Goal: Task Accomplishment & Management: Use online tool/utility

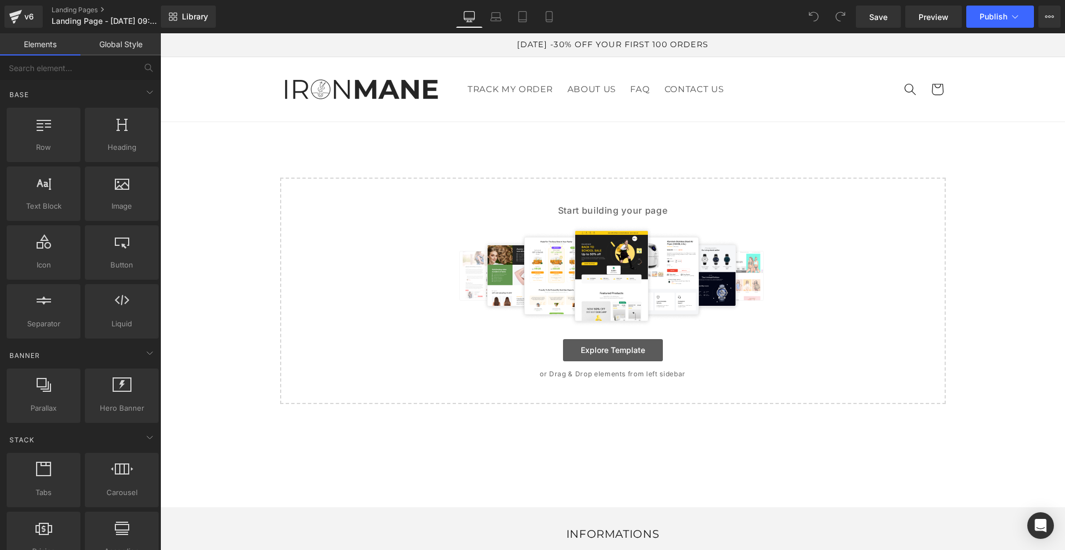
click at [602, 346] on link "Explore Template" at bounding box center [613, 350] width 100 height 22
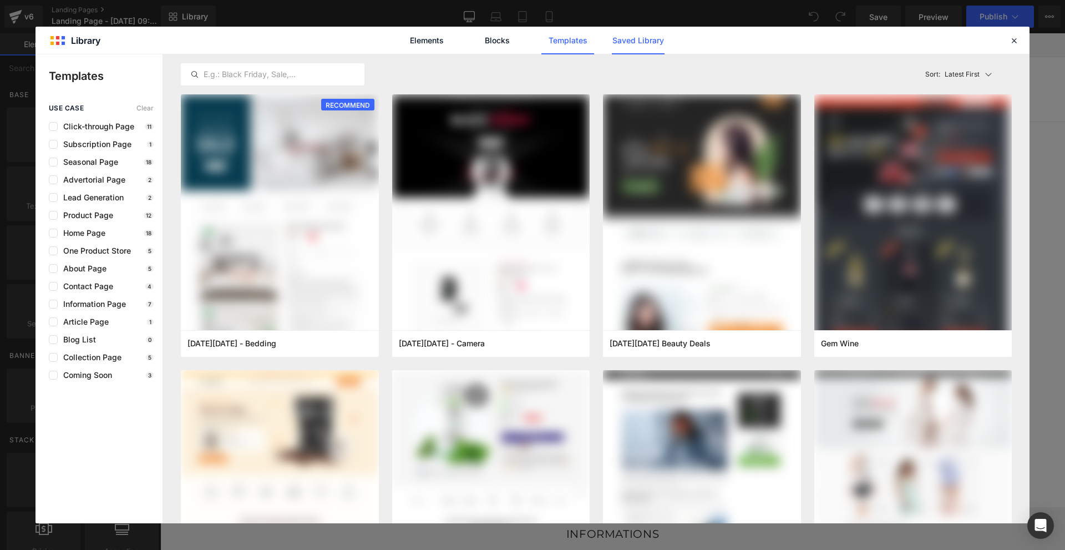
click at [624, 41] on link "Saved Library" at bounding box center [638, 41] width 53 height 28
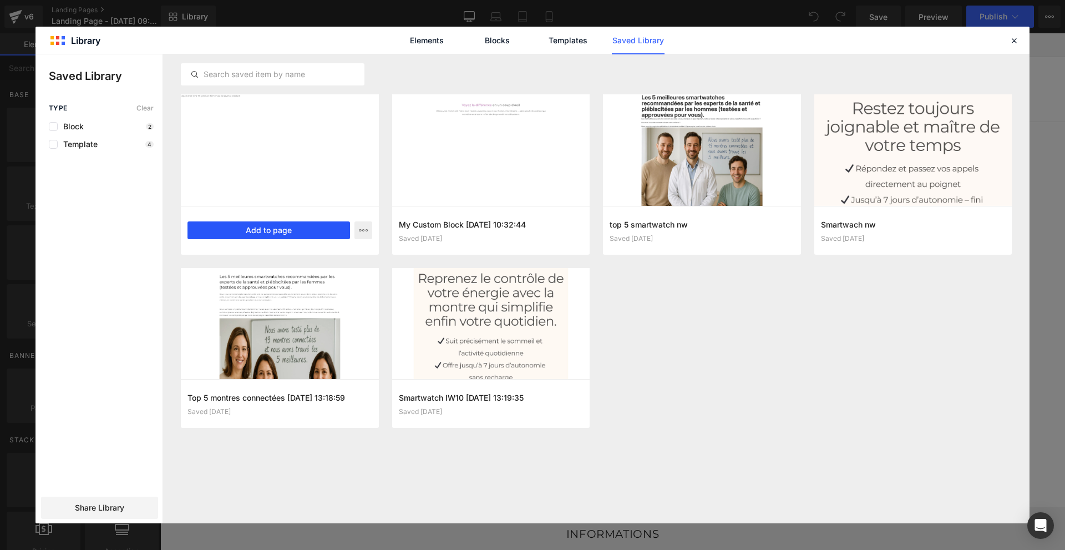
click at [315, 234] on button "Add to page" at bounding box center [268, 230] width 162 height 18
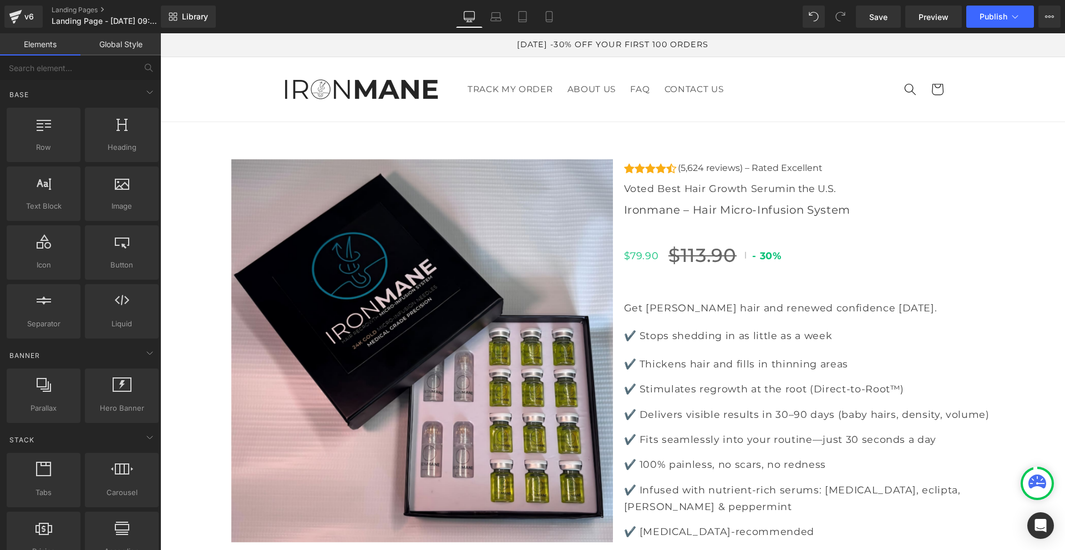
click at [117, 49] on link "Global Style" at bounding box center [120, 44] width 80 height 22
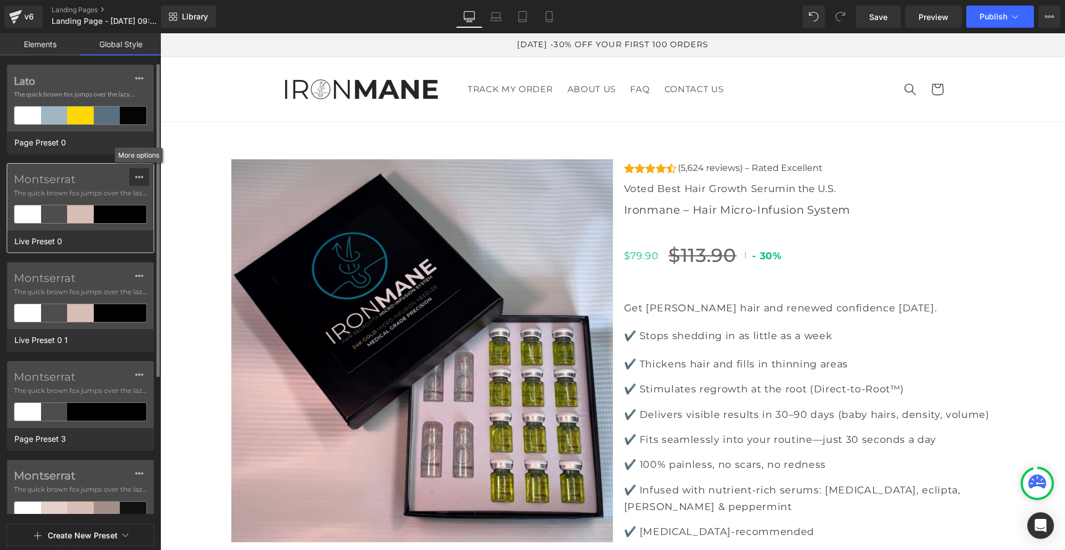
click at [139, 176] on icon at bounding box center [139, 177] width 8 height 2
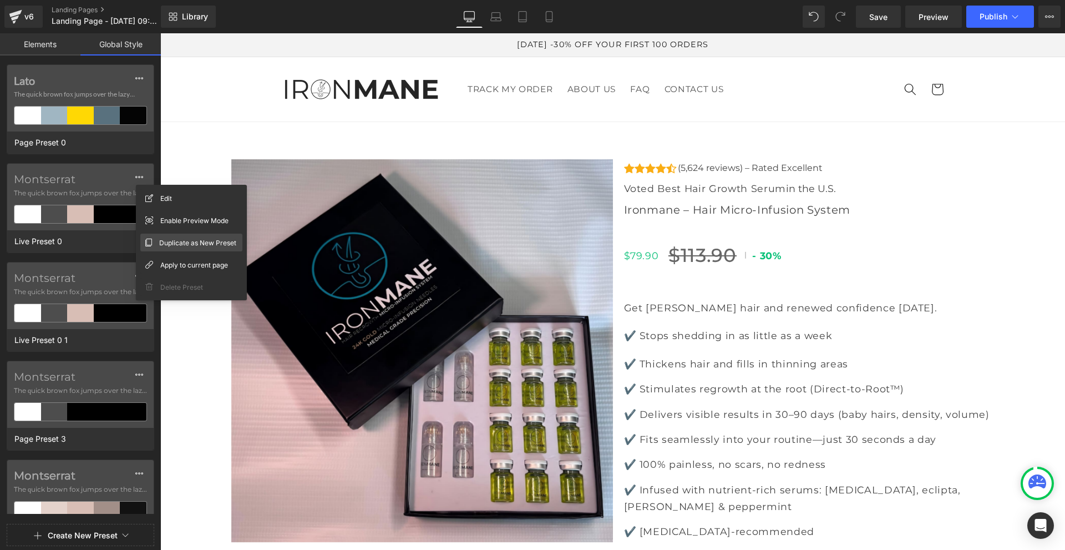
click at [161, 242] on span "Duplicate as New Preset" at bounding box center [197, 243] width 77 height 12
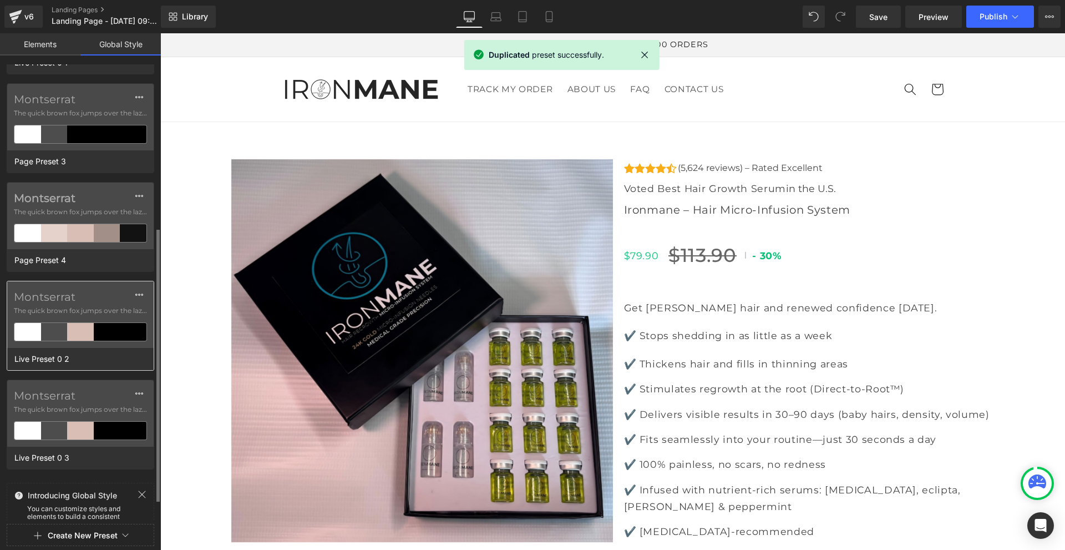
scroll to position [307, 0]
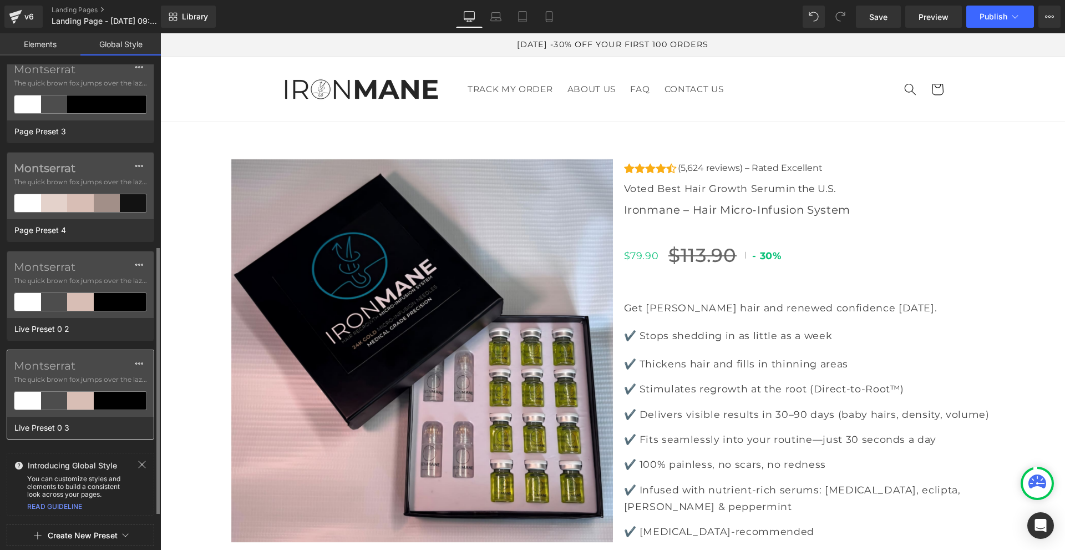
click at [68, 369] on label "Montserrat" at bounding box center [80, 365] width 133 height 13
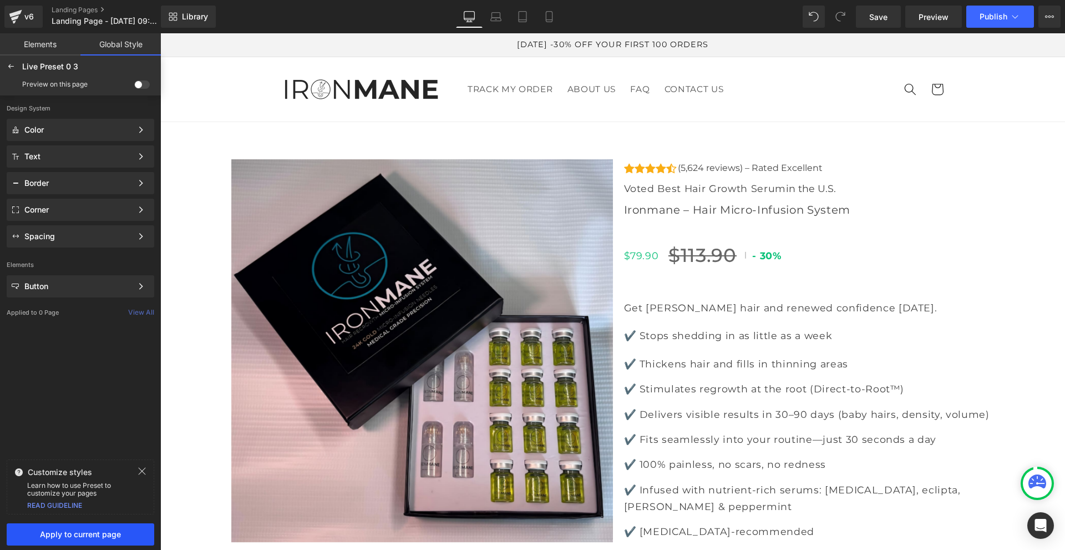
click at [70, 537] on span "Apply to current page" at bounding box center [80, 534] width 134 height 9
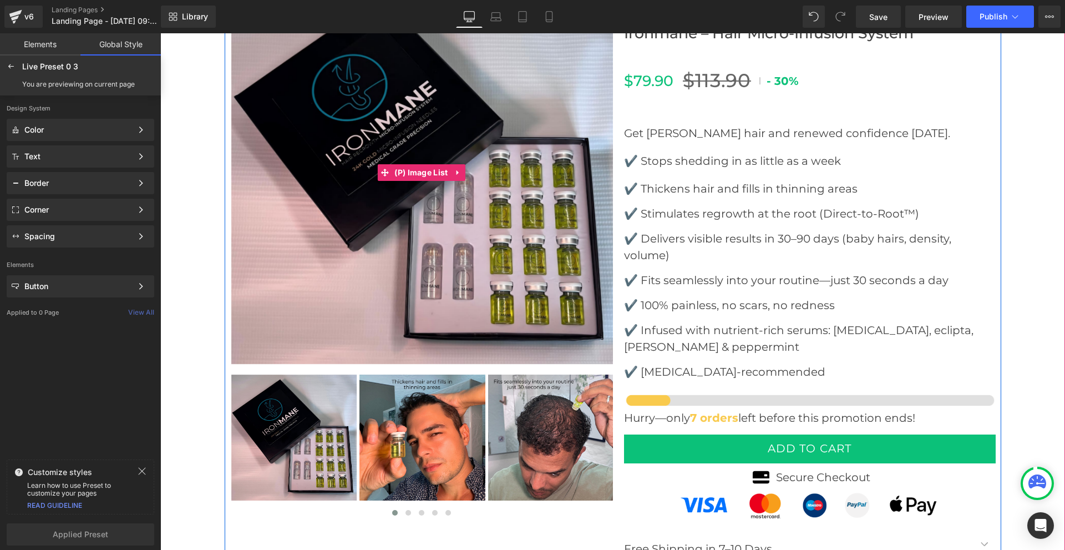
scroll to position [277, 0]
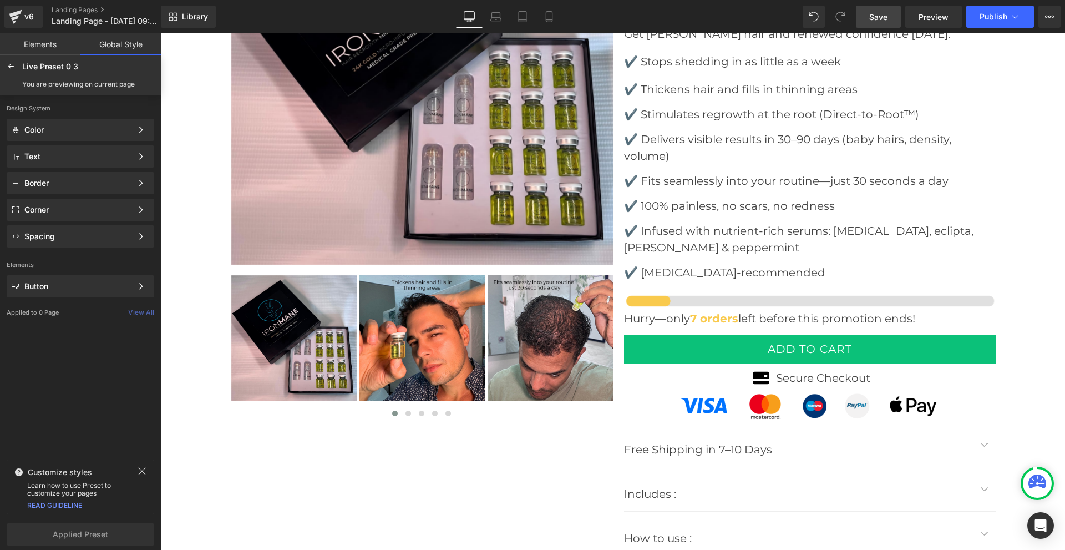
click at [877, 16] on span "Save" at bounding box center [878, 17] width 18 height 12
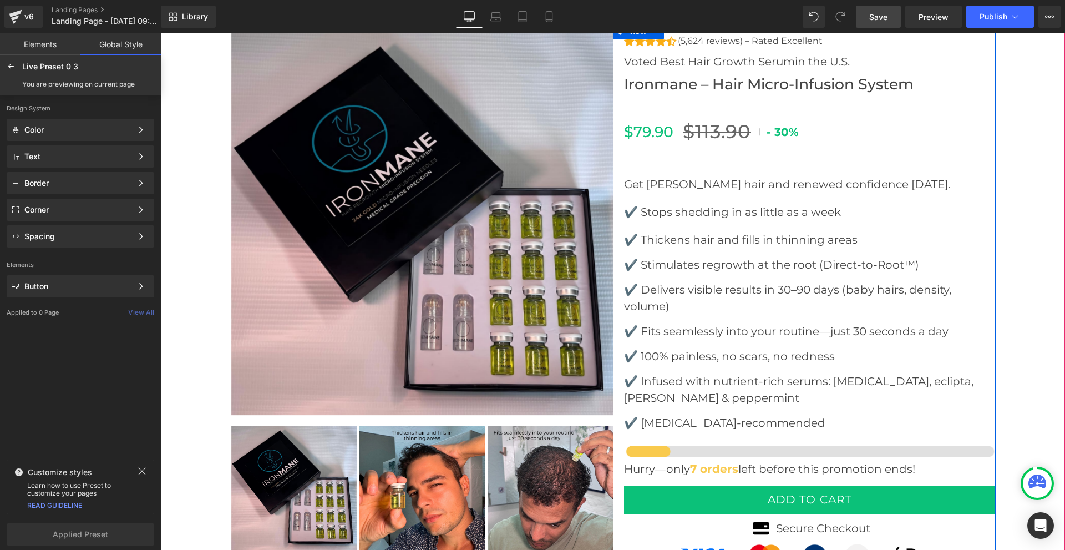
scroll to position [111, 0]
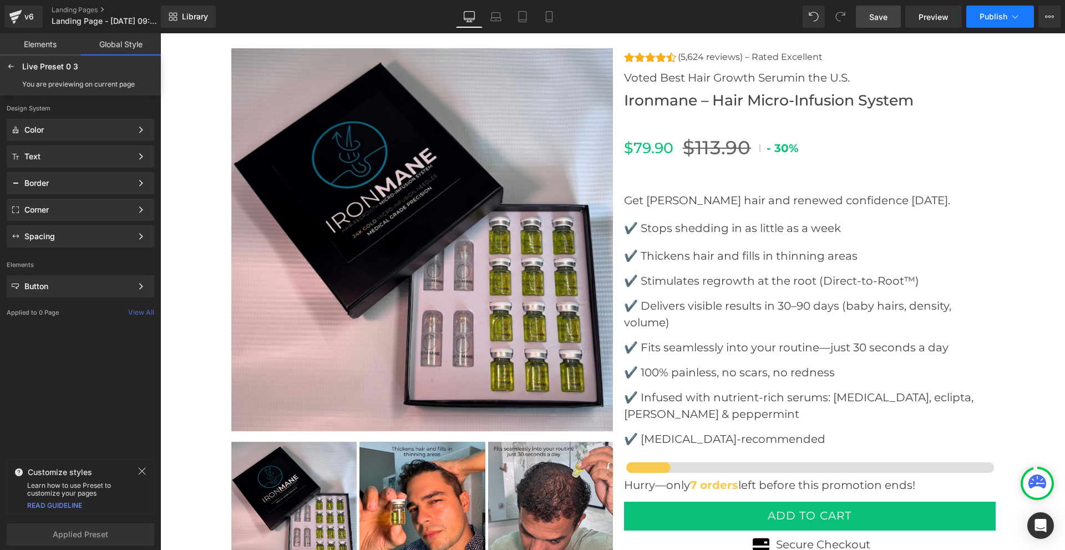
click at [987, 21] on span "Publish" at bounding box center [993, 16] width 28 height 9
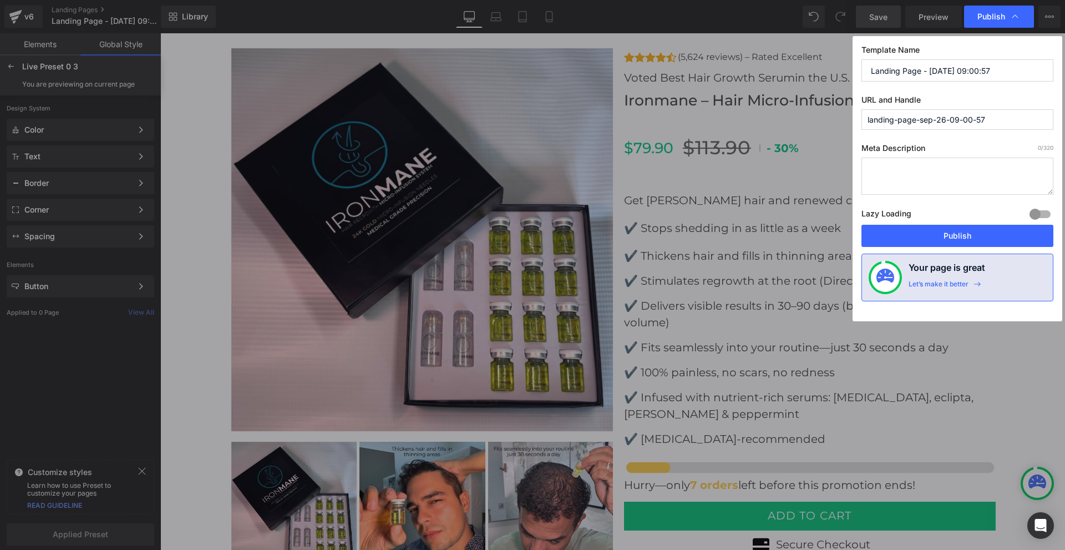
drag, startPoint x: 1001, startPoint y: 66, endPoint x: 920, endPoint y: 71, distance: 81.1
click at [920, 71] on input "Landing Page - Sep 26, 09:00:57" at bounding box center [957, 70] width 192 height 22
type input "Landing Page 3"
drag, startPoint x: 991, startPoint y: 119, endPoint x: 856, endPoint y: 123, distance: 134.8
click at [856, 123] on div "Template Name Landing Page 3 URL and Handle landing-page-sep-26-09-00-57 Meta D…" at bounding box center [957, 178] width 210 height 285
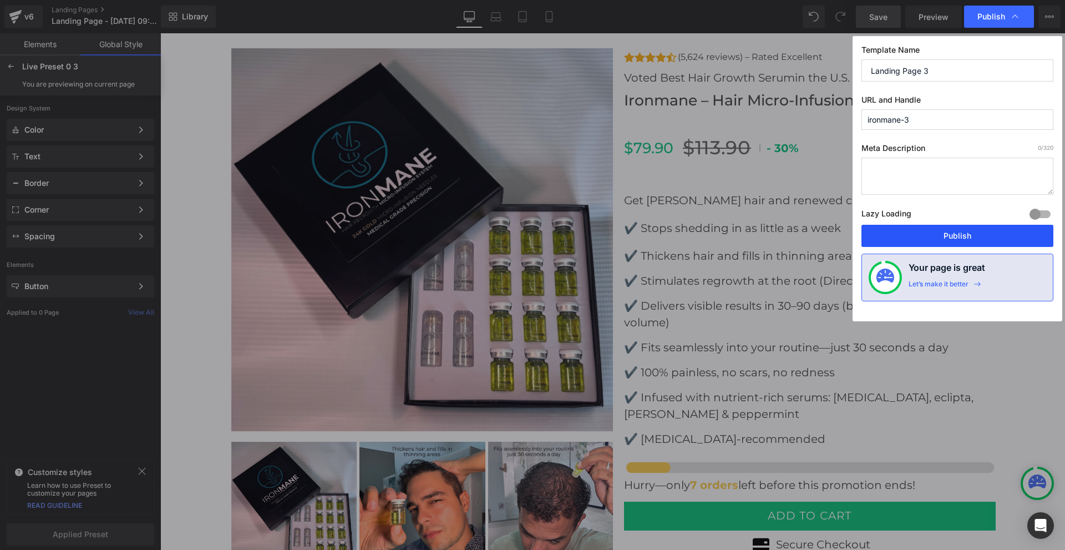
type input "ironmane-3"
drag, startPoint x: 959, startPoint y: 235, endPoint x: 801, endPoint y: 207, distance: 160.6
click at [959, 235] on button "Publish" at bounding box center [957, 236] width 192 height 22
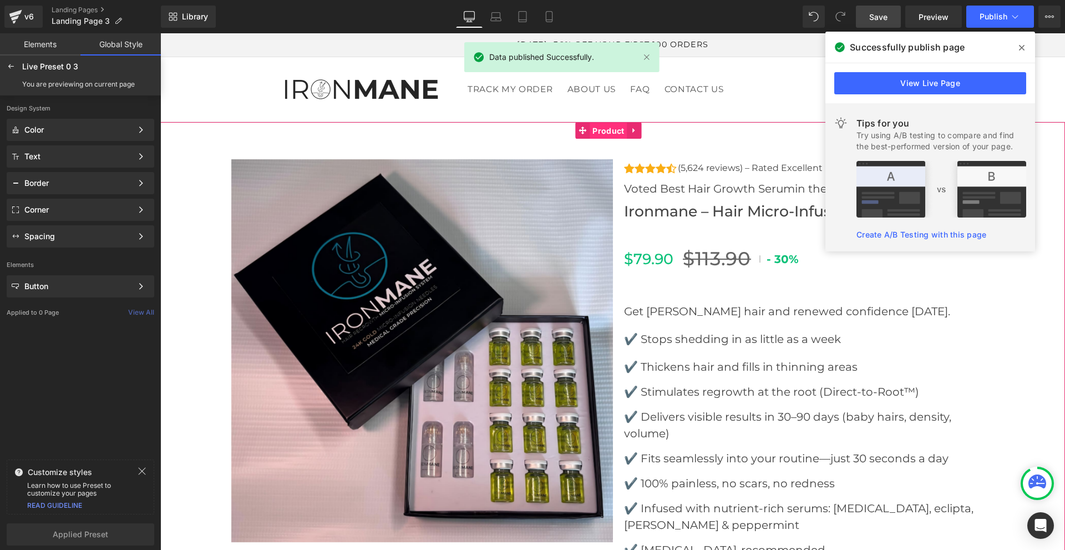
click at [604, 132] on span "Product" at bounding box center [608, 131] width 37 height 17
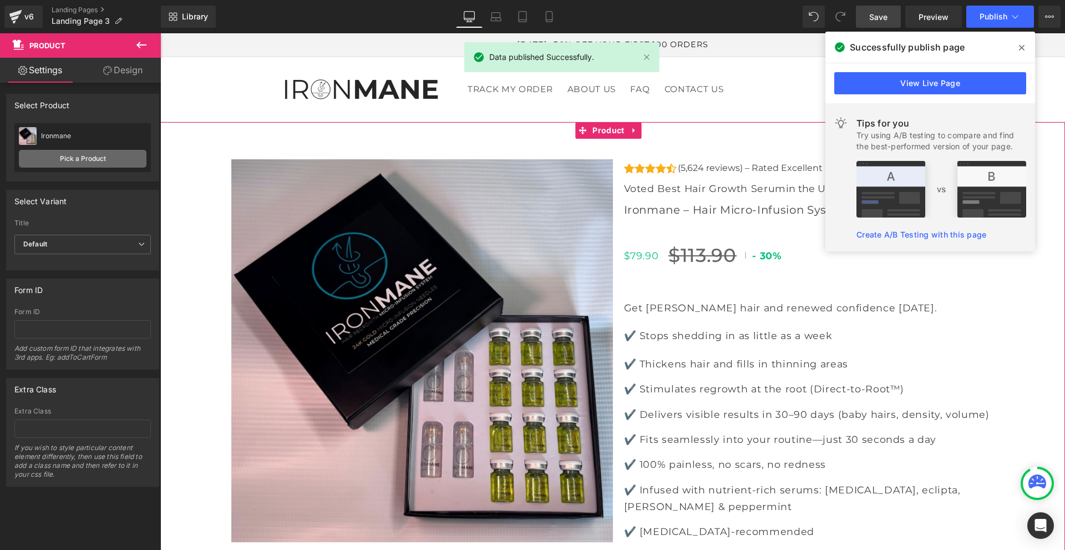
click at [79, 156] on link "Pick a Product" at bounding box center [83, 159] width 128 height 18
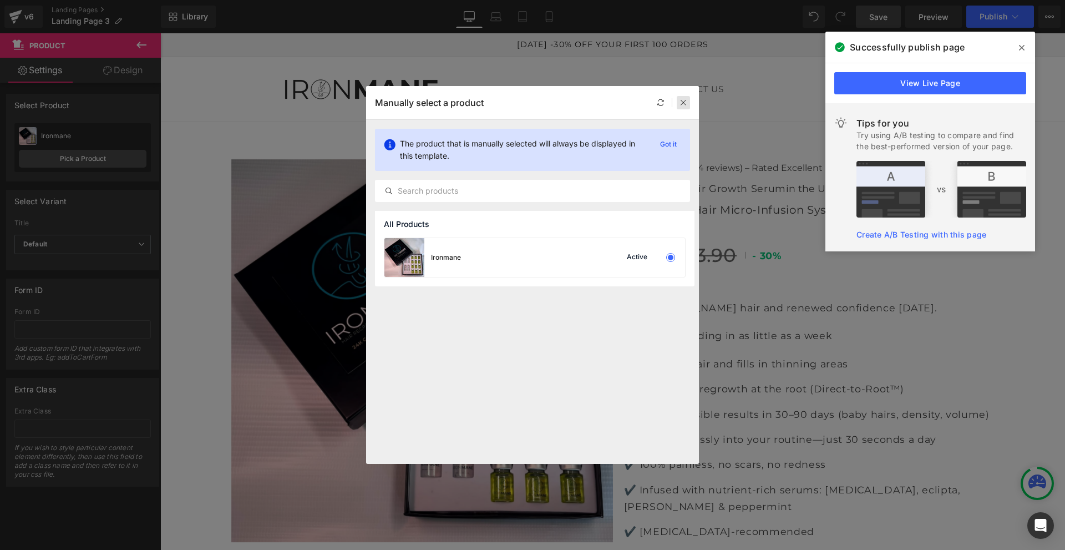
click at [678, 106] on div at bounding box center [683, 102] width 13 height 13
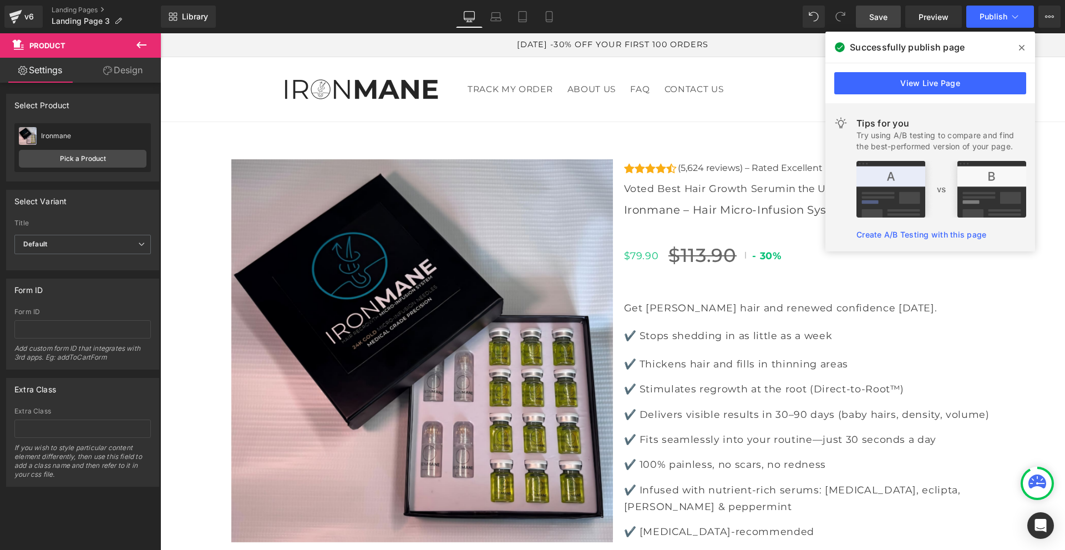
click at [1021, 45] on icon at bounding box center [1022, 47] width 6 height 9
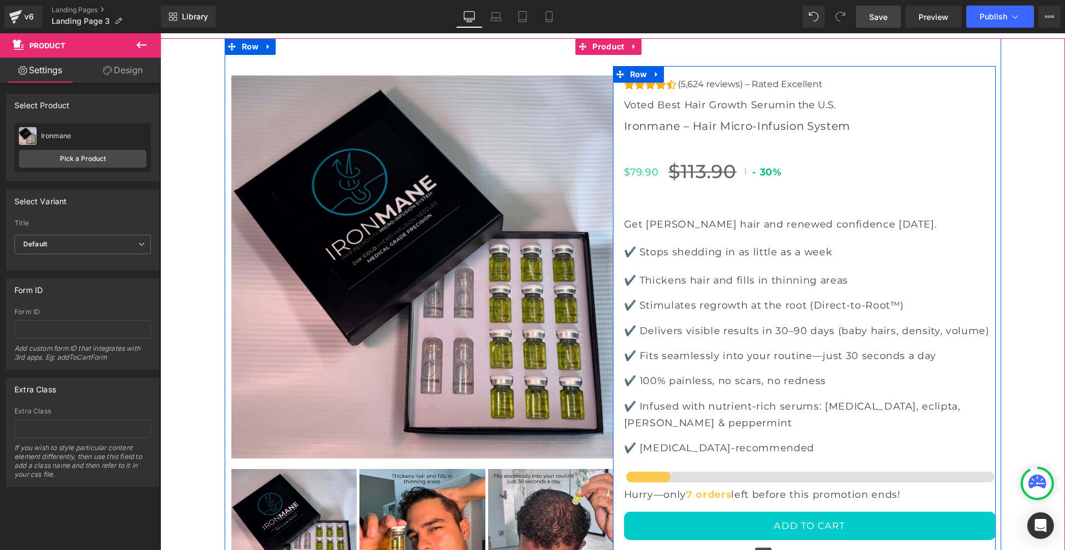
scroll to position [111, 0]
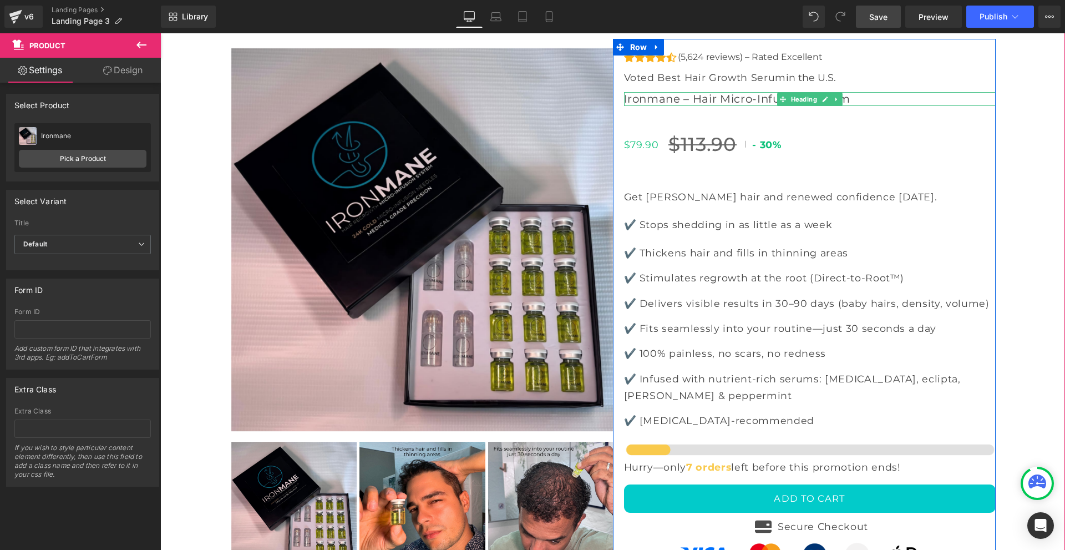
click at [732, 103] on h3 "Ironmane – Hair Micro-Infusion System" at bounding box center [810, 99] width 372 height 14
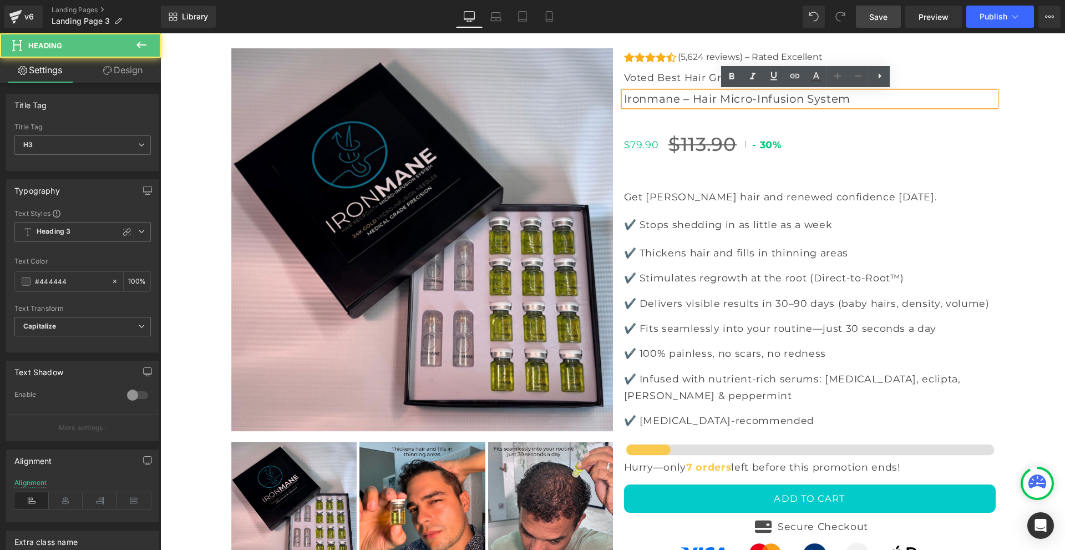
click at [732, 103] on h3 "Ironmane – Hair Micro-Infusion System" at bounding box center [810, 99] width 372 height 14
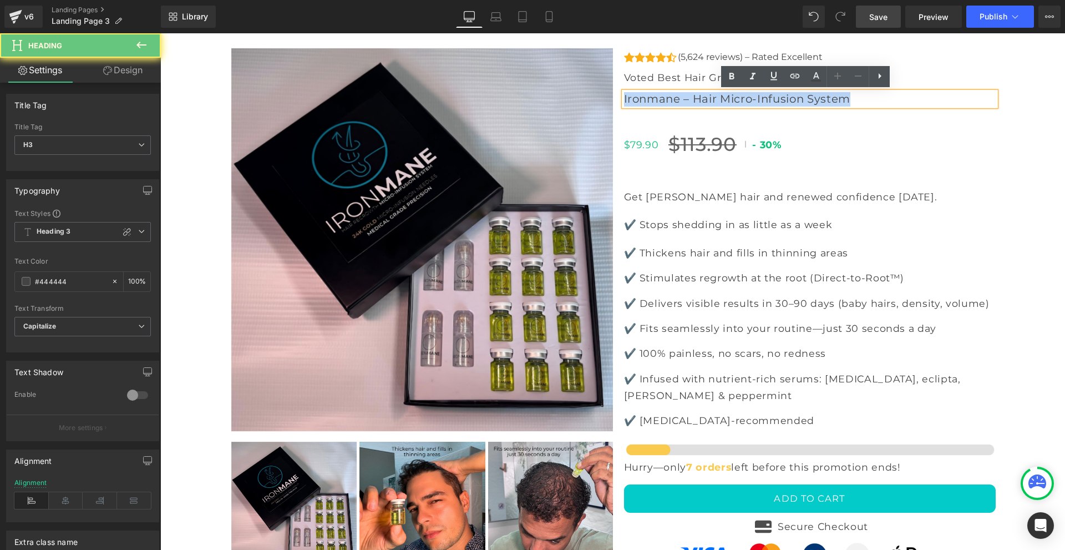
click at [732, 103] on h3 "Ironmane – Hair Micro-Infusion System" at bounding box center [810, 99] width 372 height 14
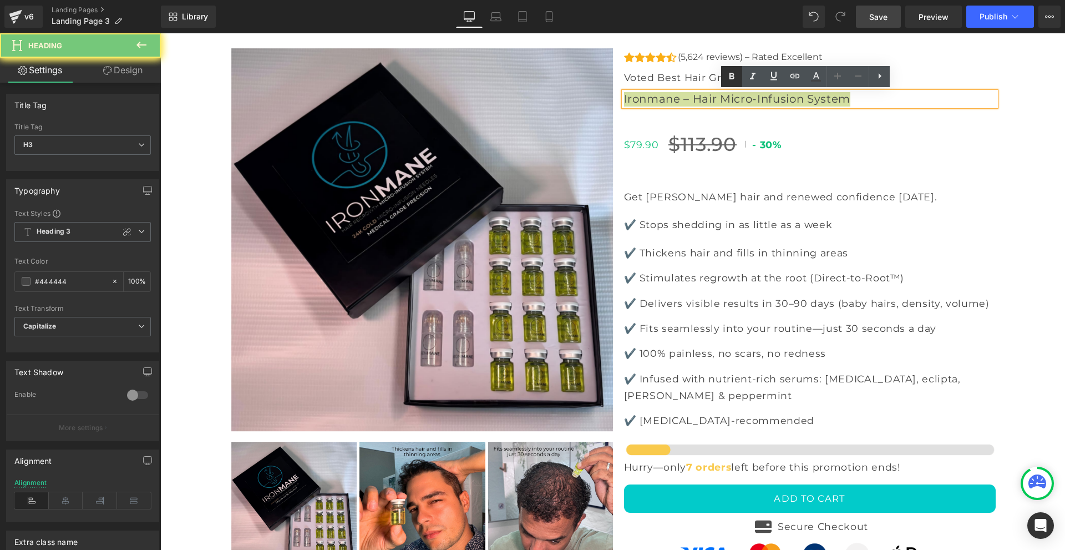
click at [729, 75] on icon at bounding box center [731, 76] width 13 height 13
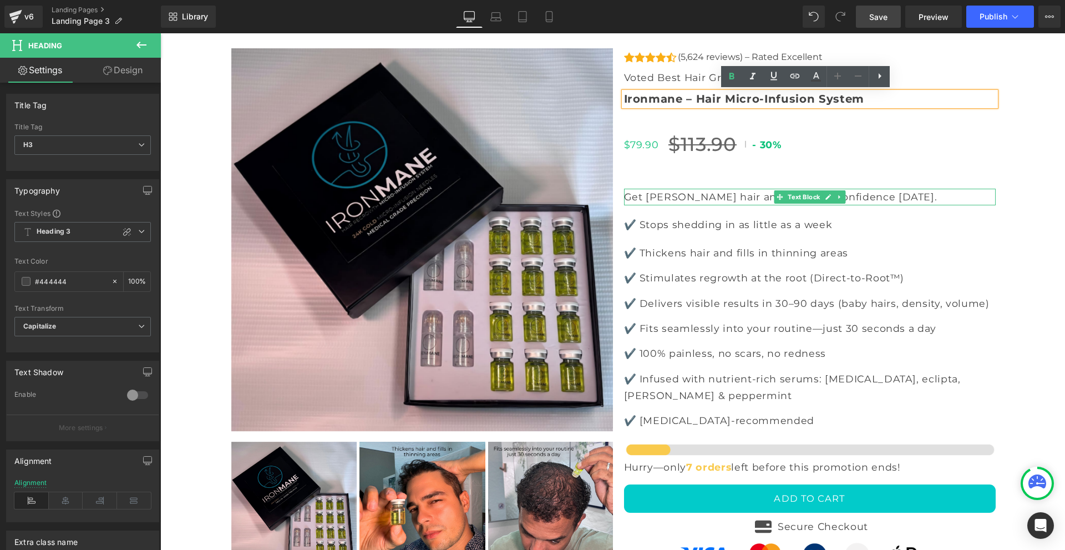
click at [671, 200] on p "Get fuller hair and renewed confidence in 30 days ." at bounding box center [810, 197] width 372 height 17
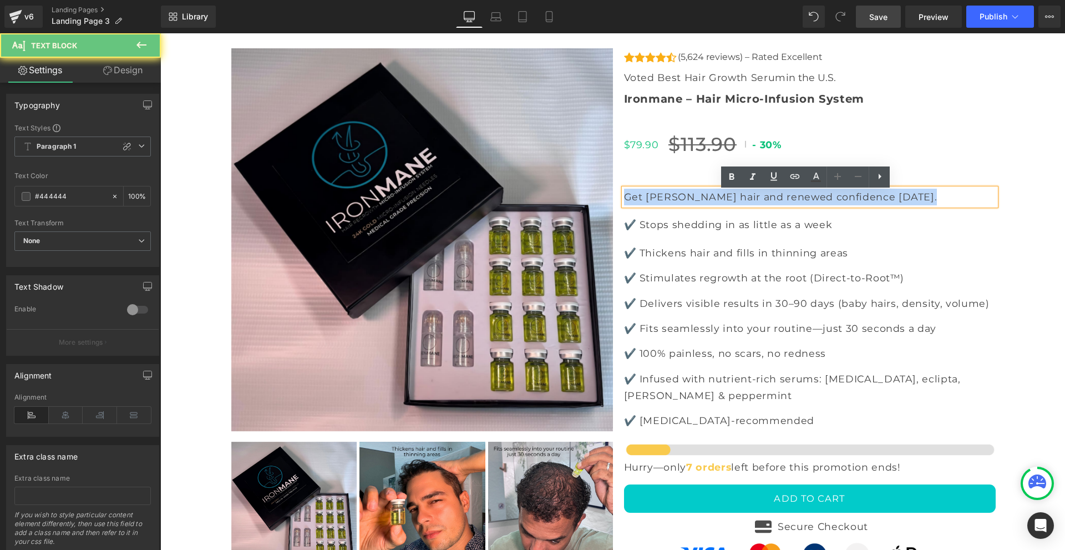
click at [671, 200] on p "Get fuller hair and renewed confidence in 30 days ." at bounding box center [810, 197] width 372 height 17
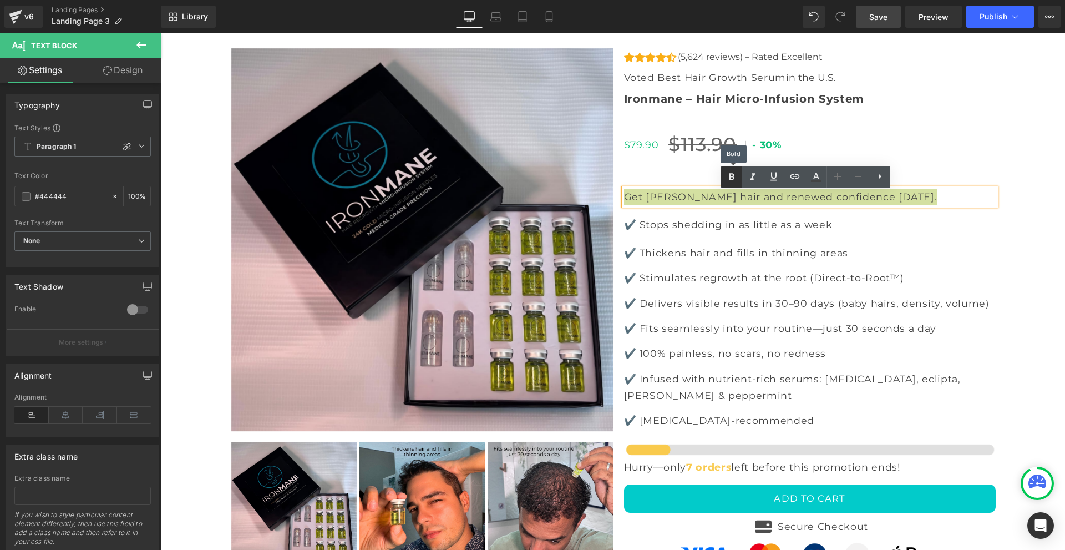
click at [729, 175] on icon at bounding box center [731, 176] width 13 height 13
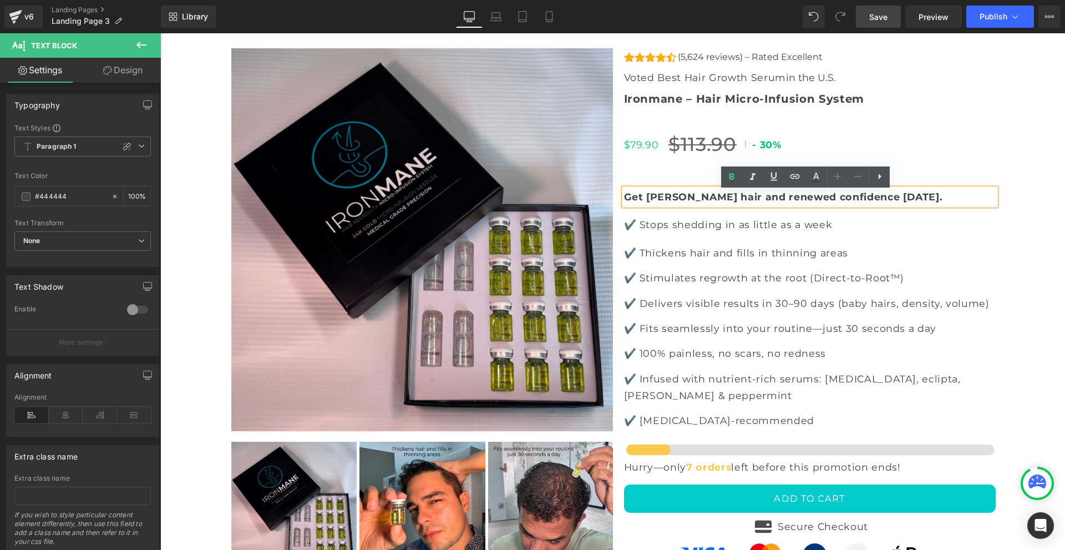
click at [1007, 256] on div "‹ ›" at bounding box center [612, 357] width 905 height 693
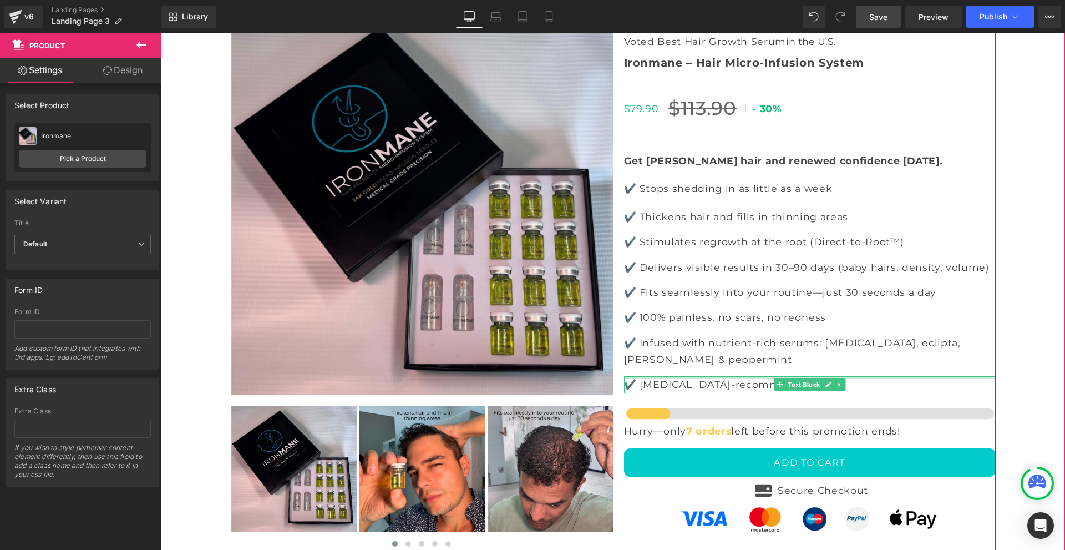
scroll to position [166, 0]
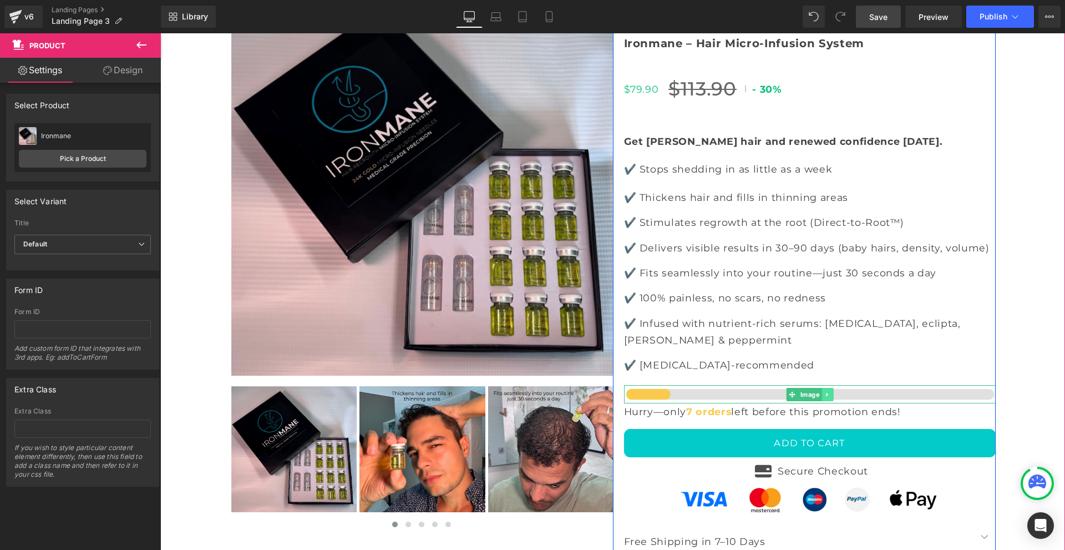
click at [825, 398] on icon at bounding box center [827, 394] width 6 height 7
click at [830, 397] on icon at bounding box center [833, 394] width 6 height 6
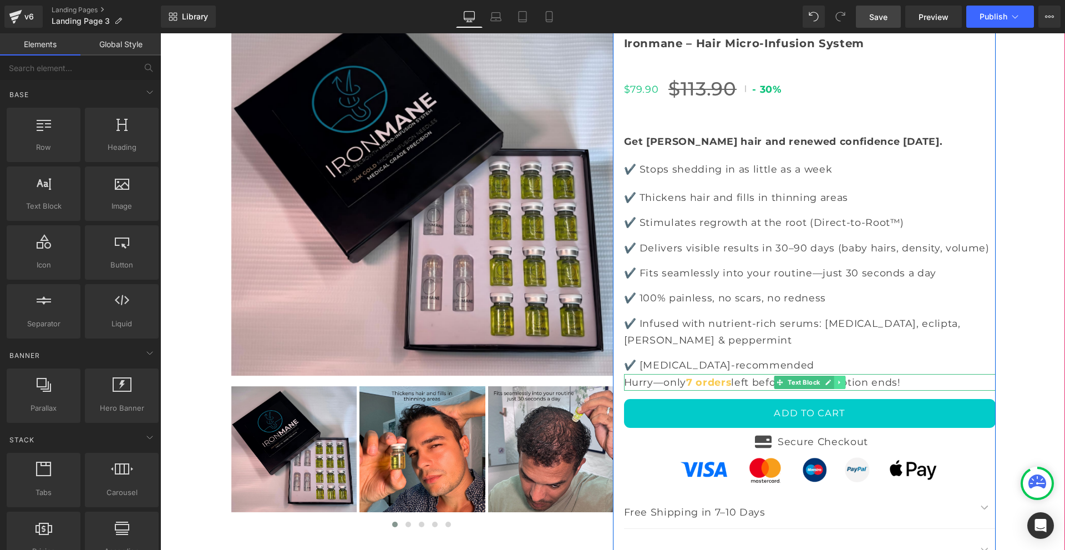
click at [836, 385] on icon at bounding box center [839, 382] width 6 height 7
click at [842, 385] on icon at bounding box center [845, 382] width 6 height 6
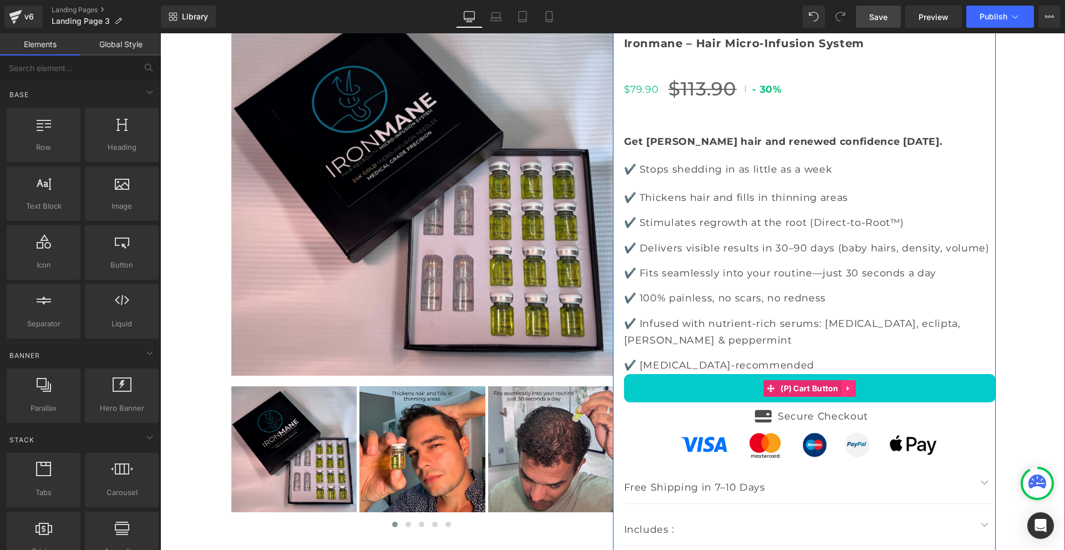
click at [847, 390] on icon at bounding box center [848, 387] width 2 height 5
click at [852, 392] on icon at bounding box center [856, 388] width 8 height 8
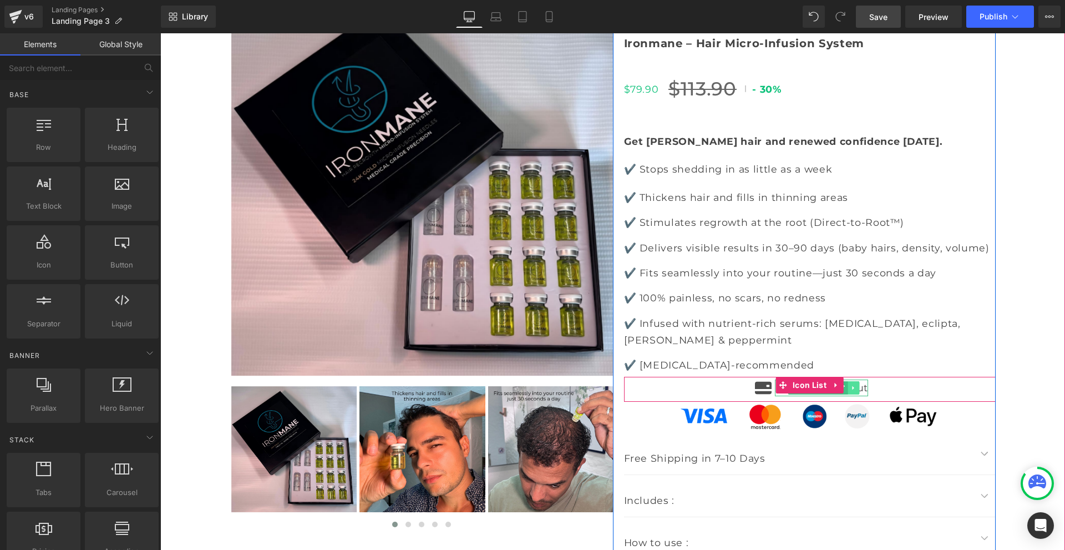
click at [850, 391] on icon at bounding box center [853, 387] width 6 height 7
click at [854, 394] on link at bounding box center [860, 387] width 12 height 13
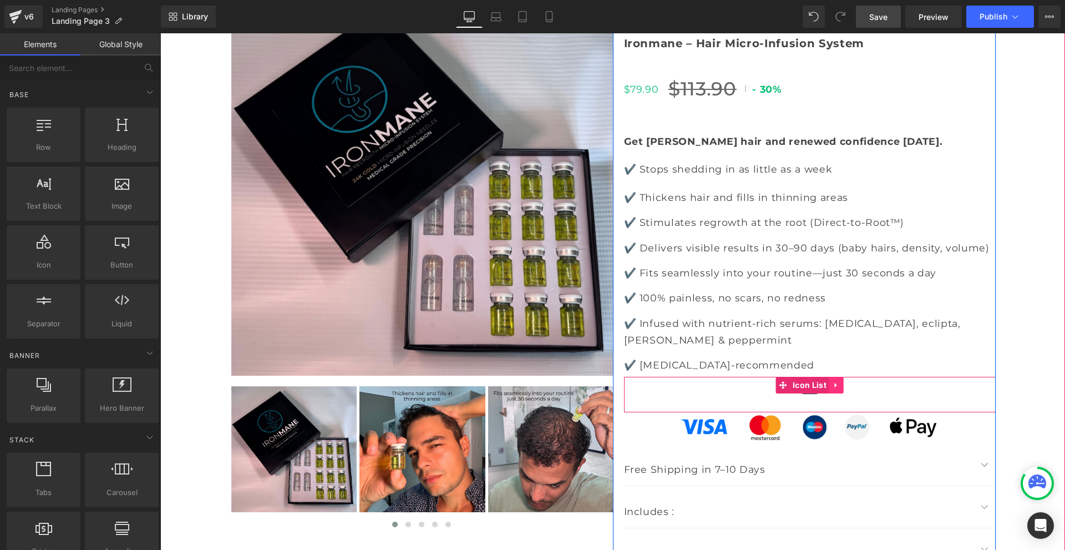
click at [833, 389] on icon at bounding box center [836, 384] width 8 height 8
click at [840, 389] on icon at bounding box center [844, 385] width 8 height 8
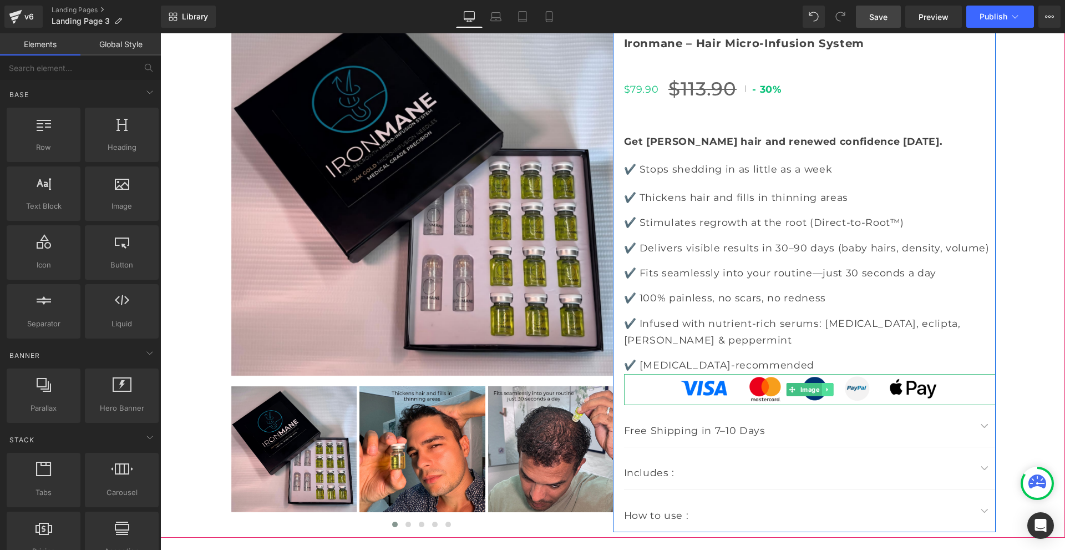
click at [824, 393] on icon at bounding box center [827, 389] width 6 height 7
click at [830, 392] on icon at bounding box center [833, 389] width 6 height 6
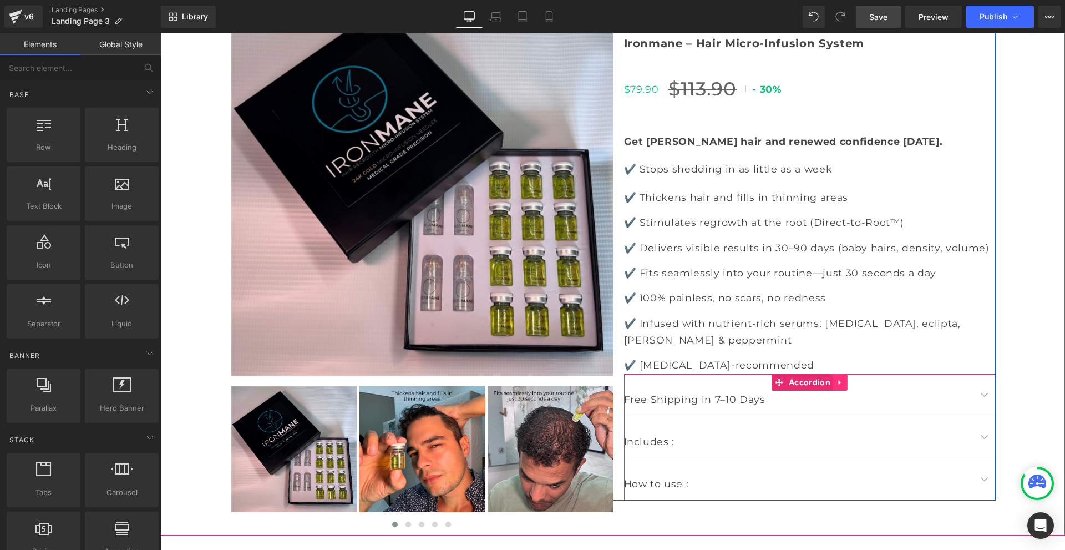
click at [839, 385] on icon at bounding box center [840, 382] width 2 height 5
click at [844, 386] on icon at bounding box center [848, 382] width 8 height 8
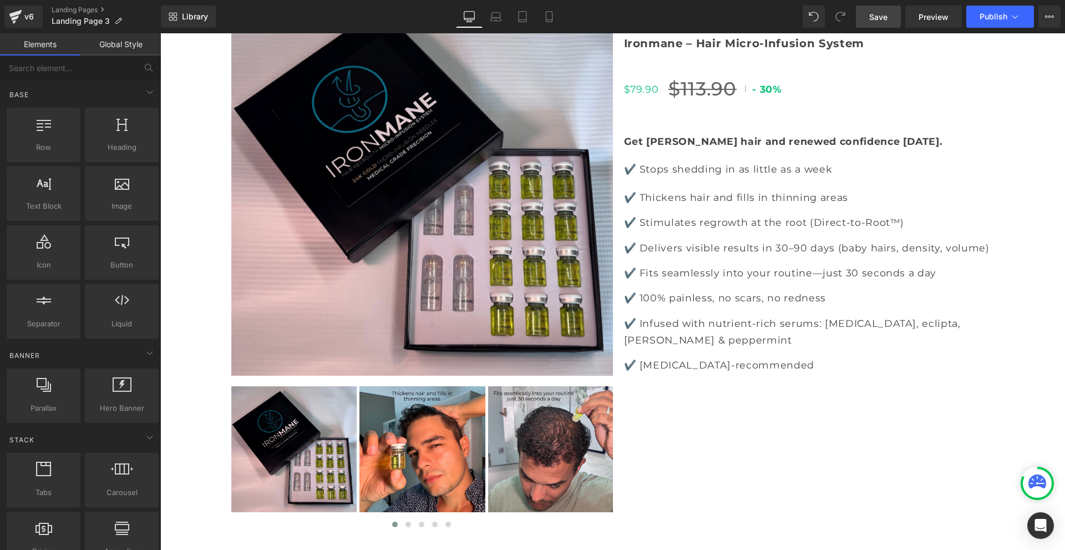
click at [880, 24] on link "Save" at bounding box center [878, 17] width 45 height 22
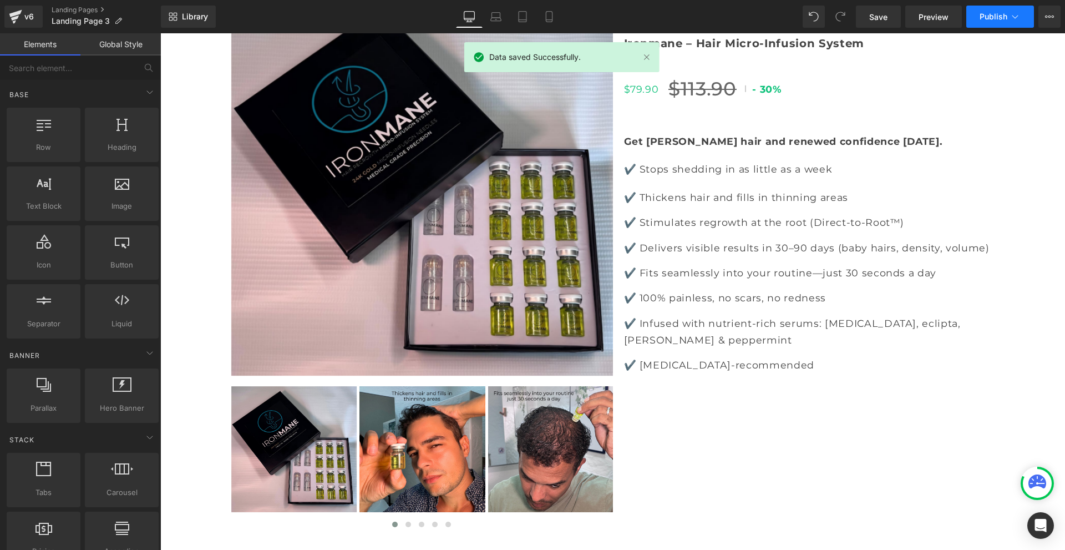
click at [989, 17] on span "Publish" at bounding box center [993, 16] width 28 height 9
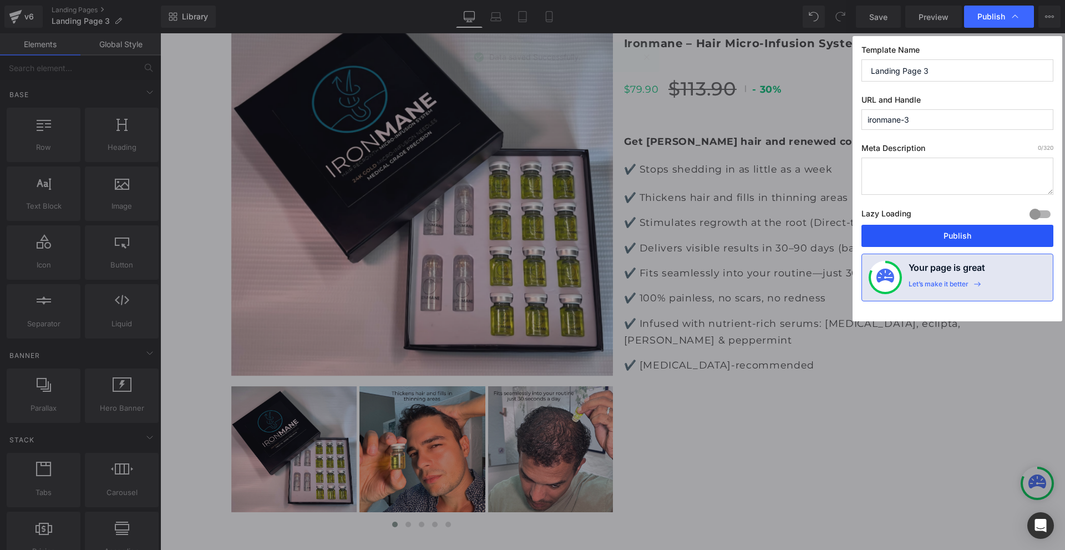
drag, startPoint x: 946, startPoint y: 233, endPoint x: 784, endPoint y: 196, distance: 166.7
click at [946, 233] on button "Publish" at bounding box center [957, 236] width 192 height 22
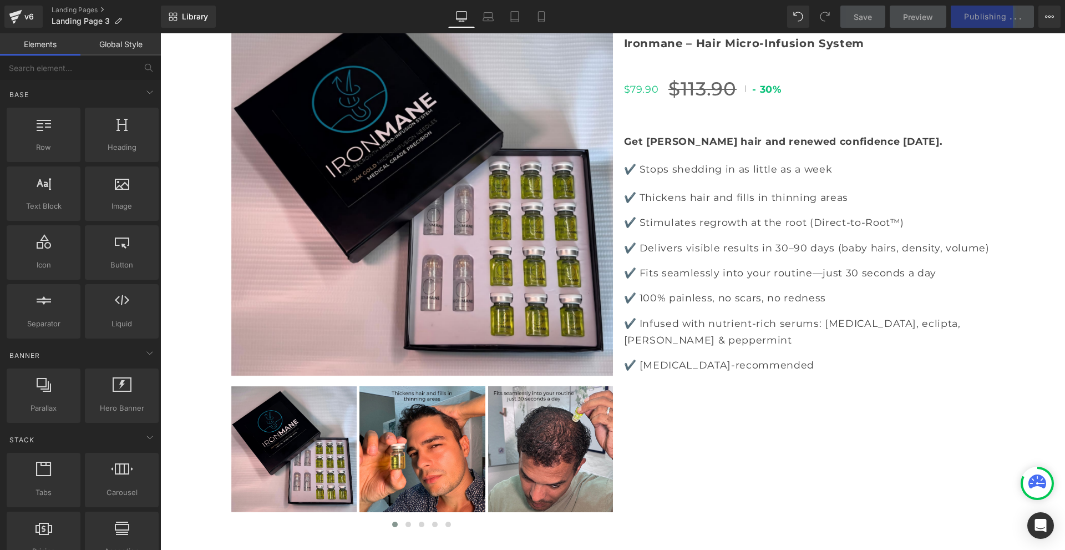
click at [110, 45] on link "Global Style" at bounding box center [120, 44] width 80 height 22
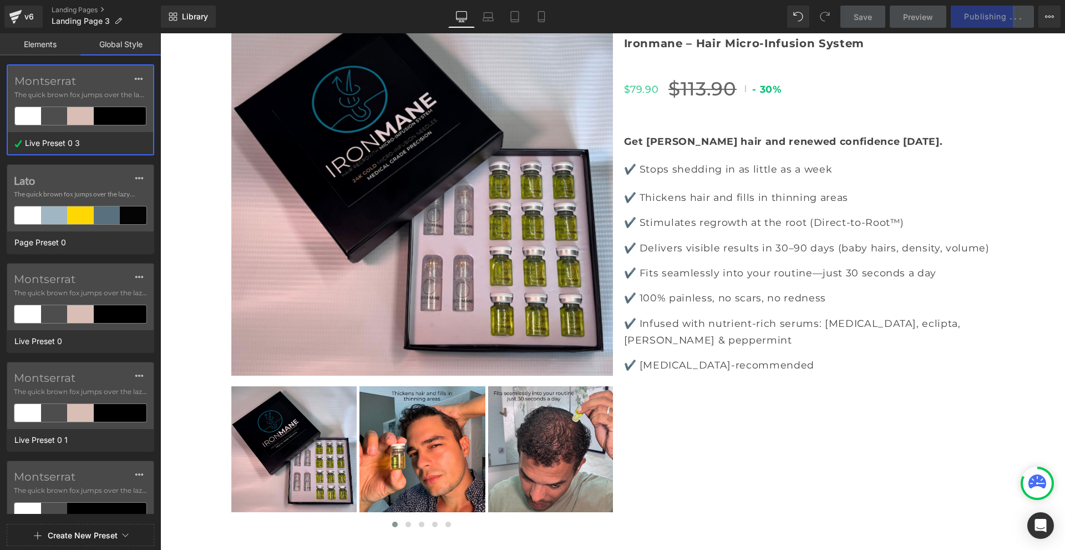
click at [48, 46] on link "Elements" at bounding box center [40, 44] width 80 height 22
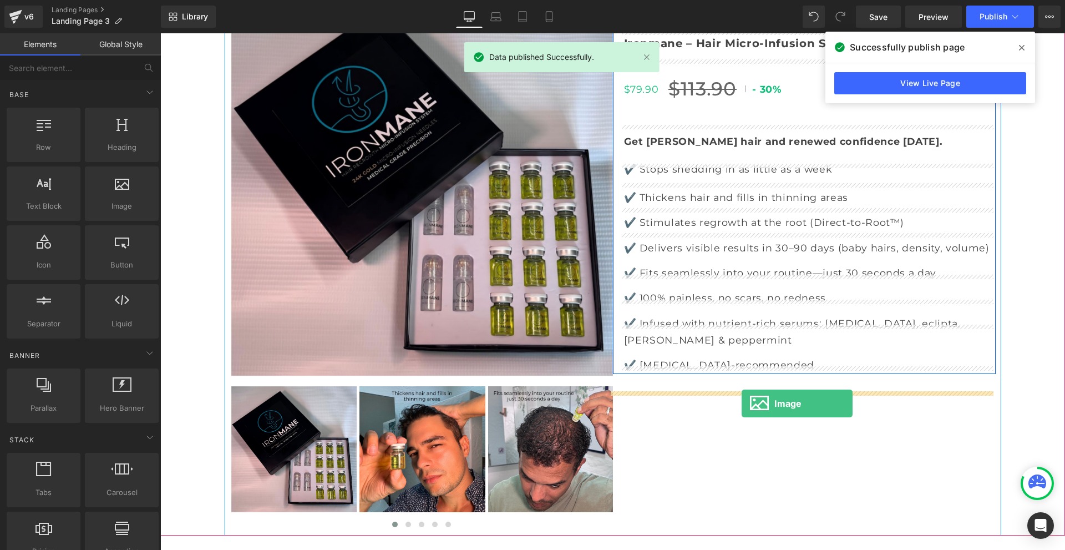
drag, startPoint x: 267, startPoint y: 235, endPoint x: 742, endPoint y: 403, distance: 503.6
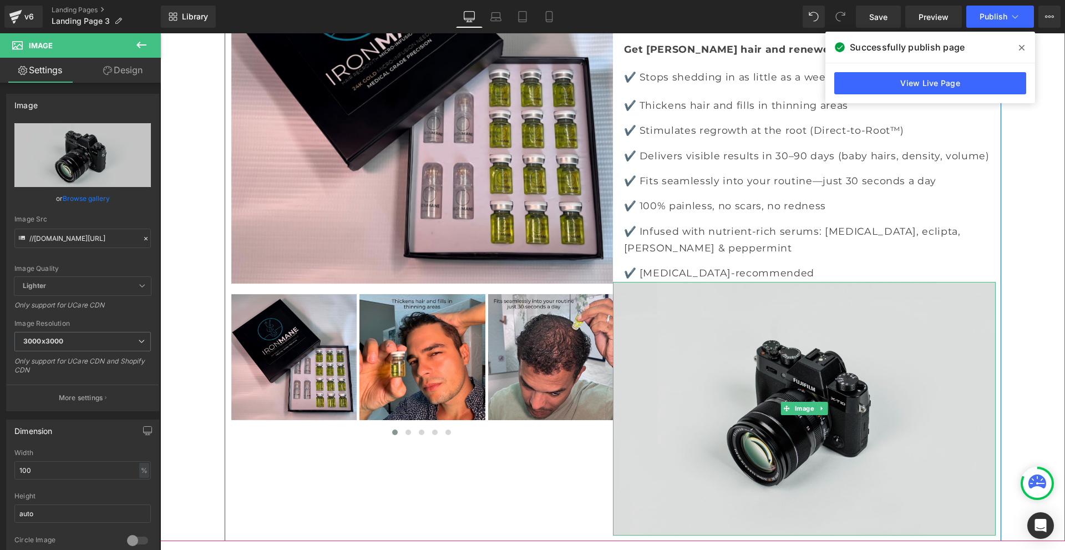
scroll to position [222, 0]
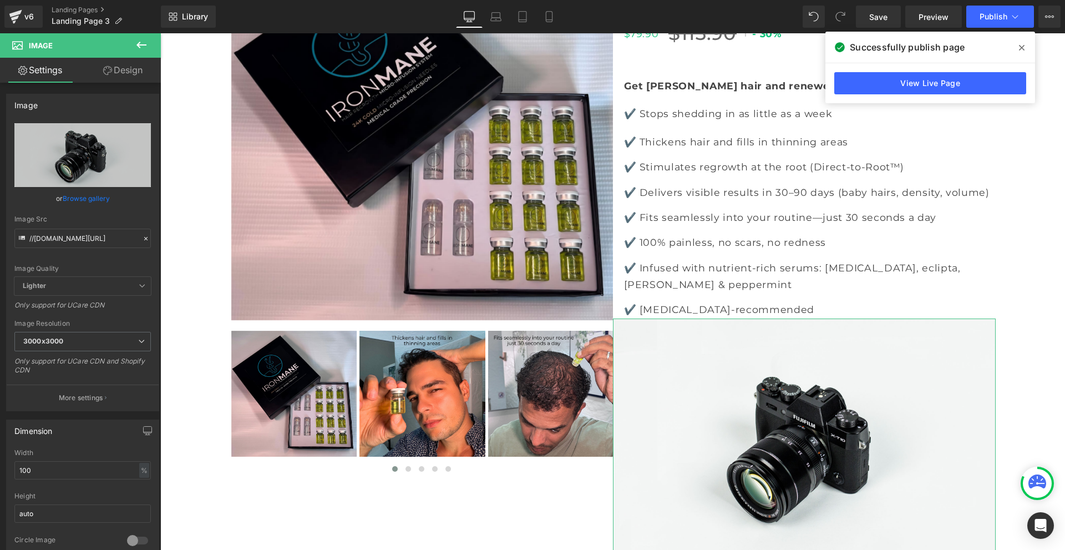
click at [118, 68] on link "Design" at bounding box center [123, 70] width 80 height 25
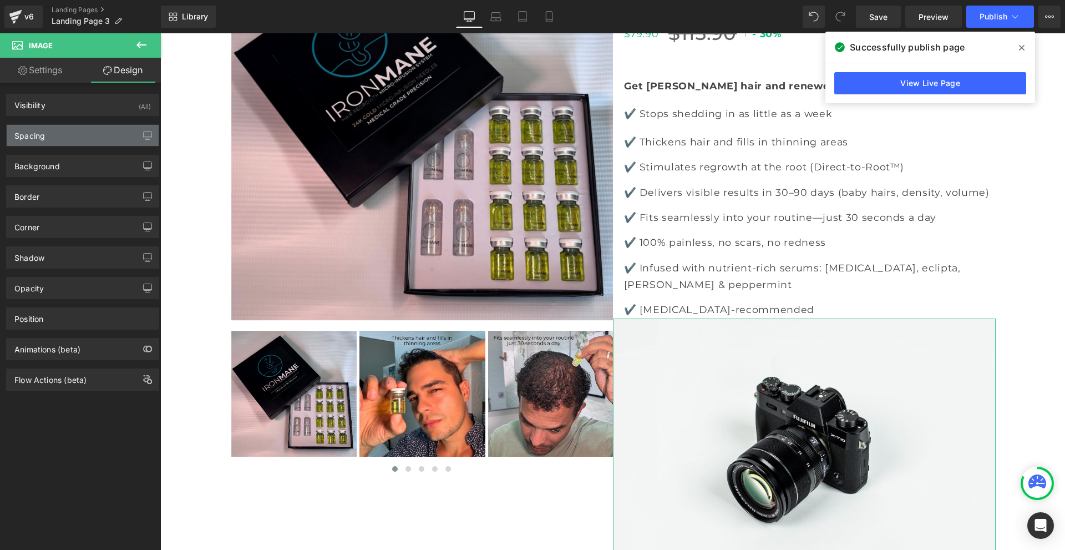
click at [87, 138] on div "Spacing" at bounding box center [83, 135] width 152 height 21
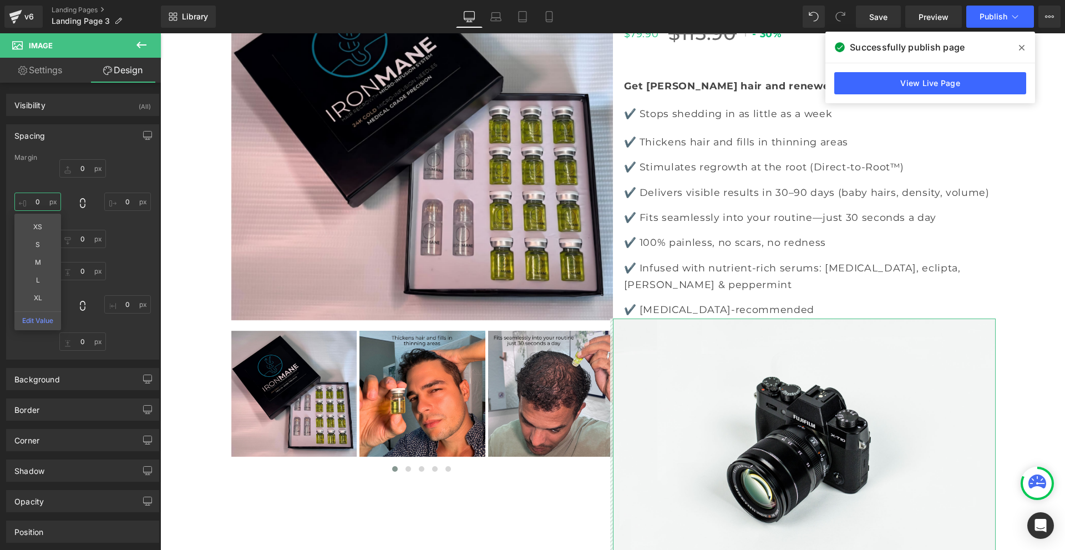
click at [44, 203] on input "0" at bounding box center [37, 201] width 47 height 18
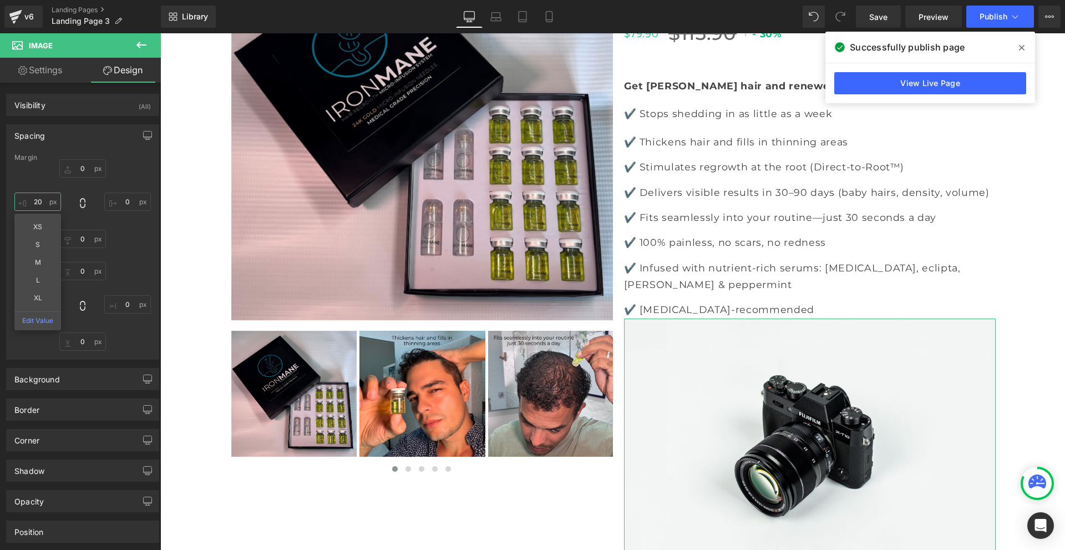
type input "20"
click at [48, 69] on link "Settings" at bounding box center [40, 70] width 80 height 25
type input "auto"
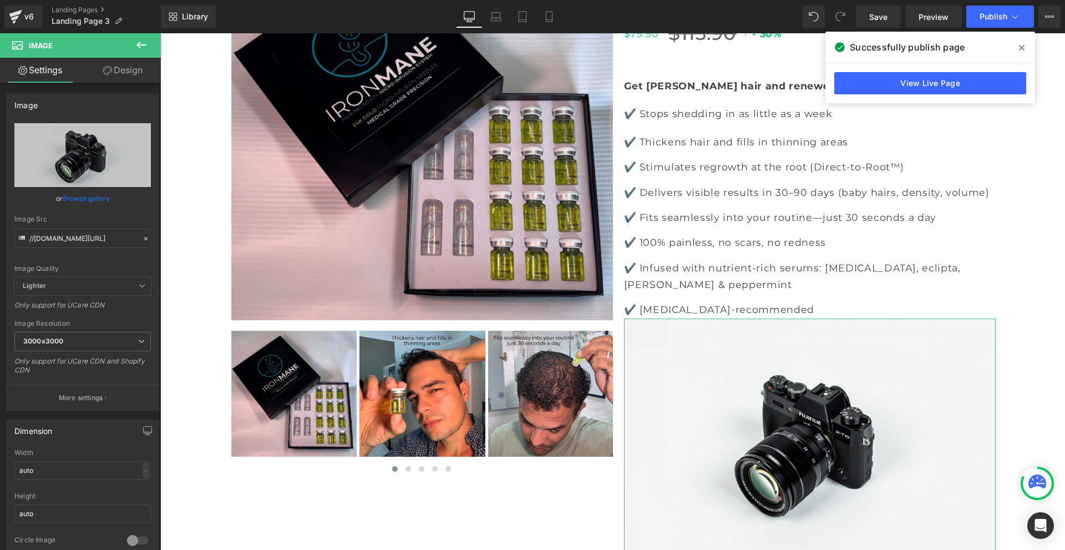
click at [120, 65] on link "Design" at bounding box center [123, 70] width 80 height 25
type input "0"
type input "20"
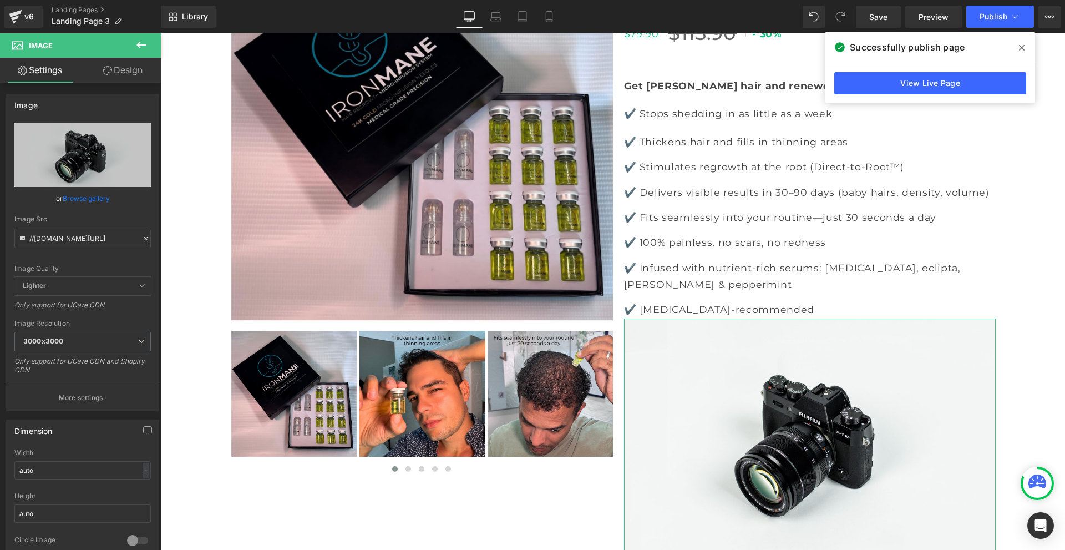
type input "0"
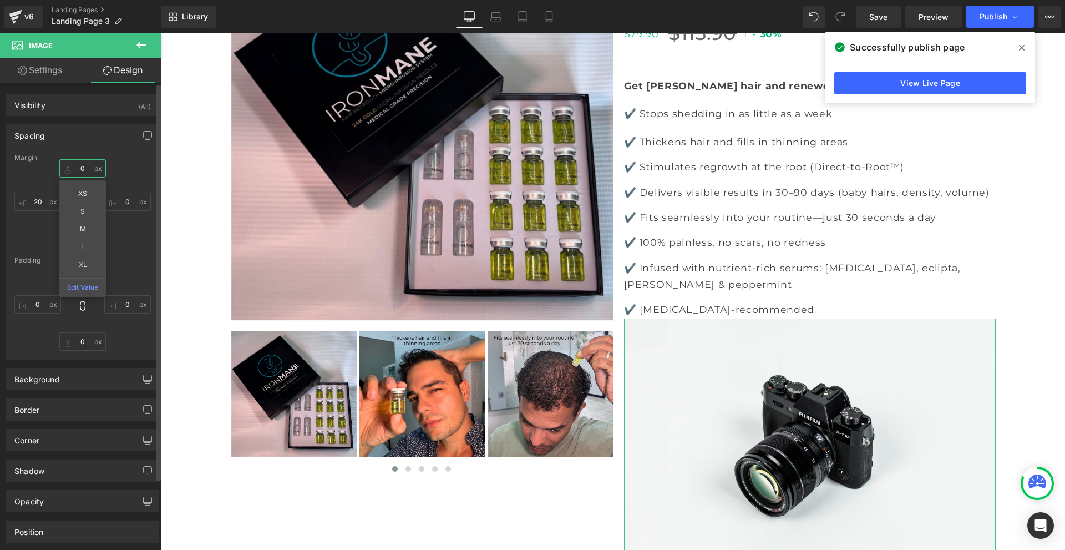
click at [80, 171] on input "0" at bounding box center [82, 168] width 47 height 18
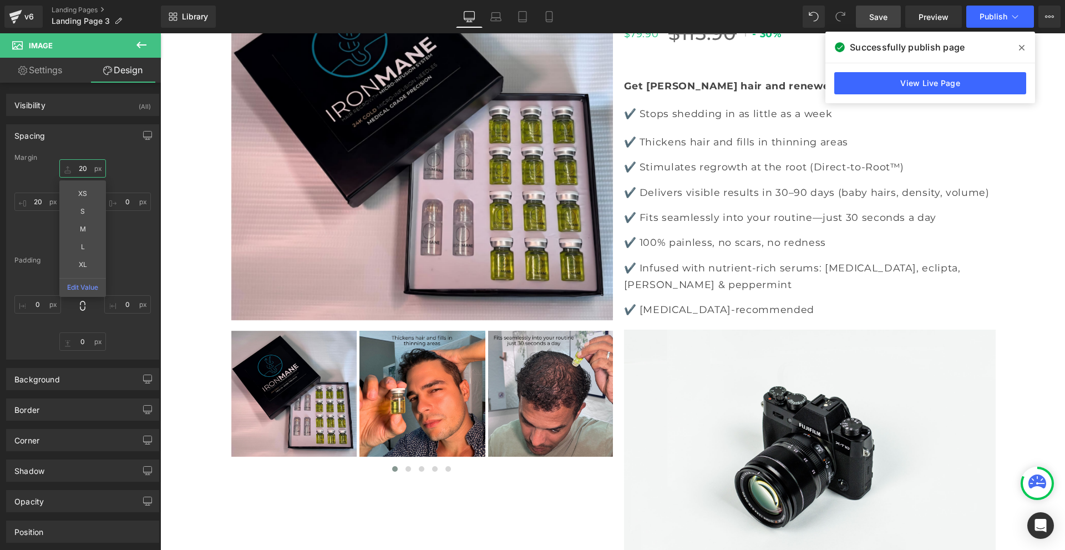
type input "20"
click at [883, 18] on span "Save" at bounding box center [878, 17] width 18 height 12
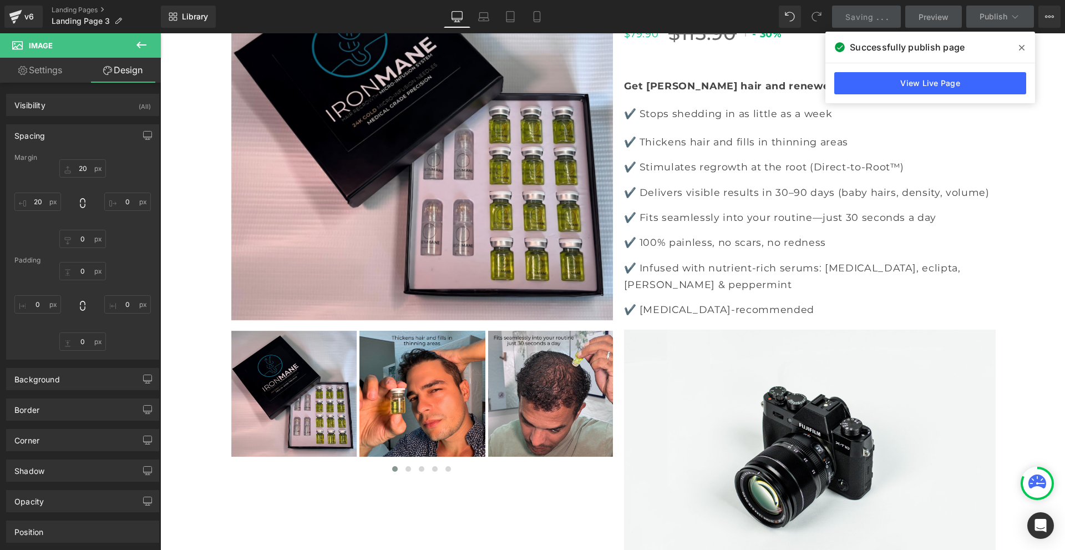
click at [1022, 45] on icon at bounding box center [1022, 47] width 6 height 9
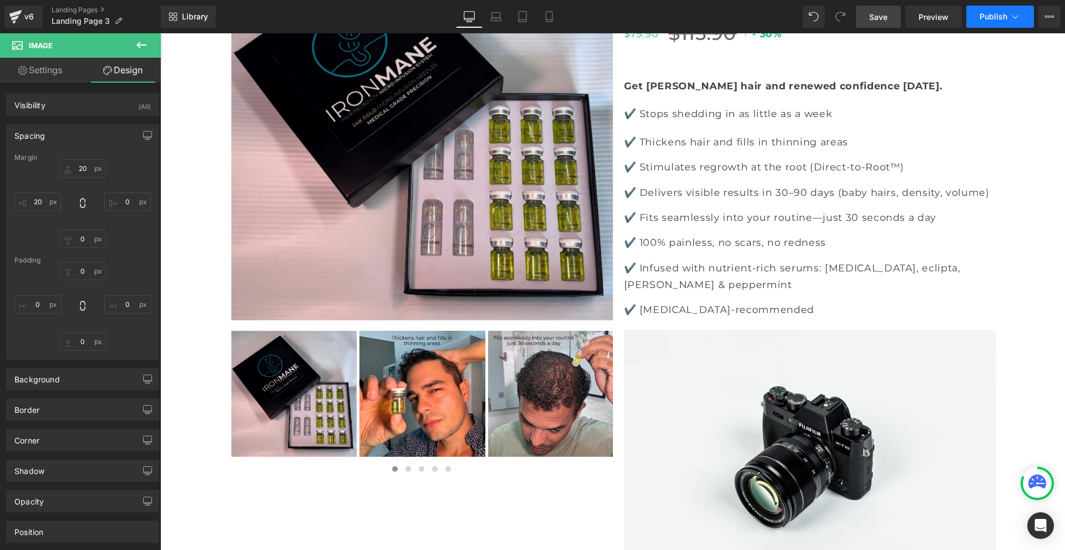
click at [1004, 17] on span "Publish" at bounding box center [993, 16] width 28 height 9
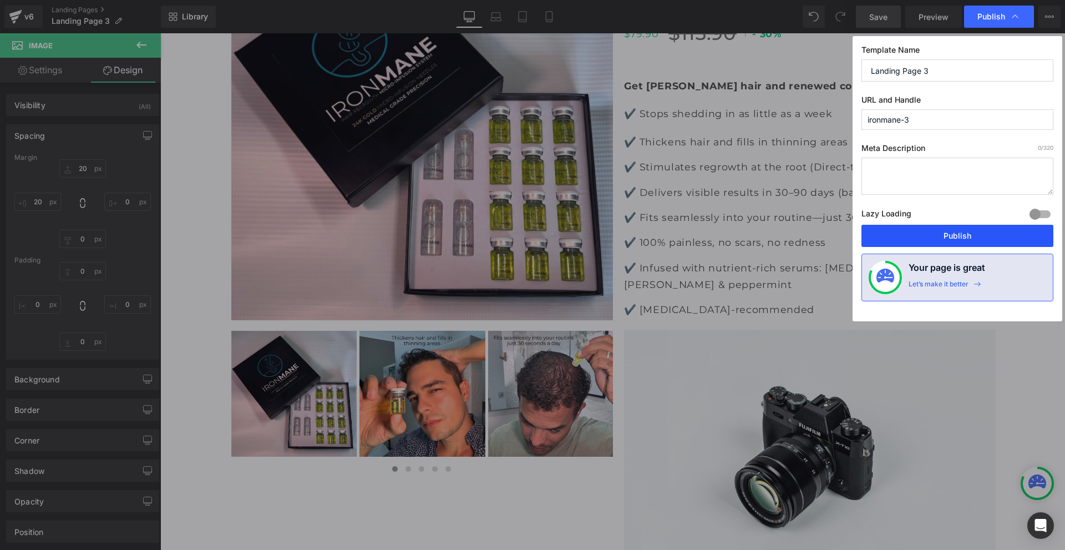
drag, startPoint x: 945, startPoint y: 237, endPoint x: 799, endPoint y: 201, distance: 150.2
click at [945, 237] on button "Publish" at bounding box center [957, 236] width 192 height 22
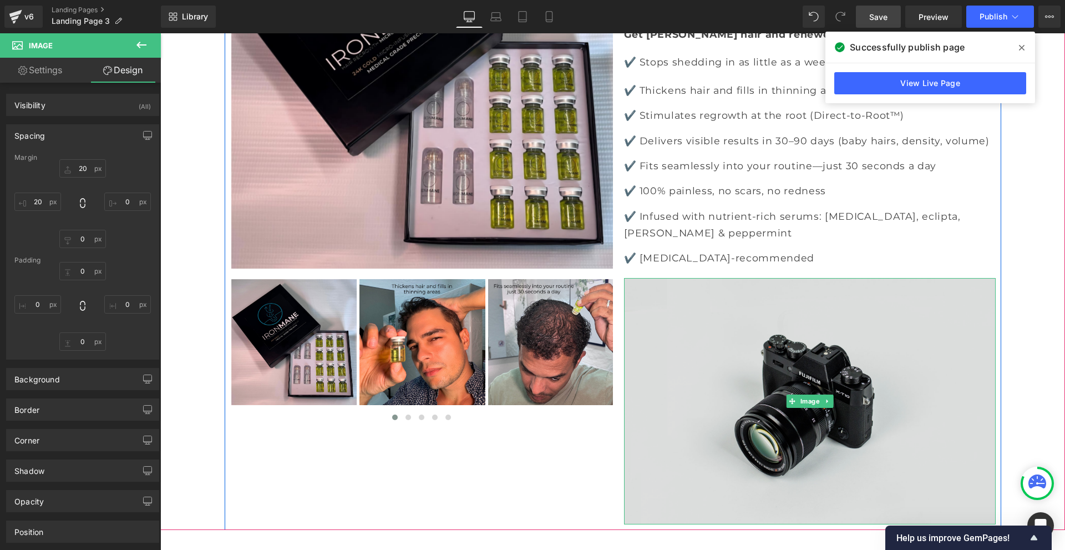
scroll to position [333, 0]
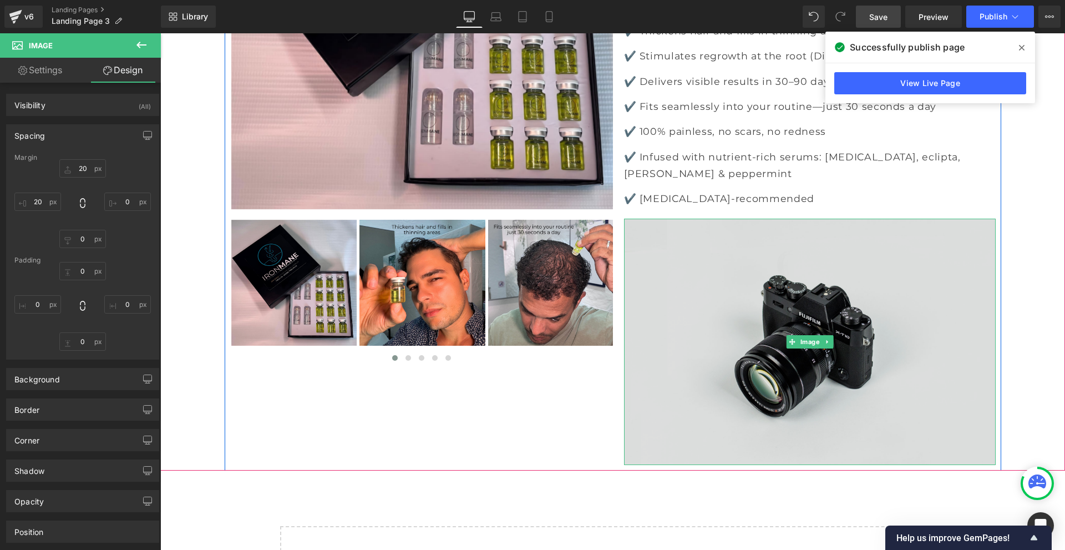
click at [719, 342] on img at bounding box center [810, 342] width 372 height 246
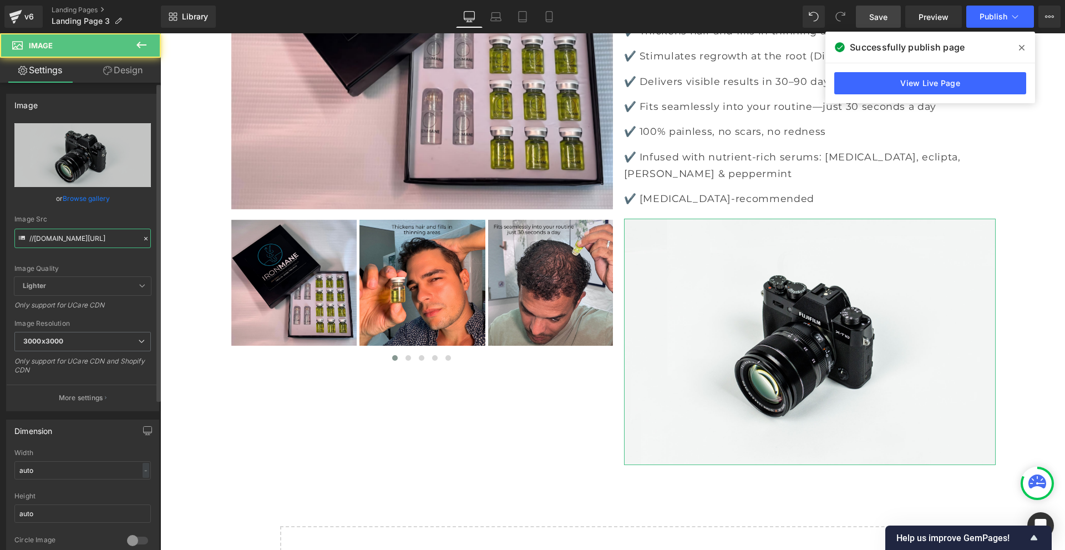
click at [96, 242] on input "//[DOMAIN_NAME][URL]" at bounding box center [82, 237] width 136 height 19
paste input "https://cdn.shopify.com/s/files/1/0968/5388/5257/files/ironmane_tessa_2_1_301db…"
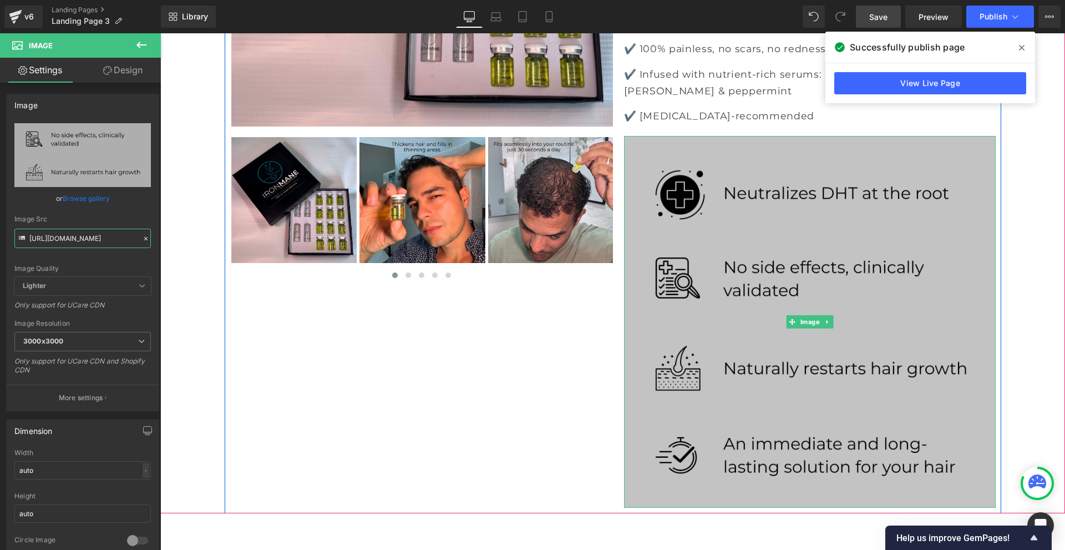
scroll to position [388, 0]
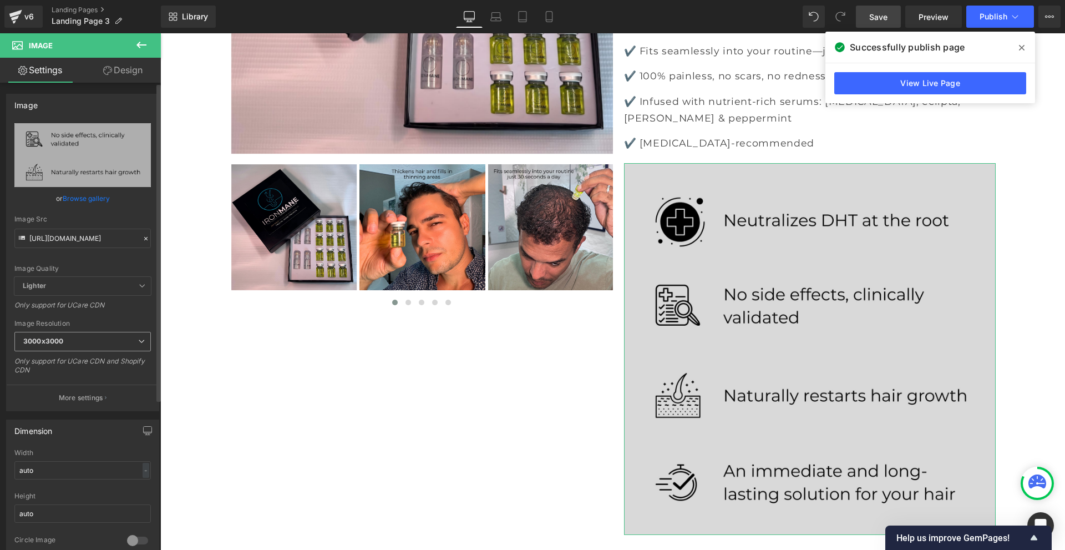
click at [73, 334] on span "3000x3000" at bounding box center [82, 341] width 136 height 19
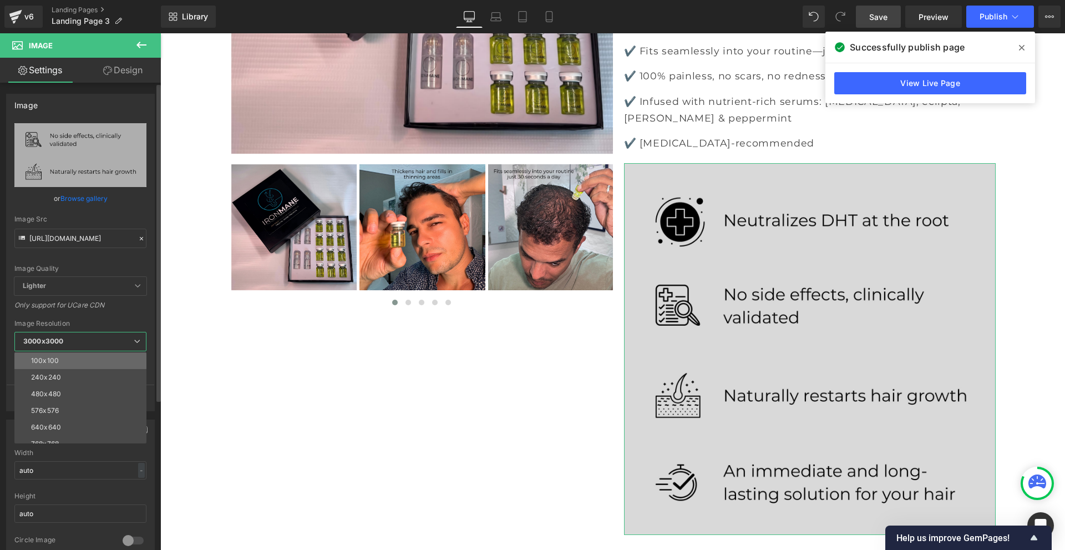
click at [82, 364] on li "100x100" at bounding box center [82, 360] width 137 height 17
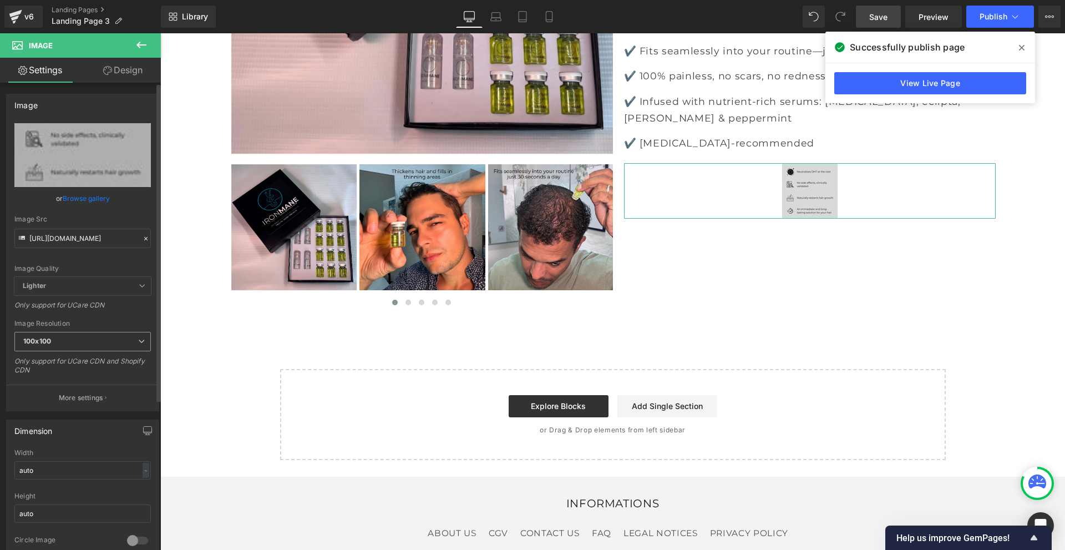
click at [99, 335] on span "100x100" at bounding box center [82, 341] width 136 height 19
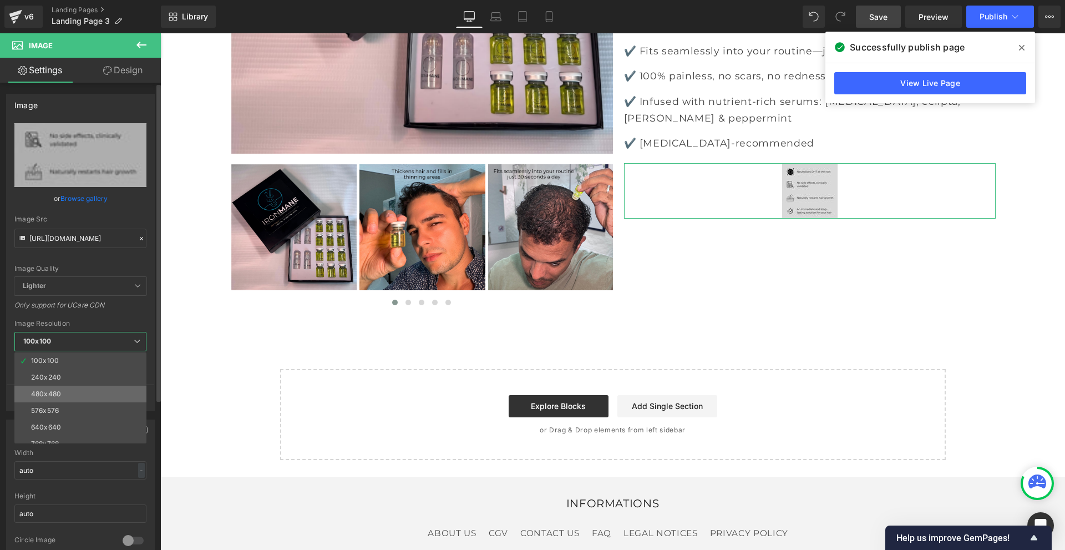
click at [85, 389] on li "480x480" at bounding box center [82, 393] width 137 height 17
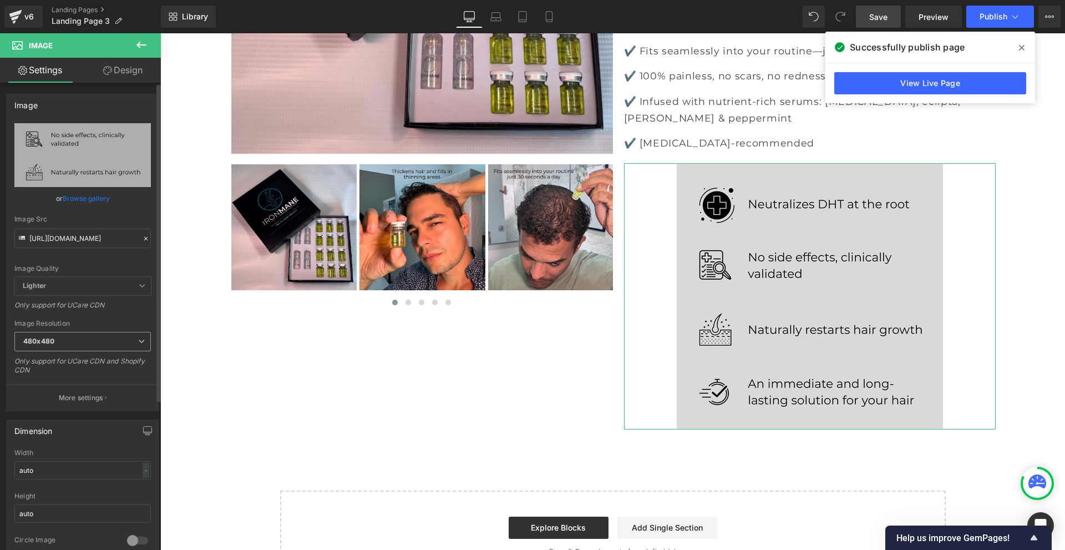
click at [85, 342] on span "480x480" at bounding box center [82, 341] width 136 height 19
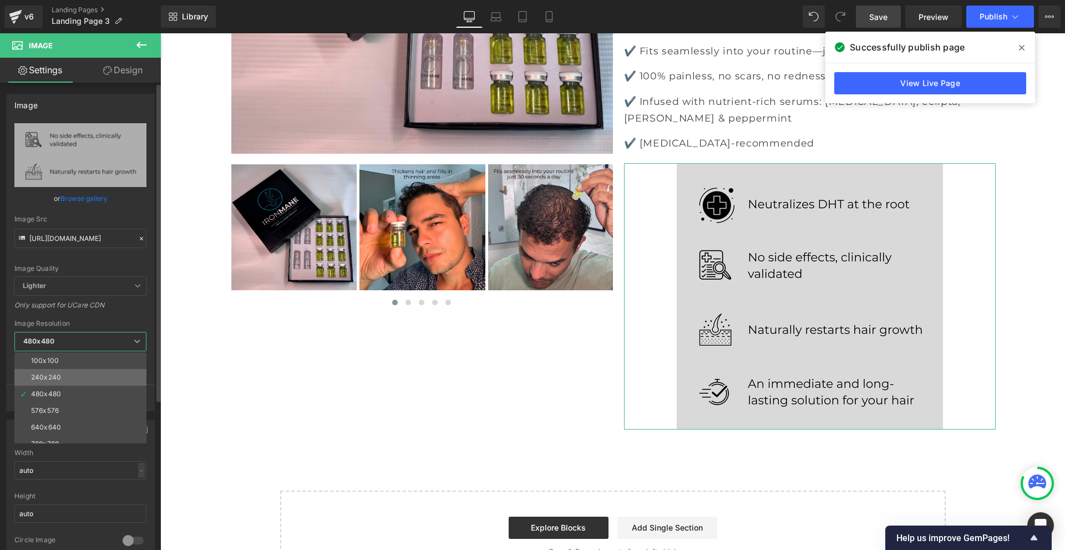
click at [73, 378] on li "240x240" at bounding box center [82, 377] width 137 height 17
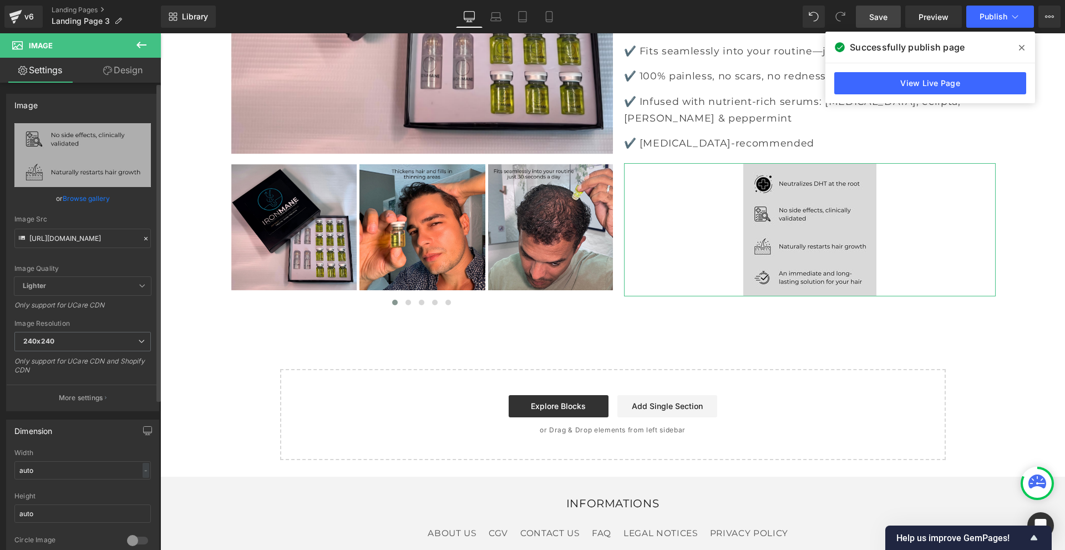
type input "https://cdn.shopify.com/s/files/1/0968/5388/5257/files/ironmane_tessa_2_1_301db…"
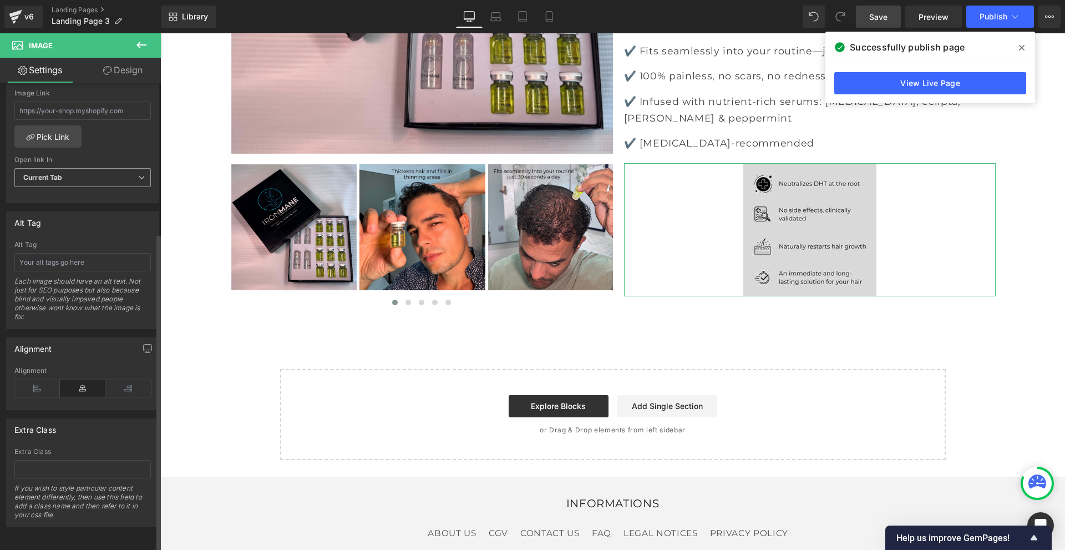
scroll to position [517, 0]
click at [47, 380] on icon at bounding box center [36, 388] width 45 height 17
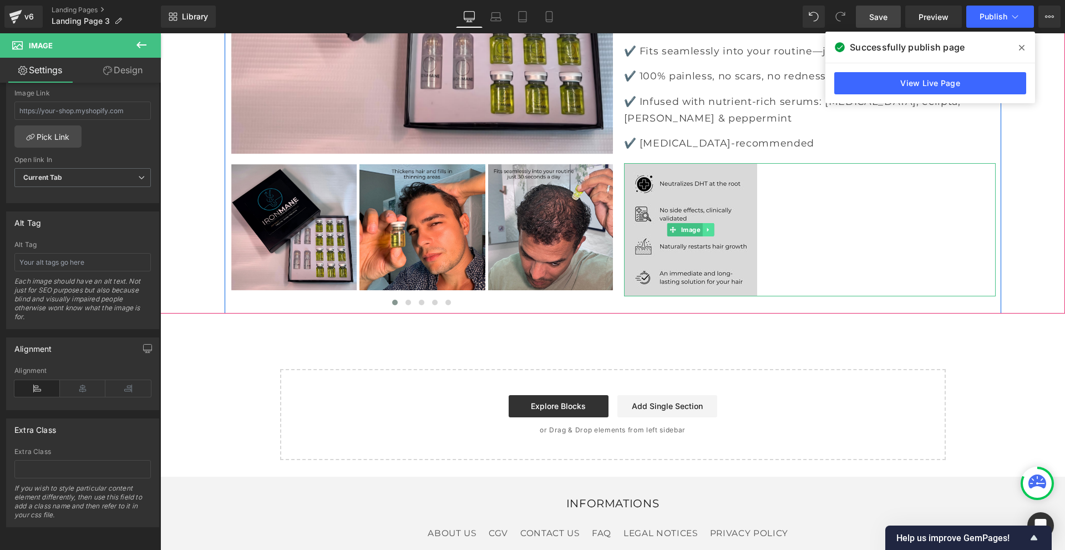
click at [707, 231] on icon at bounding box center [708, 229] width 2 height 4
click at [710, 232] on icon at bounding box center [713, 229] width 6 height 6
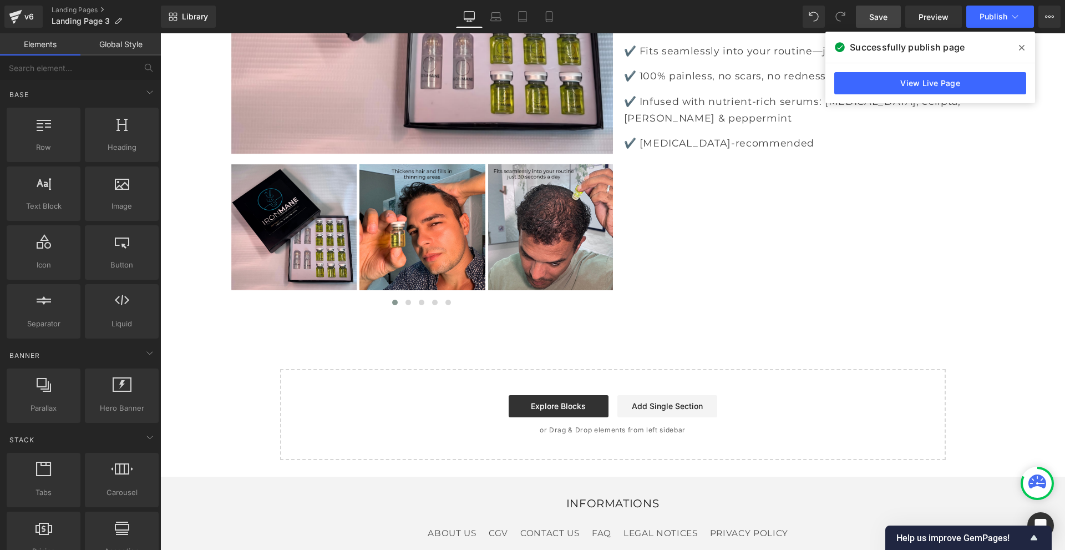
click at [123, 38] on link "Global Style" at bounding box center [120, 44] width 80 height 22
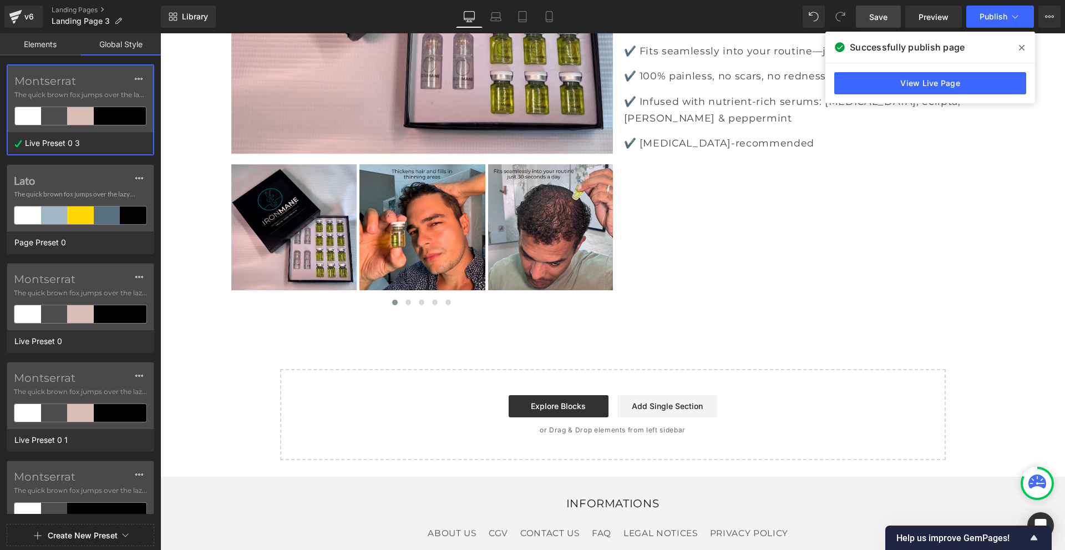
click at [16, 42] on link "Elements" at bounding box center [40, 44] width 80 height 22
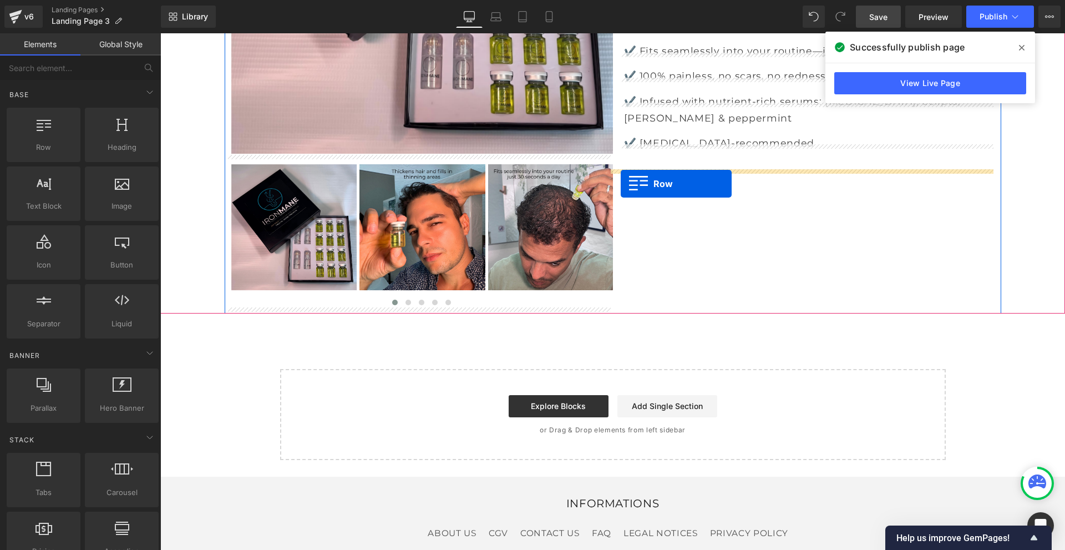
drag, startPoint x: 192, startPoint y: 172, endPoint x: 621, endPoint y: 184, distance: 428.3
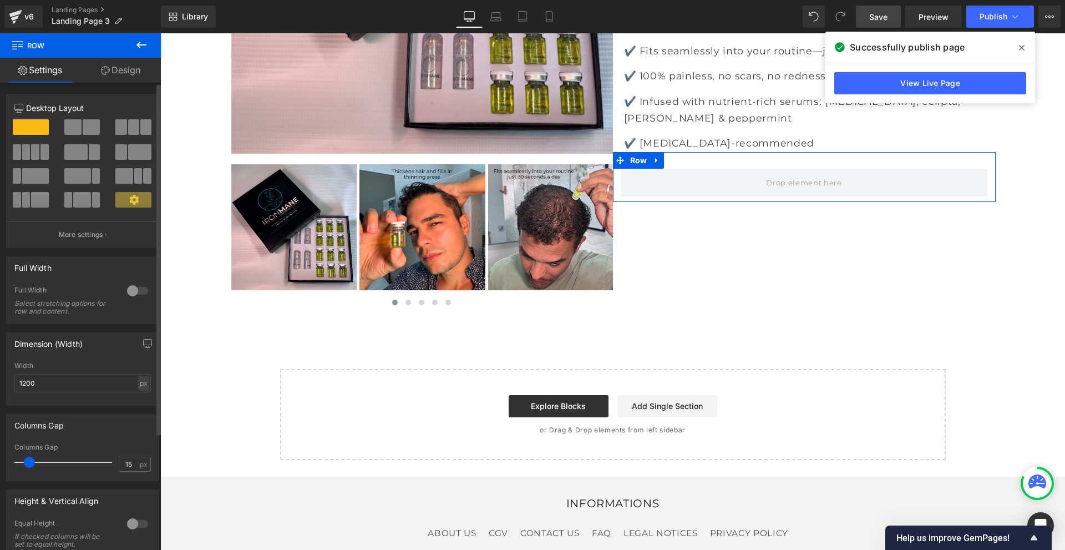
click at [28, 153] on span at bounding box center [26, 152] width 8 height 16
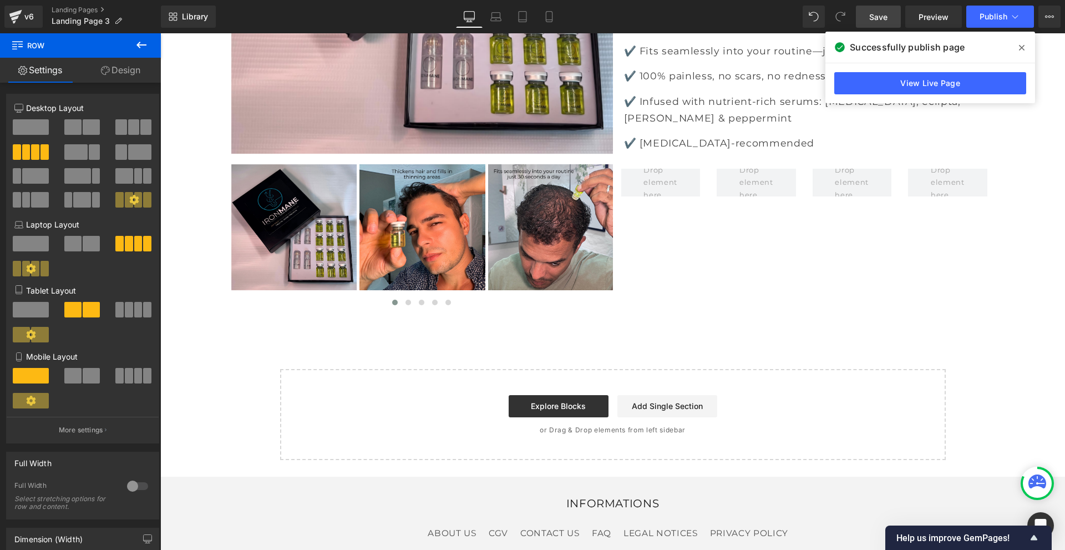
click at [140, 42] on icon at bounding box center [141, 45] width 10 height 7
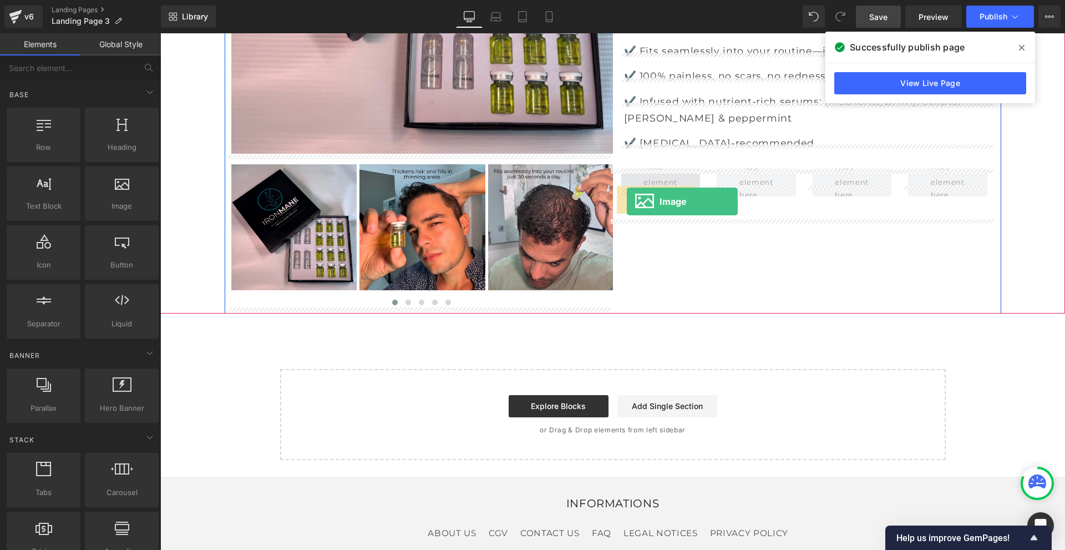
drag, startPoint x: 282, startPoint y: 232, endPoint x: 627, endPoint y: 201, distance: 345.7
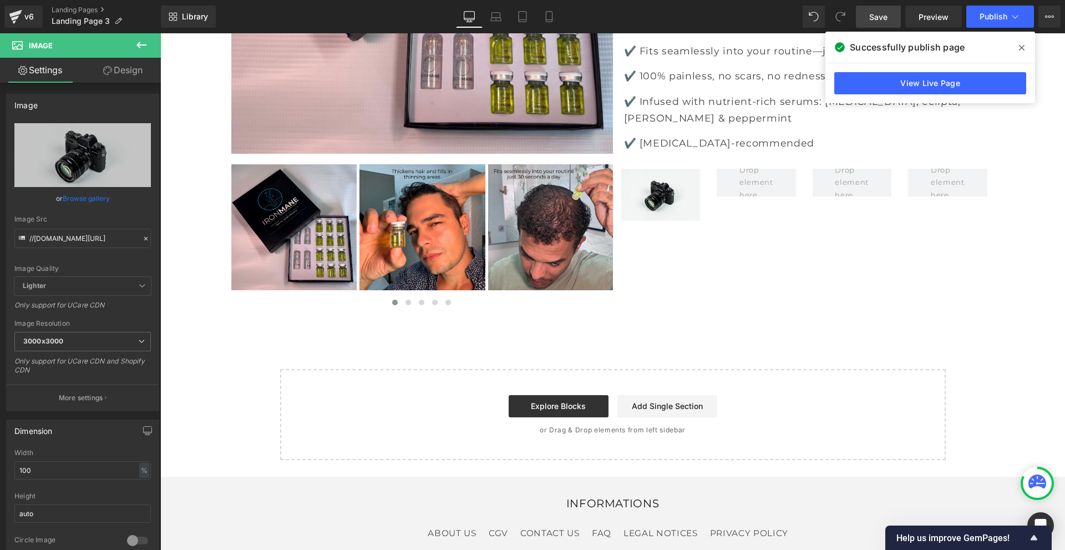
click at [148, 44] on button at bounding box center [141, 45] width 39 height 24
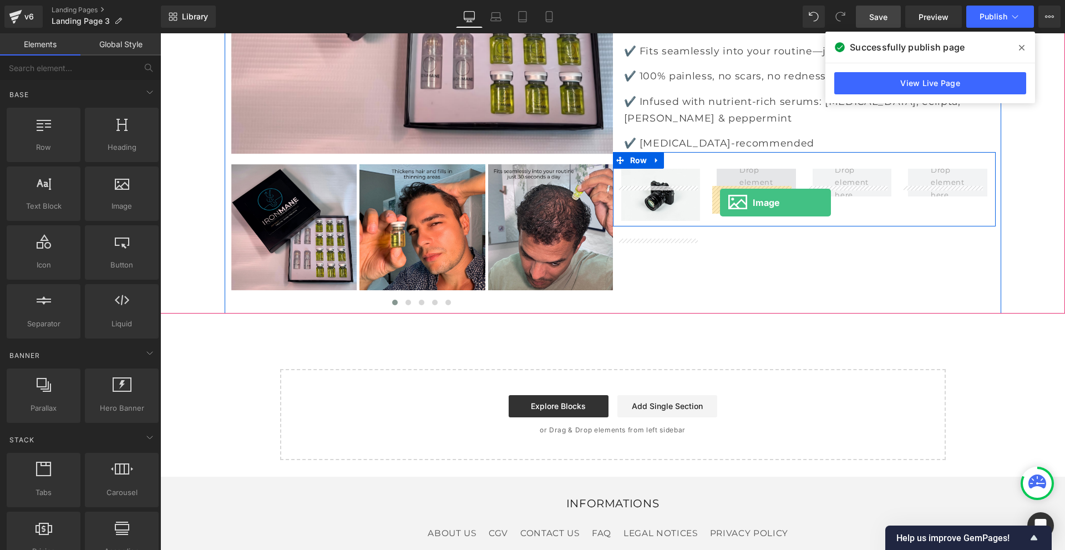
drag, startPoint x: 280, startPoint y: 233, endPoint x: 720, endPoint y: 202, distance: 440.9
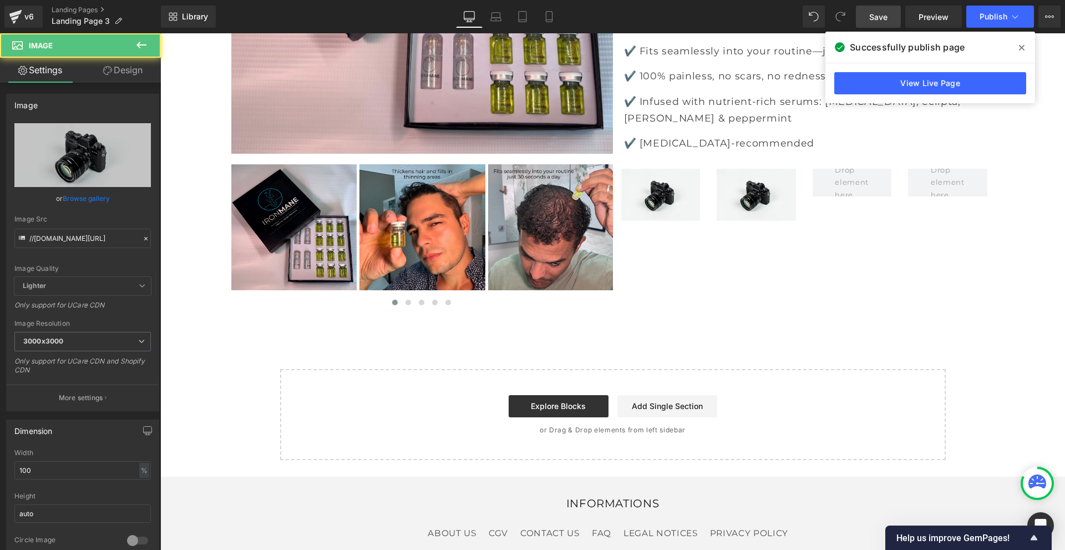
click at [143, 49] on icon at bounding box center [141, 44] width 13 height 13
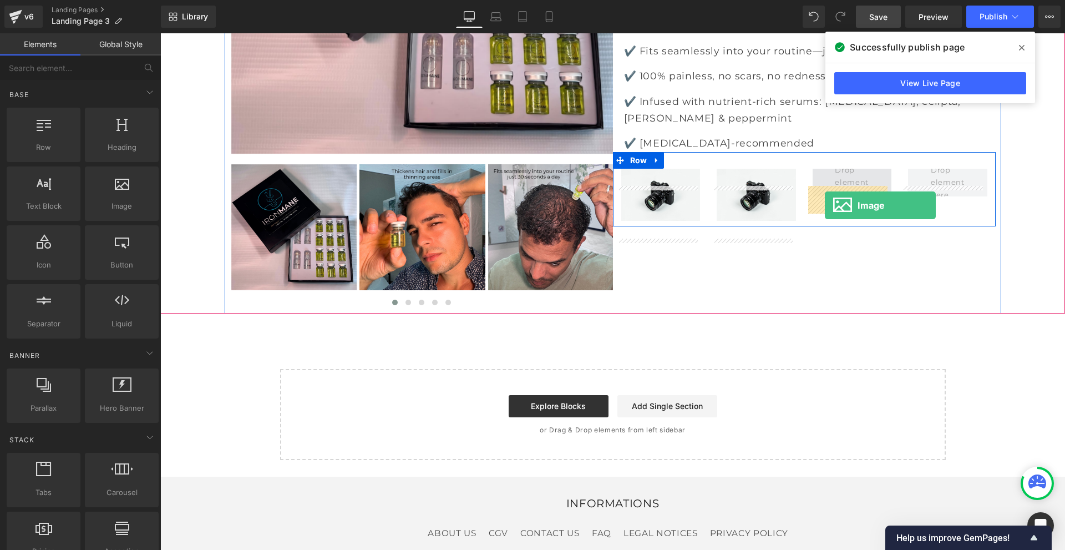
drag, startPoint x: 272, startPoint y: 237, endPoint x: 825, endPoint y: 205, distance: 553.8
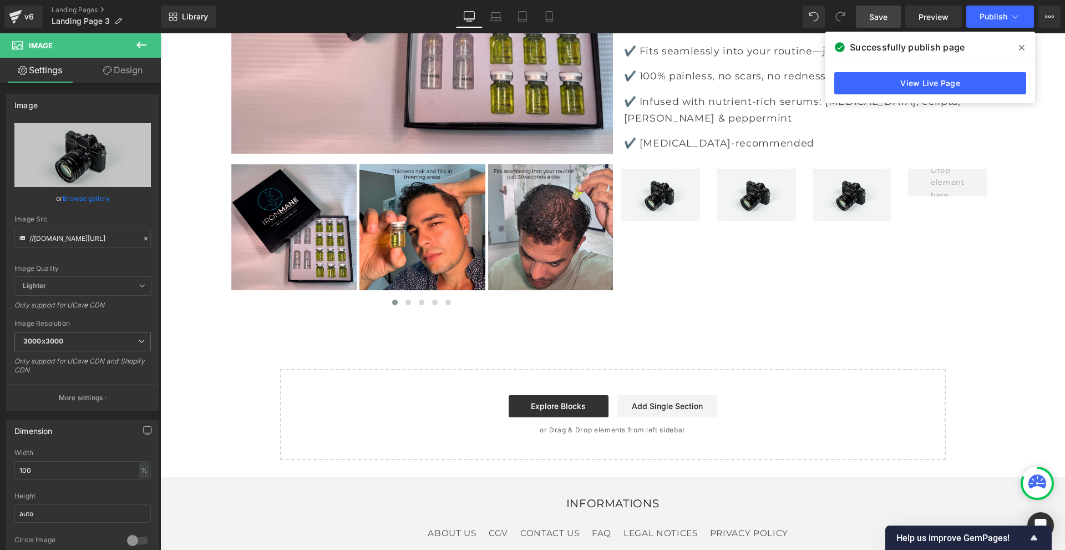
click at [135, 43] on icon at bounding box center [141, 44] width 13 height 13
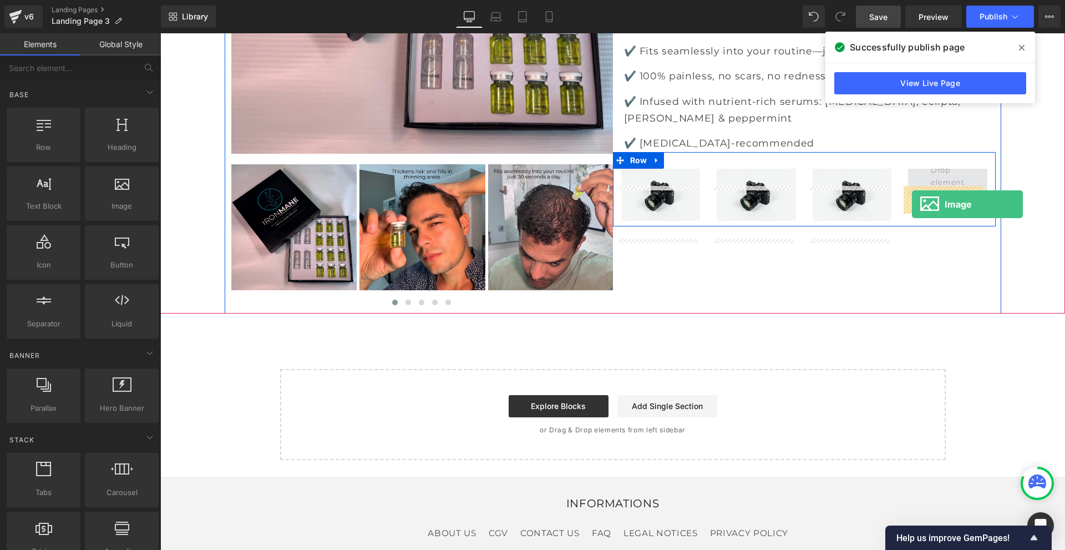
drag, startPoint x: 275, startPoint y: 238, endPoint x: 912, endPoint y: 204, distance: 638.2
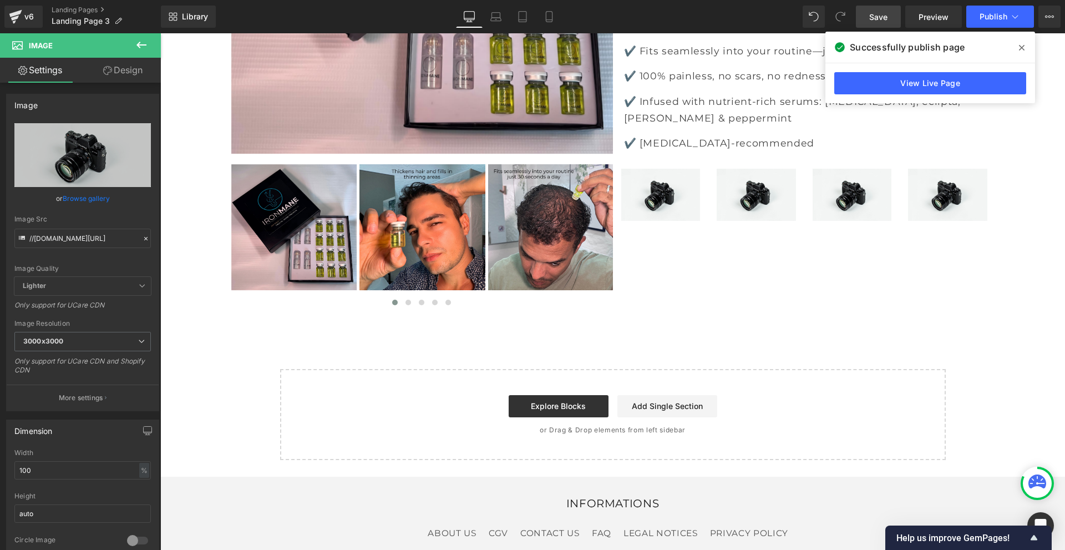
click at [895, 19] on link "Save" at bounding box center [878, 17] width 45 height 22
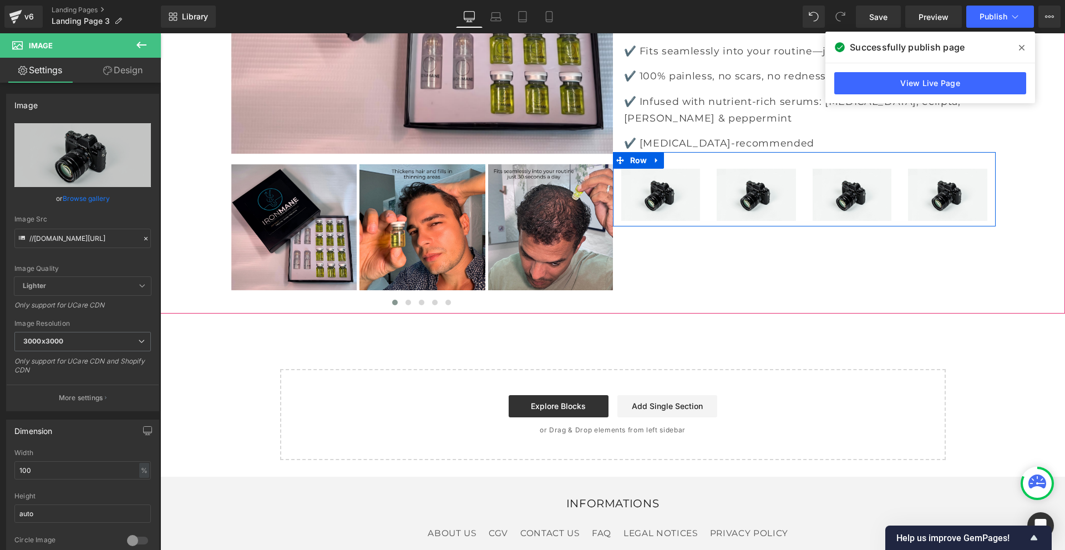
click at [684, 216] on img at bounding box center [660, 195] width 79 height 52
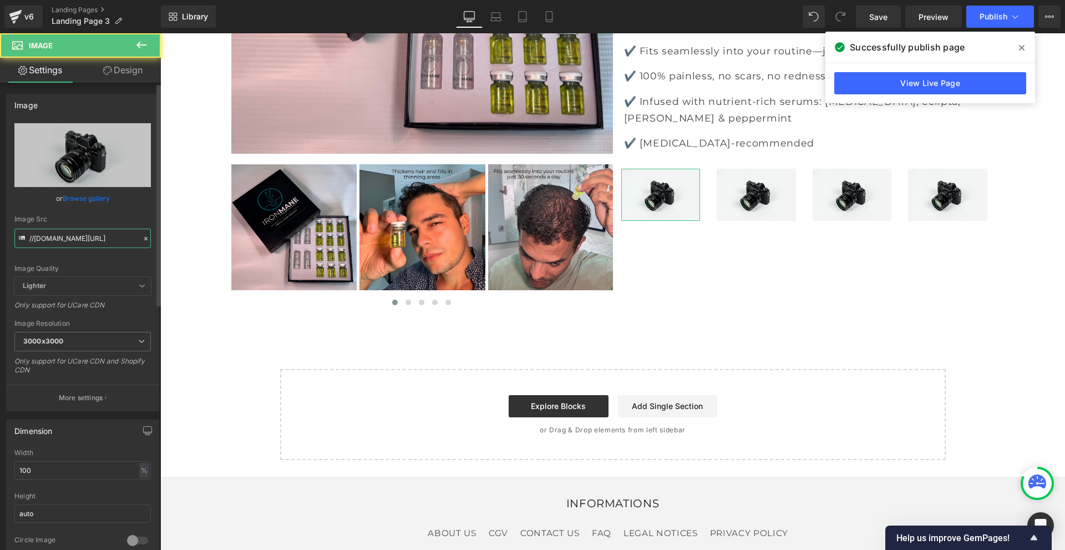
click at [110, 241] on input "//[DOMAIN_NAME][URL]" at bounding box center [82, 237] width 136 height 19
paste input "https://cdn.shopify.com/s/files/1/0968/5388/5257/files/11.png?v=1758871906"
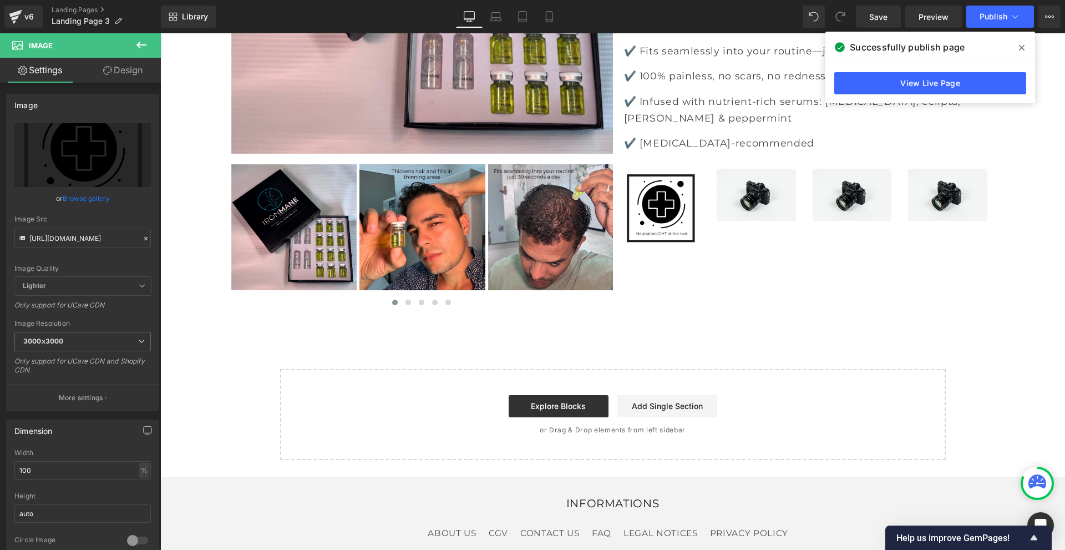
type input "https://cdn.shopify.com/s/files/1/0968/5388/5257/files/11_3000x3000.png?v=17588…"
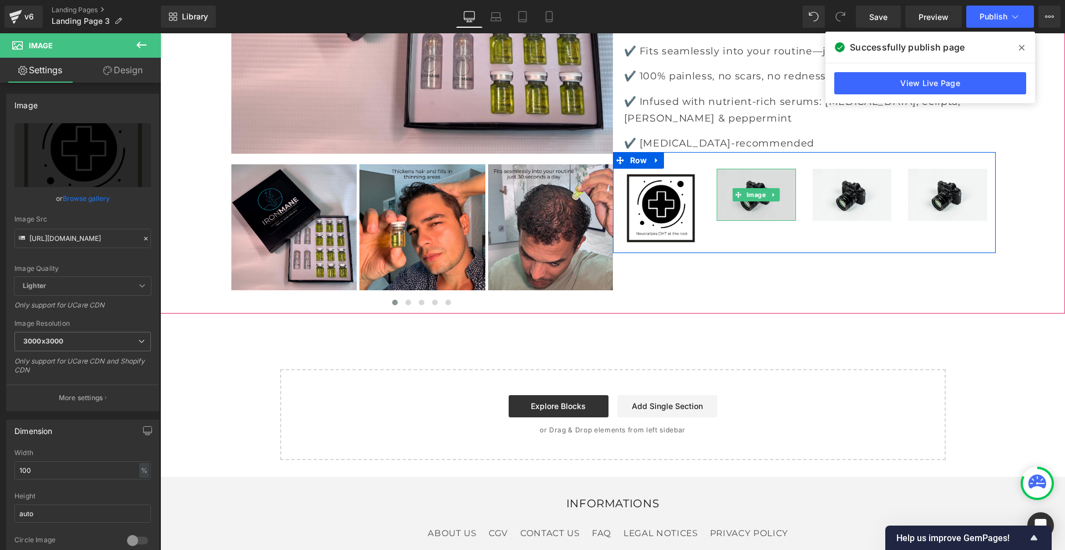
click at [741, 221] on img at bounding box center [756, 195] width 79 height 52
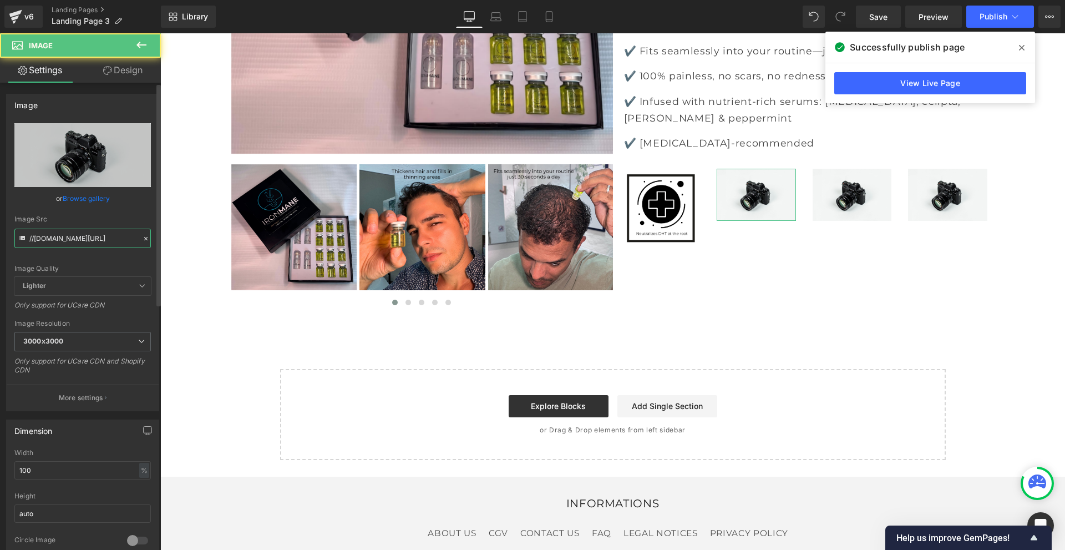
click at [103, 237] on input "//[DOMAIN_NAME][URL]" at bounding box center [82, 237] width 136 height 19
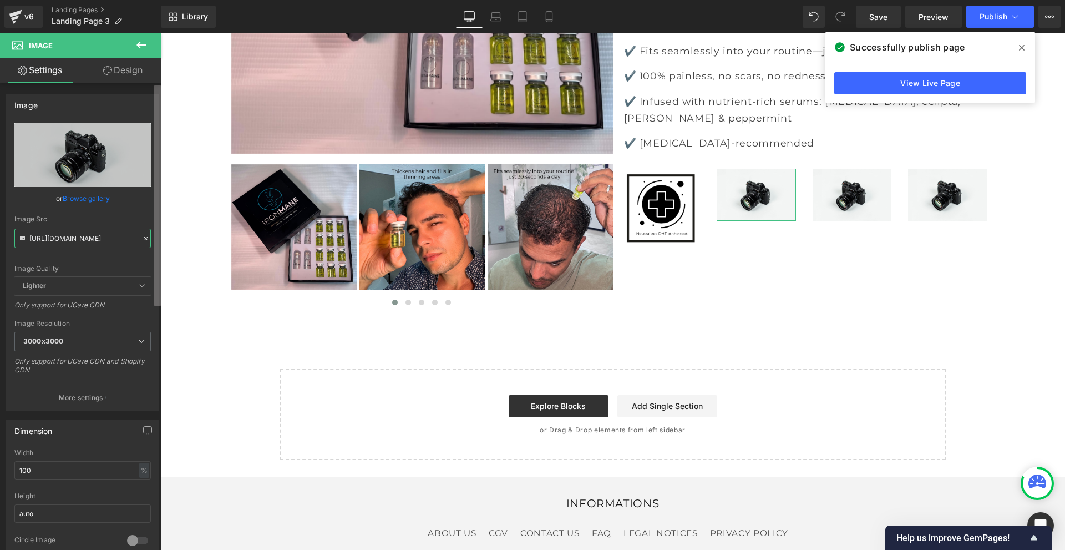
scroll to position [0, 143]
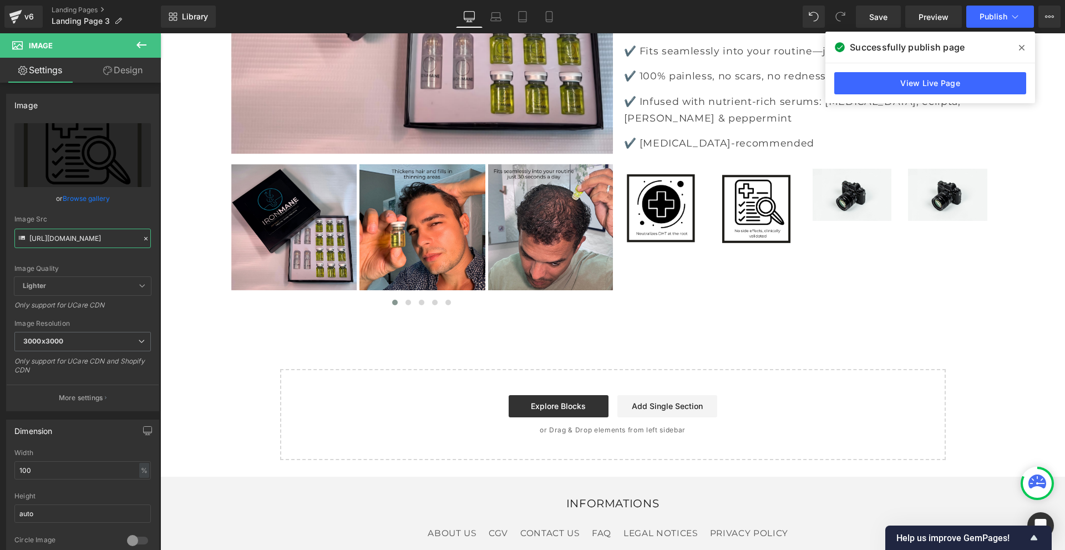
type input "https://cdn.shopify.com/s/files/1/0968/5388/5257/files/12_3000x3000.png?v=17588…"
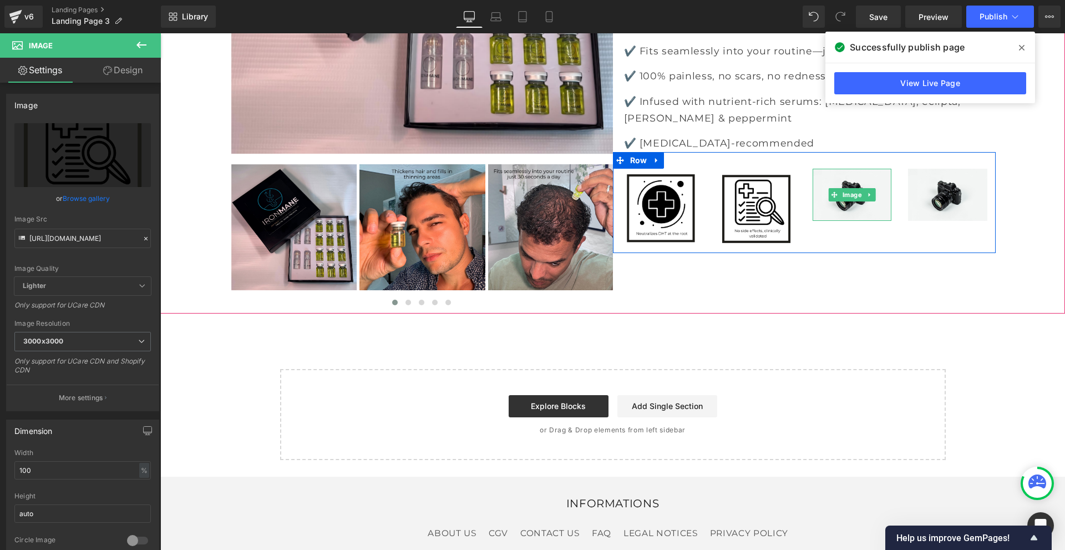
drag, startPoint x: 852, startPoint y: 232, endPoint x: 836, endPoint y: 237, distance: 17.4
click at [852, 221] on img at bounding box center [851, 195] width 79 height 52
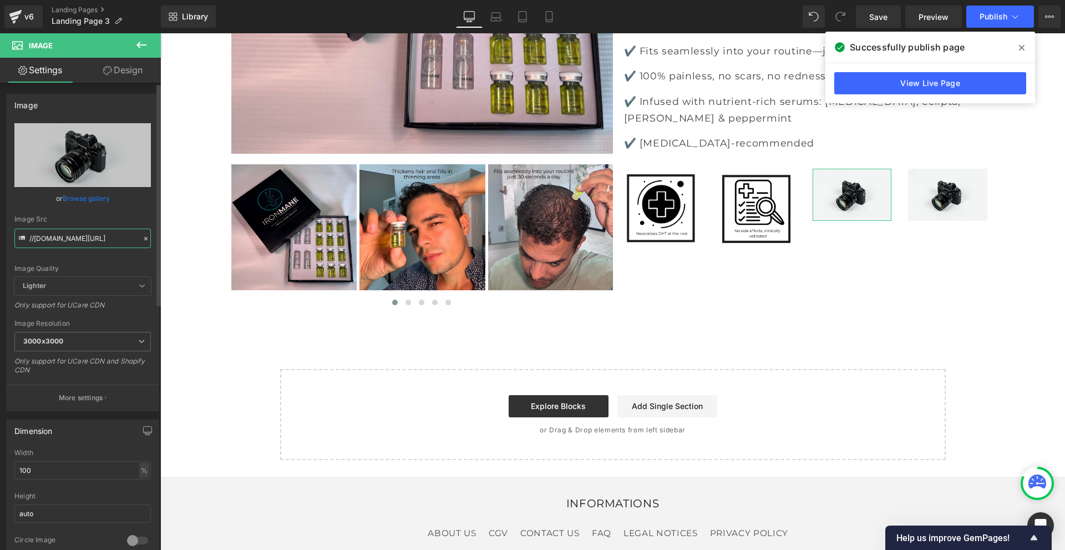
click at [93, 237] on input "//[DOMAIN_NAME][URL]" at bounding box center [82, 237] width 136 height 19
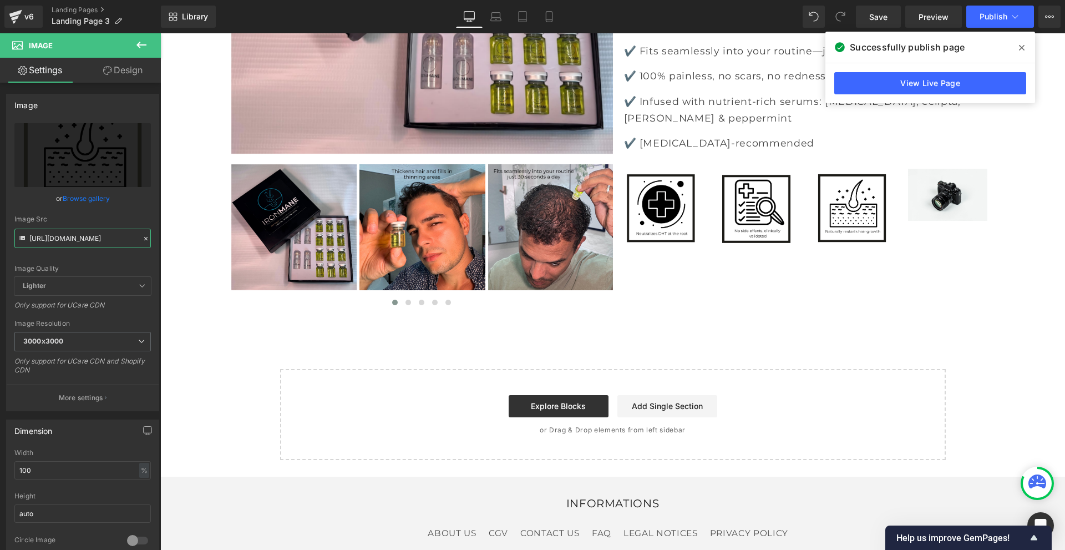
type input "https://cdn.shopify.com/s/files/1/0968/5388/5257/files/13_3000x3000.png?v=17588…"
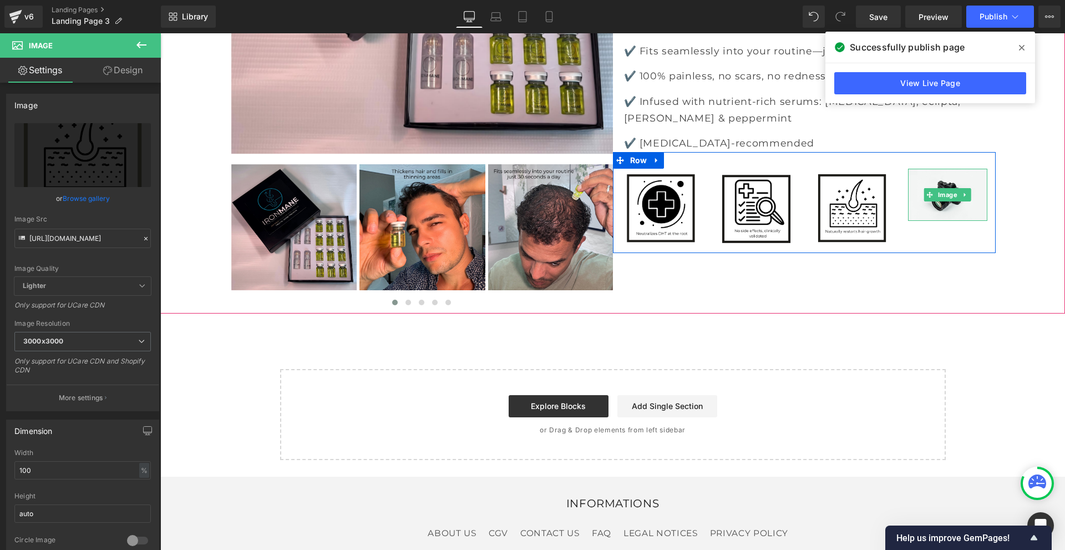
click at [945, 221] on img at bounding box center [947, 195] width 79 height 52
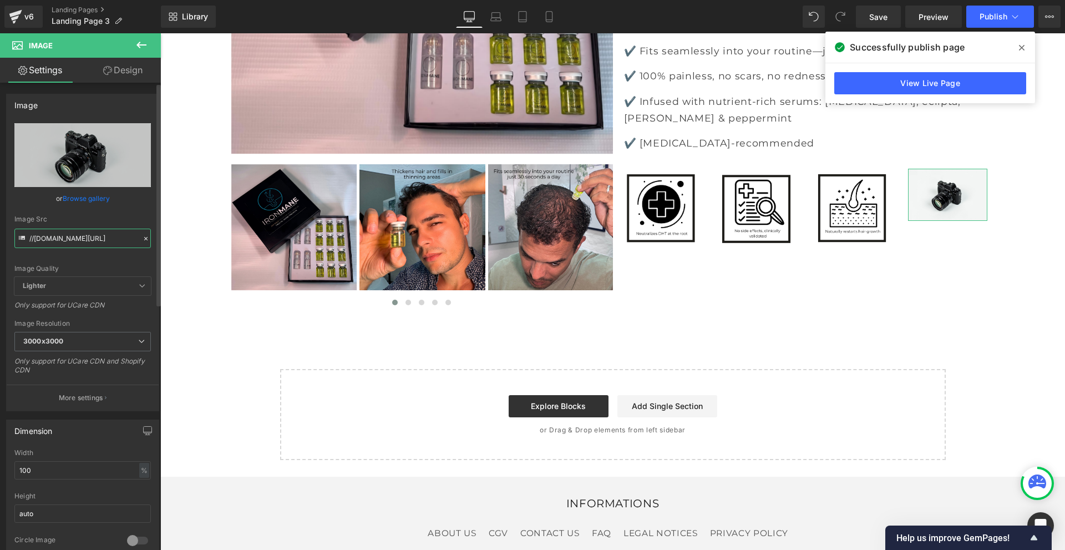
click at [125, 242] on input "//[DOMAIN_NAME][URL]" at bounding box center [82, 237] width 136 height 19
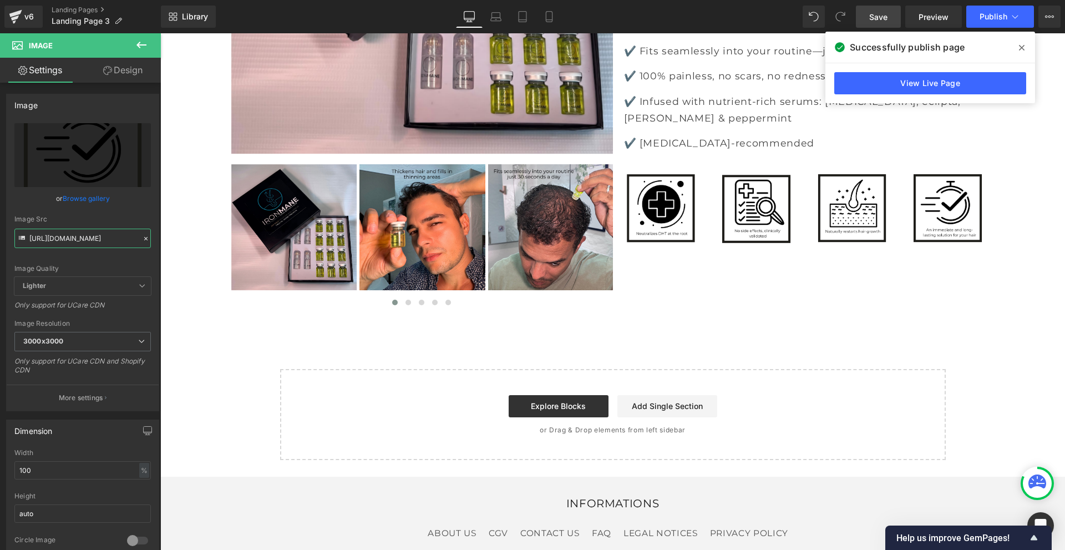
type input "https://cdn.shopify.com/s/files/1/0968/5388/5257/files/14_d15350f9-a849-4064-a6…"
click at [885, 17] on span "Save" at bounding box center [878, 17] width 18 height 12
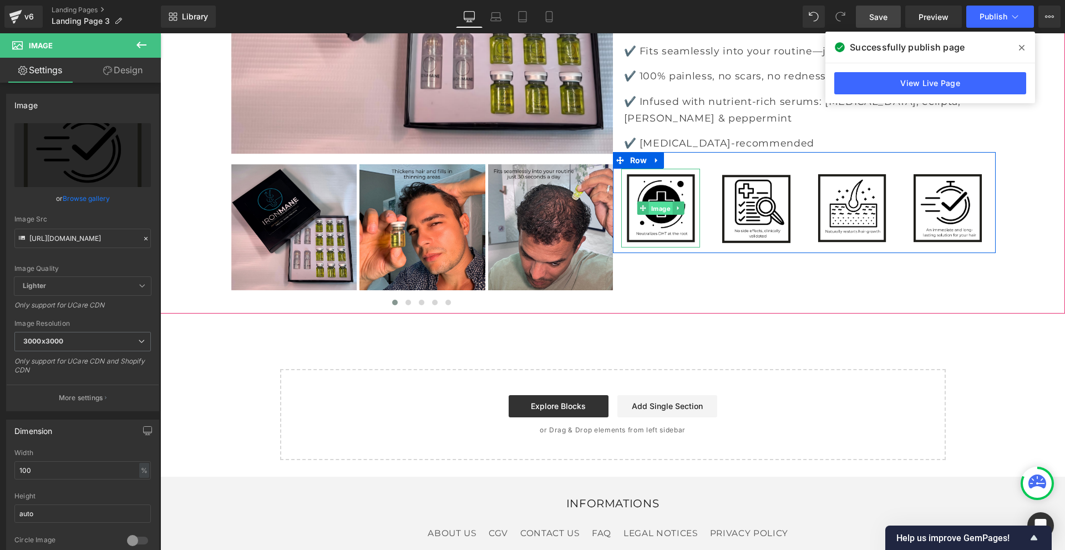
click at [663, 215] on span "Image" at bounding box center [660, 208] width 24 height 13
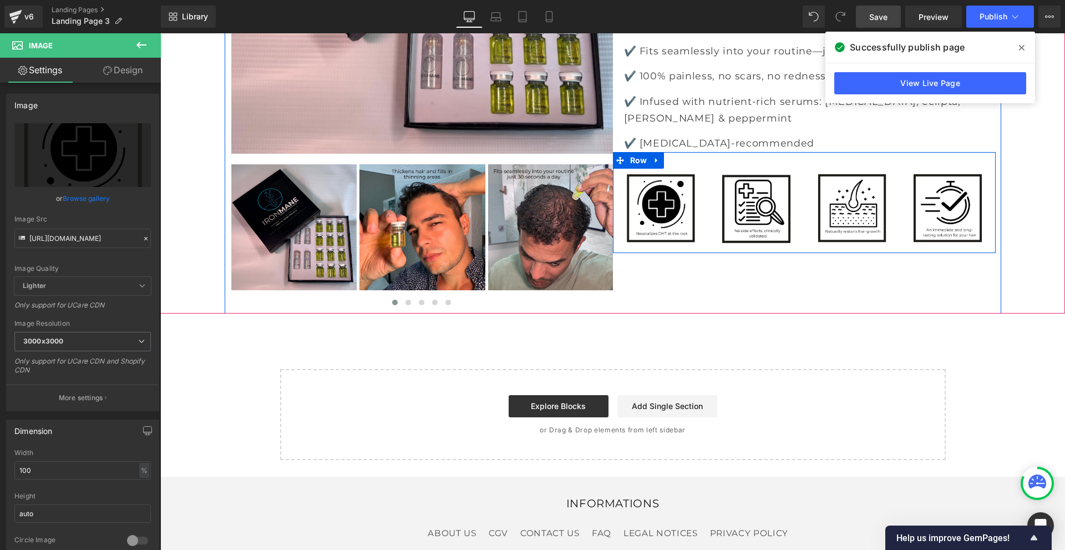
click at [664, 181] on div "Image Image Image Image Row" at bounding box center [804, 202] width 383 height 101
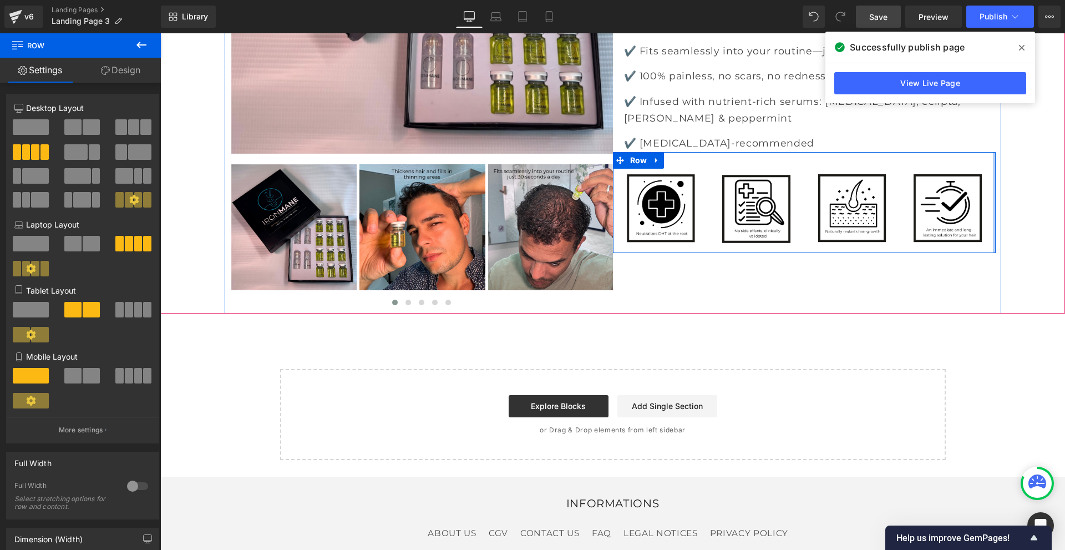
drag, startPoint x: 991, startPoint y: 200, endPoint x: 1003, endPoint y: 200, distance: 12.2
click at [1003, 200] on div "‹ ›" at bounding box center [612, 24] width 905 height 580
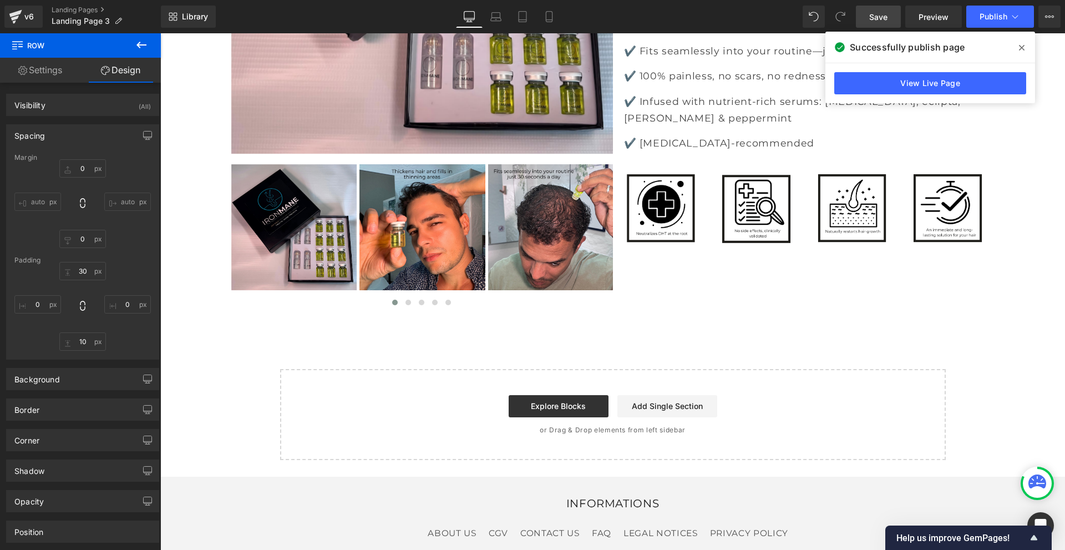
click at [137, 46] on icon at bounding box center [141, 44] width 13 height 13
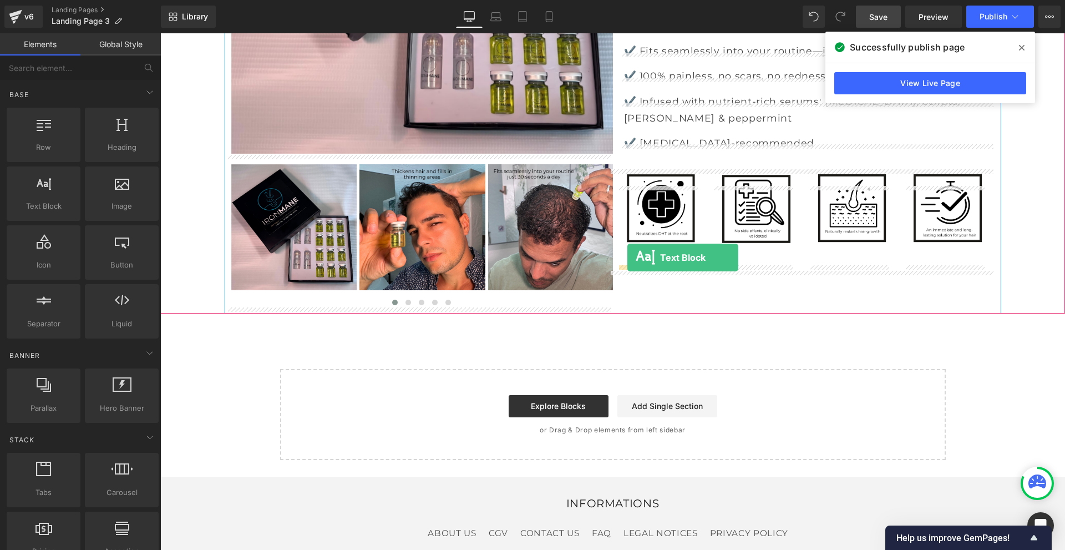
drag, startPoint x: 206, startPoint y: 232, endPoint x: 627, endPoint y: 257, distance: 421.7
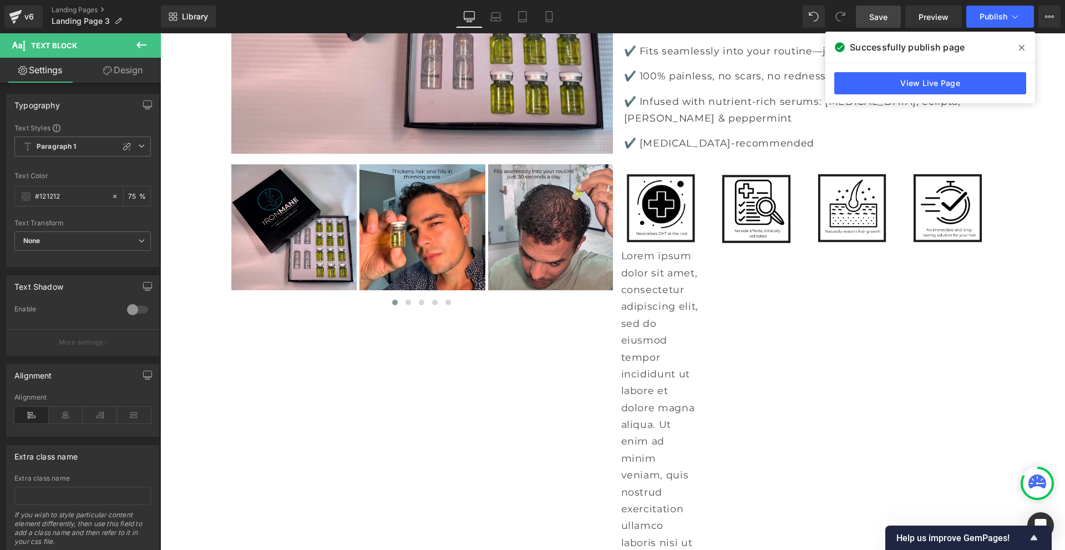
click at [154, 40] on button at bounding box center [141, 45] width 39 height 24
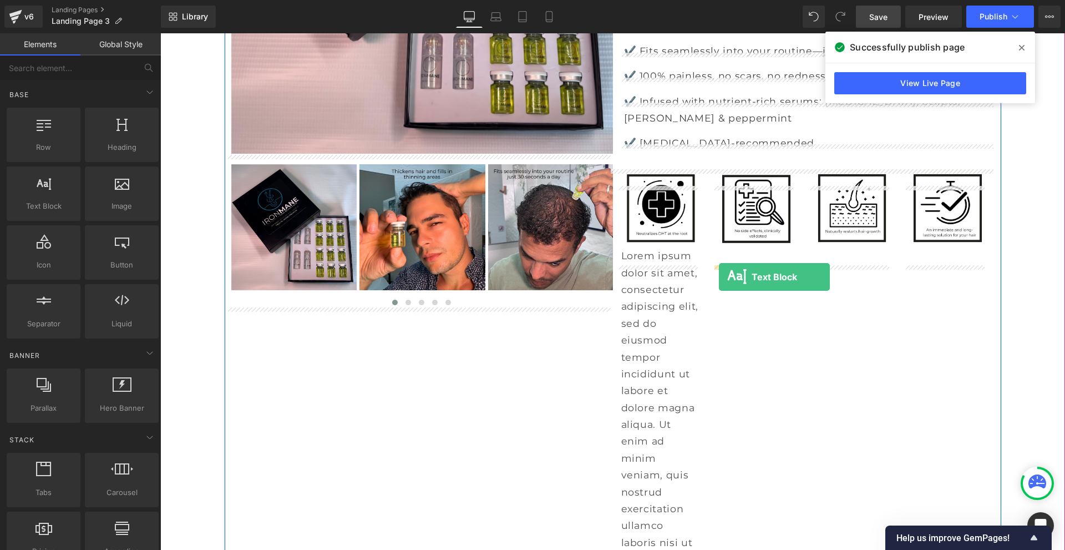
drag, startPoint x: 215, startPoint y: 239, endPoint x: 719, endPoint y: 277, distance: 505.0
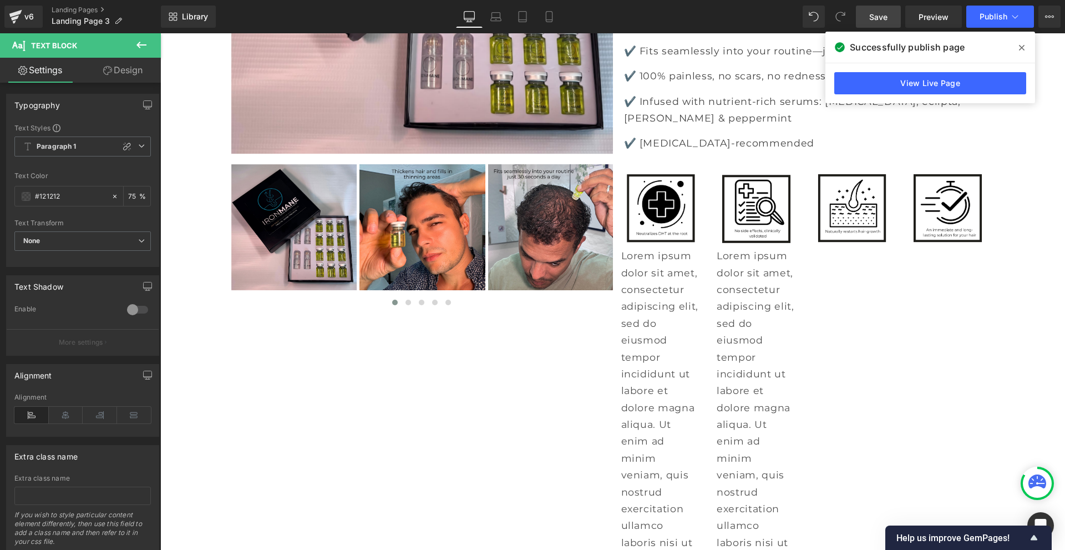
click at [138, 48] on icon at bounding box center [141, 44] width 13 height 13
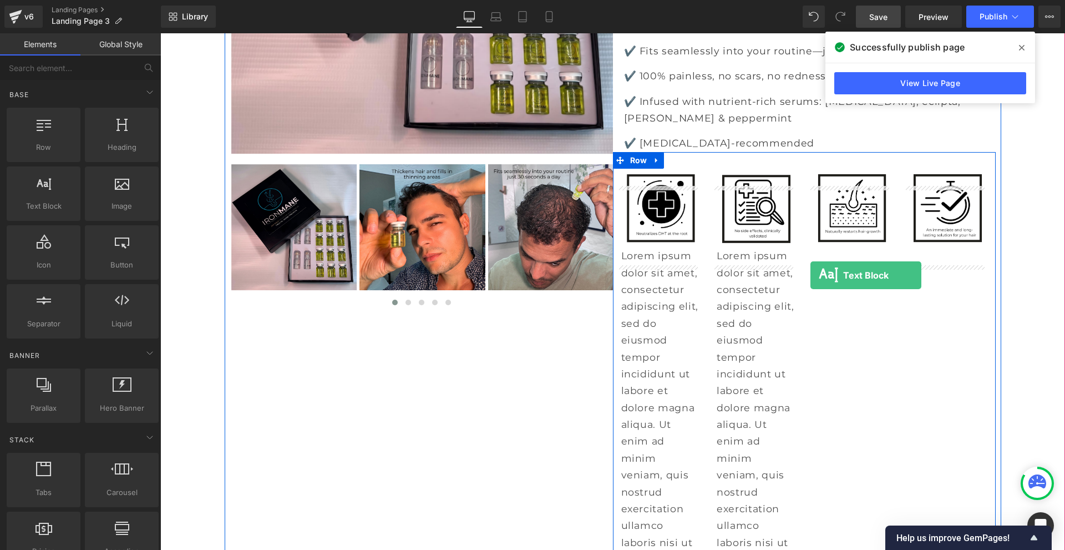
drag, startPoint x: 211, startPoint y: 252, endPoint x: 810, endPoint y: 275, distance: 600.0
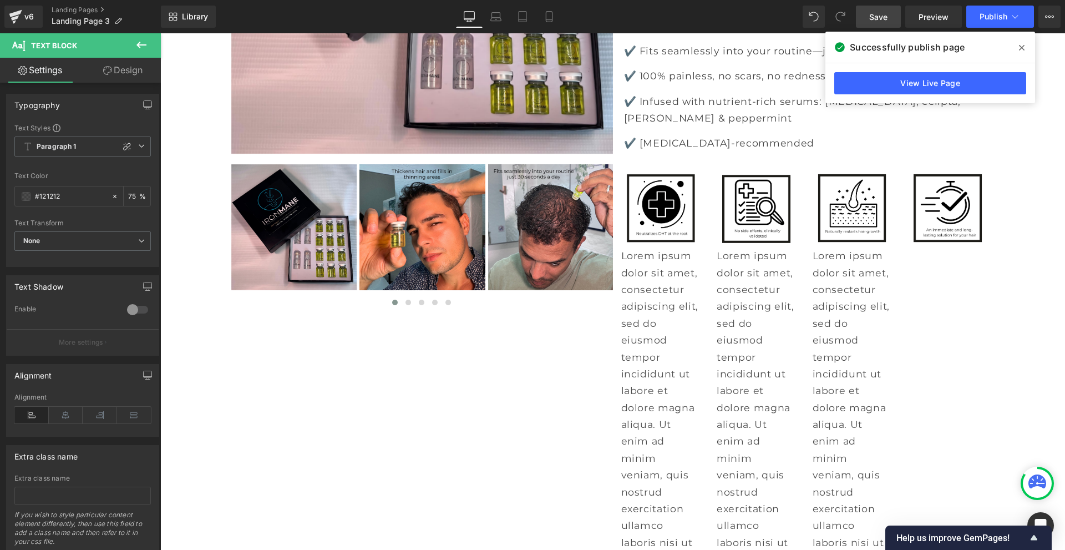
click at [146, 43] on icon at bounding box center [141, 44] width 13 height 13
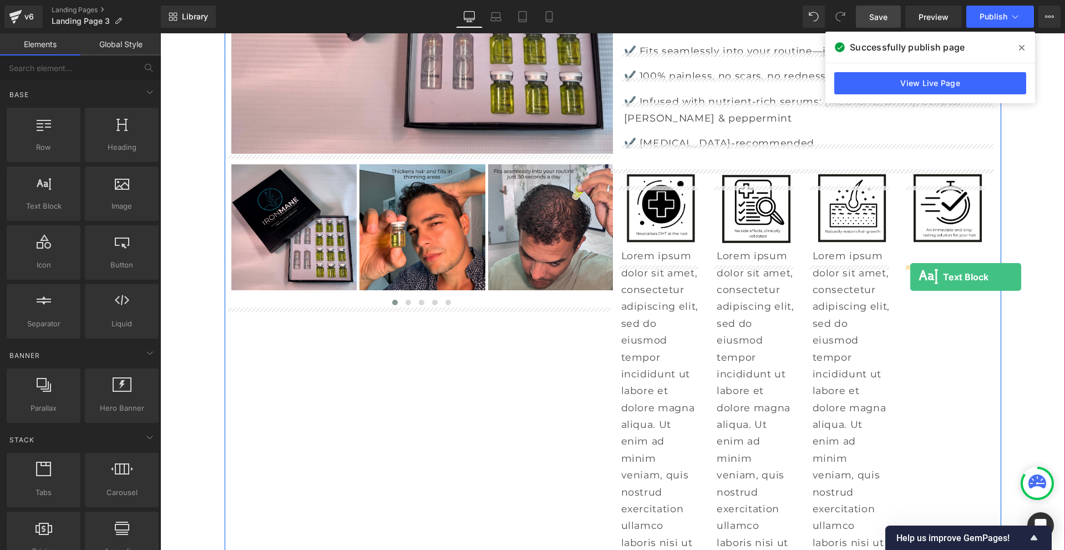
drag, startPoint x: 201, startPoint y: 235, endPoint x: 910, endPoint y: 277, distance: 710.5
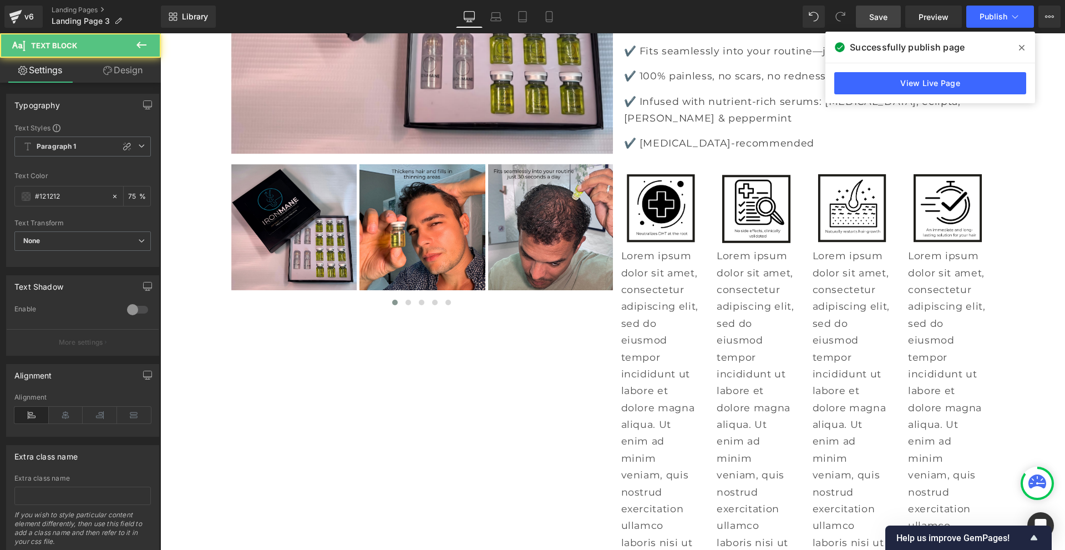
click at [888, 18] on link "Save" at bounding box center [878, 17] width 45 height 22
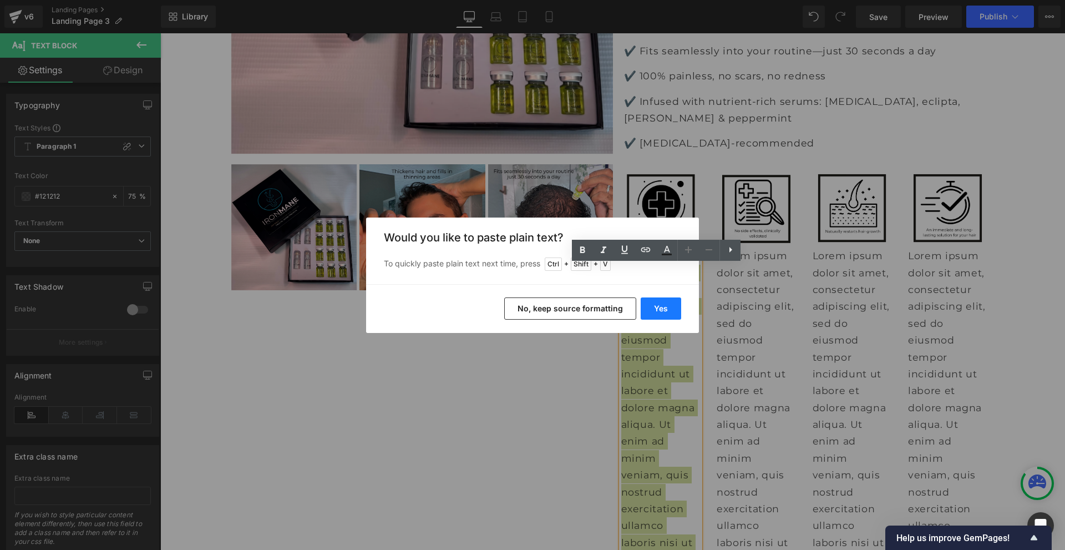
click at [655, 308] on button "Yes" at bounding box center [661, 308] width 40 height 22
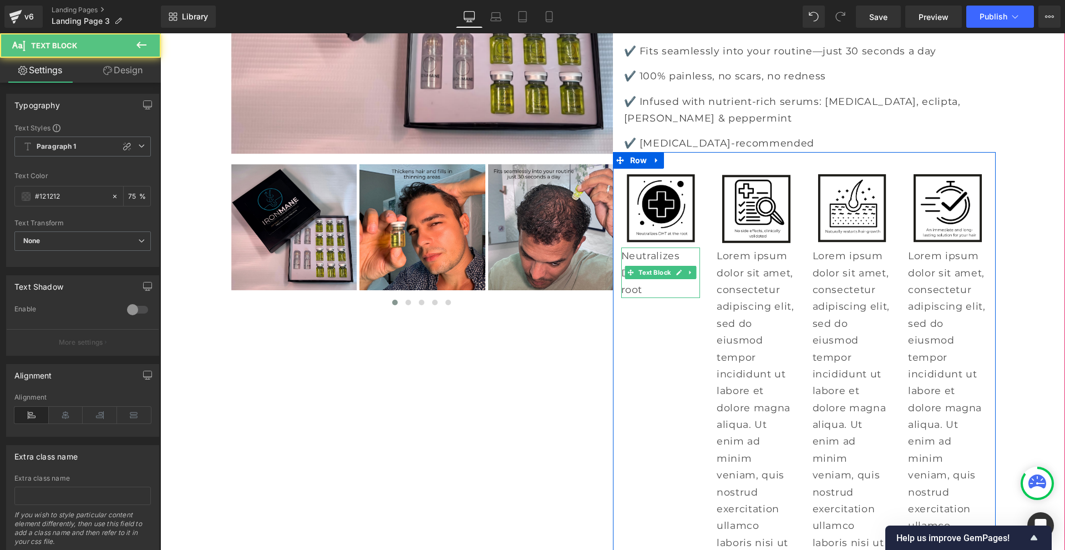
click at [658, 275] on p "Neutralizes DHT at the root" at bounding box center [660, 272] width 79 height 50
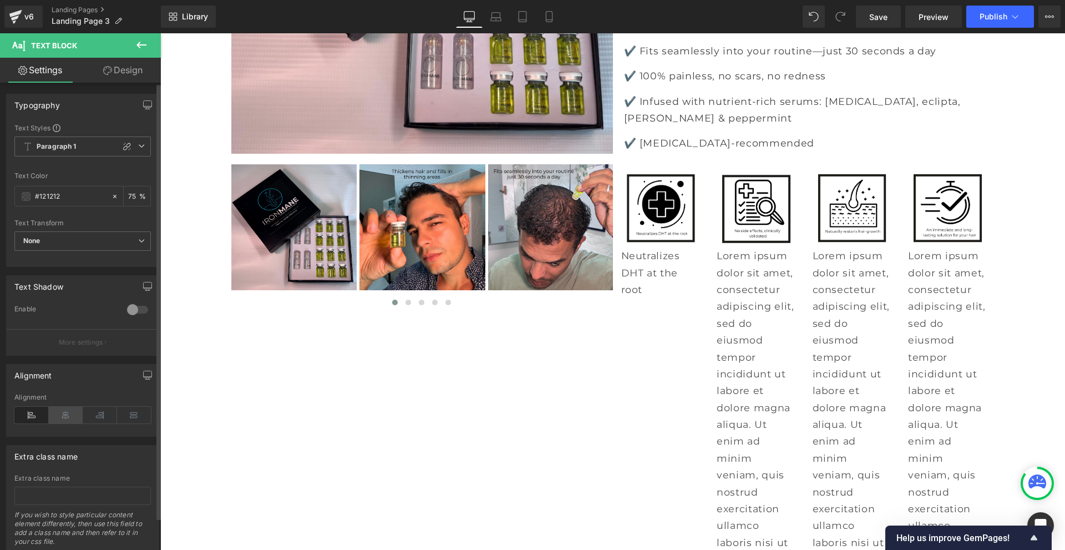
click at [72, 414] on icon at bounding box center [66, 415] width 34 height 17
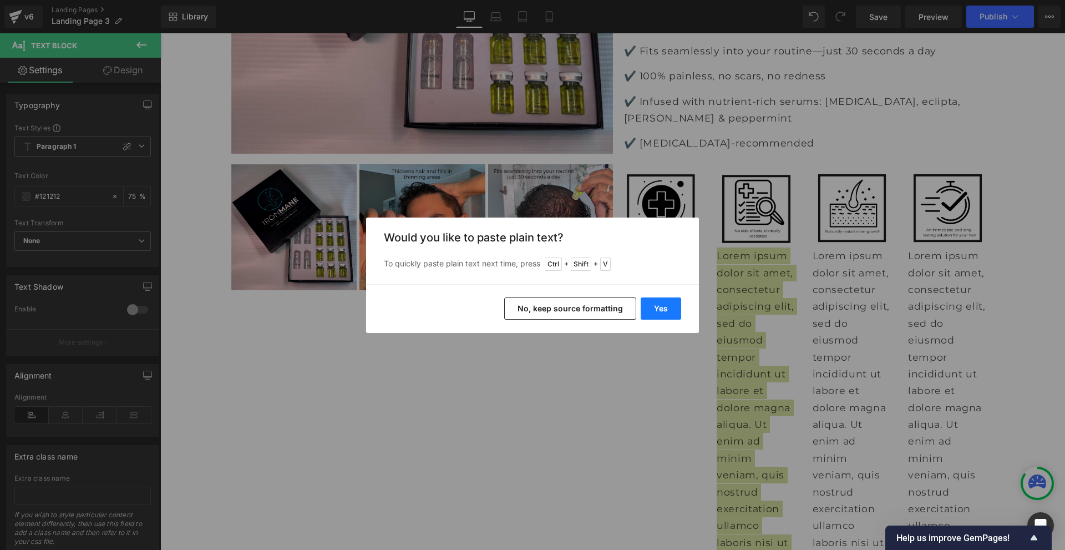
drag, startPoint x: 652, startPoint y: 307, endPoint x: 471, endPoint y: 261, distance: 186.0
click at [652, 307] on button "Yes" at bounding box center [661, 308] width 40 height 22
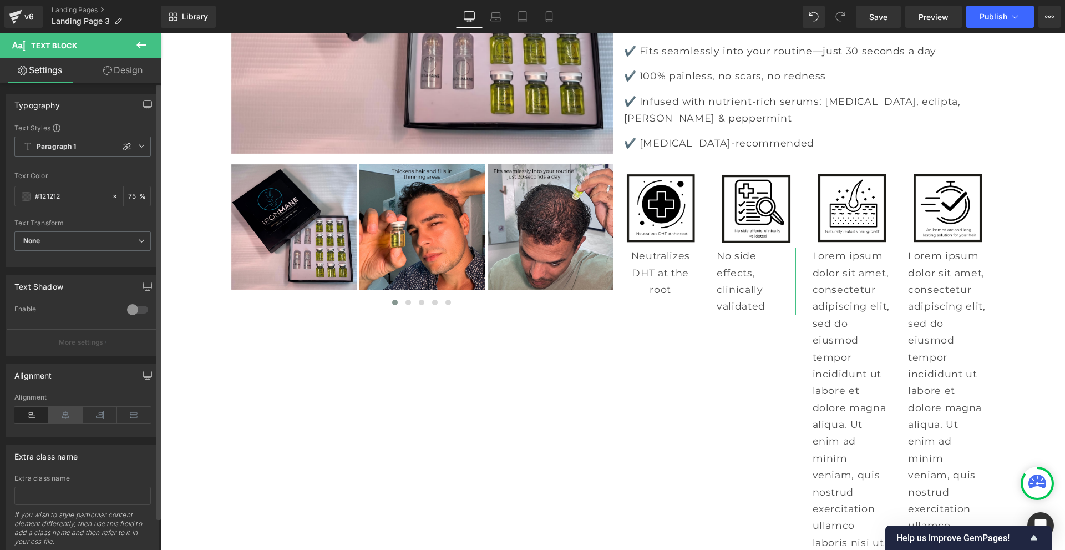
click at [63, 414] on icon at bounding box center [66, 415] width 34 height 17
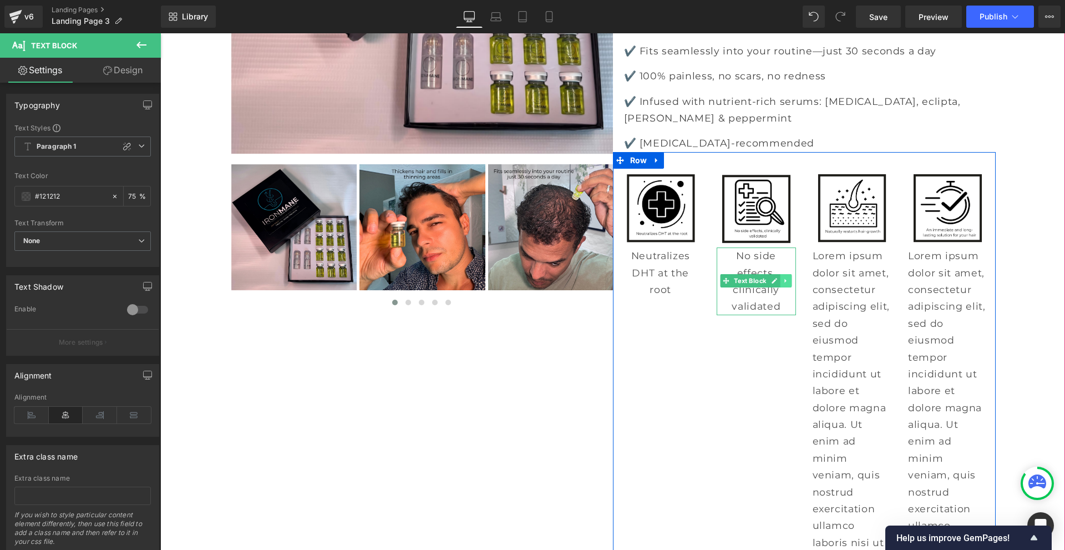
click at [783, 284] on icon at bounding box center [786, 280] width 6 height 7
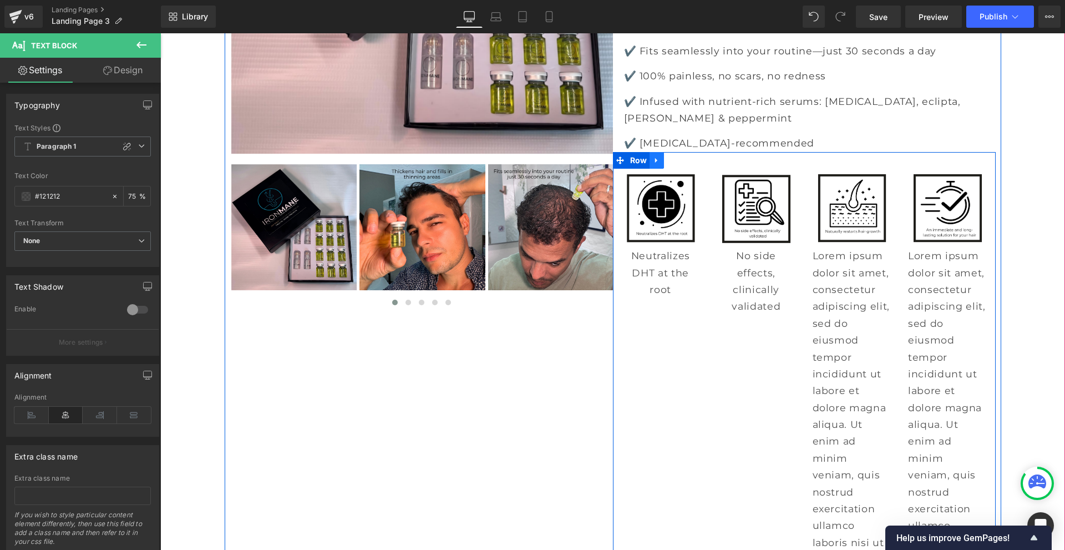
click at [656, 164] on icon at bounding box center [657, 160] width 8 height 8
click at [682, 164] on icon at bounding box center [686, 160] width 8 height 8
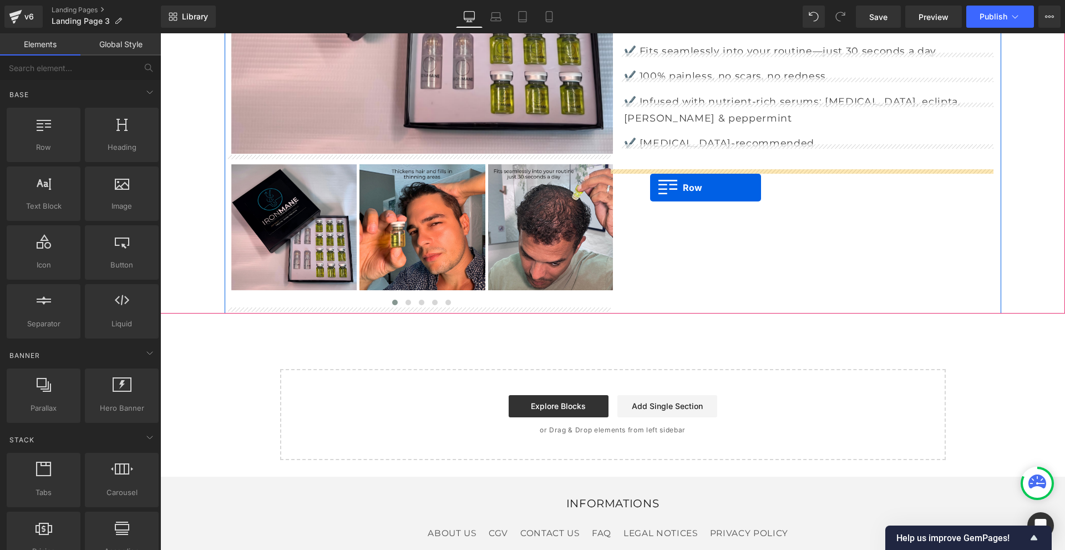
drag, startPoint x: 206, startPoint y: 177, endPoint x: 650, endPoint y: 187, distance: 444.3
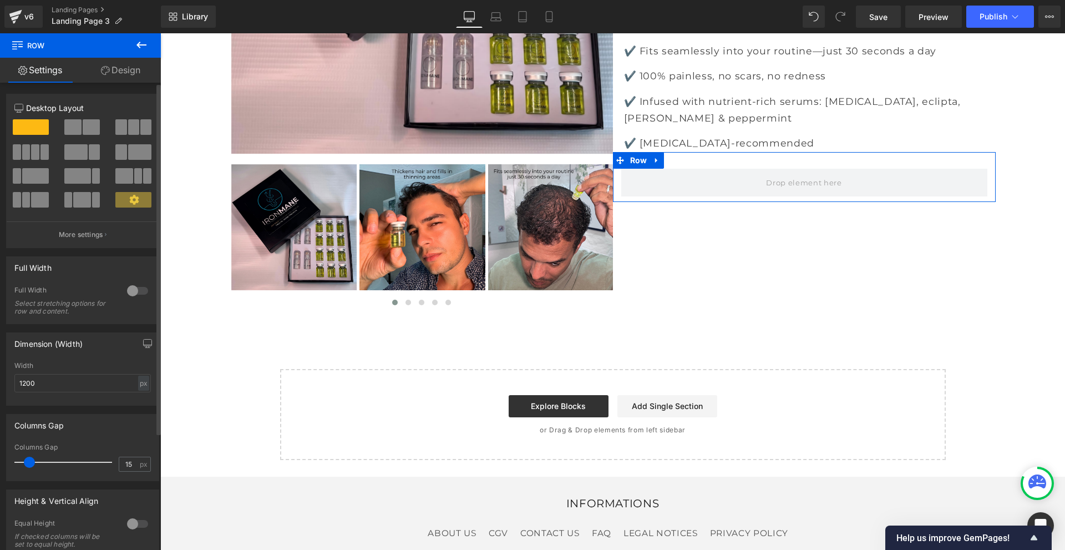
click at [95, 133] on span at bounding box center [91, 127] width 17 height 16
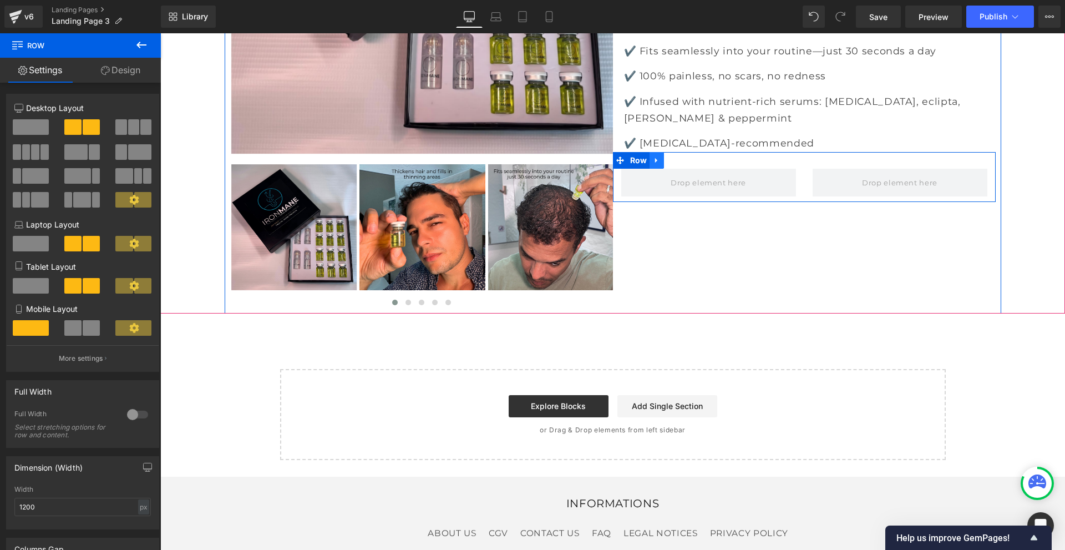
click at [653, 164] on icon at bounding box center [657, 160] width 8 height 8
click at [669, 164] on icon at bounding box center [671, 160] width 8 height 8
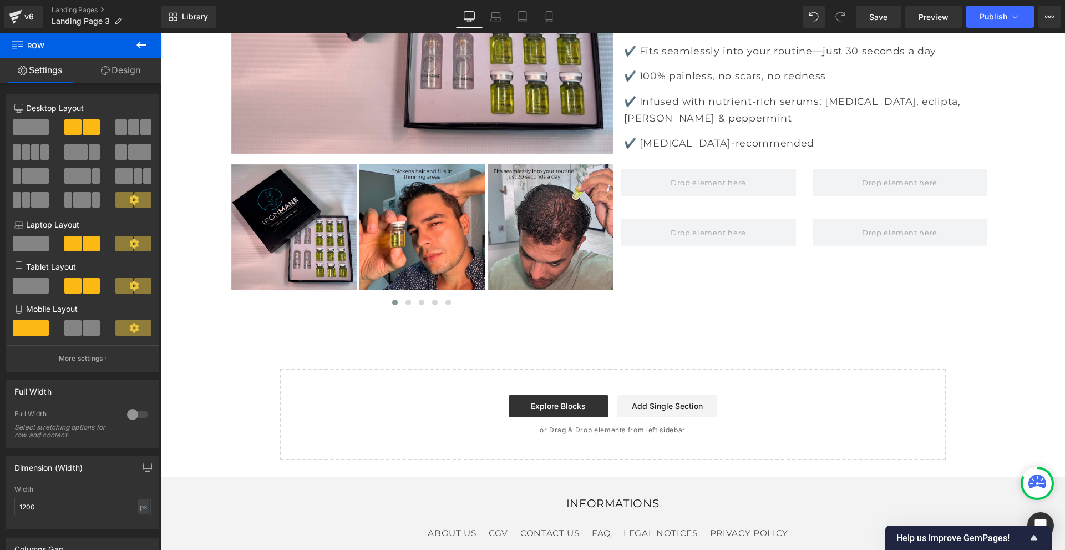
click at [133, 45] on button at bounding box center [141, 45] width 39 height 24
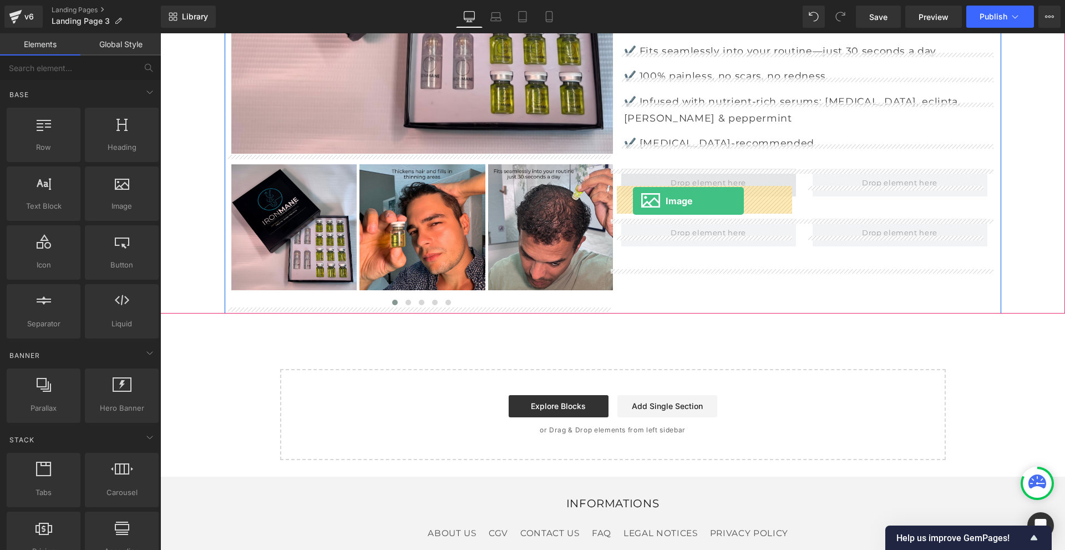
drag, startPoint x: 268, startPoint y: 242, endPoint x: 633, endPoint y: 201, distance: 367.2
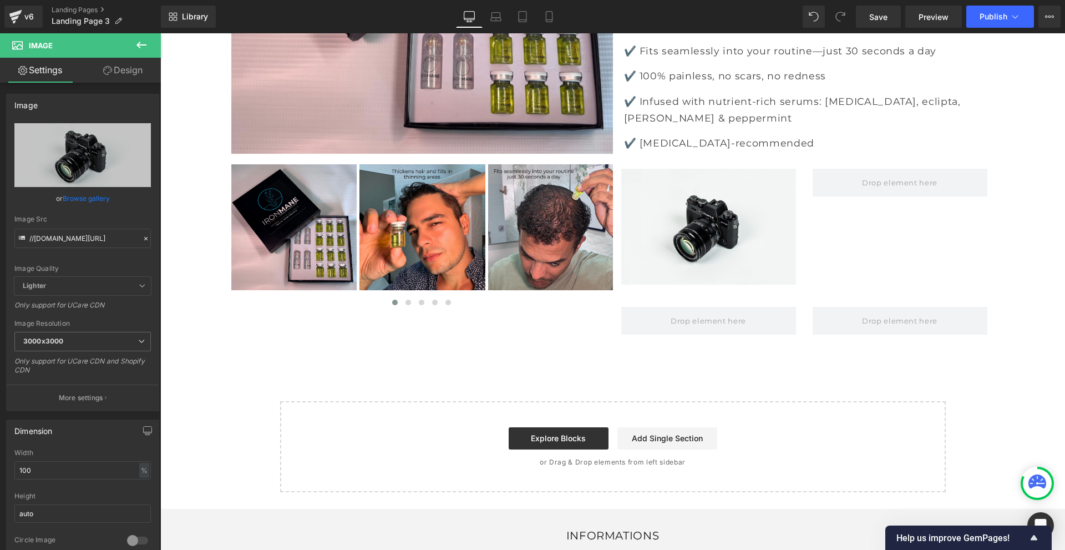
click at [147, 47] on icon at bounding box center [141, 44] width 13 height 13
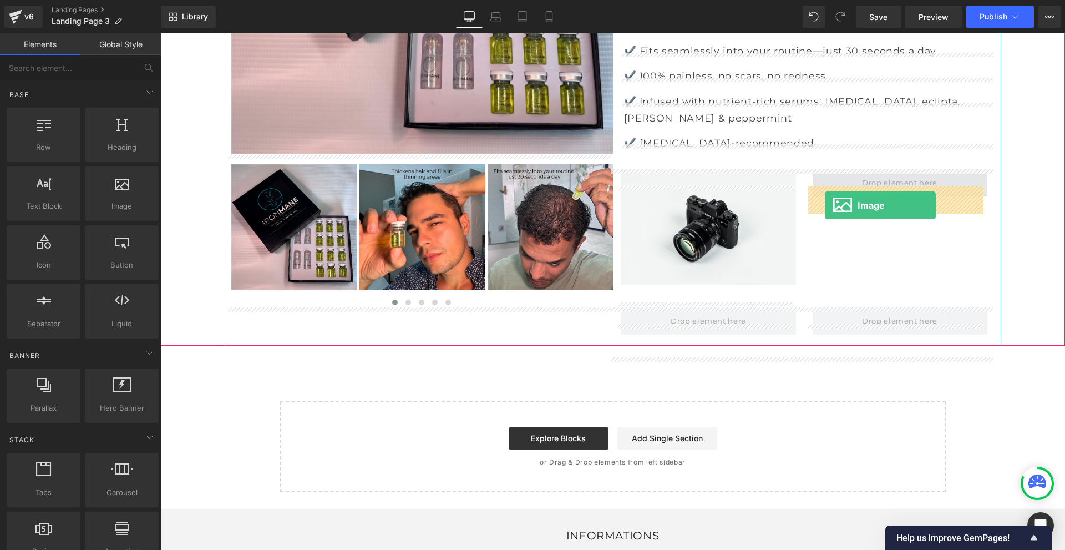
drag, startPoint x: 275, startPoint y: 243, endPoint x: 825, endPoint y: 205, distance: 550.9
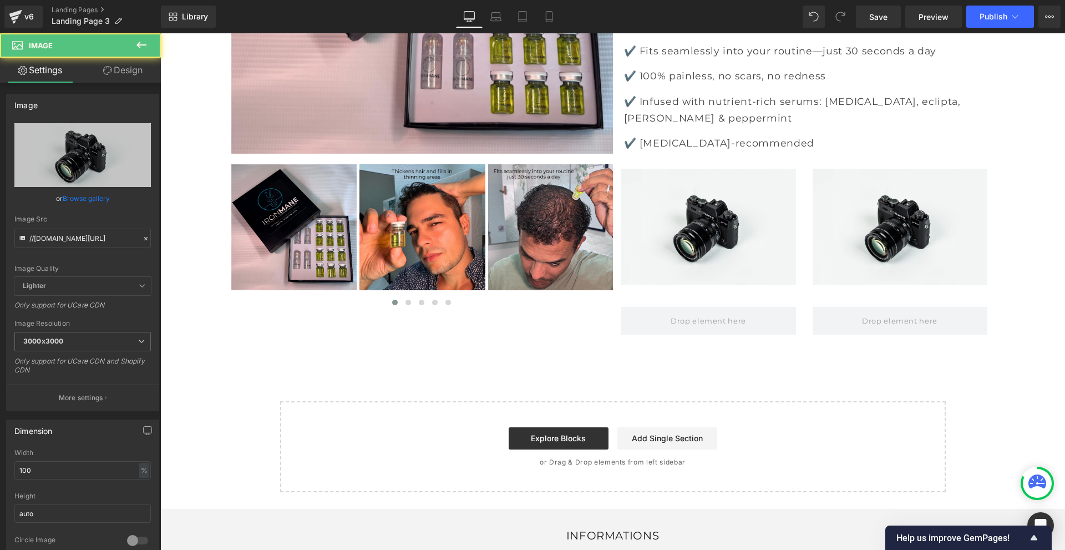
click at [138, 46] on icon at bounding box center [141, 45] width 10 height 7
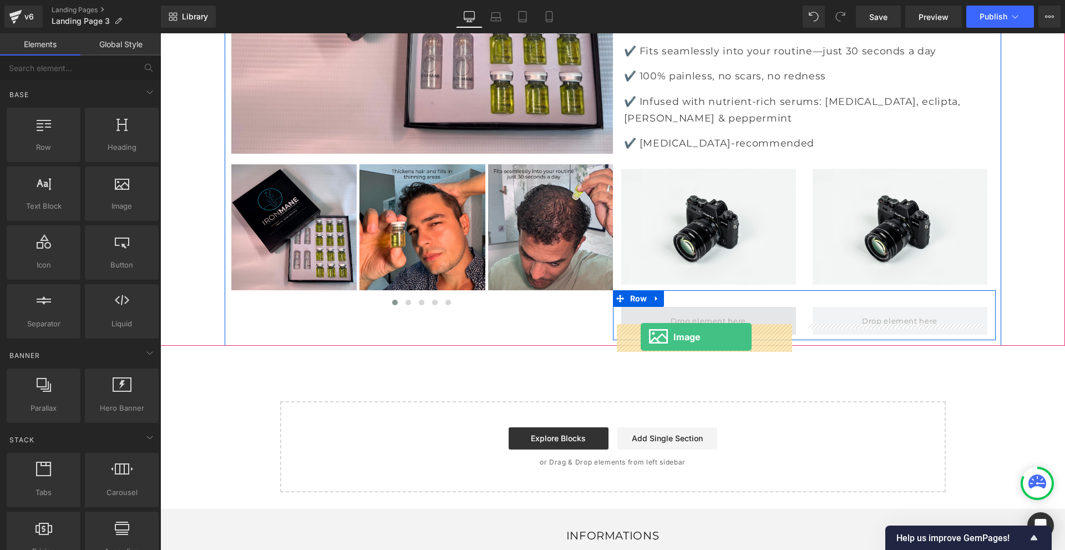
drag, startPoint x: 275, startPoint y: 234, endPoint x: 641, endPoint y: 337, distance: 380.1
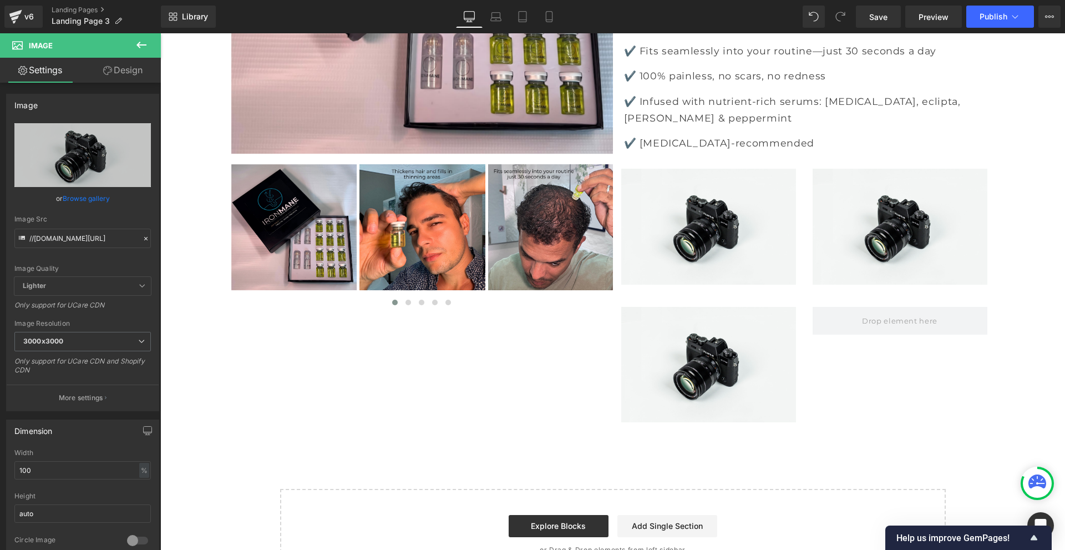
click at [138, 46] on icon at bounding box center [141, 45] width 10 height 7
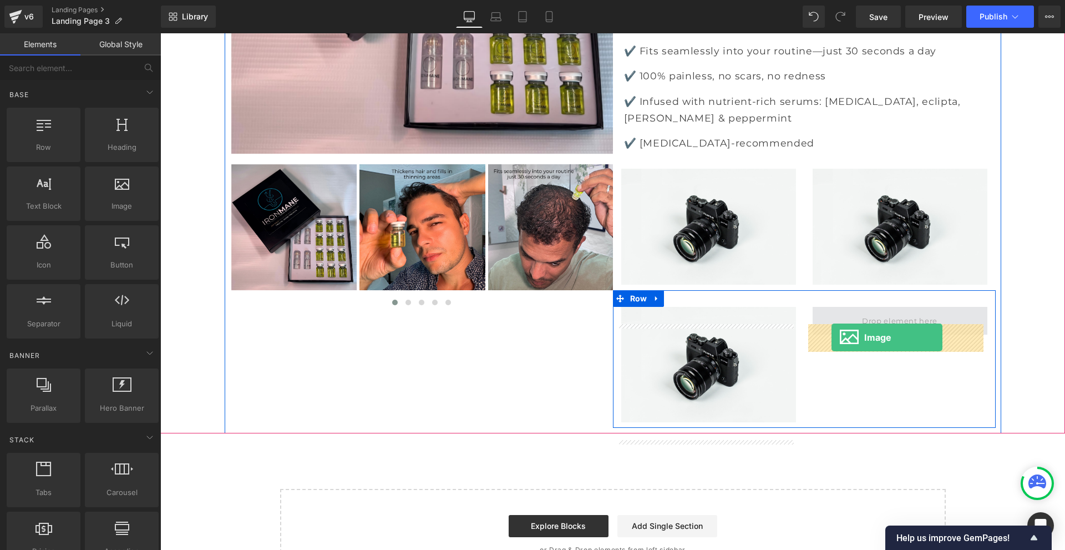
drag, startPoint x: 284, startPoint y: 237, endPoint x: 835, endPoint y: 337, distance: 559.8
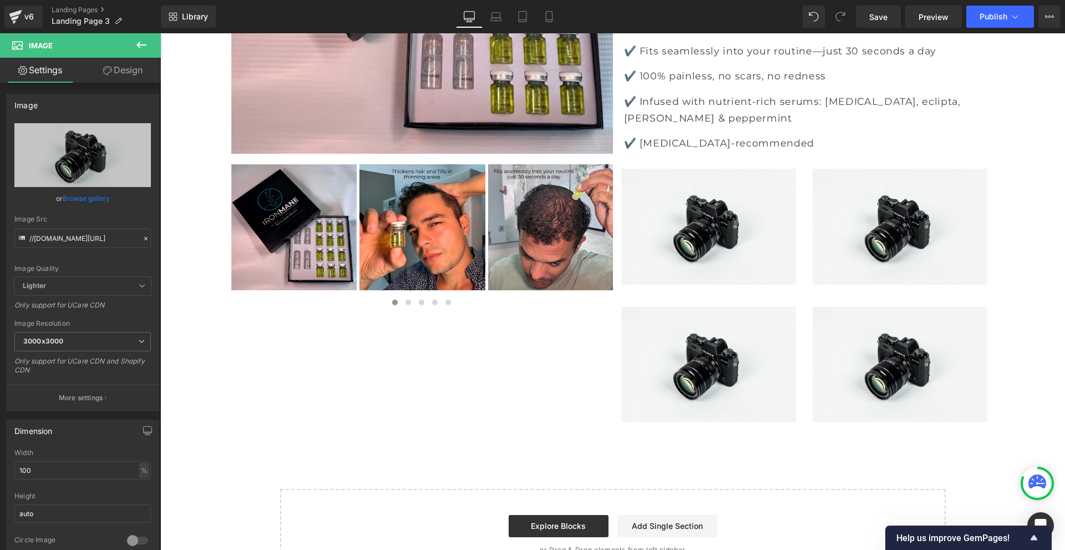
click at [133, 45] on button at bounding box center [141, 45] width 39 height 24
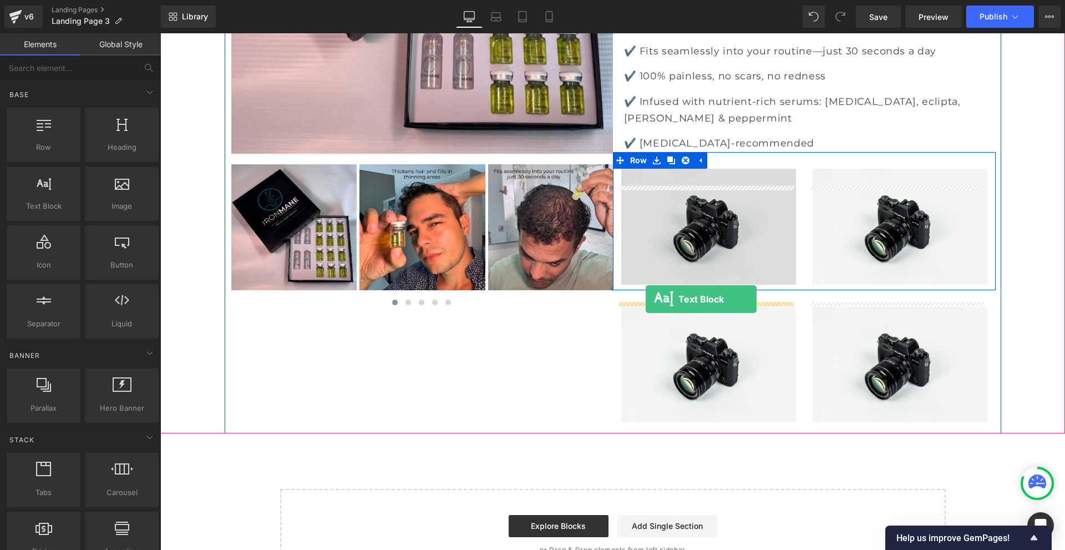
drag, startPoint x: 202, startPoint y: 241, endPoint x: 646, endPoint y: 299, distance: 446.9
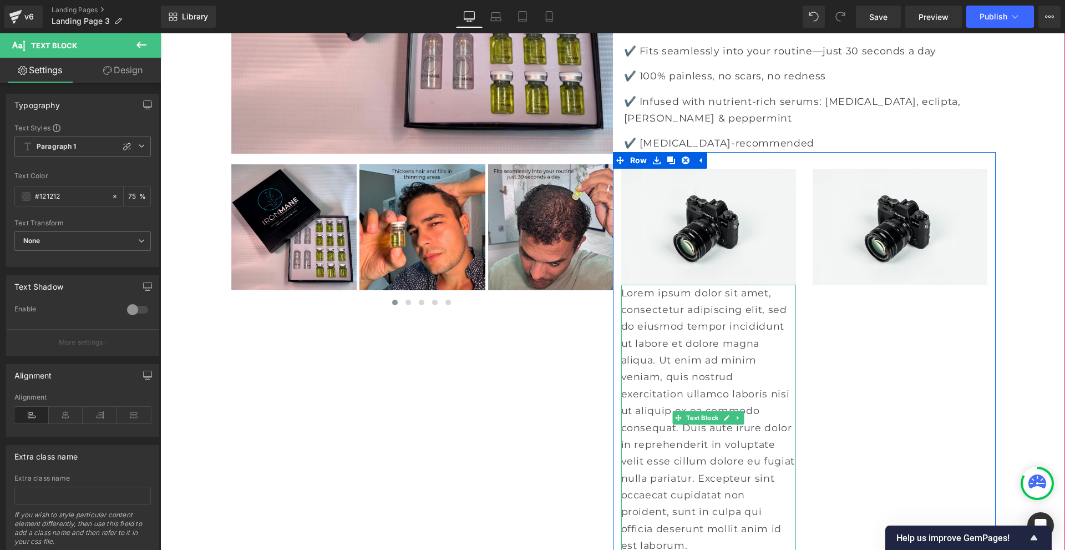
click at [725, 347] on p "Lorem ipsum dolor sit amet, consectetur adipiscing elit, sed do eiusmod tempor …" at bounding box center [708, 420] width 175 height 270
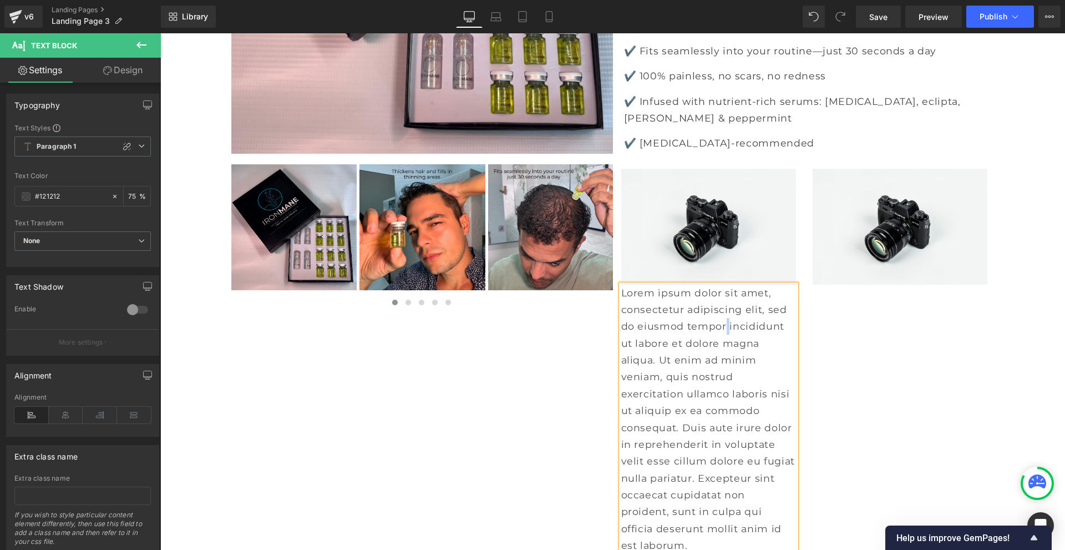
click at [725, 347] on p "Lorem ipsum dolor sit amet, consectetur adipiscing elit, sed do eiusmod tempor …" at bounding box center [708, 420] width 175 height 270
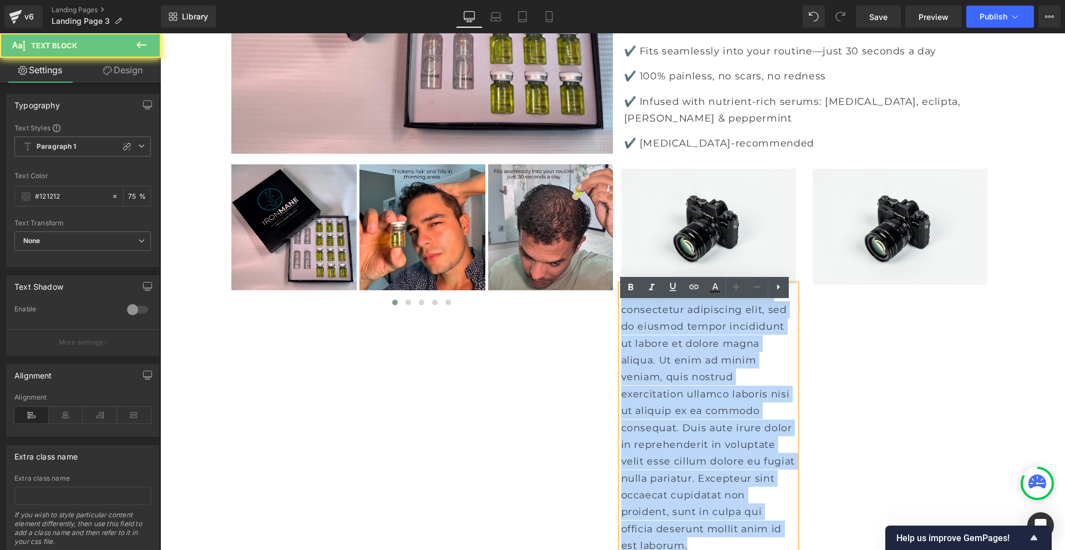
click at [725, 347] on p "Lorem ipsum dolor sit amet, consectetur adipiscing elit, sed do eiusmod tempor …" at bounding box center [708, 420] width 175 height 270
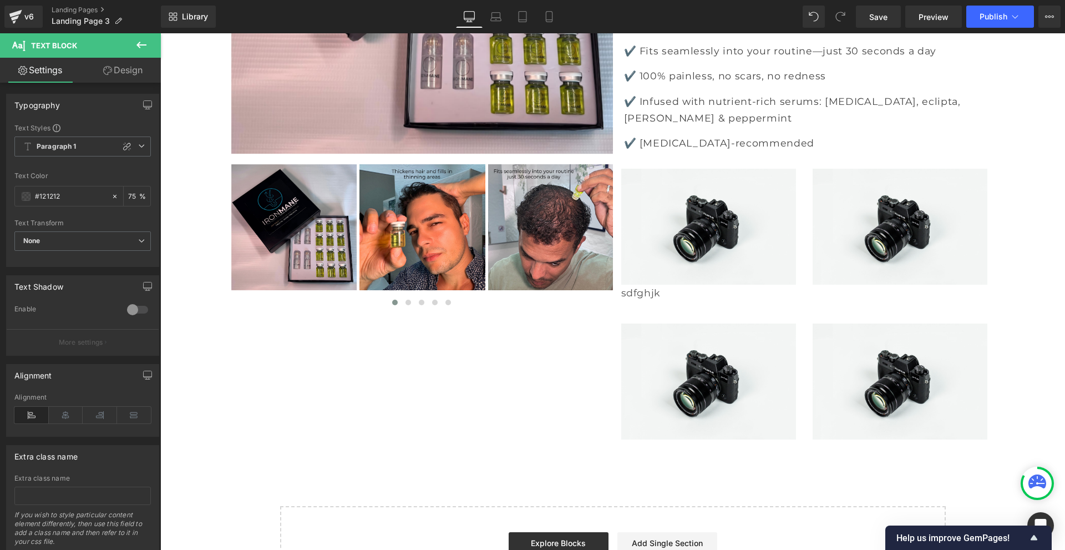
click at [139, 44] on icon at bounding box center [141, 45] width 10 height 7
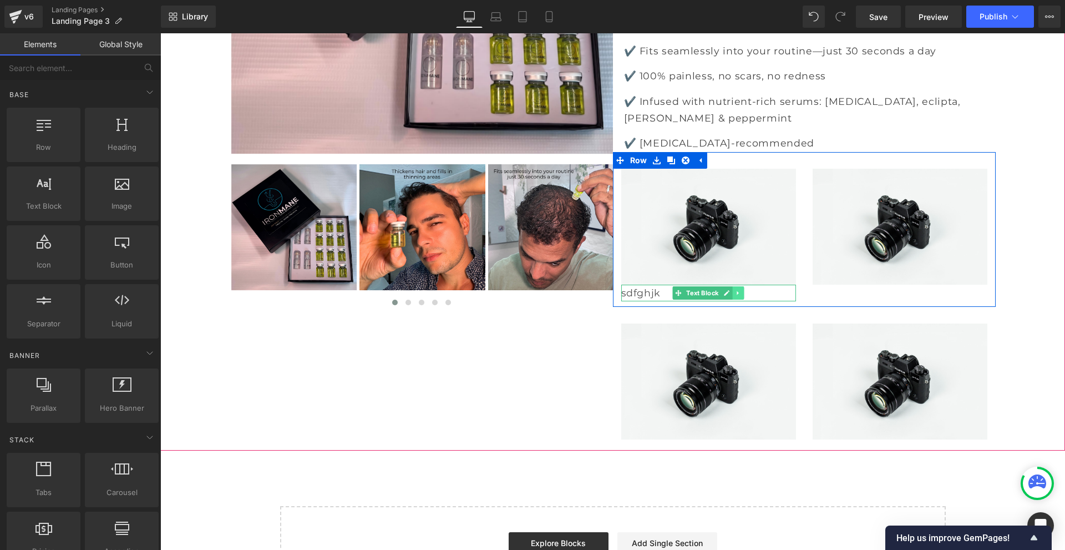
click at [738, 296] on icon at bounding box center [738, 292] width 6 height 7
click at [729, 296] on icon at bounding box center [732, 292] width 6 height 6
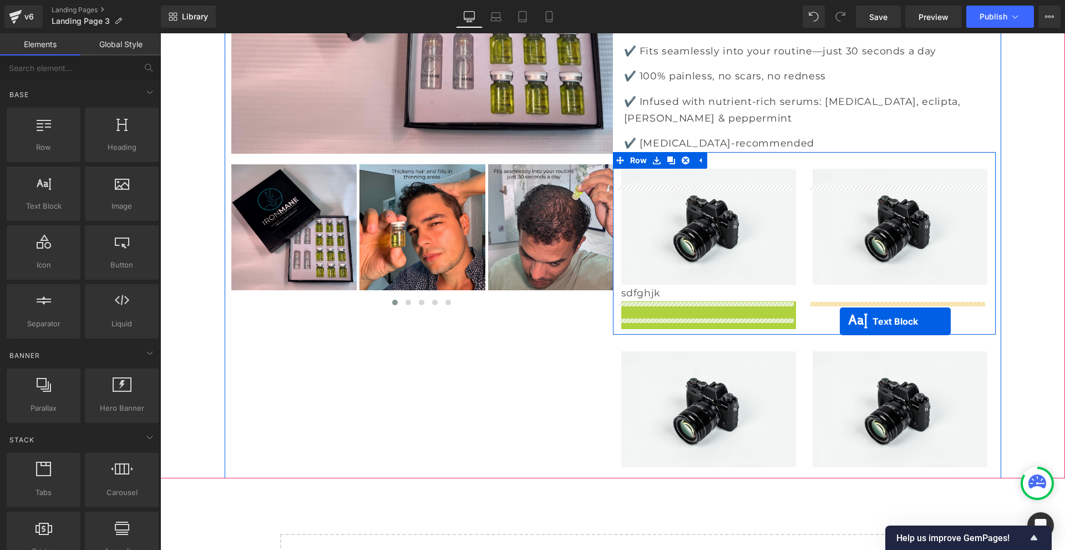
drag, startPoint x: 675, startPoint y: 326, endPoint x: 840, endPoint y: 321, distance: 164.8
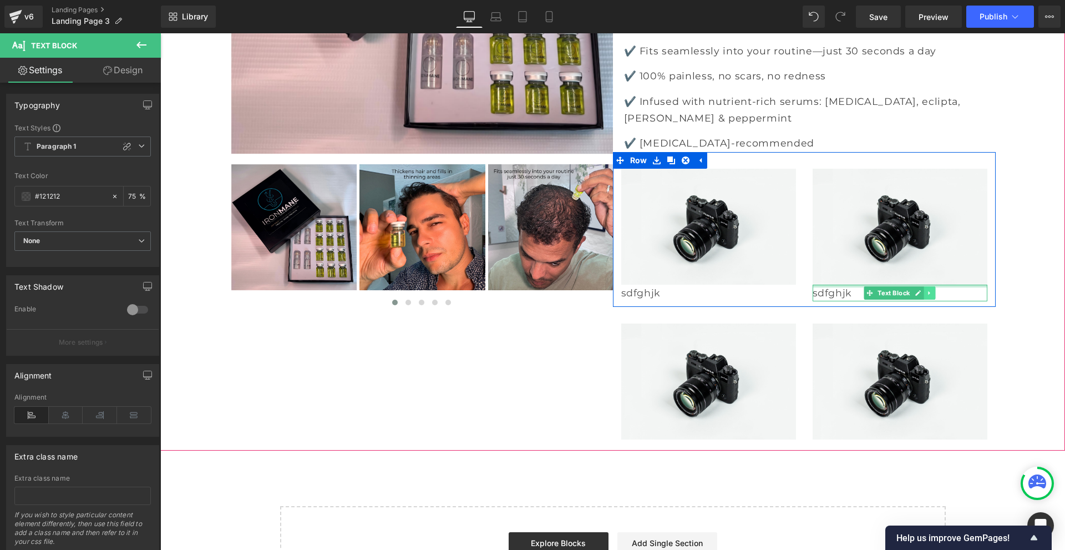
click at [924, 299] on link at bounding box center [930, 292] width 12 height 13
click at [922, 296] on icon at bounding box center [924, 292] width 6 height 7
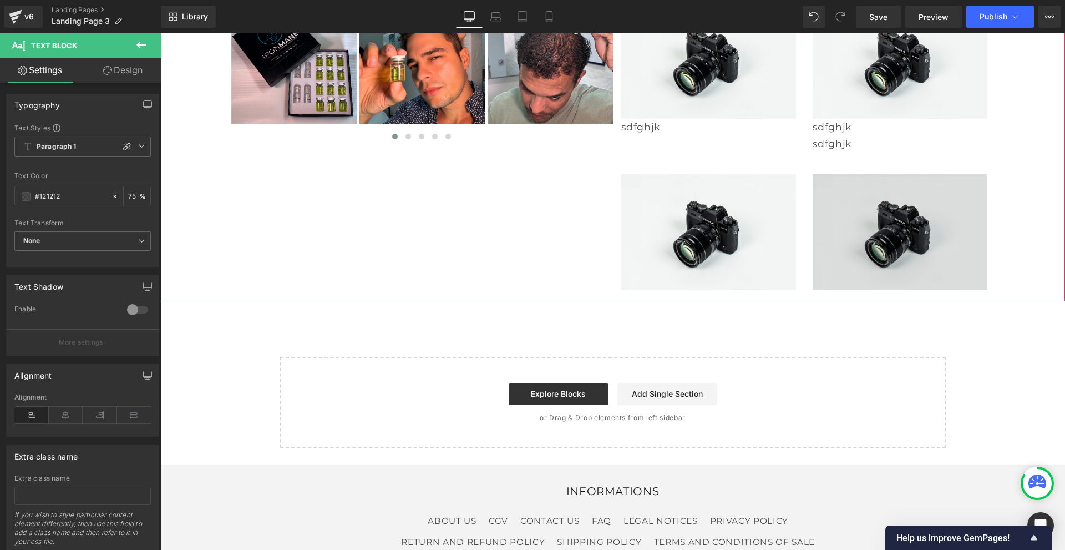
scroll to position [555, 0]
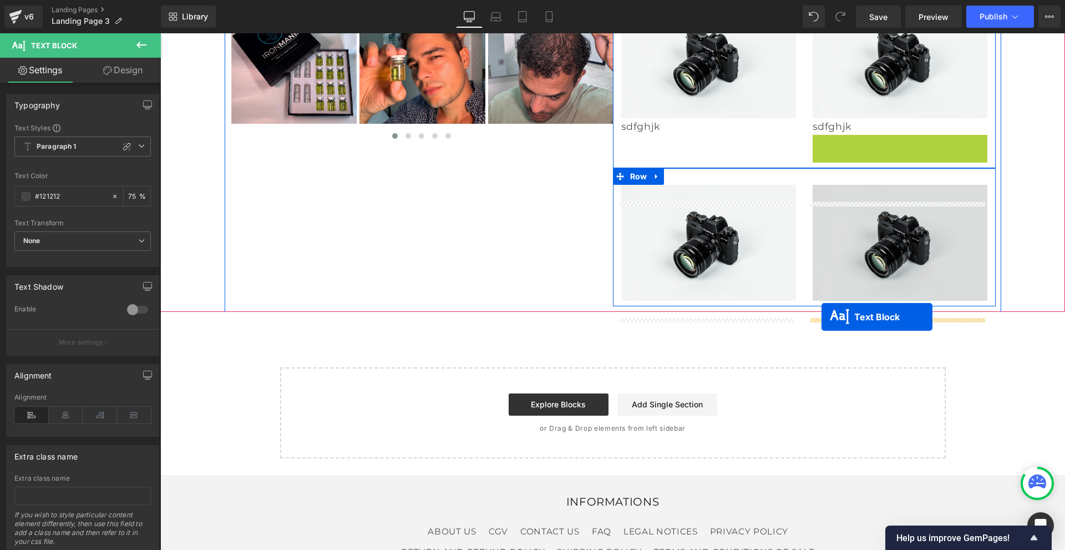
drag, startPoint x: 865, startPoint y: 159, endPoint x: 821, endPoint y: 317, distance: 163.3
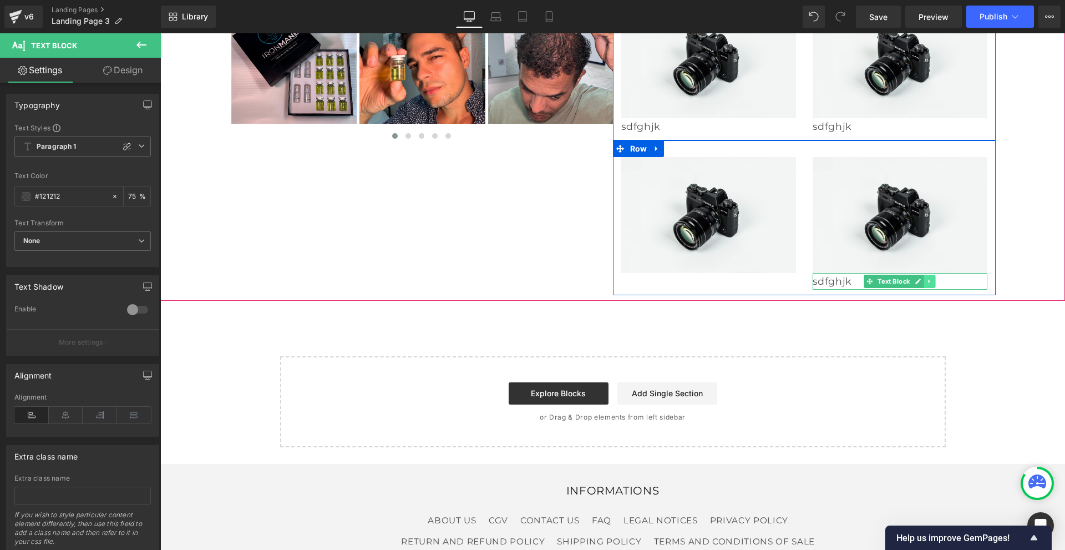
click at [926, 285] on icon at bounding box center [929, 281] width 6 height 7
click at [921, 284] on icon at bounding box center [924, 281] width 6 height 6
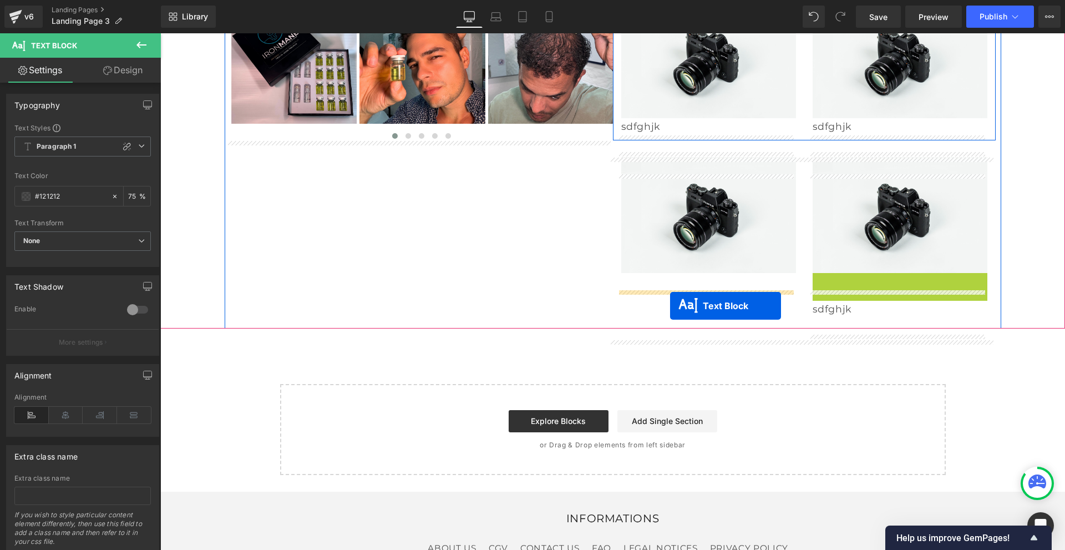
drag, startPoint x: 847, startPoint y: 297, endPoint x: 670, endPoint y: 306, distance: 177.7
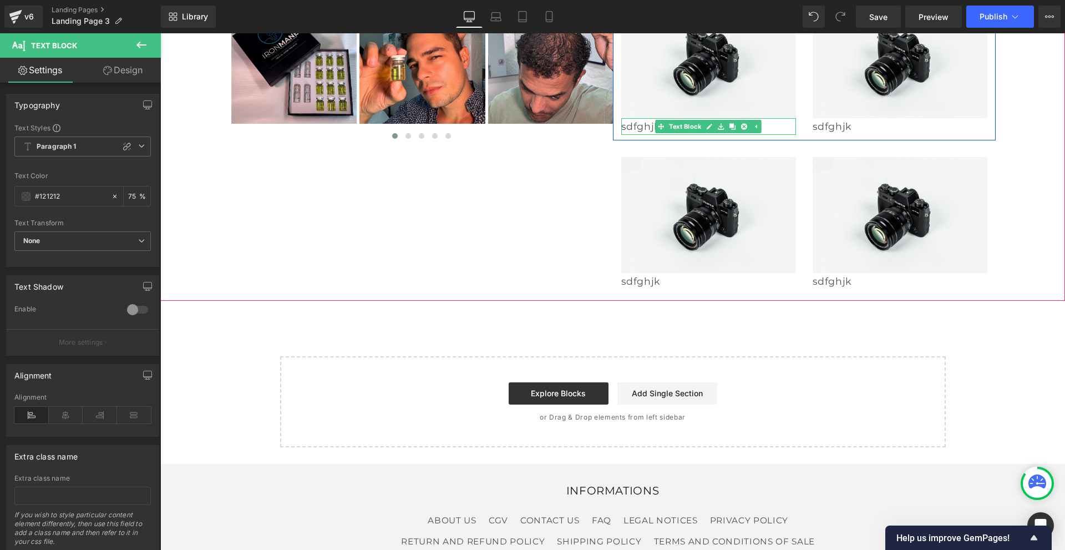
click at [644, 135] on p "sdfghjk" at bounding box center [708, 126] width 175 height 17
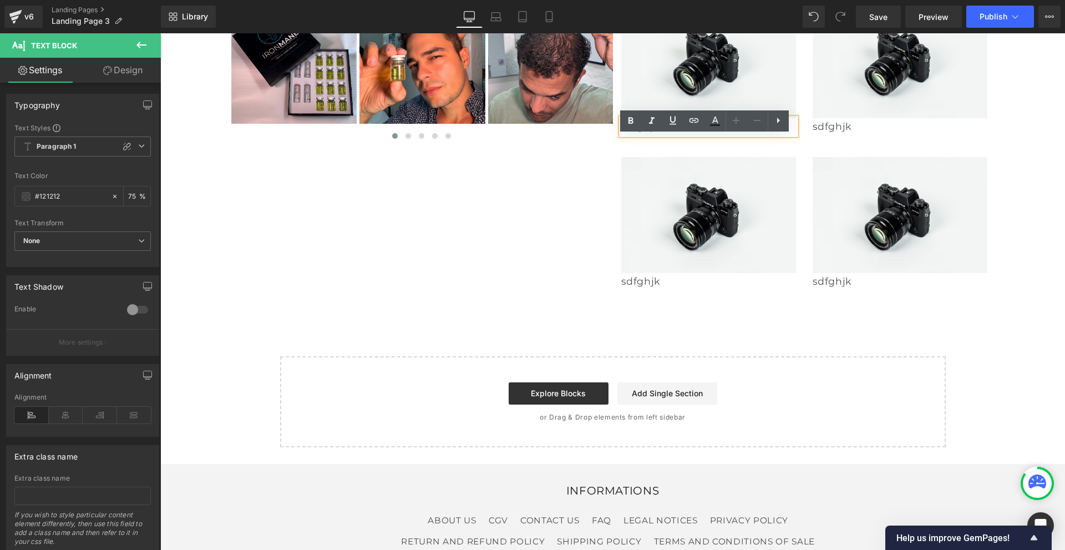
click at [126, 65] on link "Design" at bounding box center [123, 70] width 80 height 25
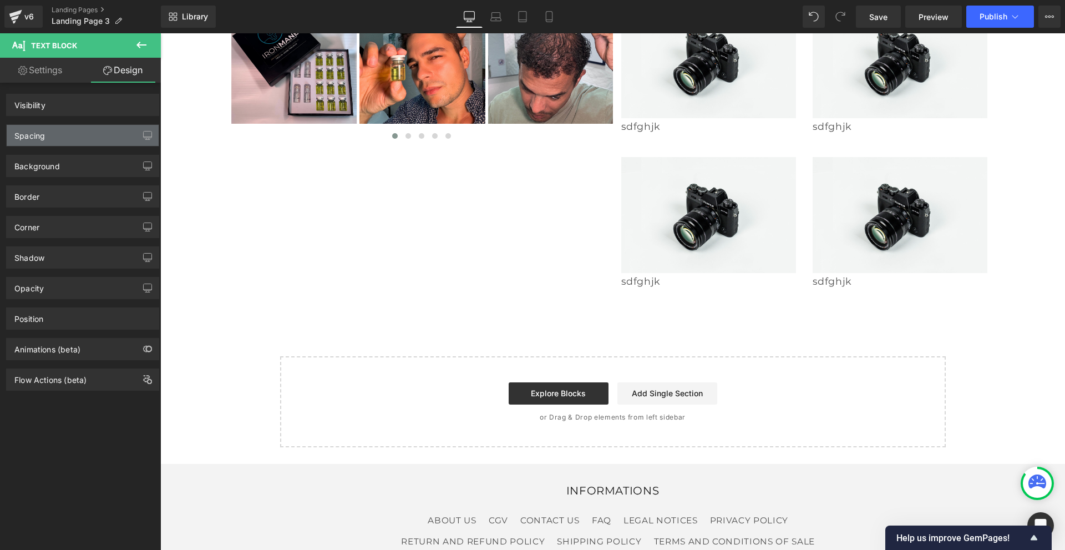
click at [96, 133] on div "Spacing" at bounding box center [83, 135] width 152 height 21
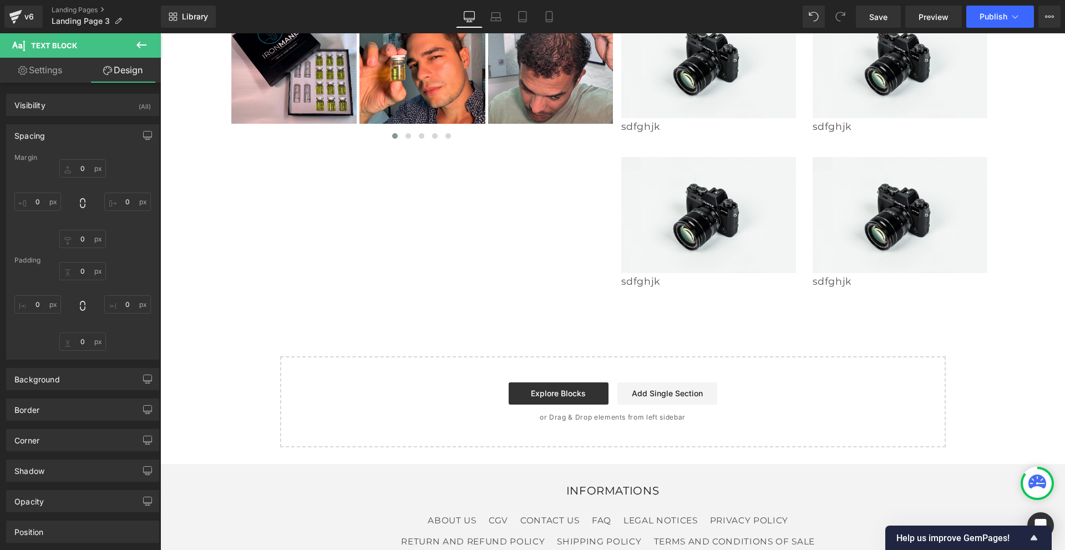
type input "0"
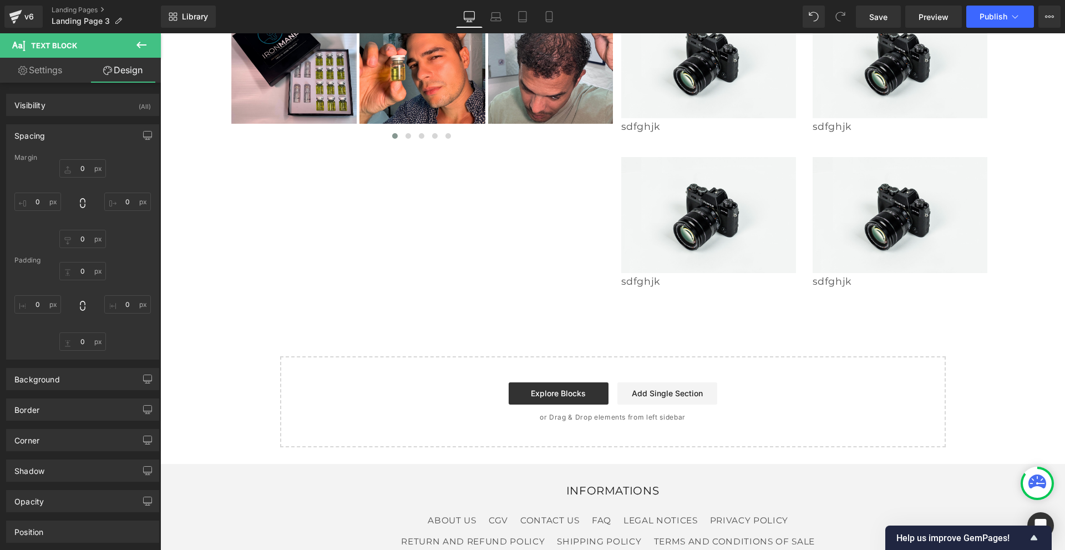
type input "0"
click at [82, 167] on input "0" at bounding box center [82, 168] width 47 height 18
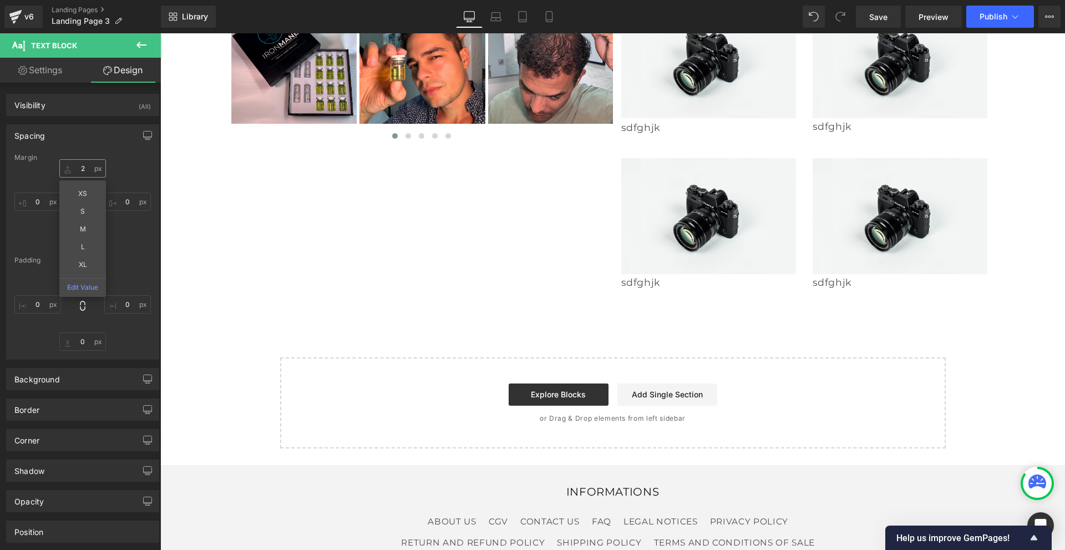
type input "20"
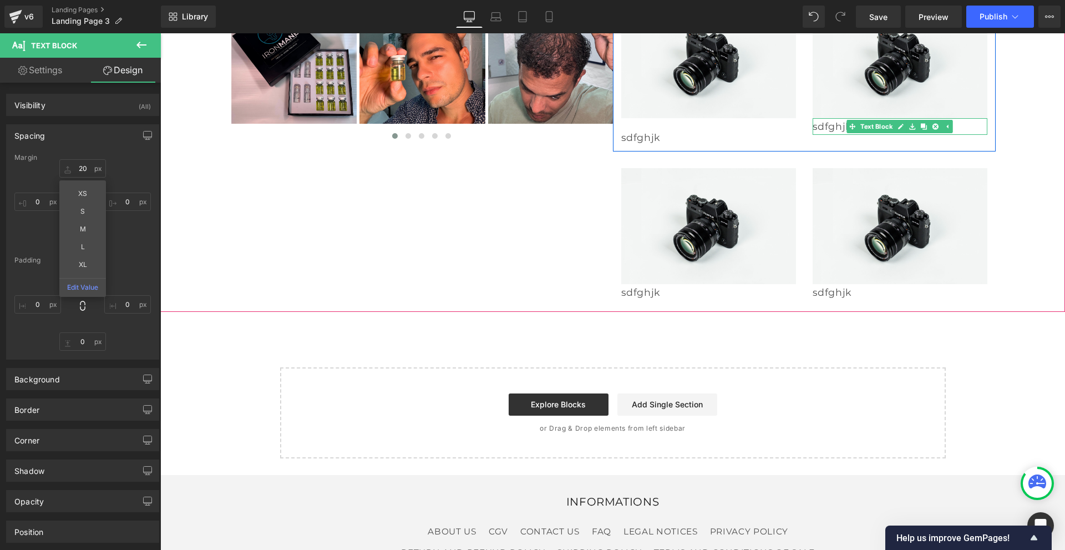
click at [822, 135] on p "sdfghjk" at bounding box center [899, 126] width 175 height 17
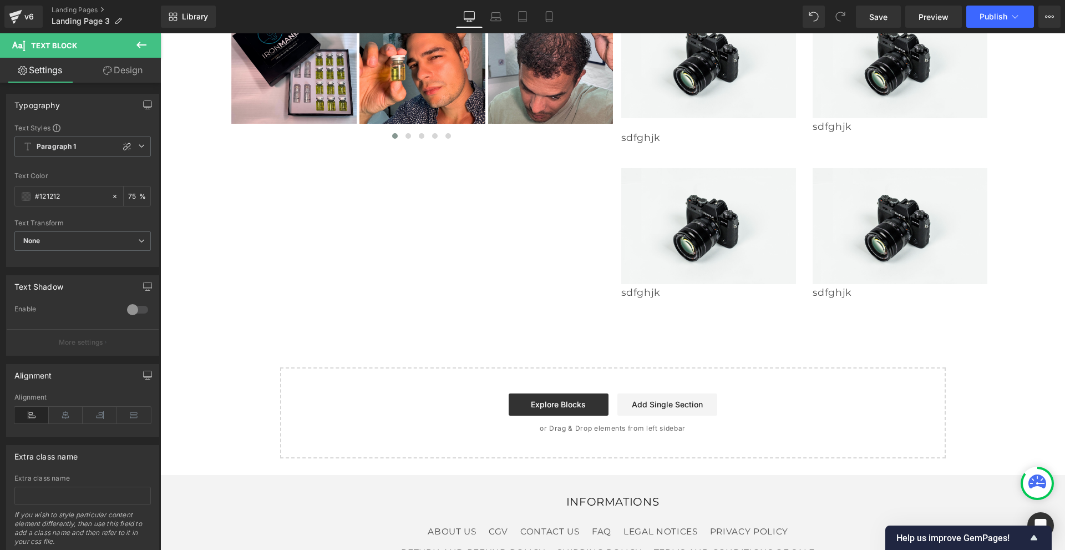
click at [123, 68] on link "Design" at bounding box center [123, 70] width 80 height 25
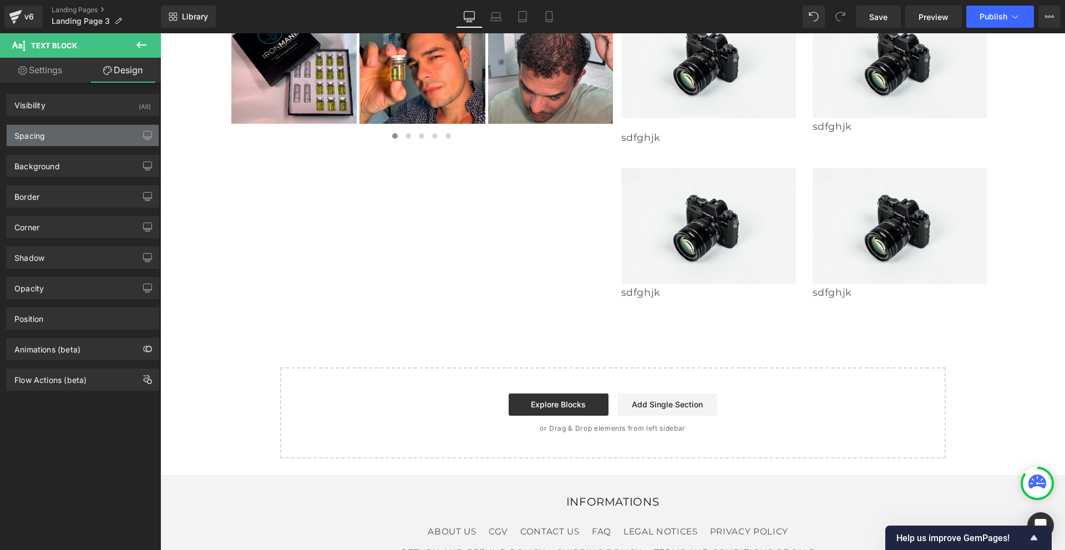
click at [73, 140] on div "Spacing" at bounding box center [83, 135] width 152 height 21
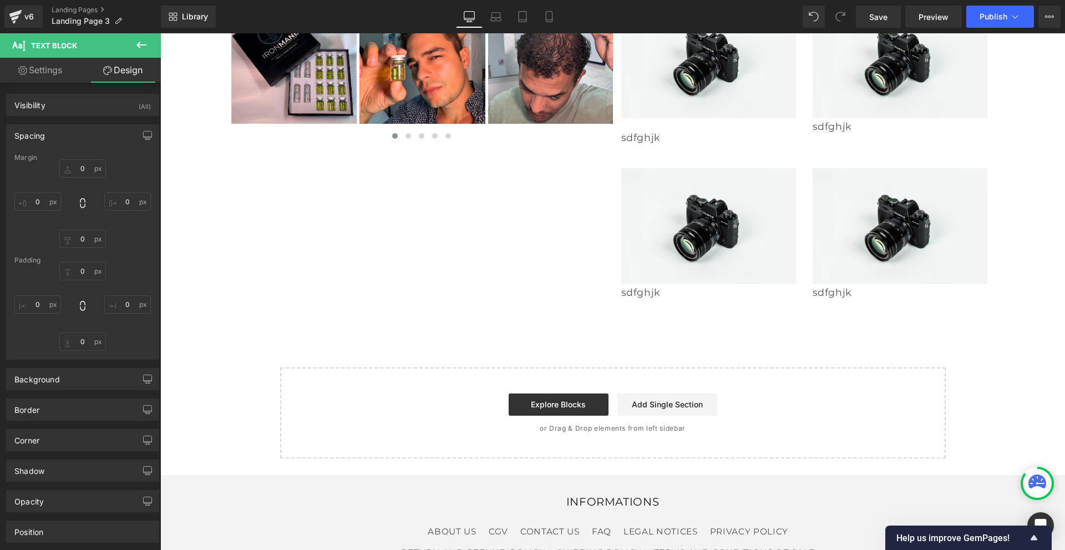
type input "0"
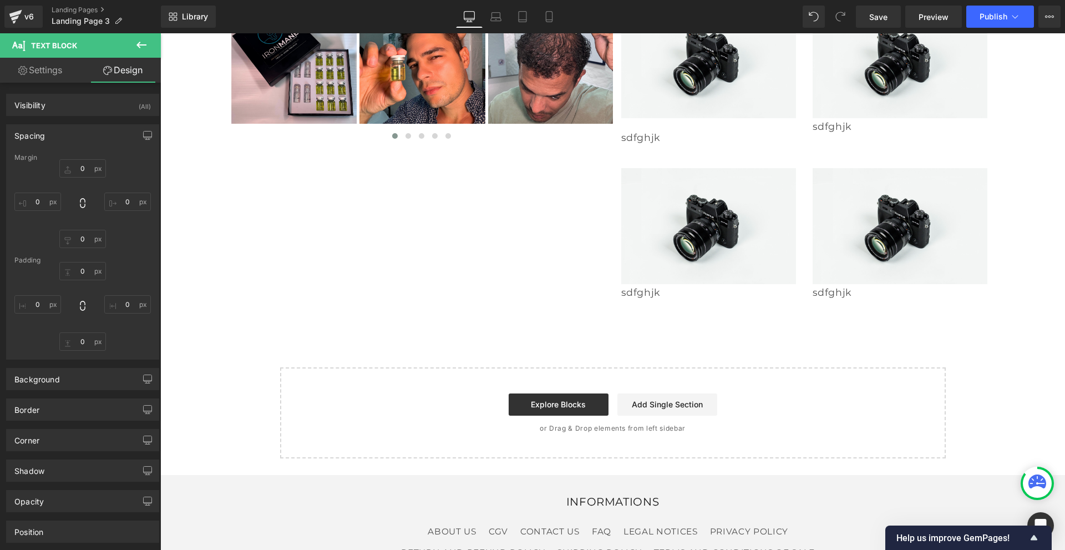
type input "0"
click at [73, 167] on input "0" at bounding box center [82, 168] width 47 height 18
type input "20"
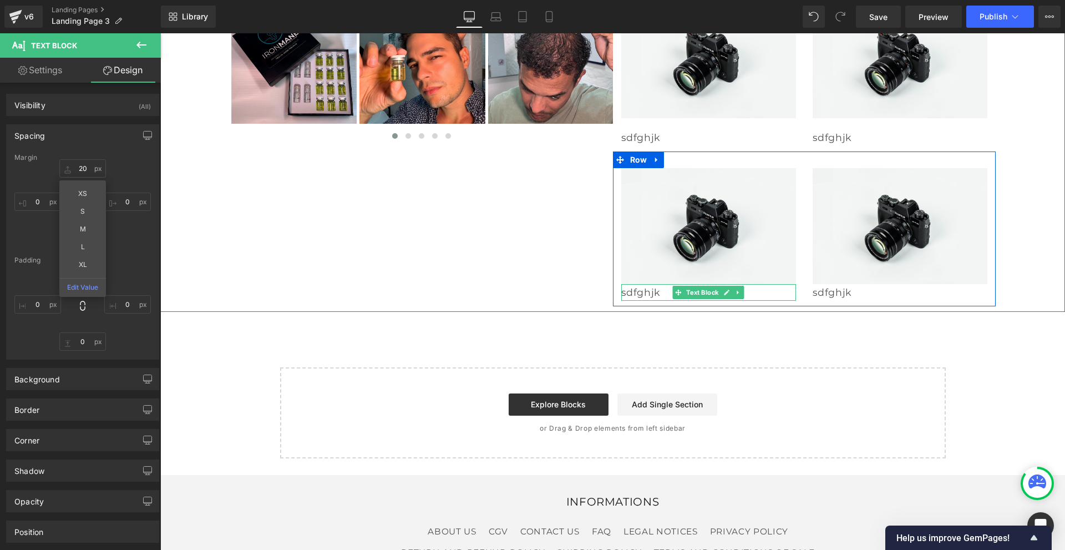
click at [658, 301] on p "sdfghjk" at bounding box center [708, 292] width 175 height 17
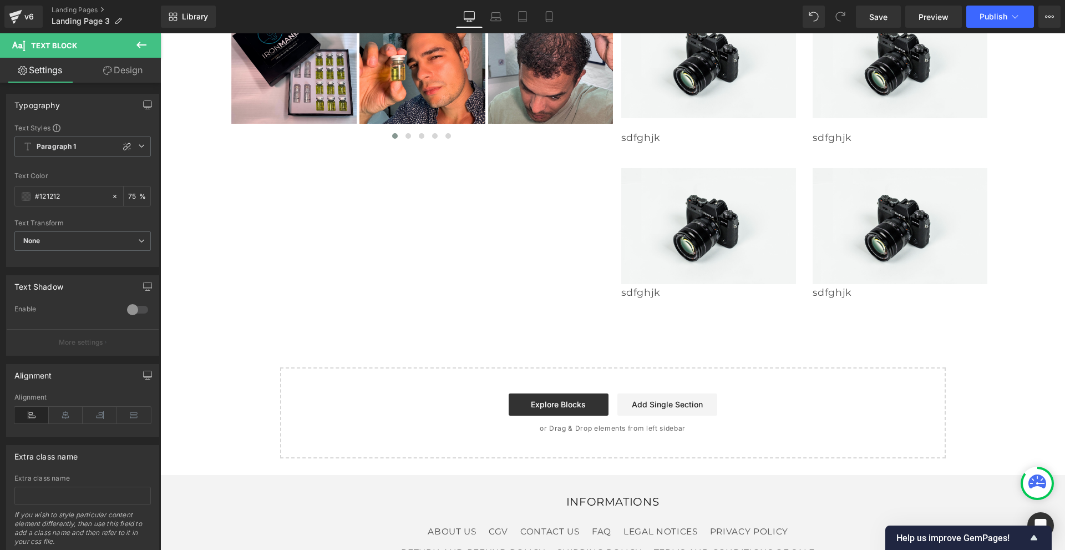
click at [133, 74] on link "Design" at bounding box center [123, 70] width 80 height 25
click at [0, 0] on div "Spacing" at bounding box center [0, 0] width 0 height 0
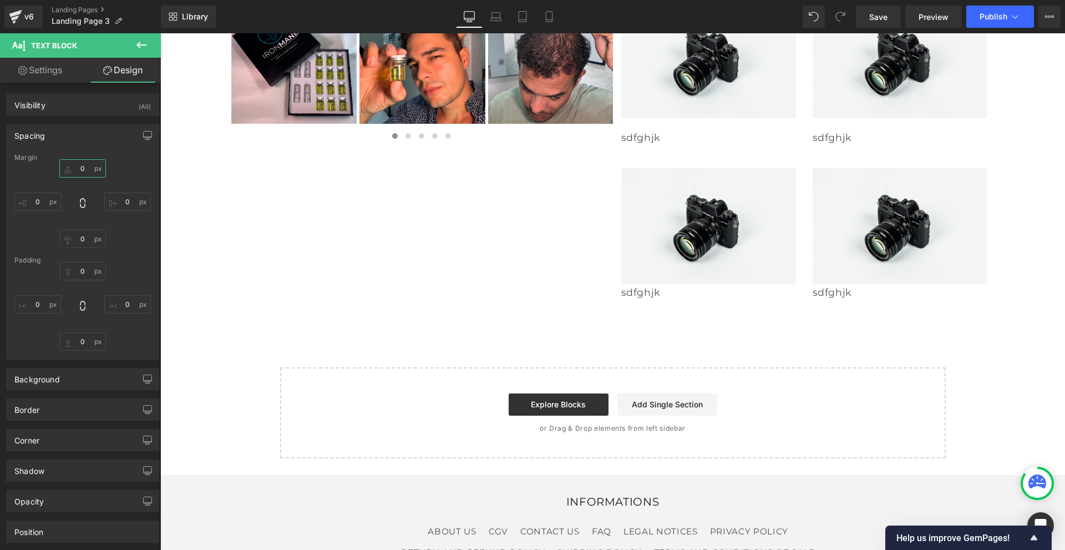
click at [79, 165] on input "0" at bounding box center [82, 168] width 47 height 18
type input "20"
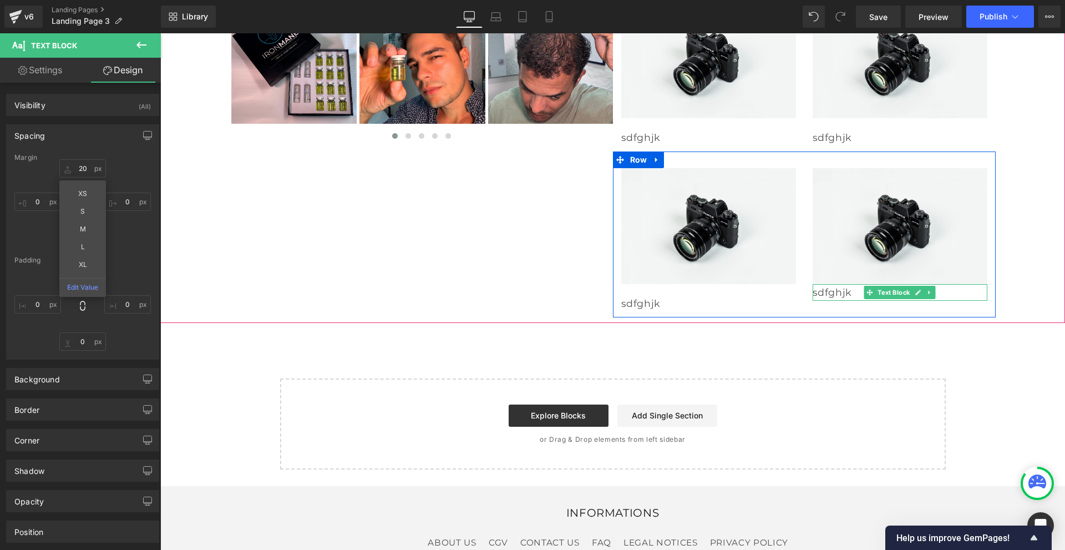
click at [817, 301] on p "sdfghjk" at bounding box center [899, 292] width 175 height 17
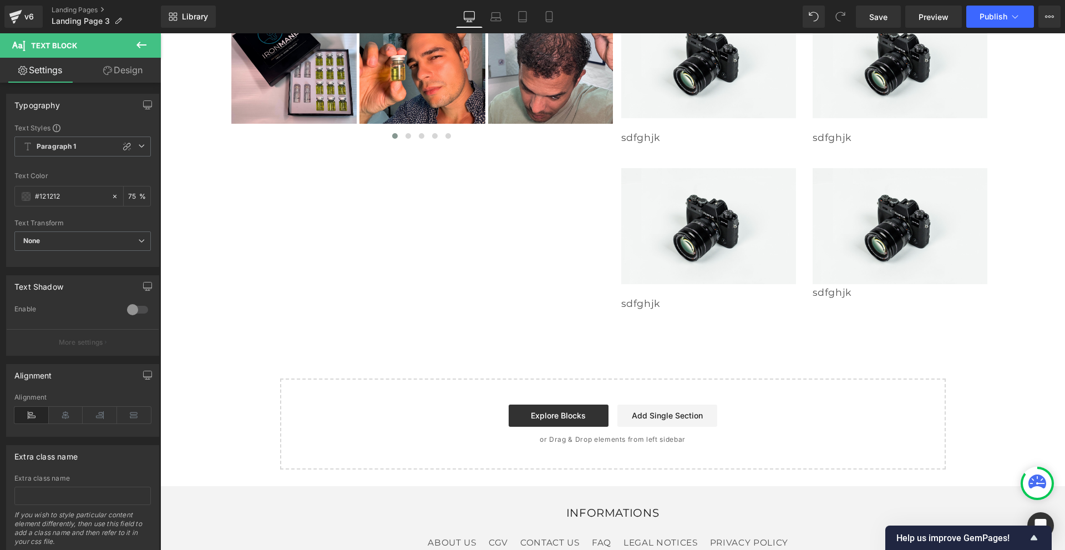
click at [125, 65] on link "Design" at bounding box center [123, 70] width 80 height 25
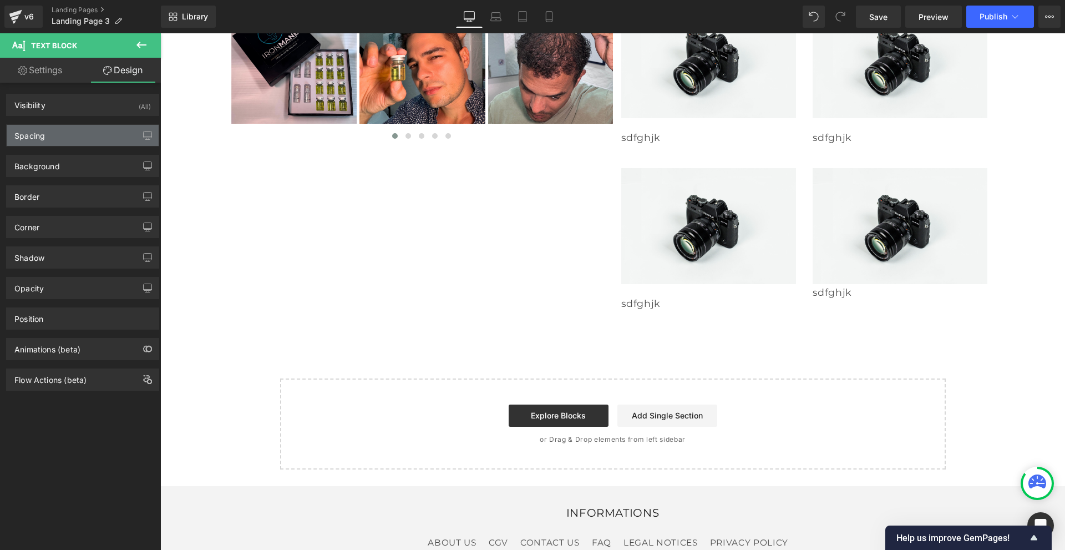
click at [85, 136] on div "Spacing" at bounding box center [83, 135] width 152 height 21
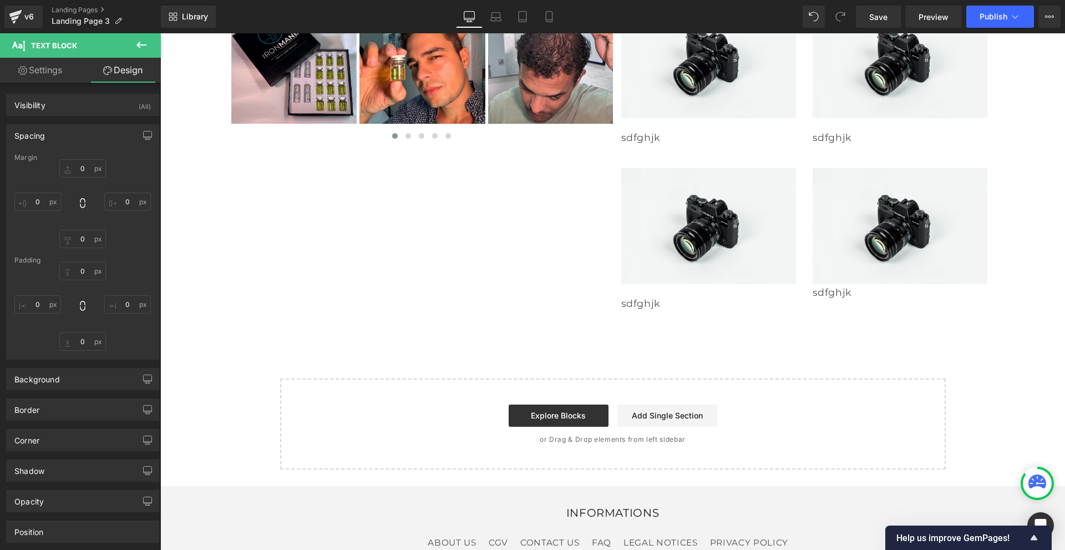
type input "0"
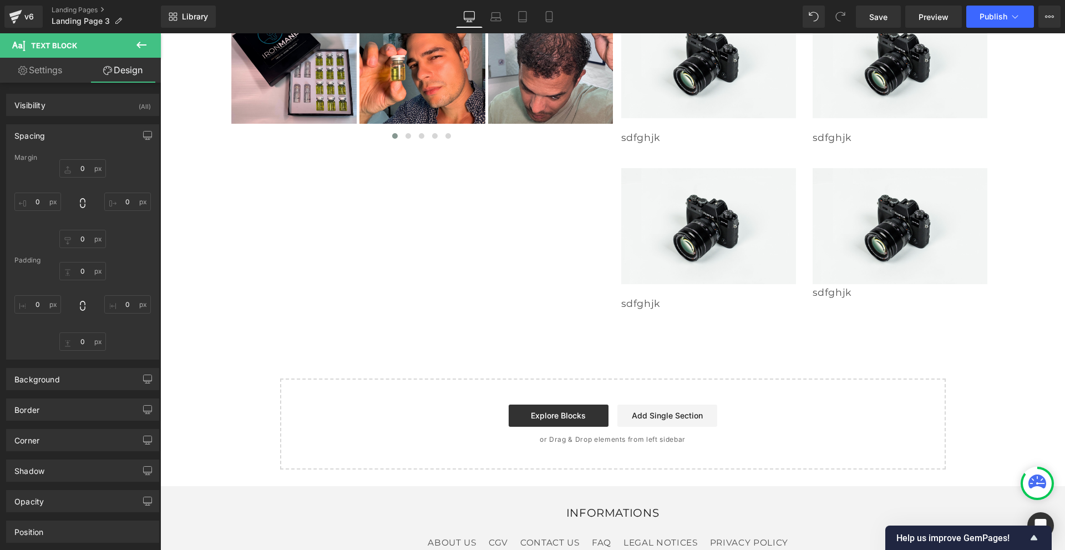
type input "0"
click at [86, 170] on input "0" at bounding box center [82, 168] width 47 height 18
type input "20"
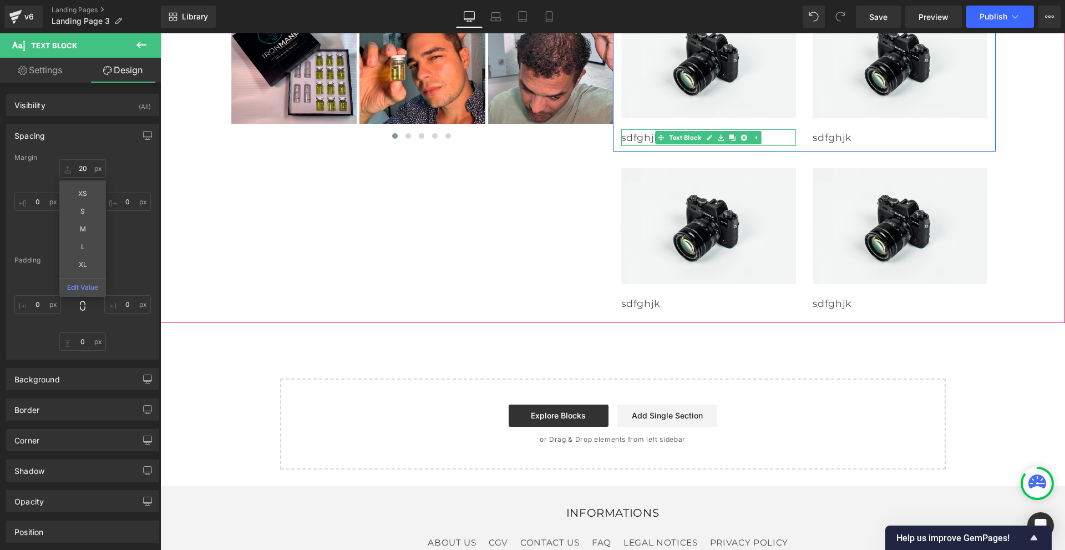
click at [641, 146] on p "sdfghjk" at bounding box center [708, 137] width 175 height 17
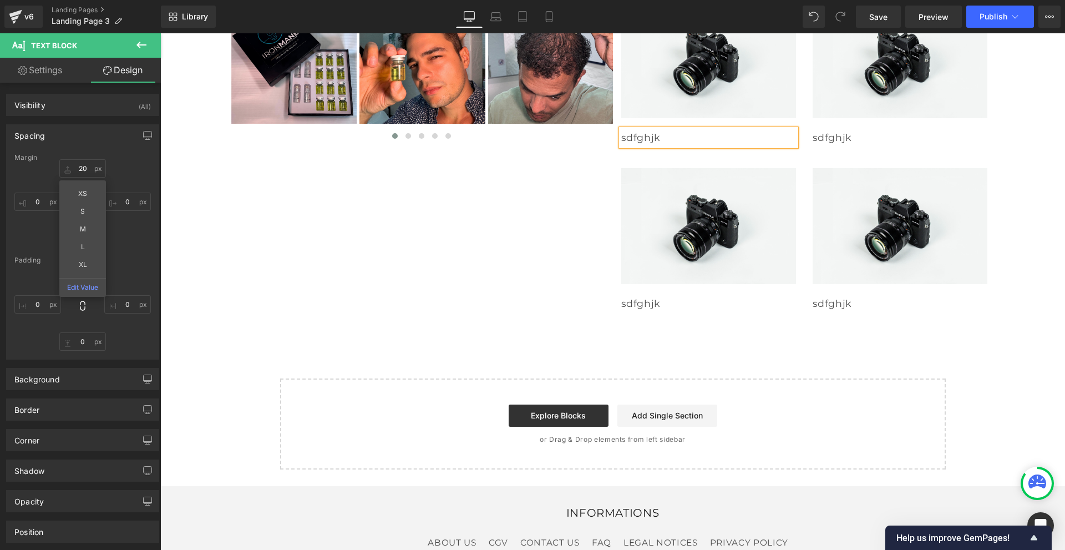
click at [641, 146] on p "sdfghjk" at bounding box center [708, 137] width 175 height 17
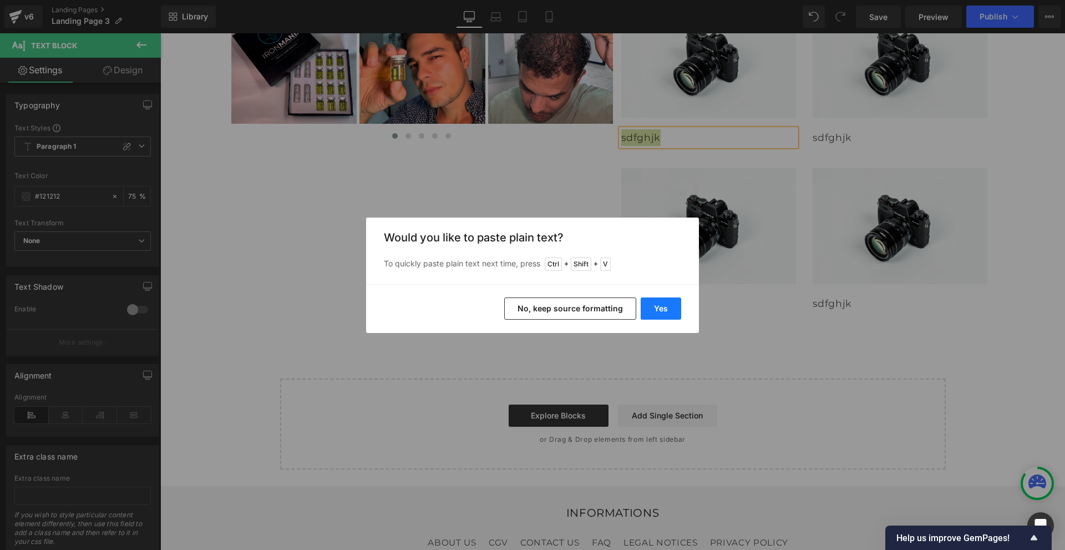
click at [662, 307] on button "Yes" at bounding box center [661, 308] width 40 height 22
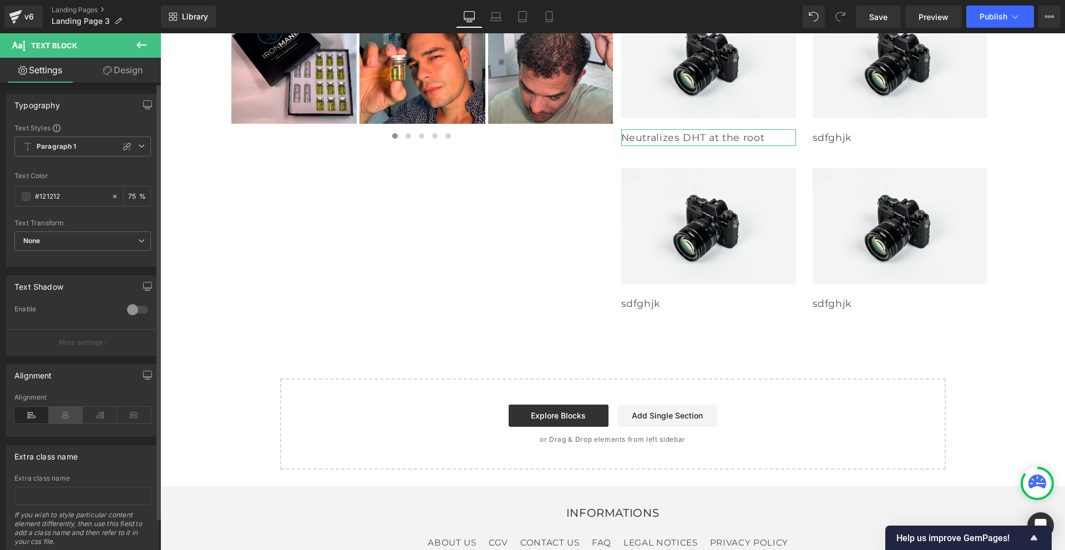
click at [64, 415] on icon at bounding box center [66, 415] width 34 height 17
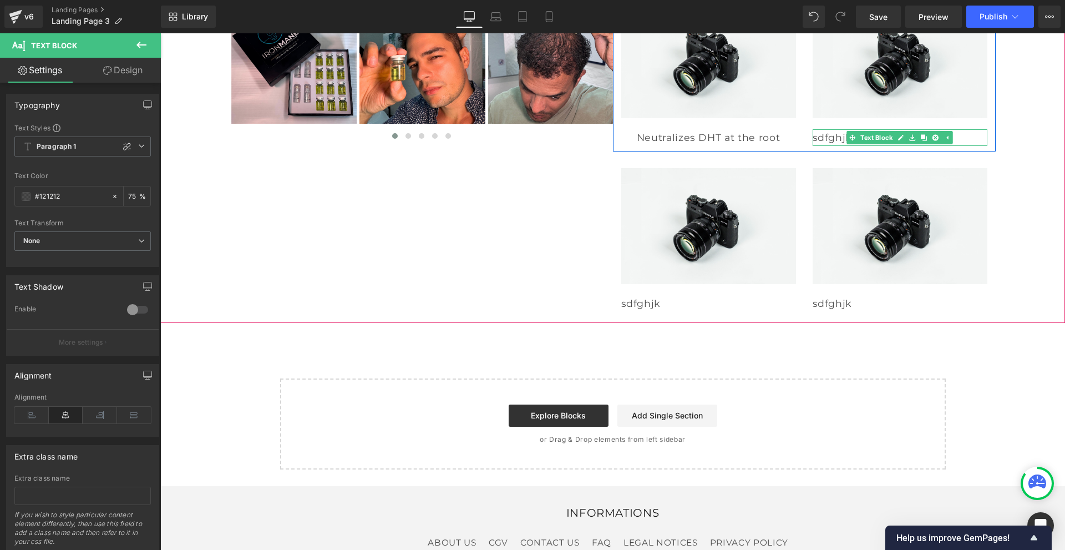
click at [821, 146] on p "sdfghjk" at bounding box center [899, 137] width 175 height 17
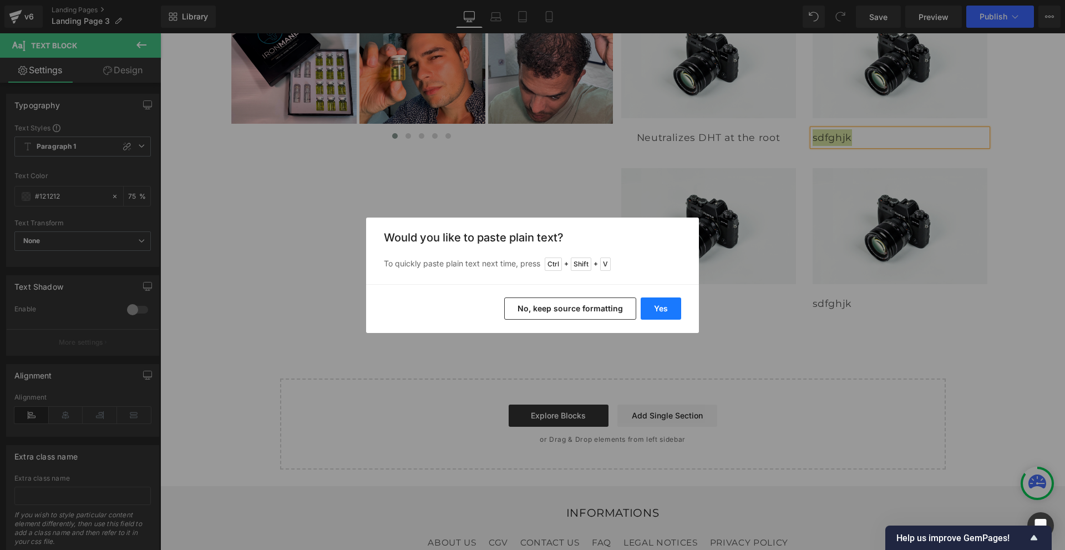
click at [658, 306] on button "Yes" at bounding box center [661, 308] width 40 height 22
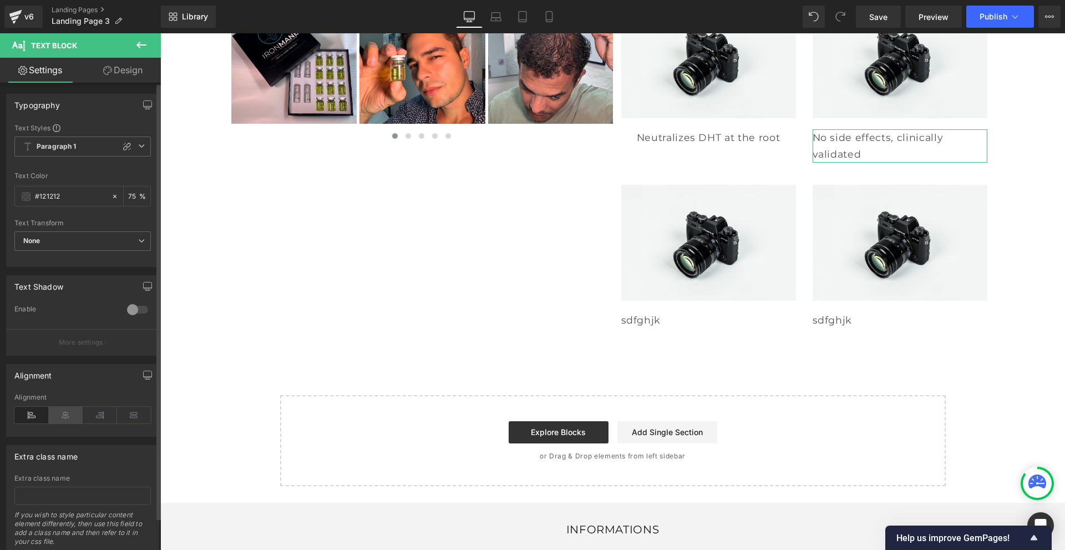
click at [62, 418] on icon at bounding box center [66, 415] width 34 height 17
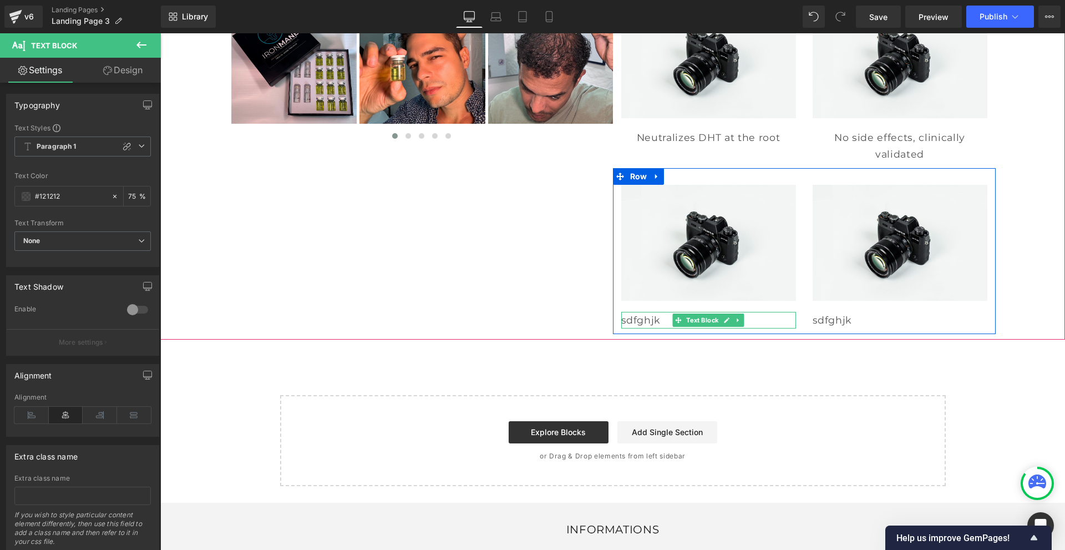
click at [638, 328] on p "sdfghjk" at bounding box center [708, 320] width 175 height 17
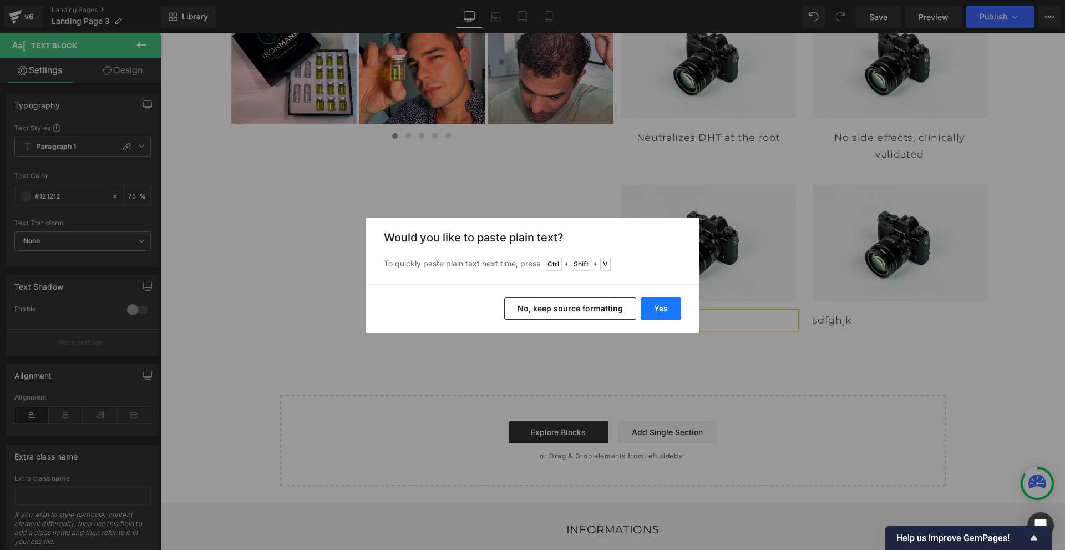
click at [662, 304] on button "Yes" at bounding box center [661, 308] width 40 height 22
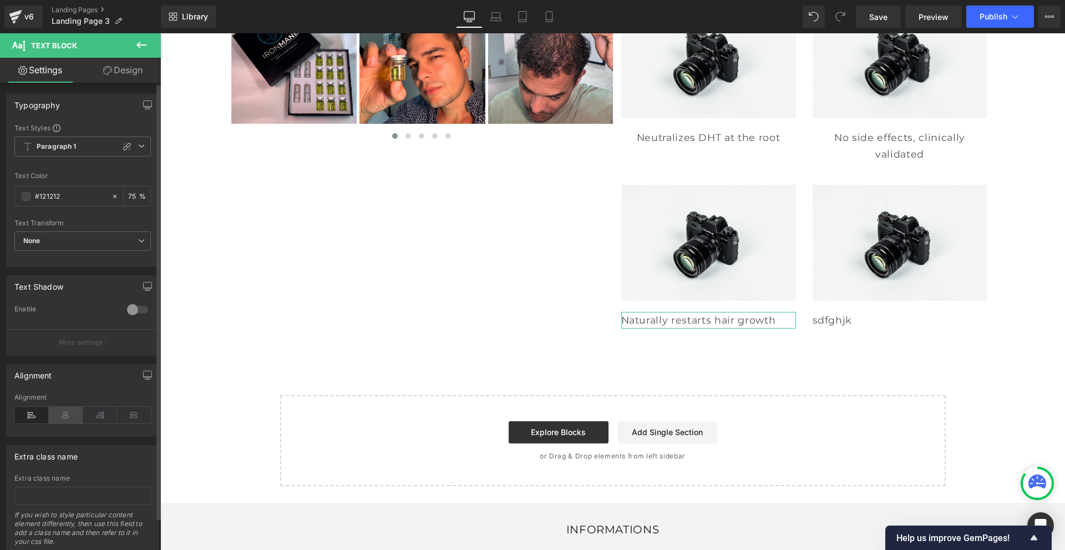
click at [66, 412] on icon at bounding box center [66, 415] width 34 height 17
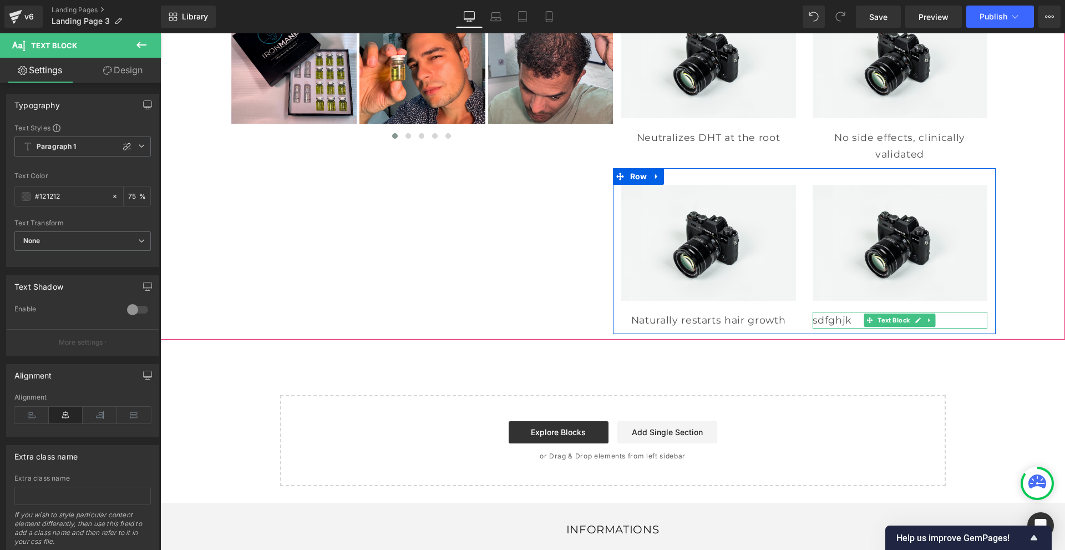
click at [822, 328] on p "sdfghjk" at bounding box center [899, 320] width 175 height 17
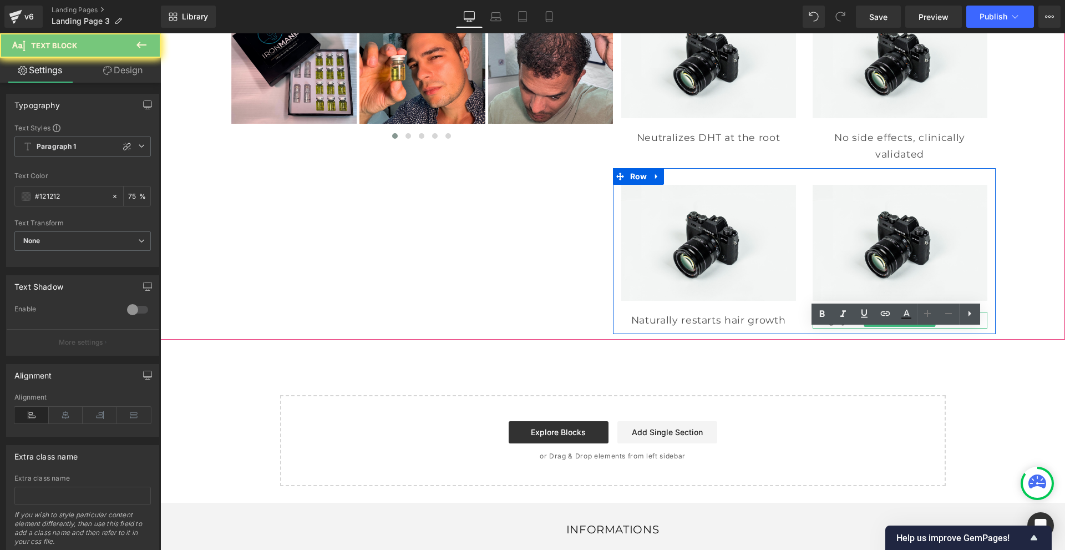
click at [822, 328] on p "sdfghjk" at bounding box center [899, 320] width 175 height 17
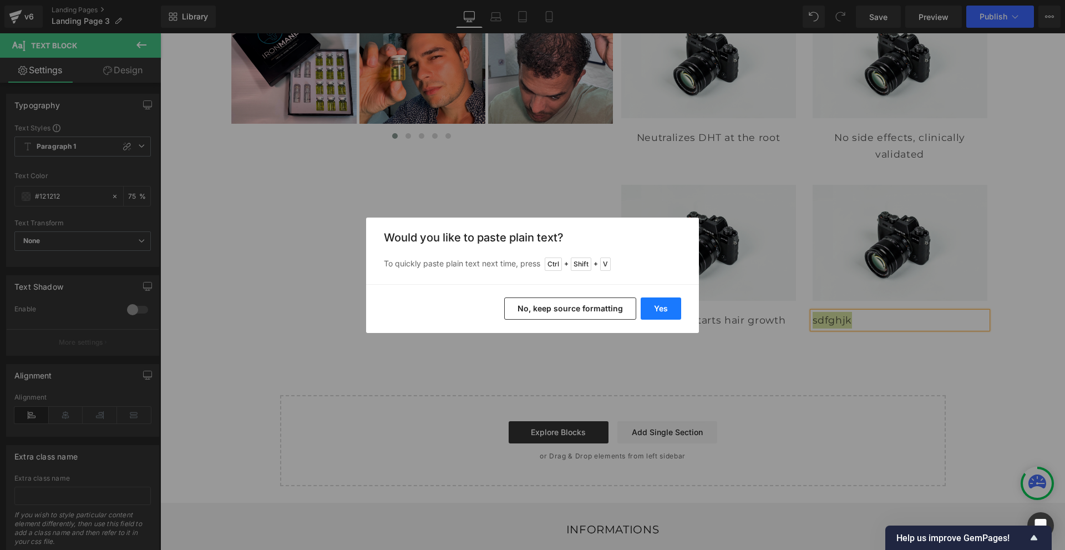
click at [654, 313] on button "Yes" at bounding box center [661, 308] width 40 height 22
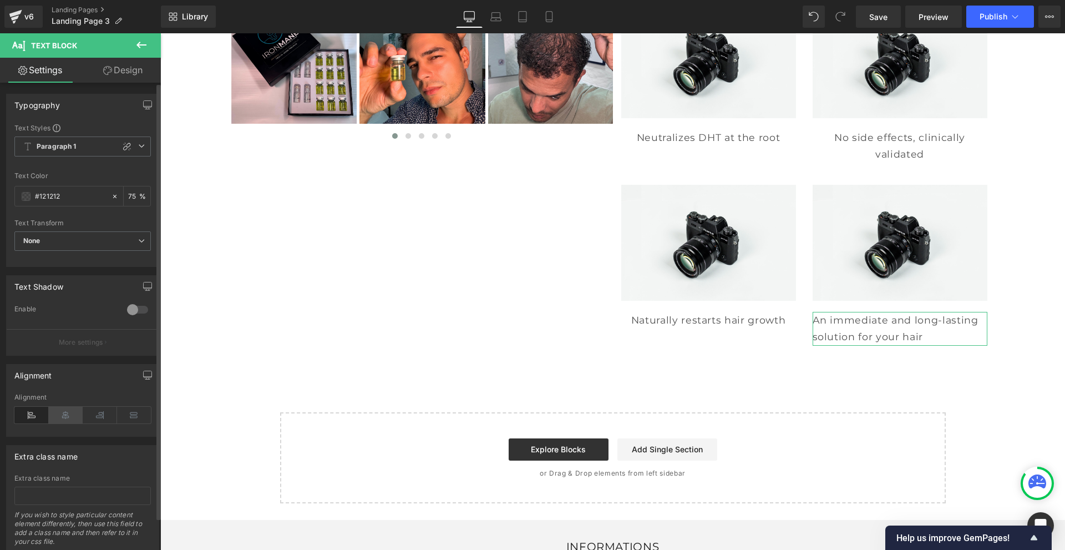
click at [66, 416] on icon at bounding box center [66, 415] width 34 height 17
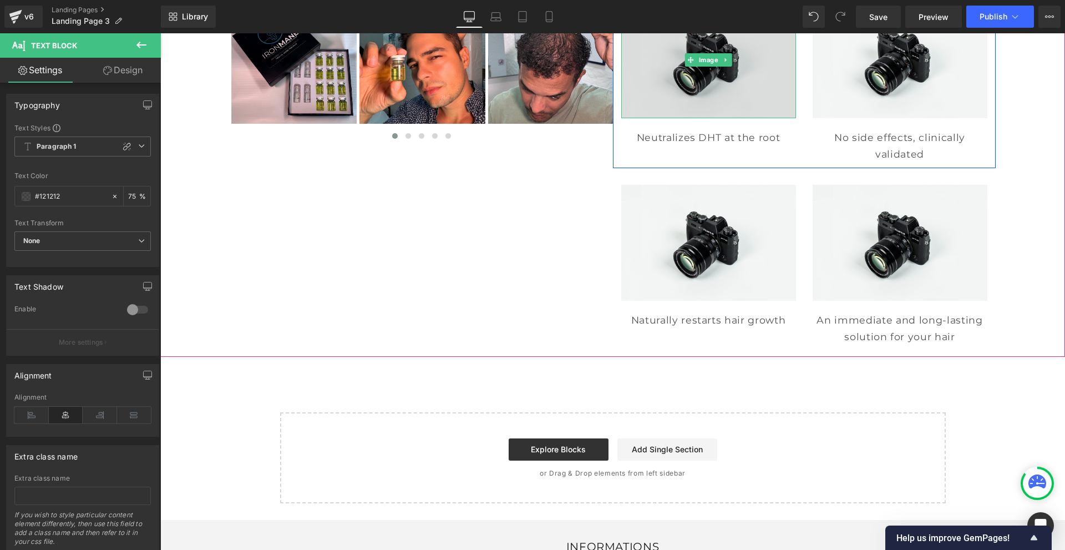
click at [668, 87] on img at bounding box center [708, 60] width 175 height 116
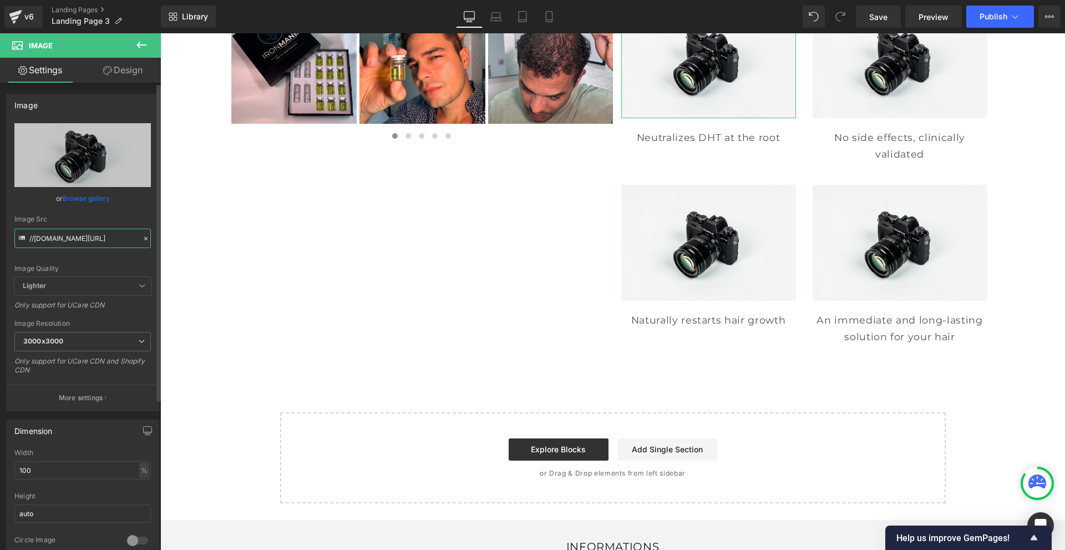
click at [58, 241] on input "//[DOMAIN_NAME][URL]" at bounding box center [82, 237] width 136 height 19
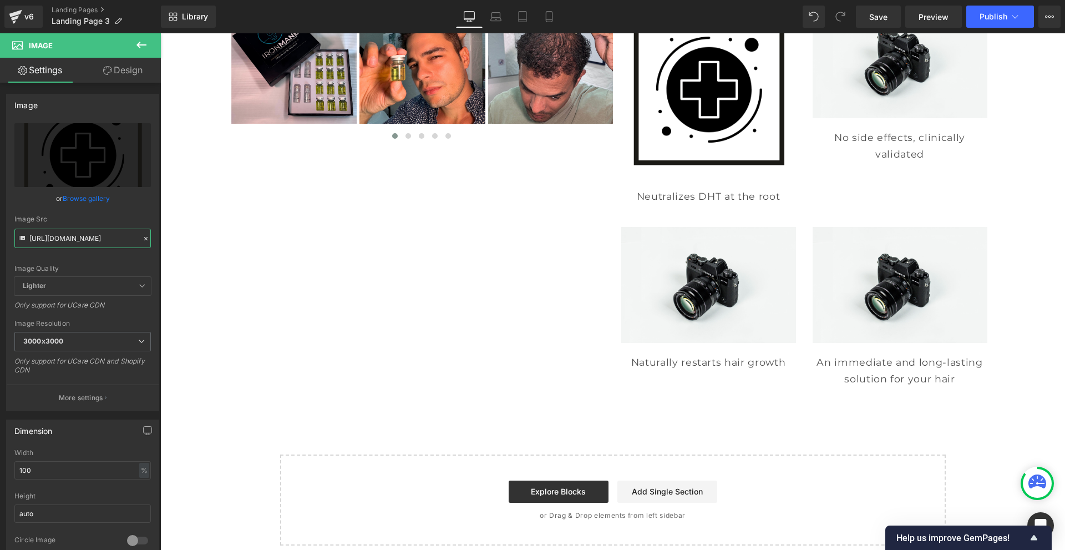
type input "https://cdn.shopify.com/s/files/1/0968/5388/5257/files/11_3000x3000.png?v=17588…"
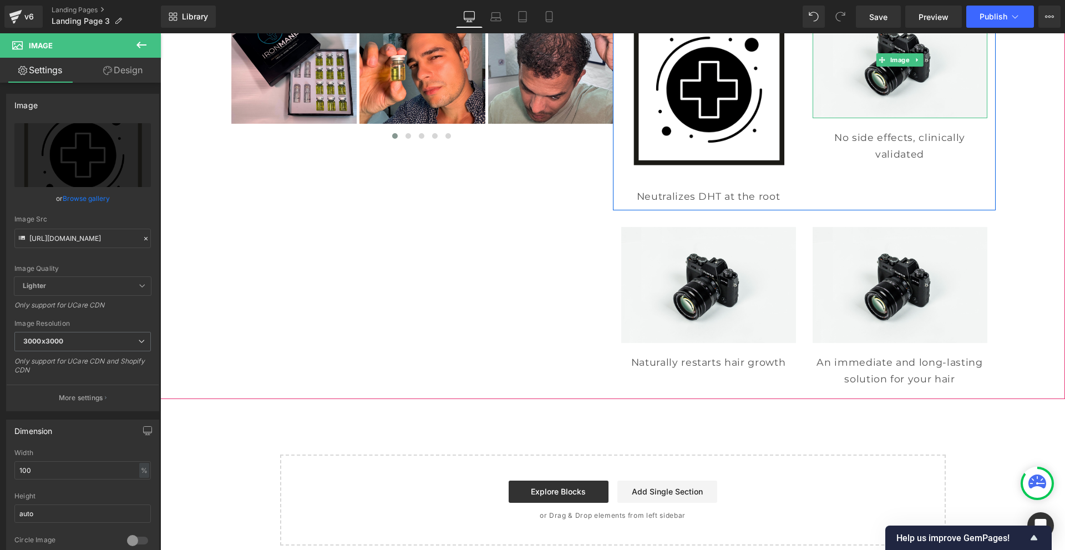
click at [827, 77] on img at bounding box center [899, 60] width 175 height 116
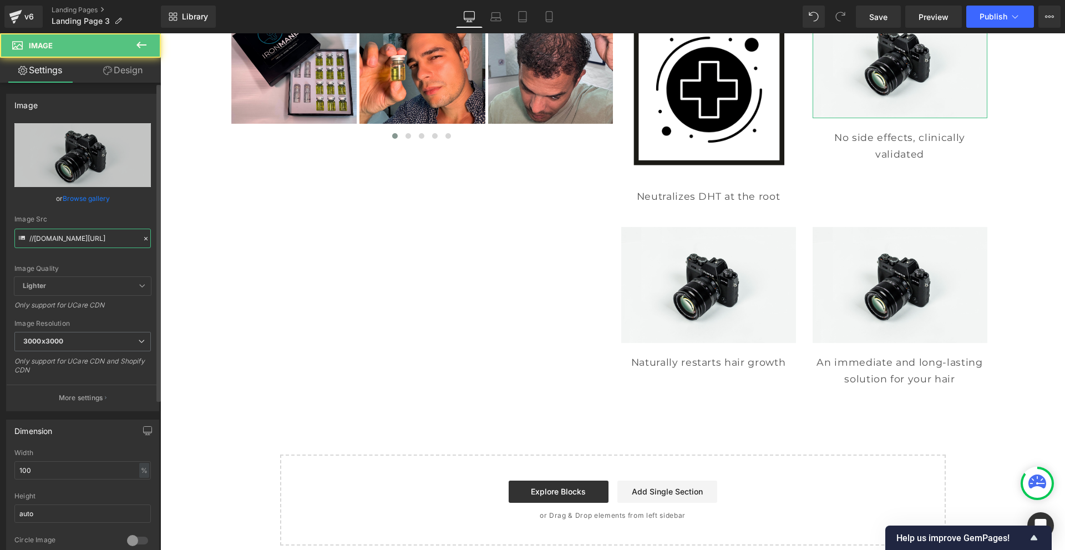
click at [86, 241] on input "//[DOMAIN_NAME][URL]" at bounding box center [82, 237] width 136 height 19
paste input "https://cdn.shopify.com/s/files/1/0968/5388/5257/files/12.png?v=1758872562"
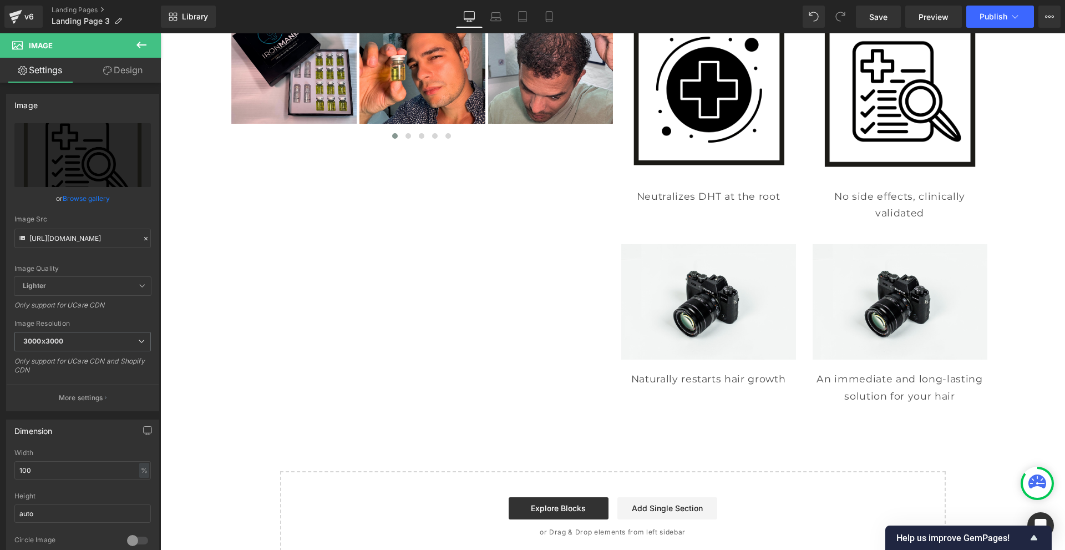
type input "https://cdn.shopify.com/s/files/1/0968/5388/5257/files/12_3000x3000.png?v=17588…"
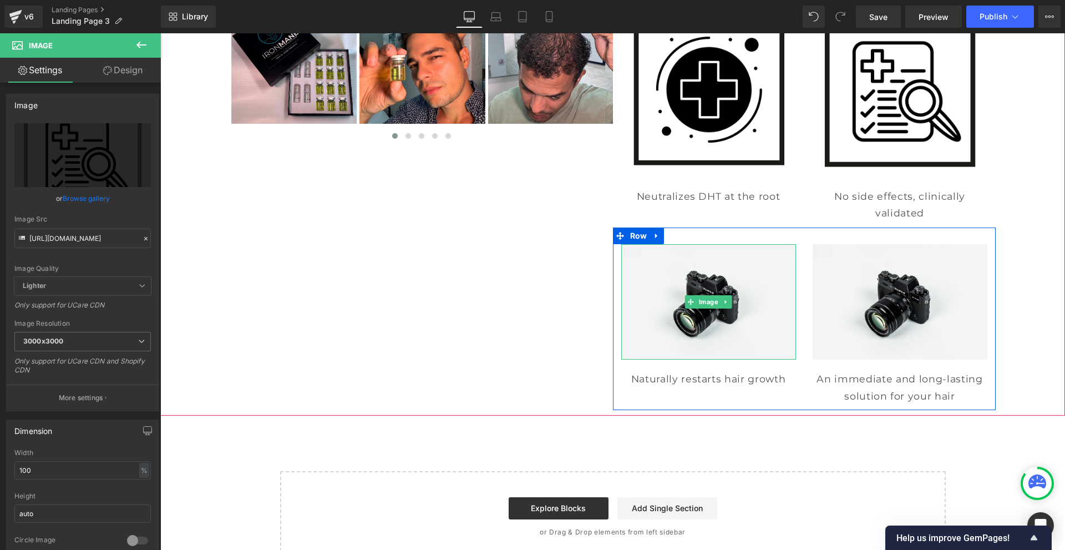
click at [736, 314] on img at bounding box center [708, 302] width 175 height 116
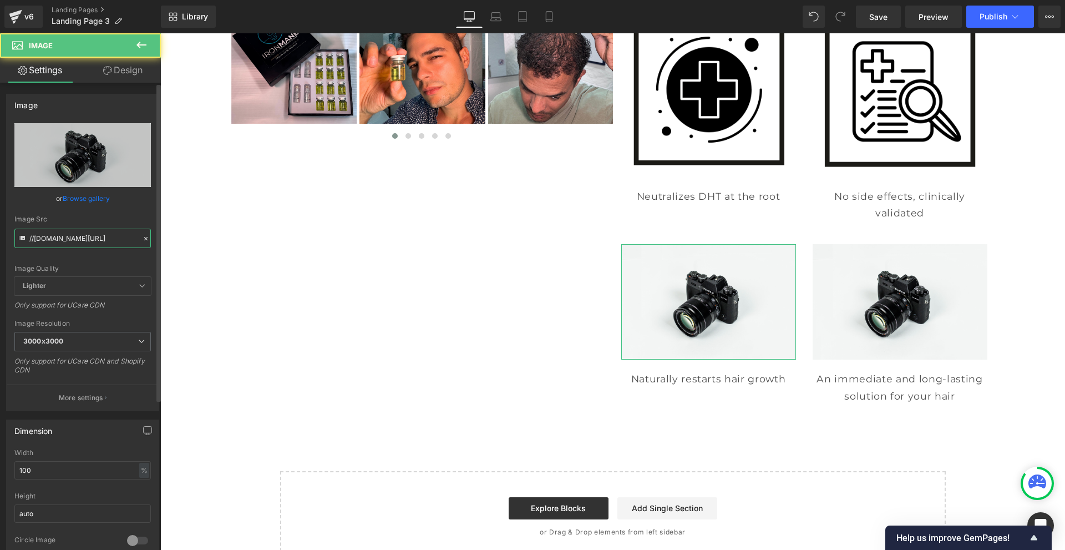
click at [69, 238] on input "//[DOMAIN_NAME][URL]" at bounding box center [82, 237] width 136 height 19
paste input "https://cdn.shopify.com/s/files/1/0968/5388/5257/files/13.png?v=1758872562"
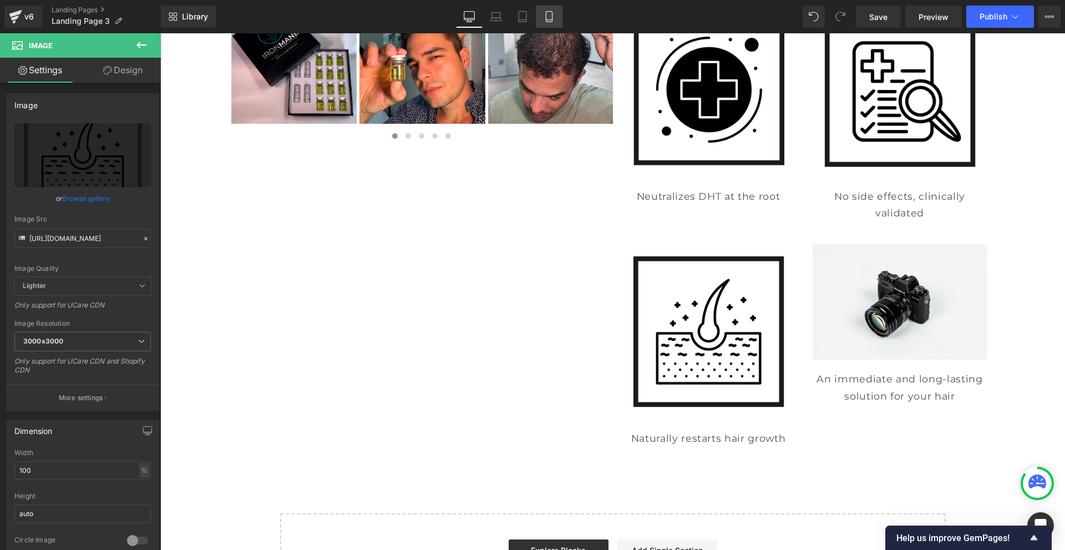
type input "https://cdn.shopify.com/s/files/1/0968/5388/5257/files/13_3000x3000.png?v=17588…"
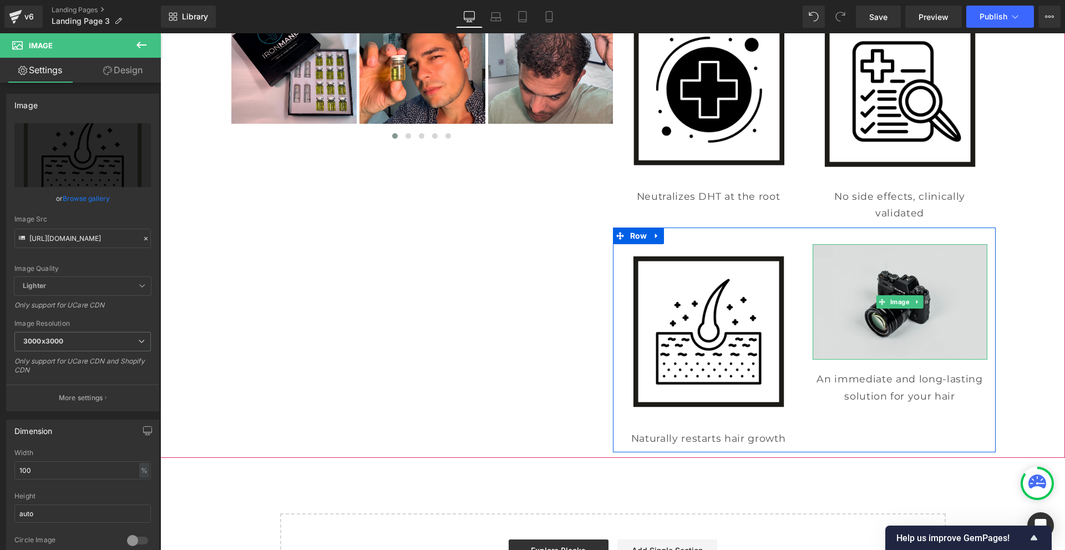
click at [889, 294] on img at bounding box center [899, 302] width 175 height 116
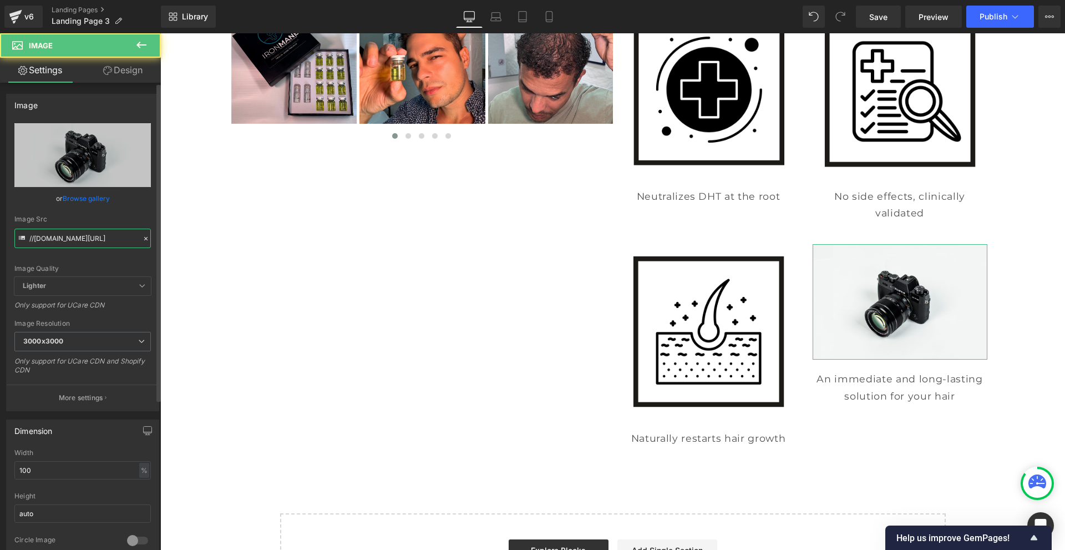
click at [65, 239] on input "//[DOMAIN_NAME][URL]" at bounding box center [82, 237] width 136 height 19
paste input "https://cdn.shopify.com/s/files/1/0968/5388/5257/files/14_a0a3347d-35ad-4f6f-ba…"
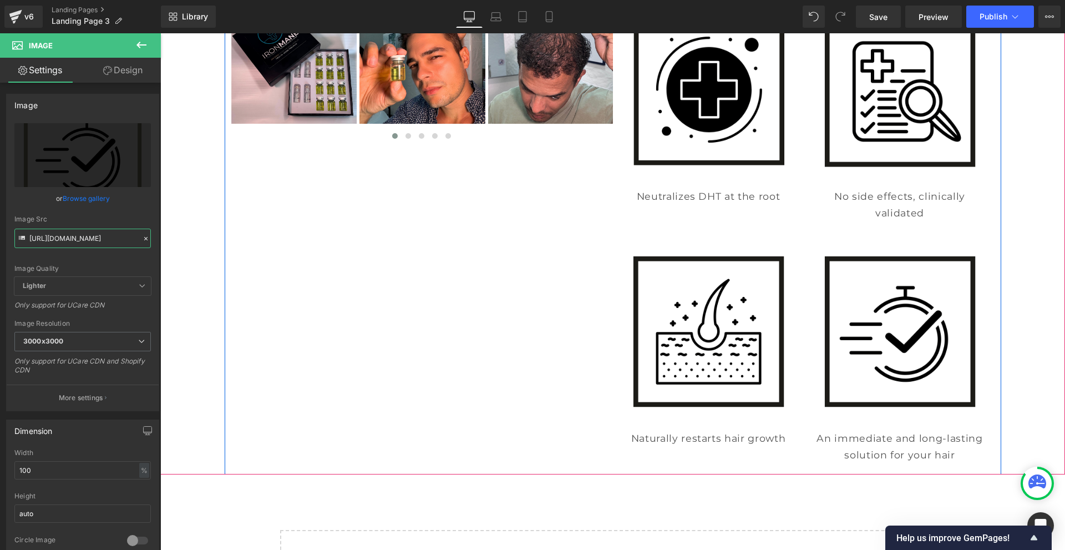
type input "https://cdn.shopify.com/s/files/1/0968/5388/5257/files/14_a0a3347d-35ad-4f6f-ba…"
click at [663, 123] on img at bounding box center [708, 89] width 175 height 175
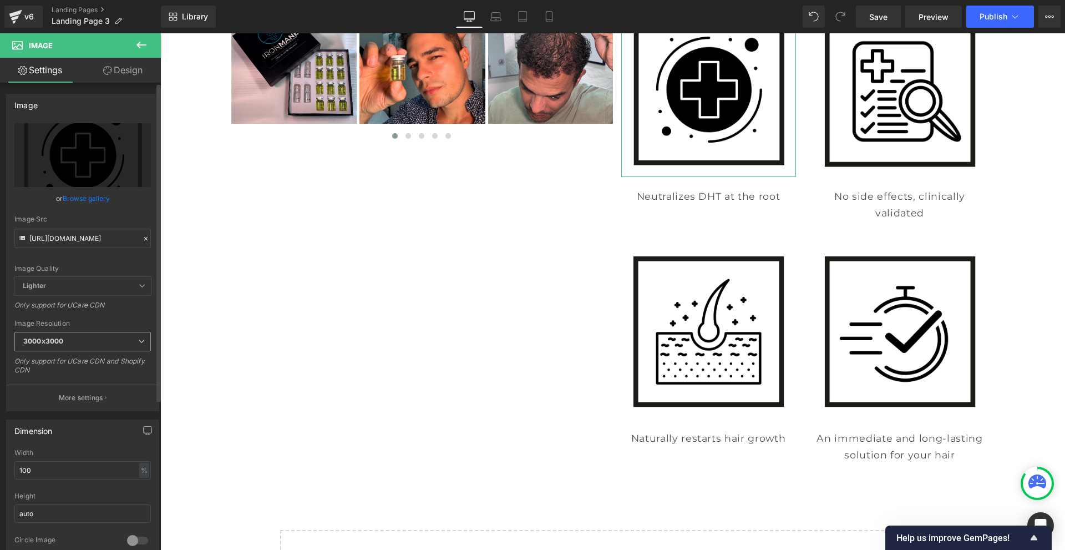
click at [58, 343] on b "3000x3000" at bounding box center [43, 341] width 40 height 8
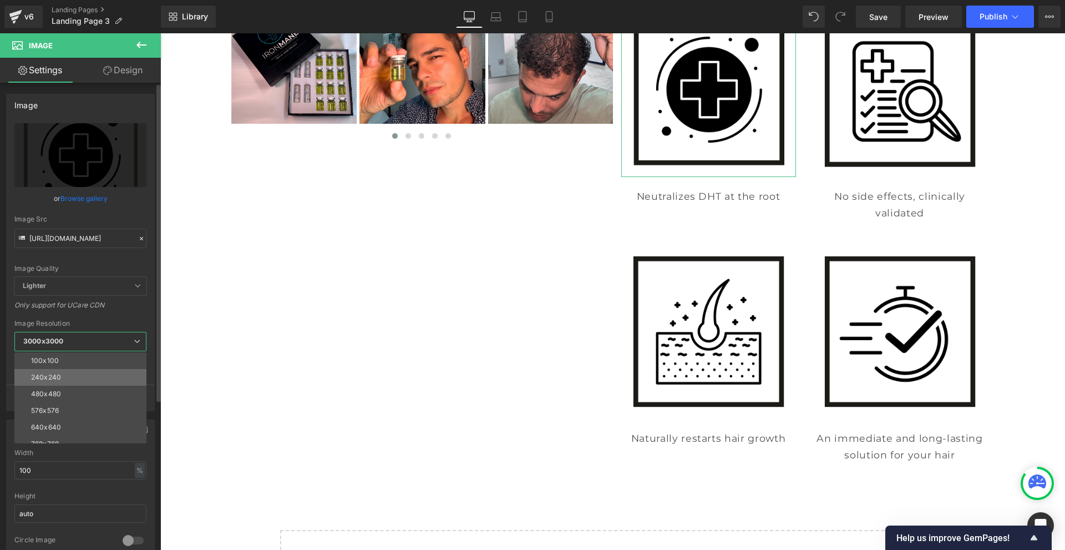
click at [57, 374] on div "240x240" at bounding box center [46, 377] width 30 height 8
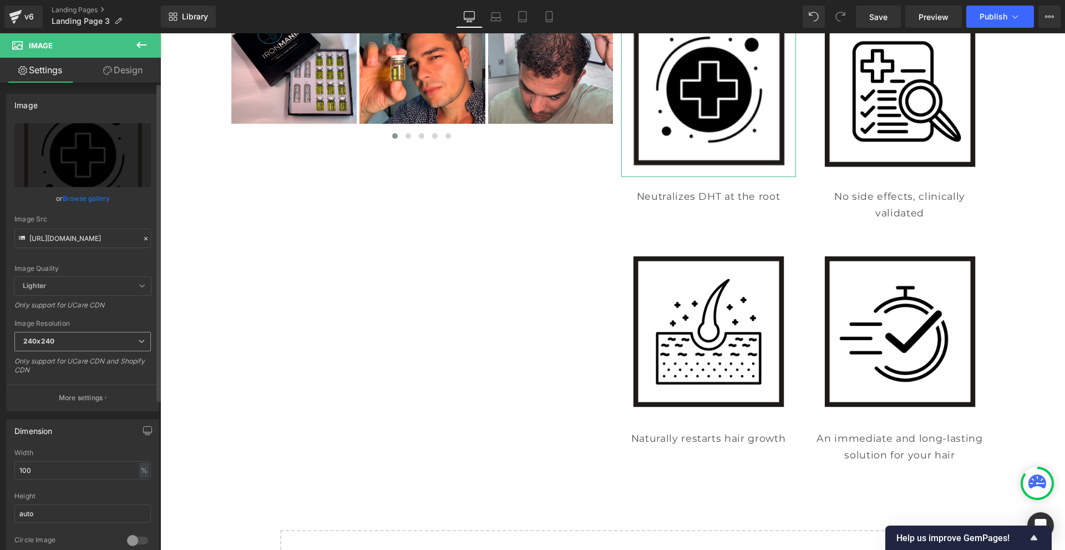
click at [93, 339] on span "240x240" at bounding box center [82, 341] width 136 height 19
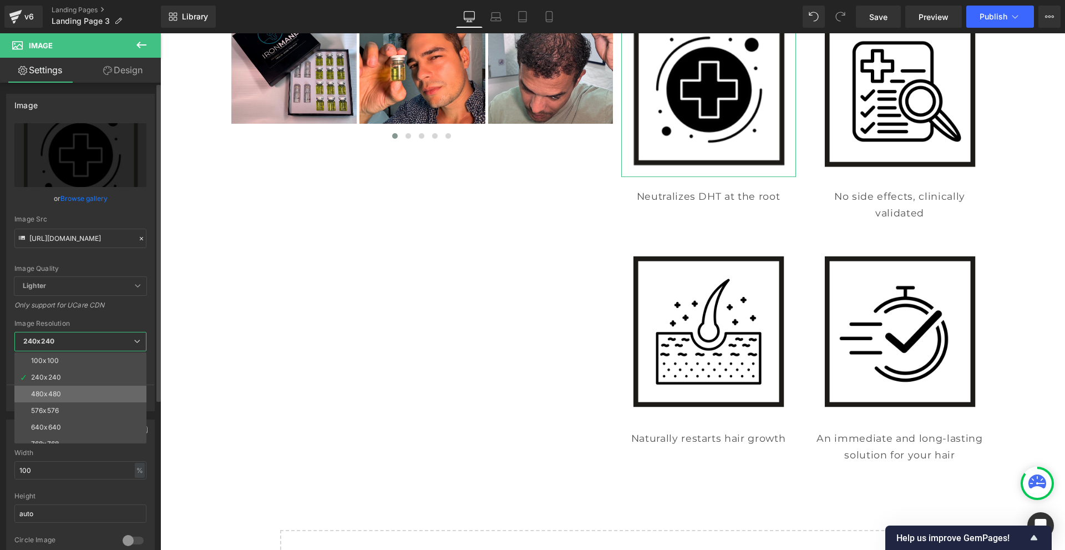
click at [75, 389] on li "480x480" at bounding box center [82, 393] width 137 height 17
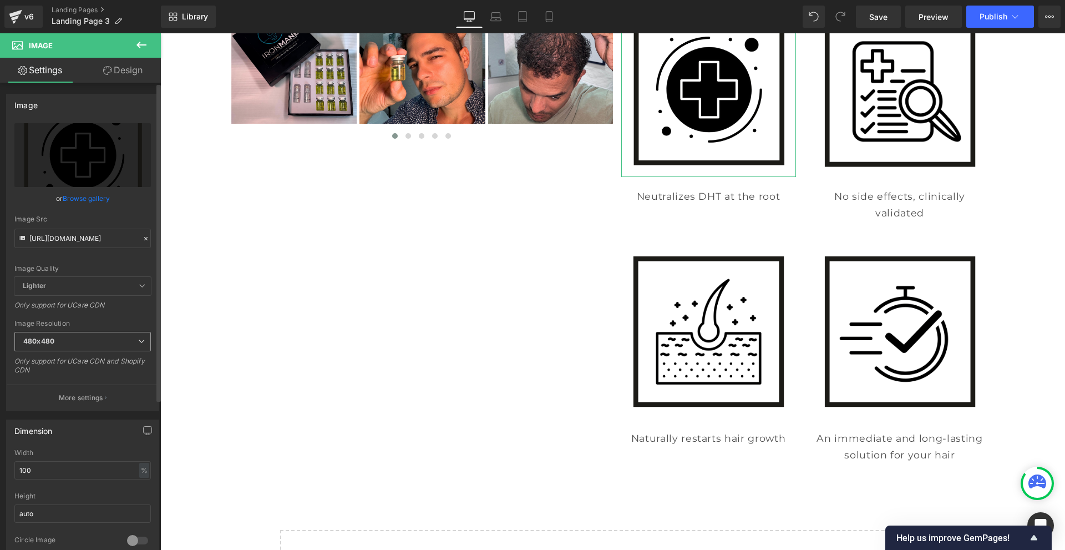
click at [57, 343] on span "480x480" at bounding box center [82, 341] width 136 height 19
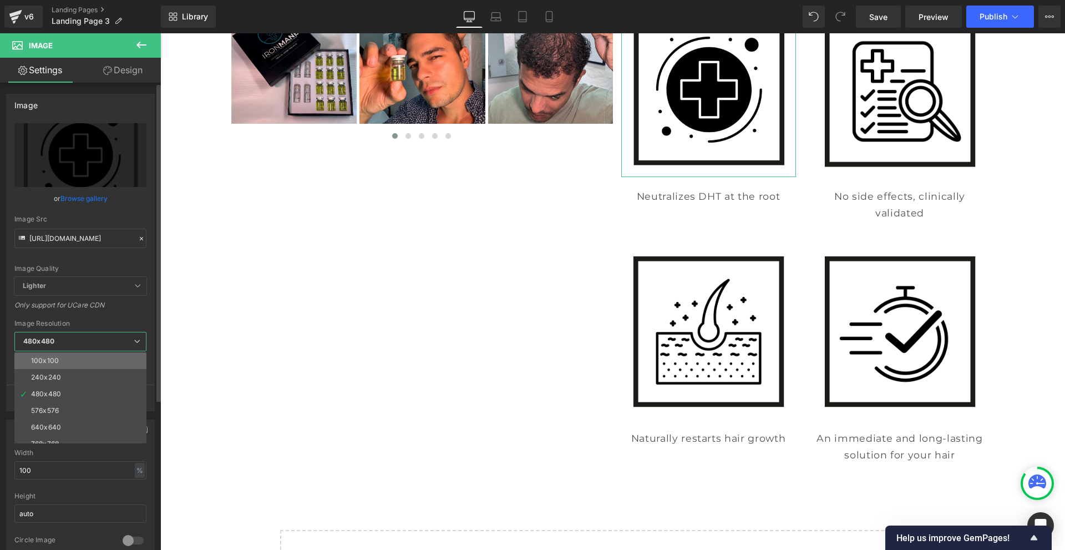
click at [58, 357] on li "100x100" at bounding box center [82, 360] width 137 height 17
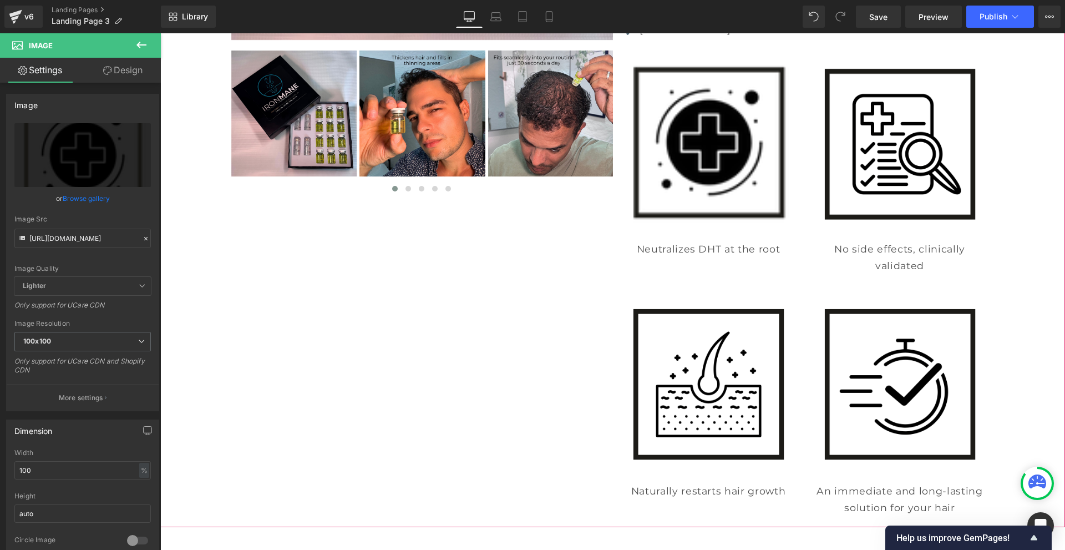
scroll to position [555, 0]
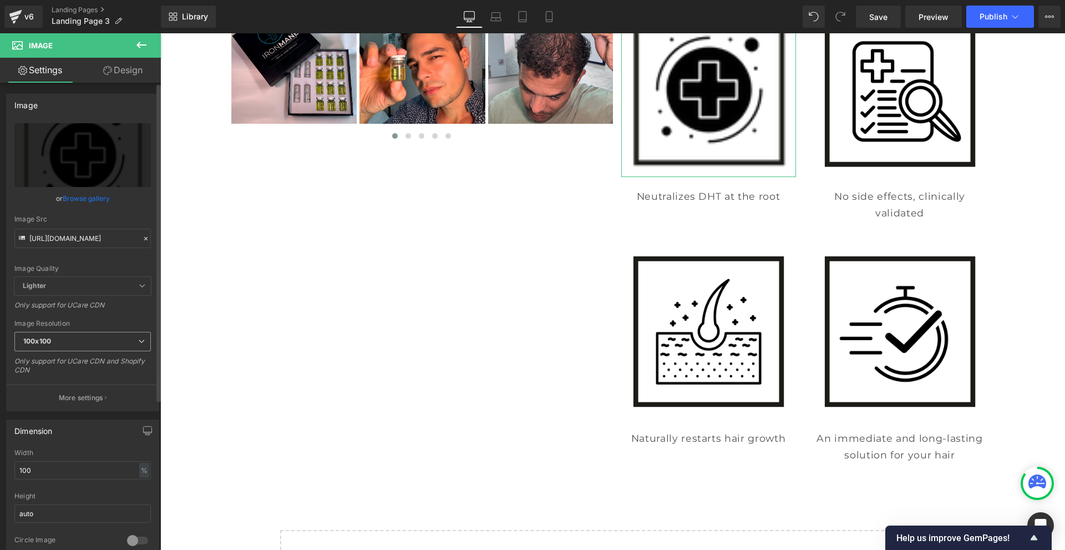
click at [69, 339] on span "100x100" at bounding box center [82, 341] width 136 height 19
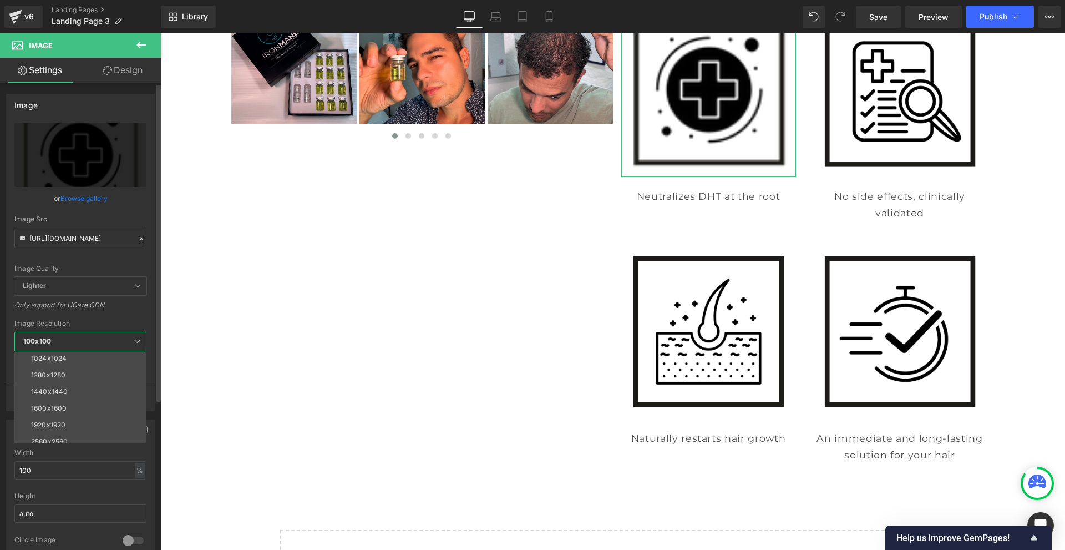
scroll to position [159, 0]
click at [60, 431] on div "3000x3000" at bounding box center [50, 435] width 39 height 8
type input "https://cdn.shopify.com/s/files/1/0968/5388/5257/files/11_3000x3000.png?v=17588…"
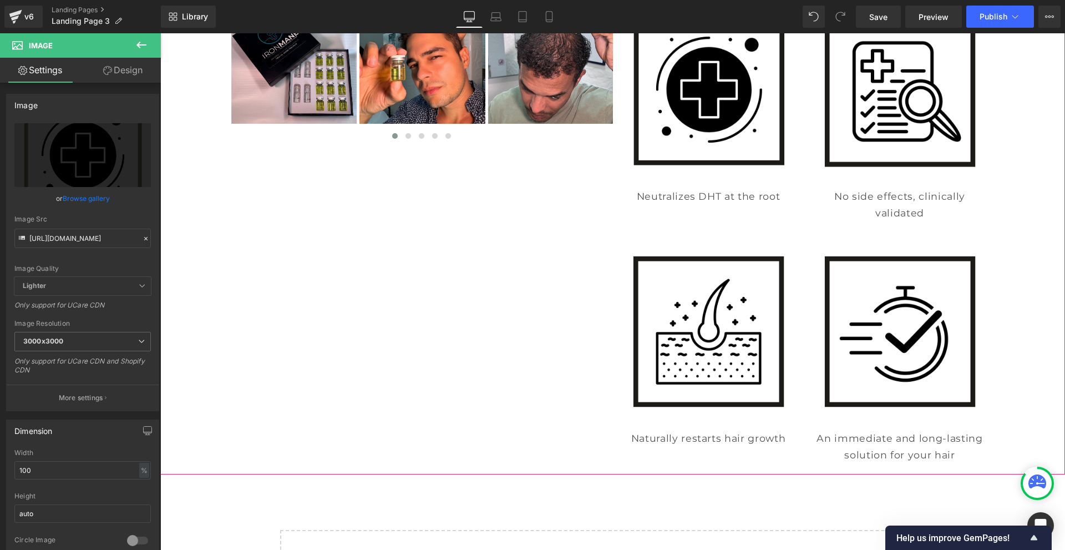
click at [1019, 260] on div "‹ ›" at bounding box center [612, 20] width 905 height 907
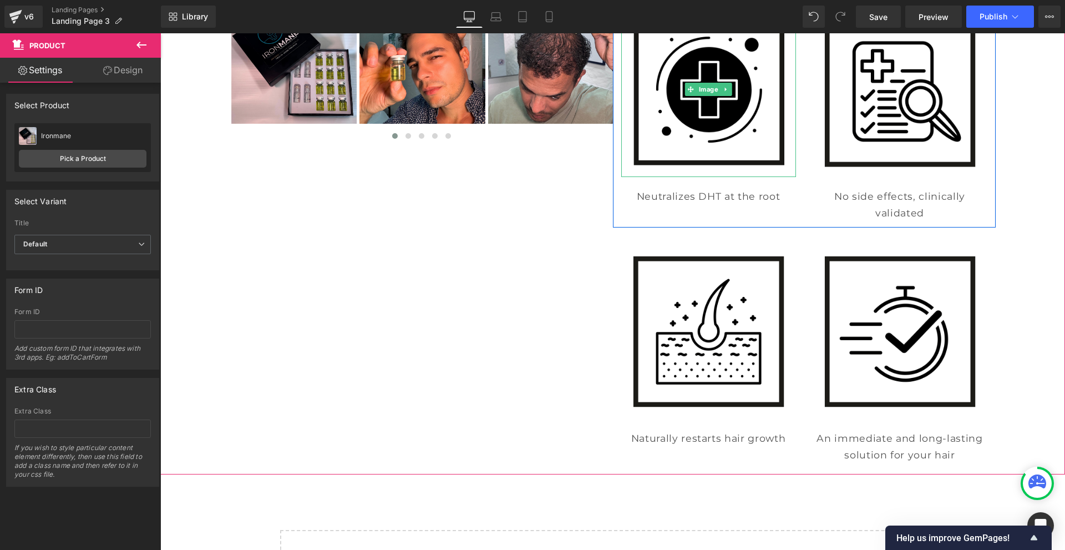
click at [687, 141] on img at bounding box center [708, 89] width 175 height 175
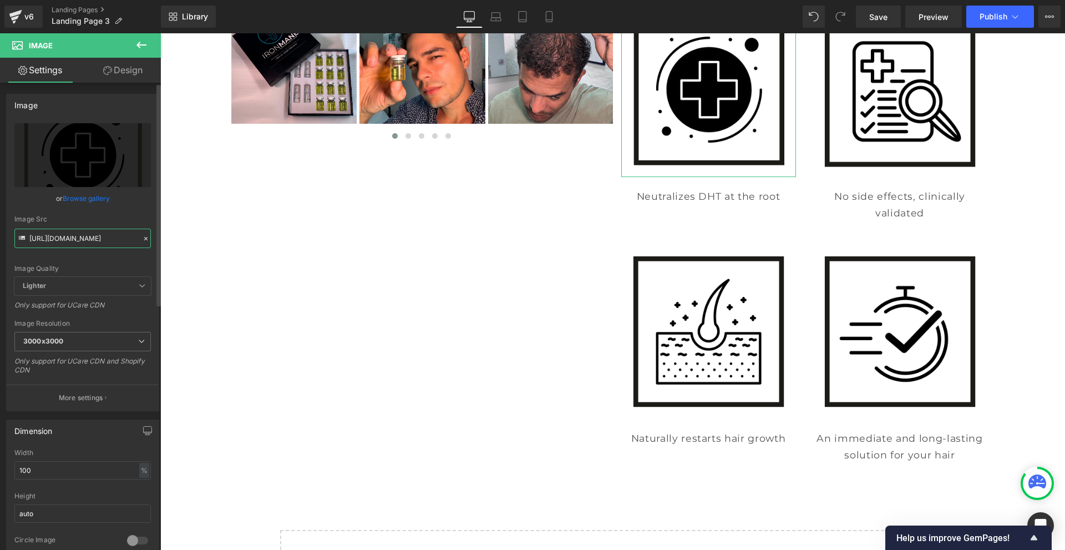
click at [65, 242] on input "https://cdn.shopify.com/s/files/1/0968/5388/5257/files/11_3000x3000.png?v=17588…" at bounding box center [82, 237] width 136 height 19
paste input "Mail_1dc4007a-39ea-4b41-8fb2-45d9aa21c86c.png?v=1758873119"
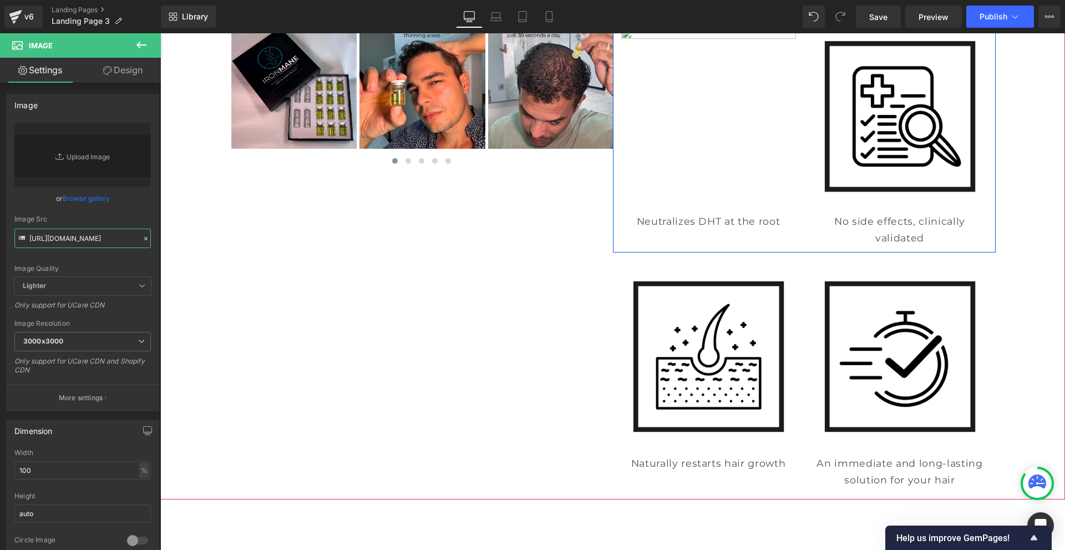
scroll to position [555, 0]
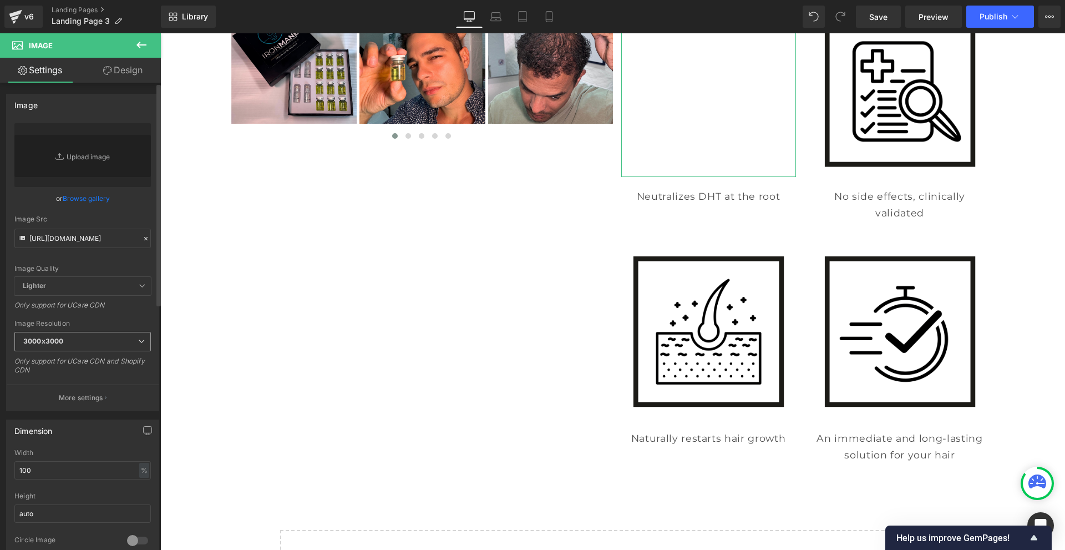
click at [72, 341] on span "3000x3000" at bounding box center [82, 341] width 136 height 19
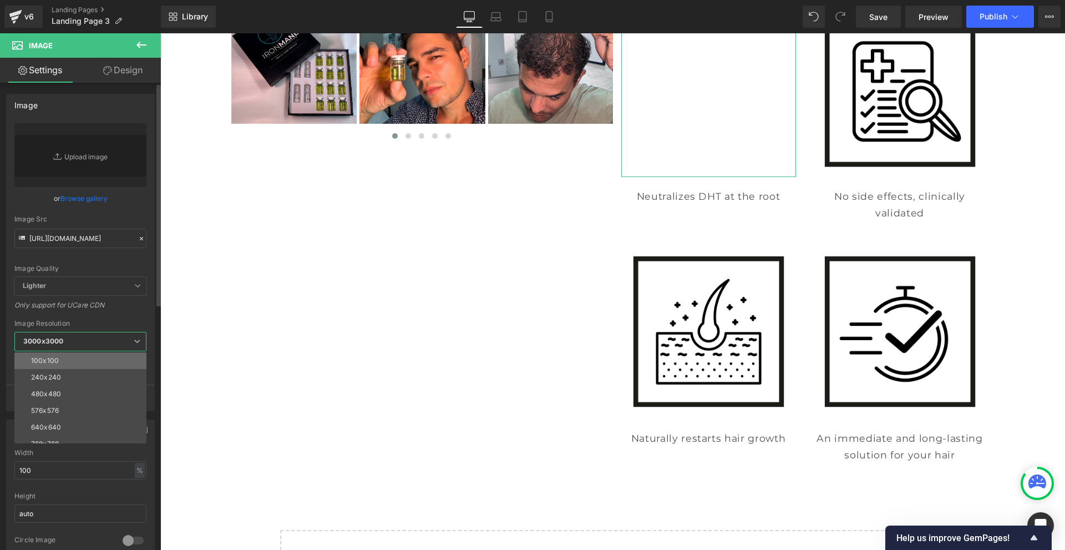
click at [66, 357] on li "100x100" at bounding box center [82, 360] width 137 height 17
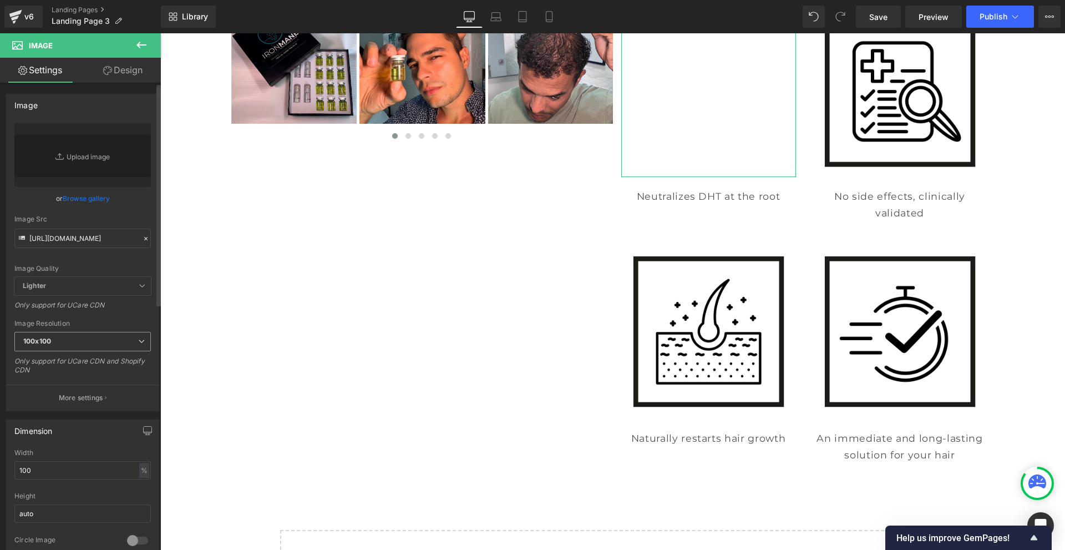
click at [59, 343] on span "100x100" at bounding box center [82, 341] width 136 height 19
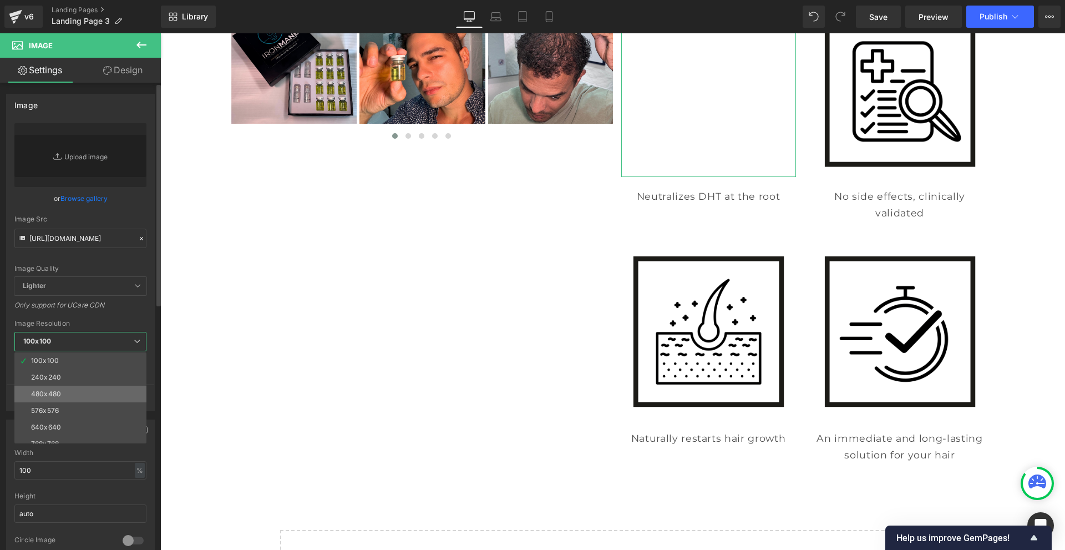
click at [52, 388] on li "480x480" at bounding box center [82, 393] width 137 height 17
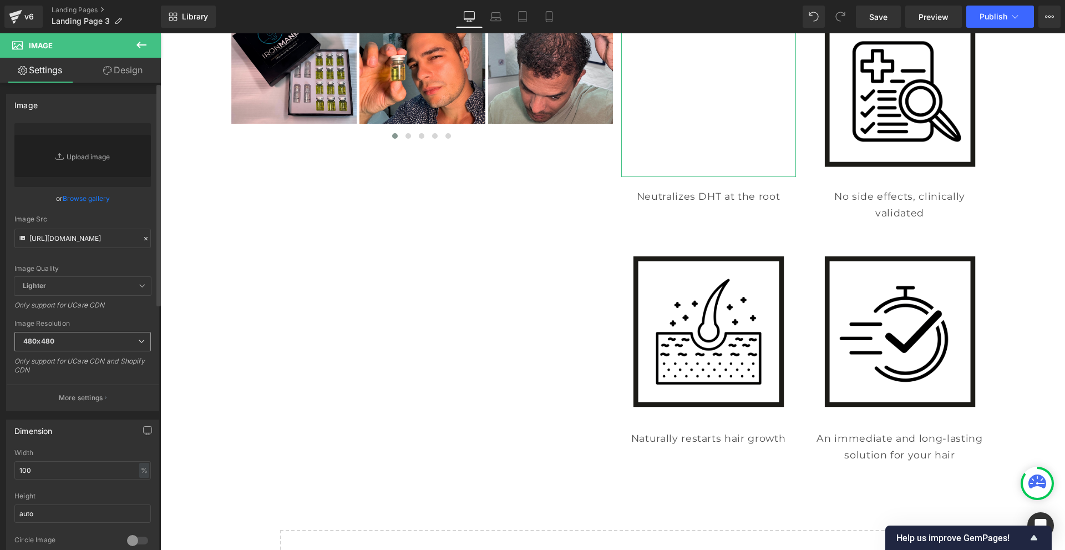
click at [69, 338] on span "480x480" at bounding box center [82, 341] width 136 height 19
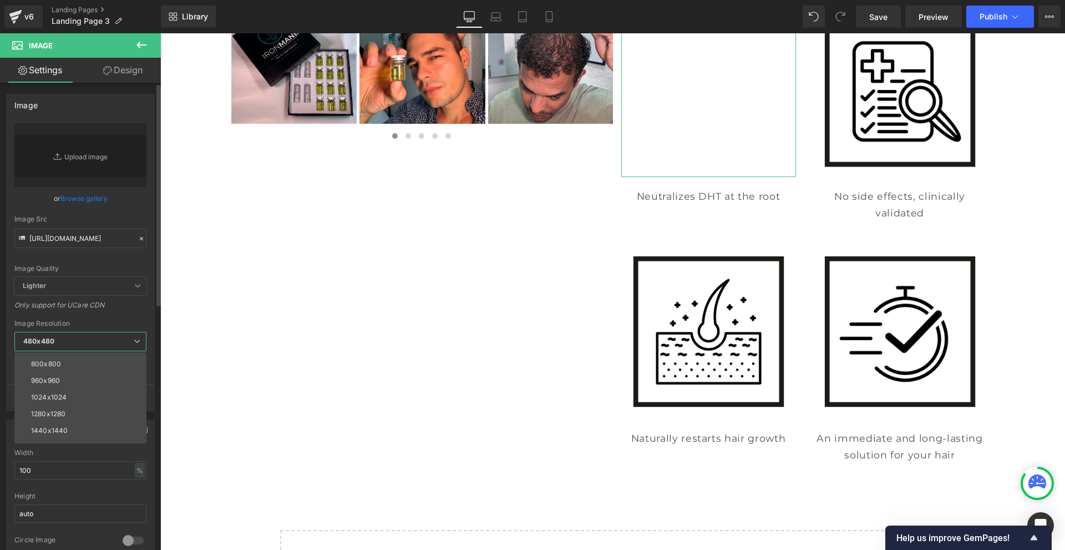
scroll to position [159, 0]
click at [63, 430] on li "3000x3000" at bounding box center [82, 434] width 137 height 17
type input "https://cdn.shopify.com/s/files/1/0968/5388/5257/files/Mail_1dc4007a-39ea-4b41-…"
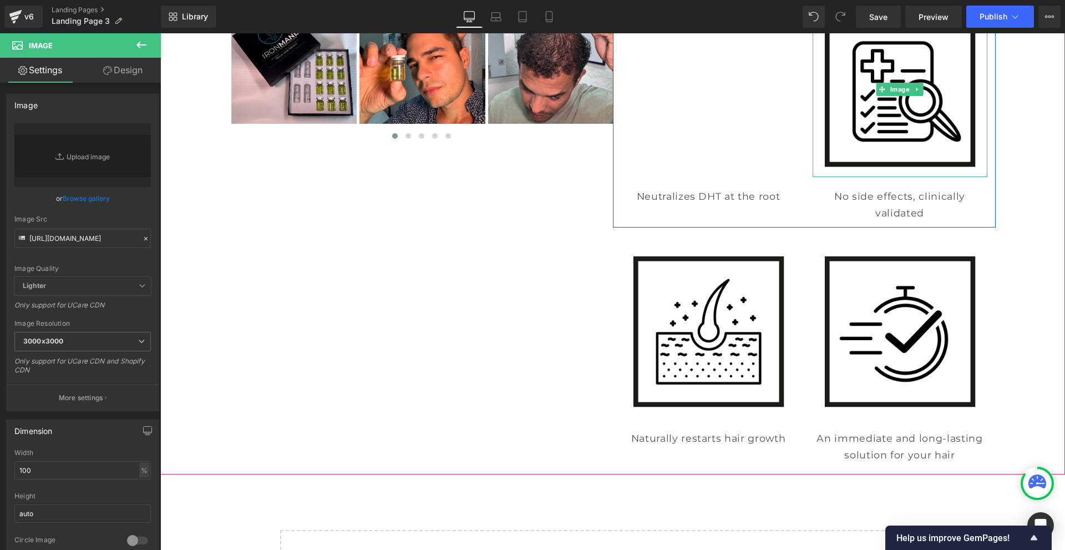
click at [893, 151] on img at bounding box center [899, 89] width 175 height 175
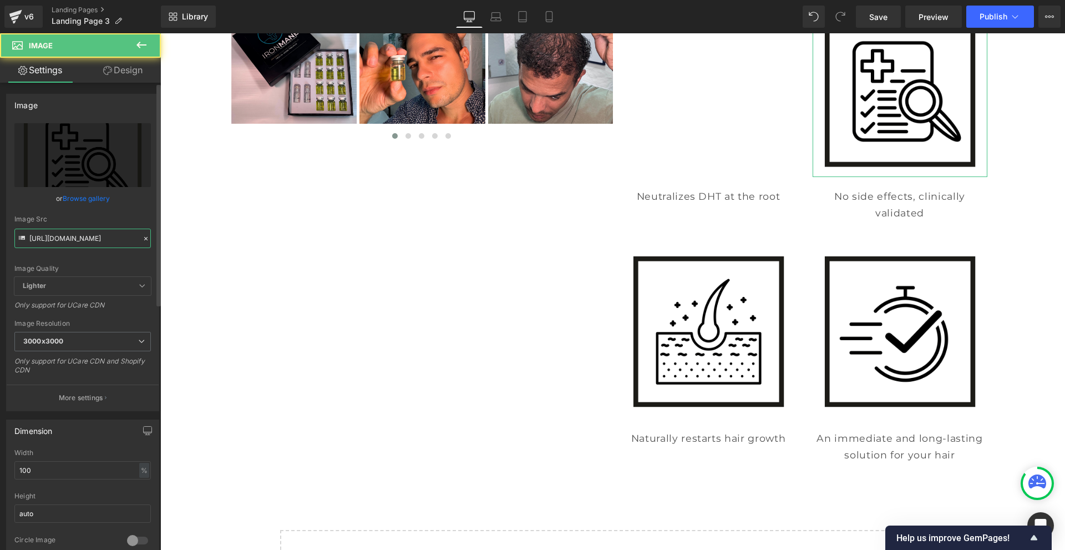
click at [67, 238] on input "https://cdn.shopify.com/s/files/1/0968/5388/5257/files/12_3000x3000.png?v=17588…" at bounding box center [82, 237] width 136 height 19
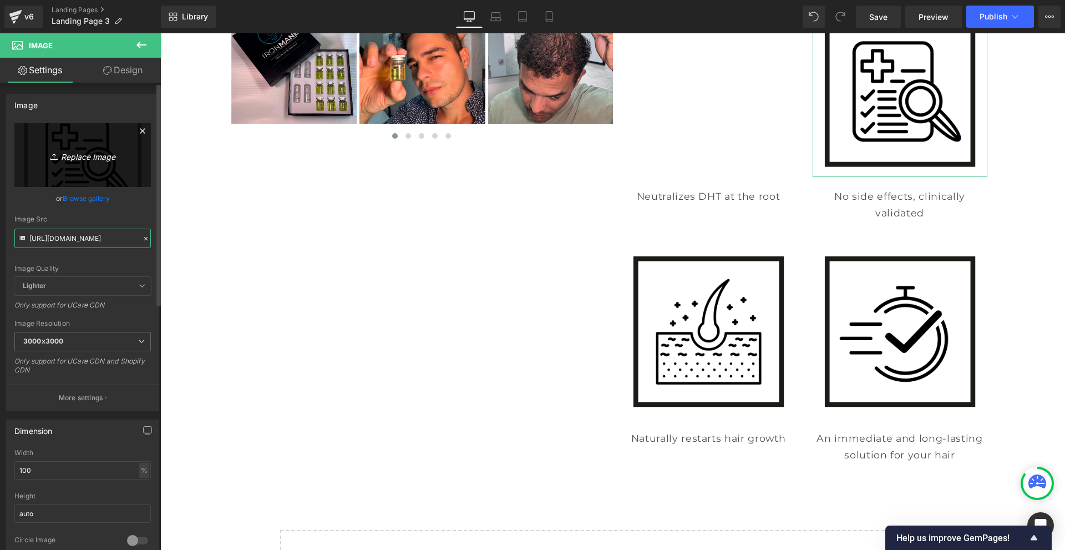
scroll to position [0, 296]
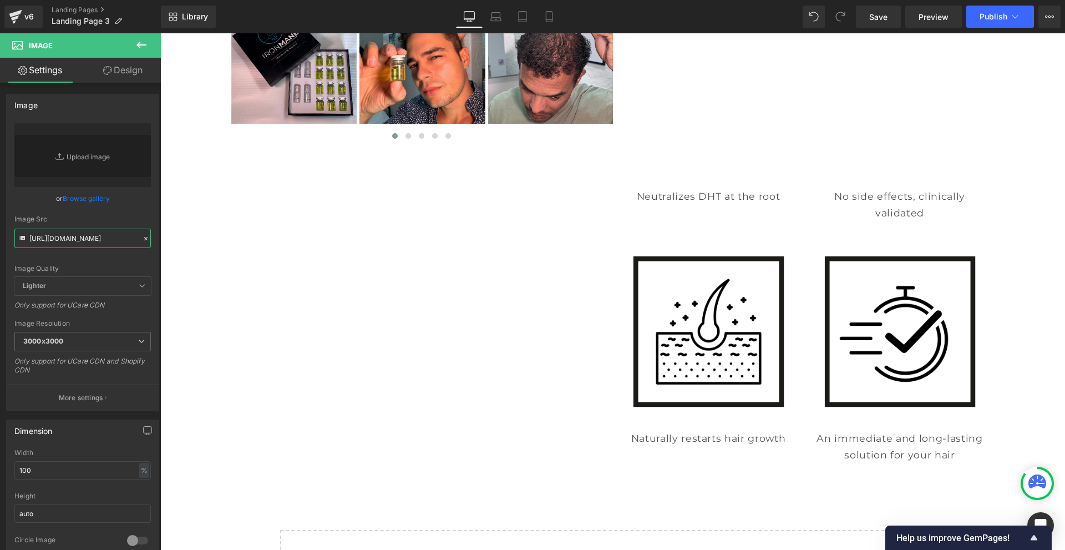
type input "https://cdn.shopify.com/s/files/1/0968/5388/5257/files/Mail_2_32301a6e-b7f9-4e3…"
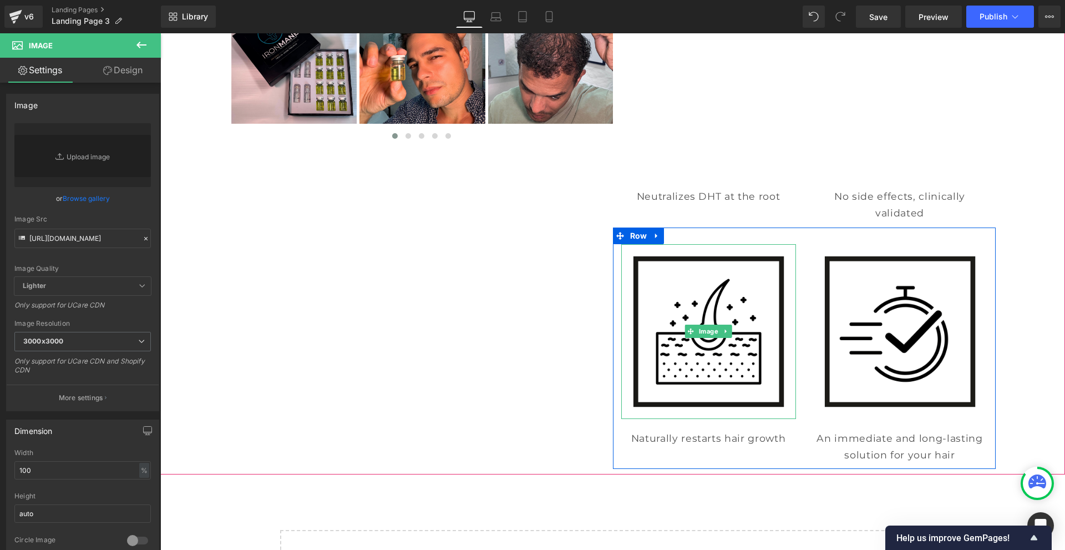
click at [690, 309] on img at bounding box center [708, 331] width 175 height 175
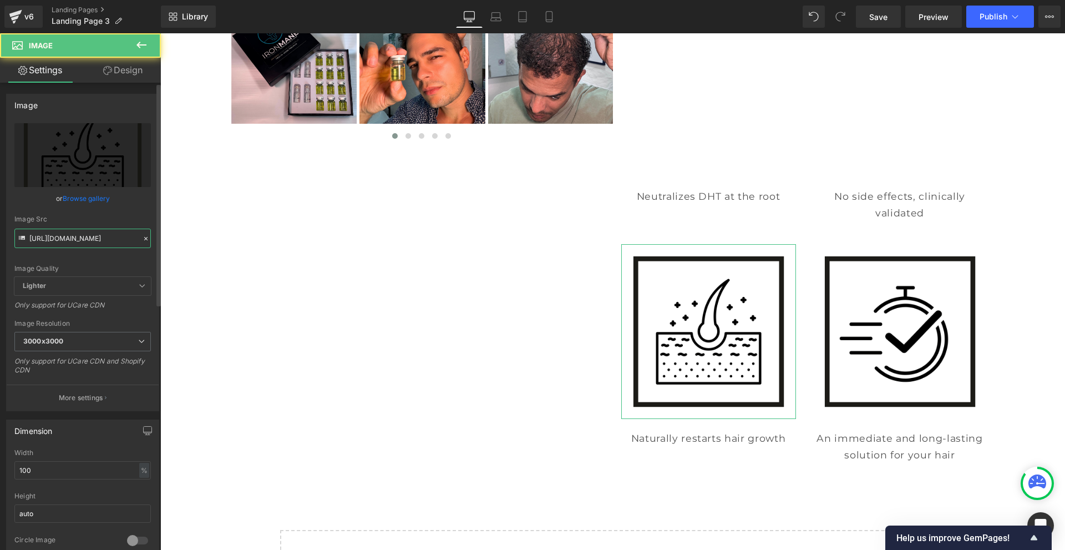
click at [81, 240] on input "https://cdn.shopify.com/s/files/1/0968/5388/5257/files/13_3000x3000.png?v=17588…" at bounding box center [82, 237] width 136 height 19
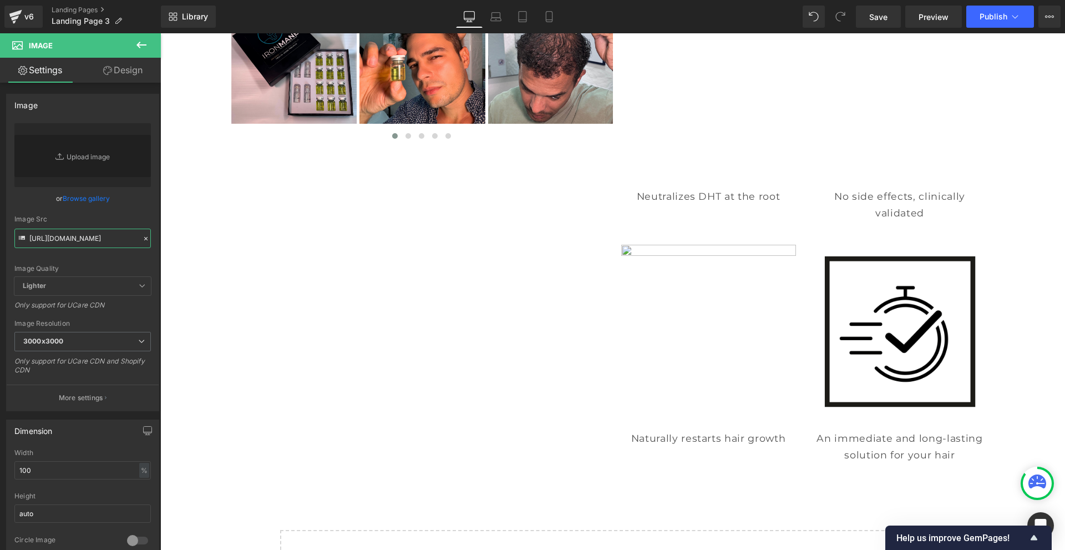
type input "https://cdn.shopify.com/s/files/1/0968/5388/5257/files/Mail_3_26f6b64b-cef1-470…"
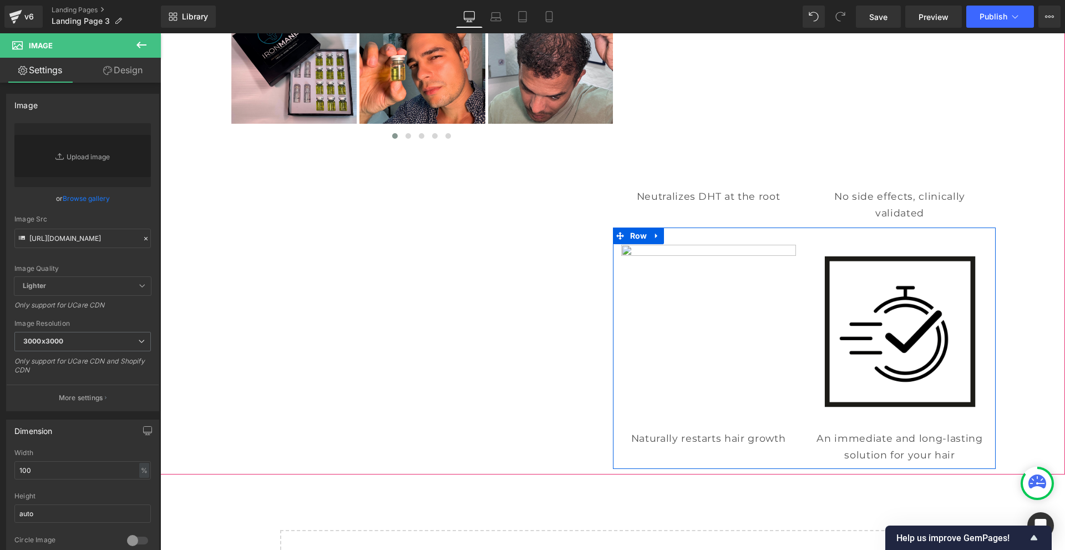
click at [846, 309] on img at bounding box center [899, 331] width 175 height 175
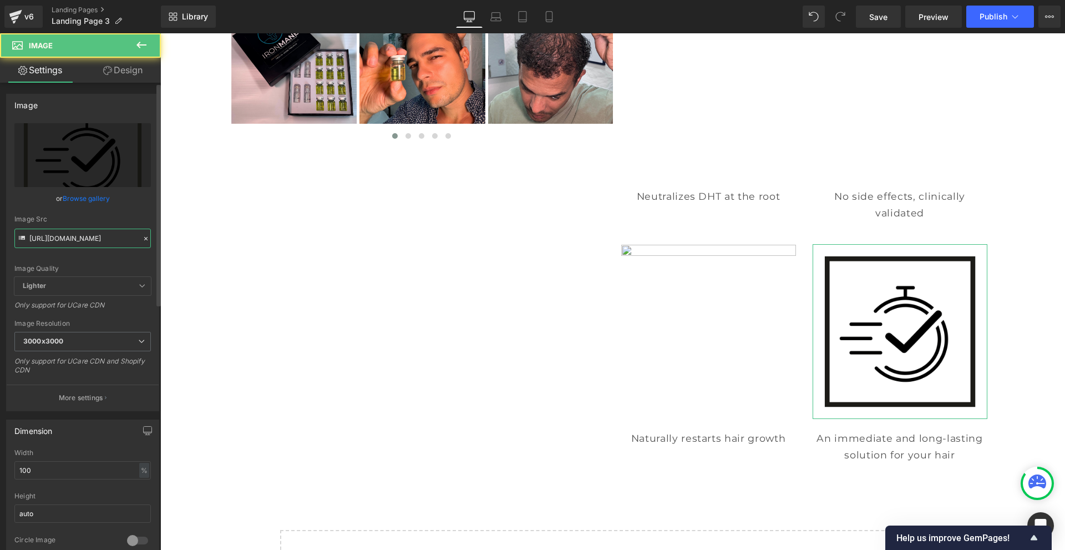
click at [66, 243] on input "https://cdn.shopify.com/s/files/1/0968/5388/5257/files/14_a0a3347d-35ad-4f6f-ba…" at bounding box center [82, 237] width 136 height 19
paste input "Mail_4_2bc35a40-bf7d-4ccb-9834-48ba77bcc156.png?v=1758873119"
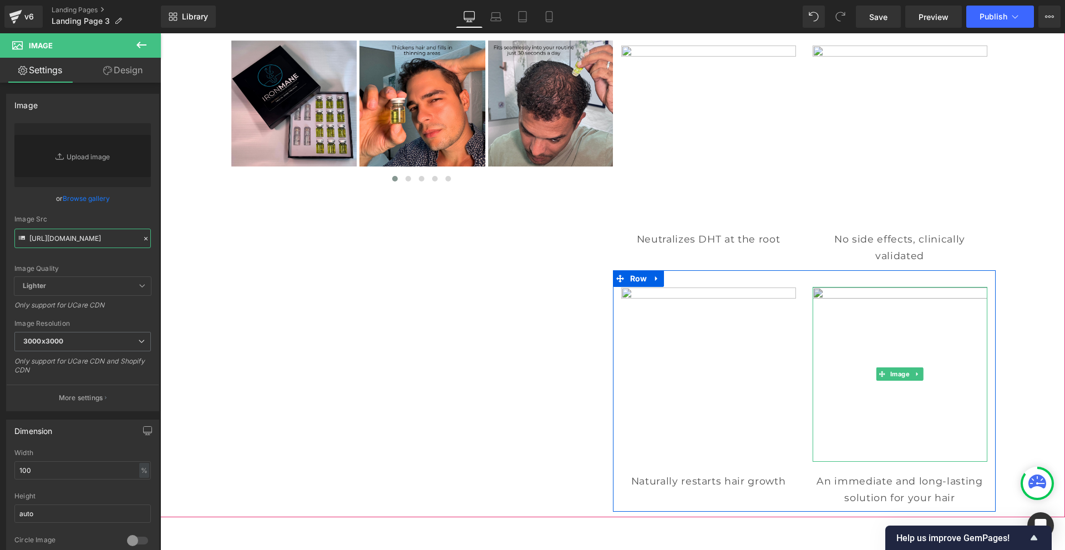
scroll to position [444, 0]
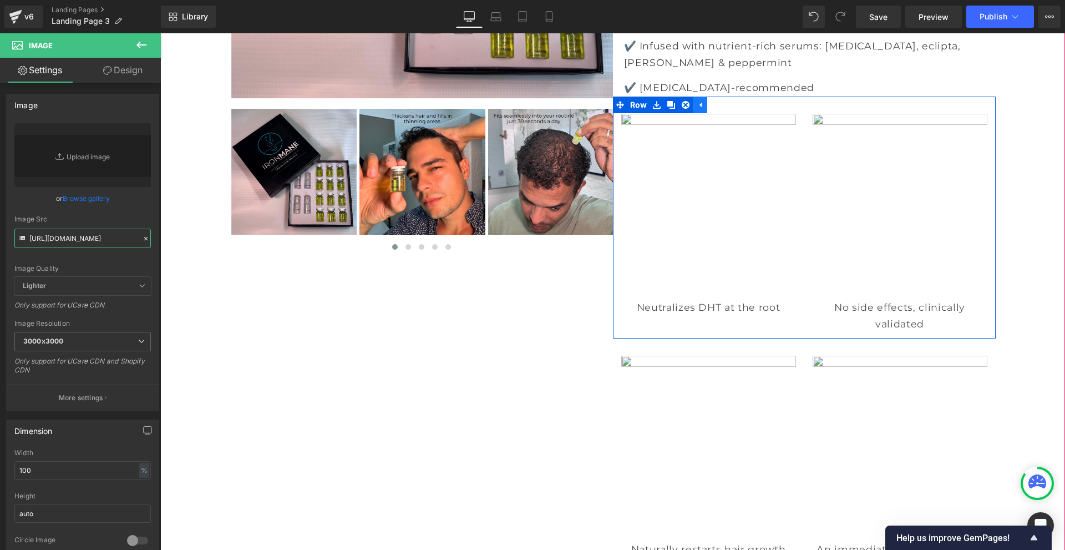
type input "https://cdn.shopify.com/s/files/1/0968/5388/5257/files/Mail_4_2bc35a40-bf7d-4cc…"
click at [698, 109] on icon at bounding box center [700, 104] width 8 height 8
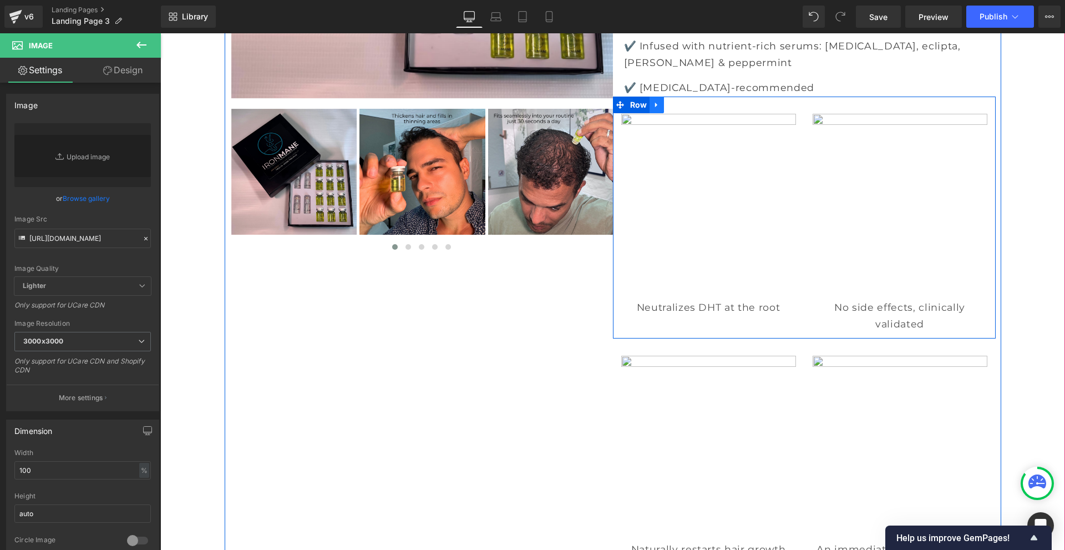
click at [653, 113] on link at bounding box center [656, 104] width 14 height 17
click at [682, 109] on icon at bounding box center [686, 105] width 8 height 8
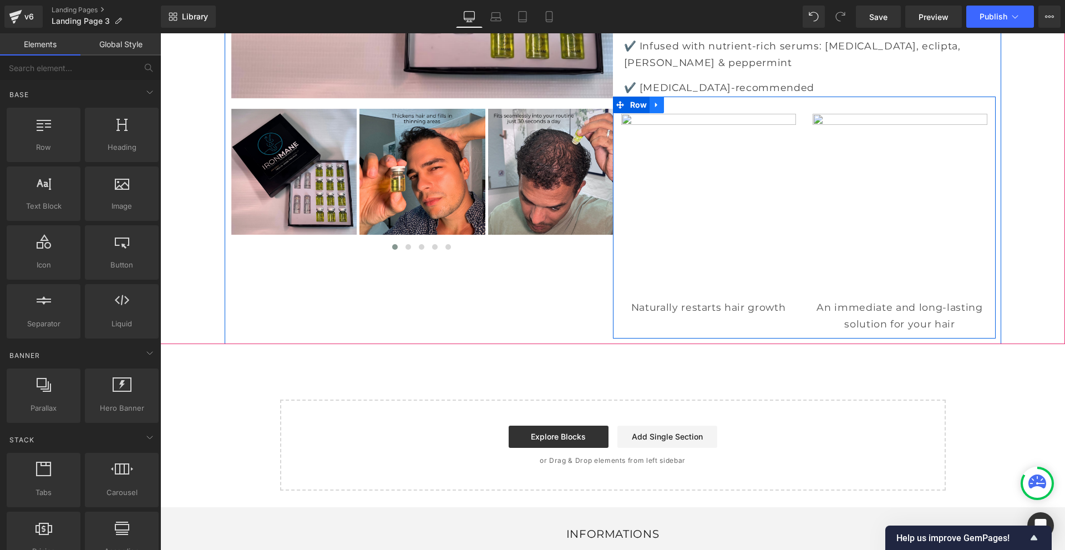
click at [653, 113] on link at bounding box center [656, 104] width 14 height 17
click at [678, 113] on link at bounding box center [685, 104] width 14 height 17
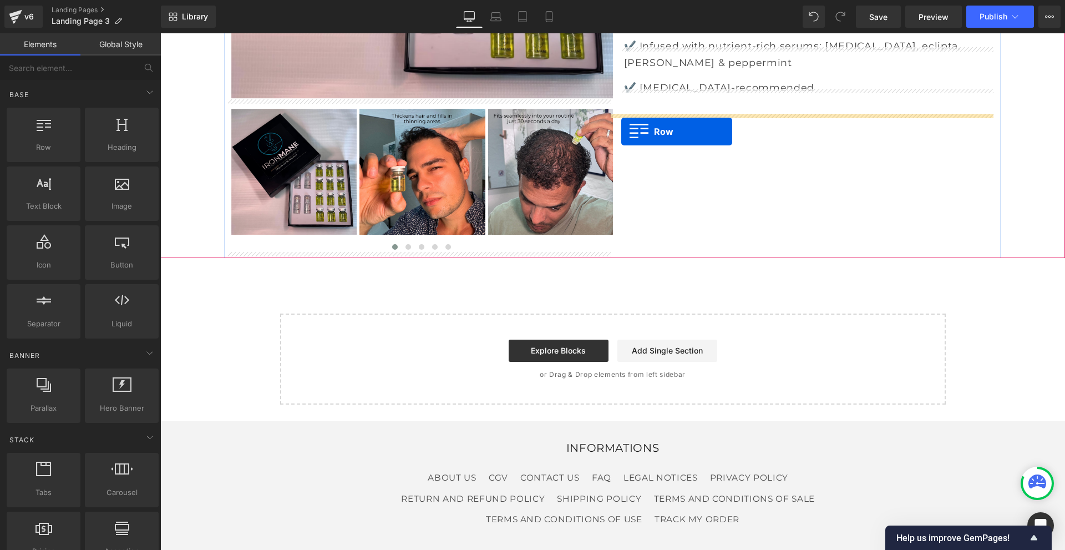
drag, startPoint x: 192, startPoint y: 185, endPoint x: 621, endPoint y: 131, distance: 432.1
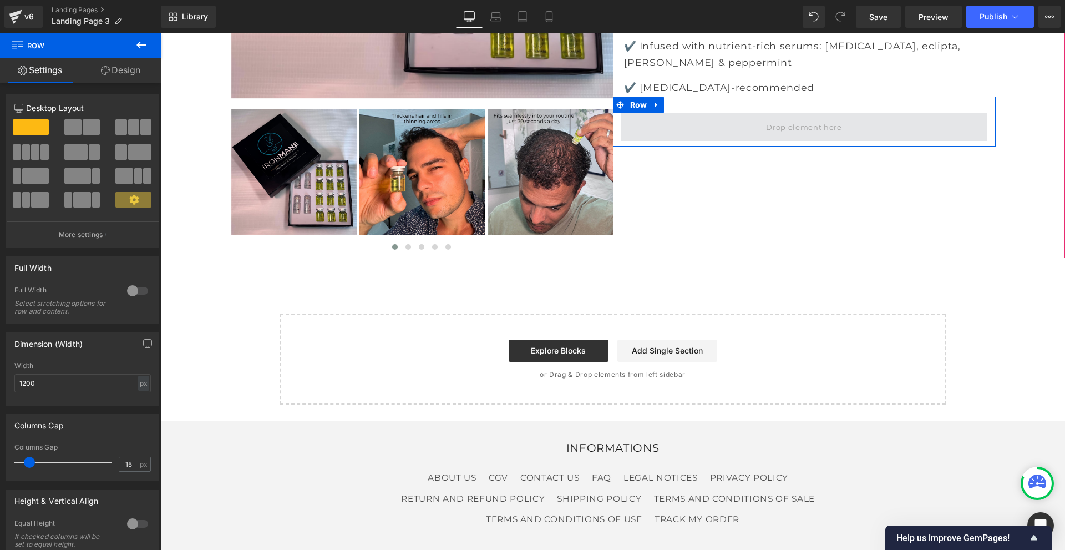
drag, startPoint x: 191, startPoint y: 162, endPoint x: 667, endPoint y: 143, distance: 476.2
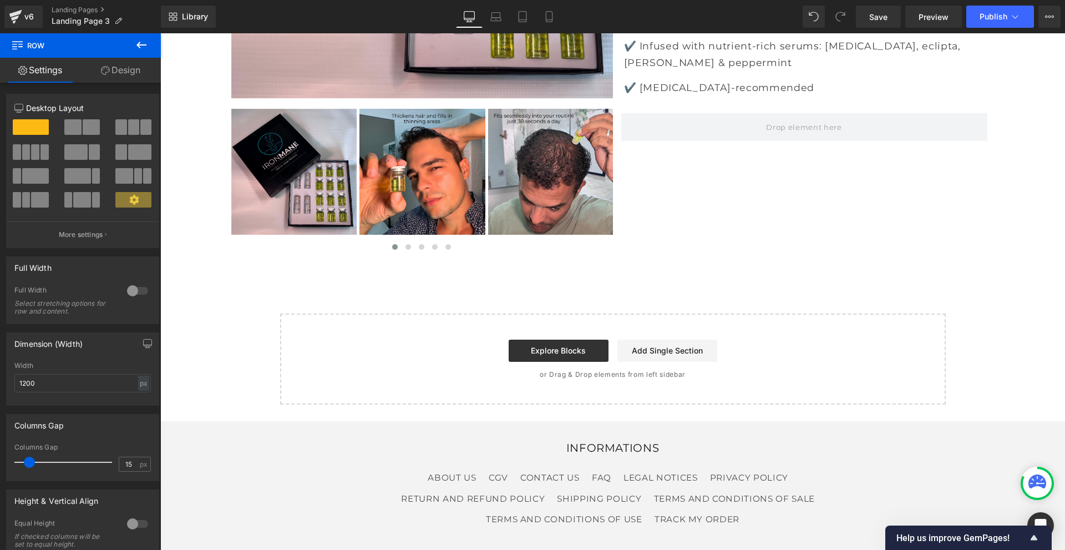
click at [143, 47] on icon at bounding box center [141, 44] width 13 height 13
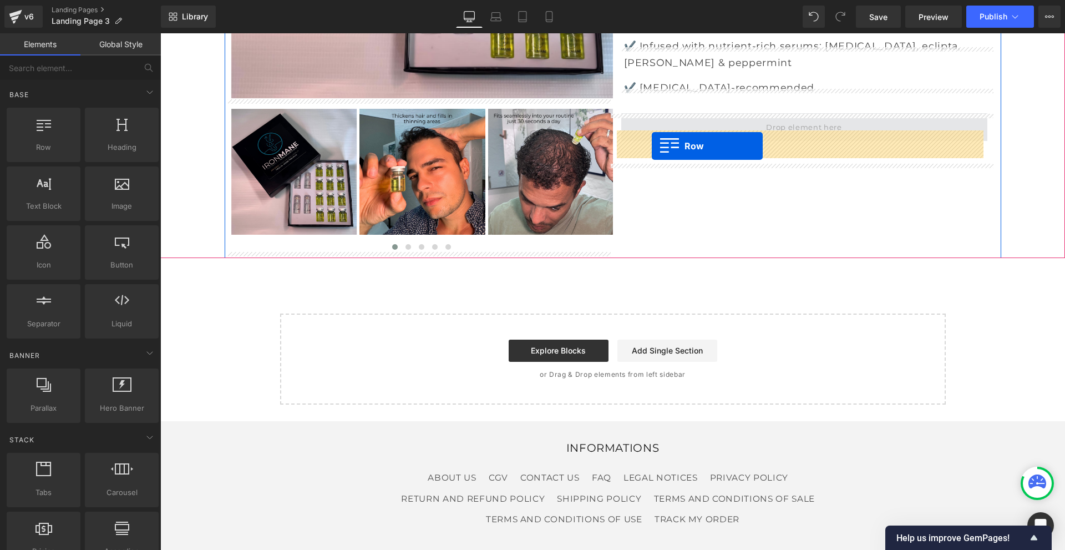
drag, startPoint x: 202, startPoint y: 170, endPoint x: 651, endPoint y: 146, distance: 449.3
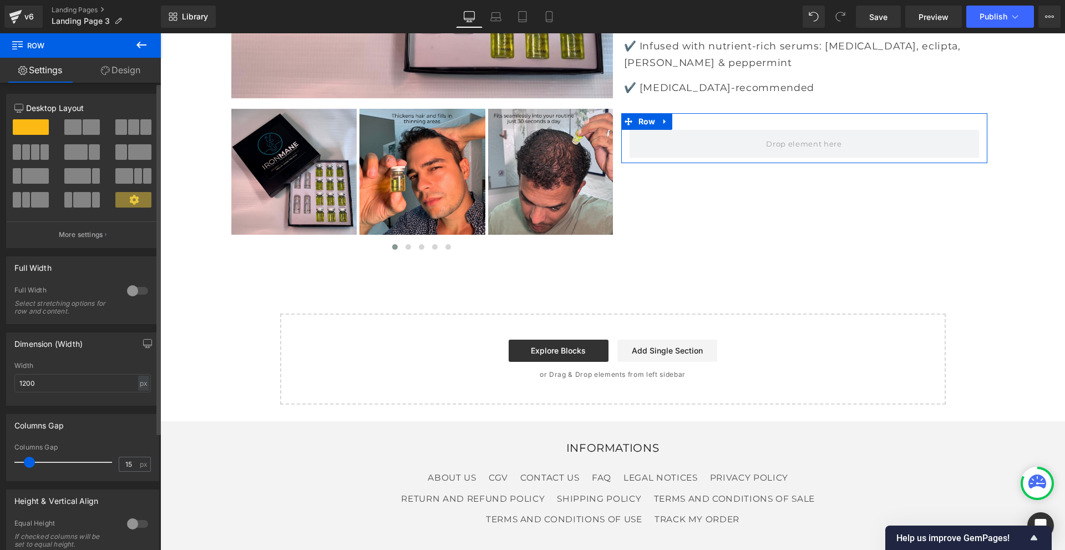
click at [34, 154] on span at bounding box center [35, 152] width 8 height 16
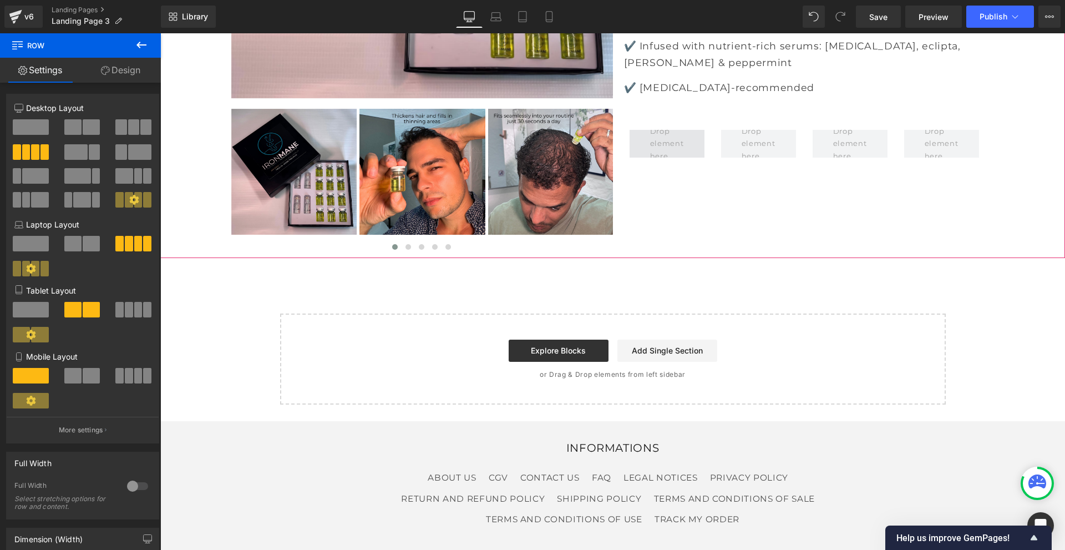
click at [669, 164] on span at bounding box center [667, 143] width 42 height 43
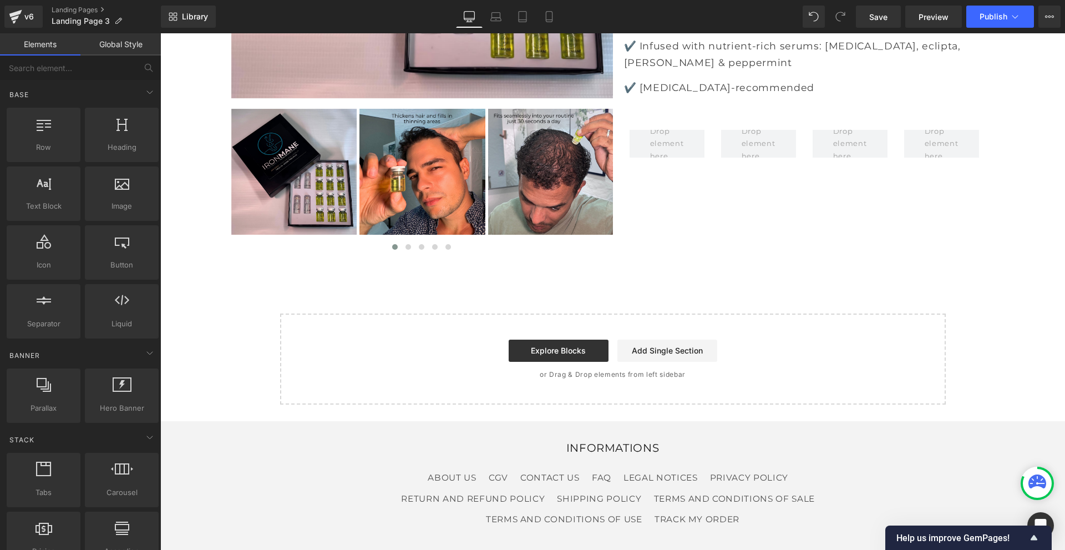
click at [133, 49] on link "Global Style" at bounding box center [120, 44] width 80 height 22
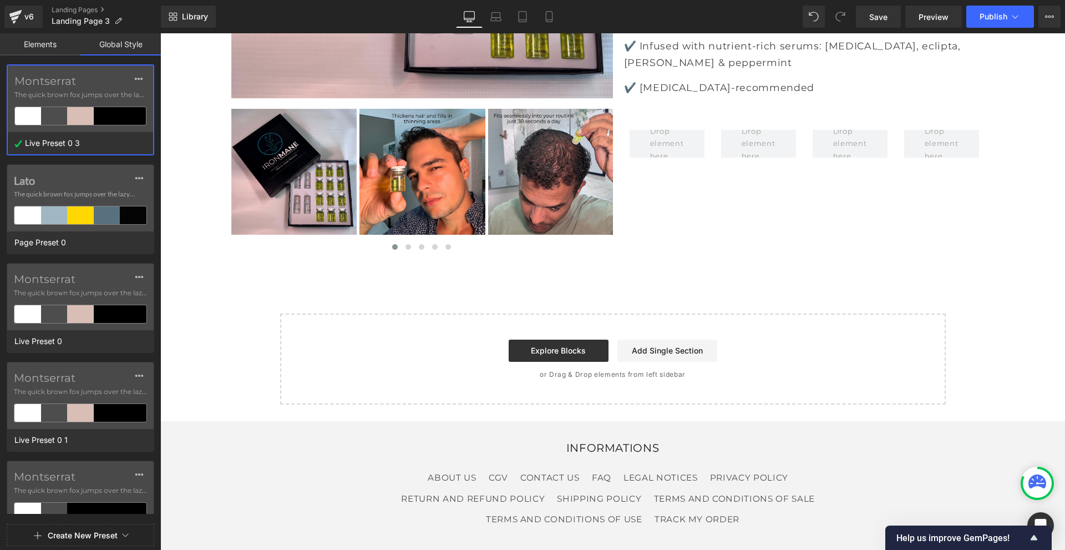
click at [30, 43] on link "Elements" at bounding box center [40, 44] width 80 height 22
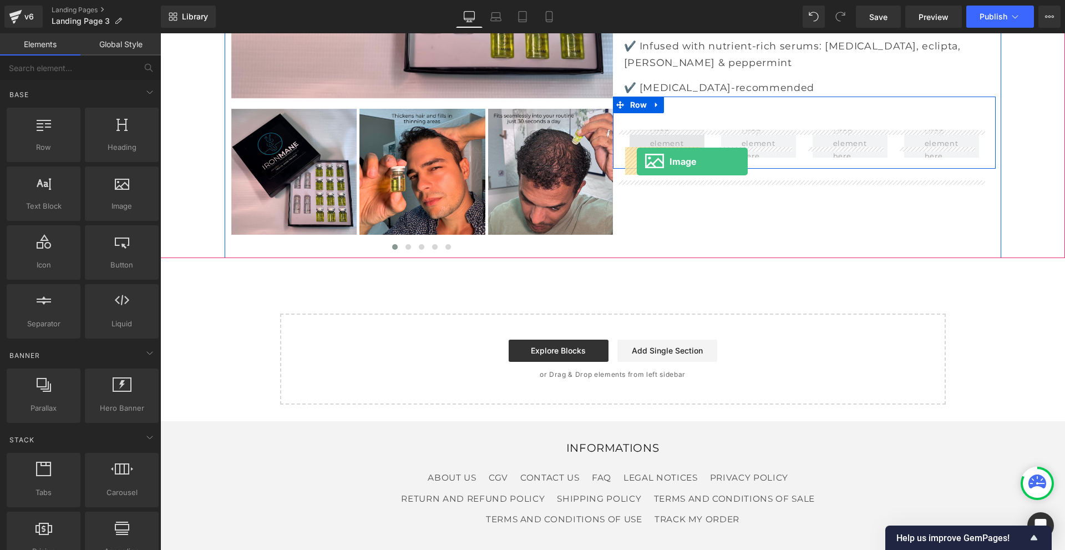
drag, startPoint x: 275, startPoint y: 244, endPoint x: 637, endPoint y: 161, distance: 371.5
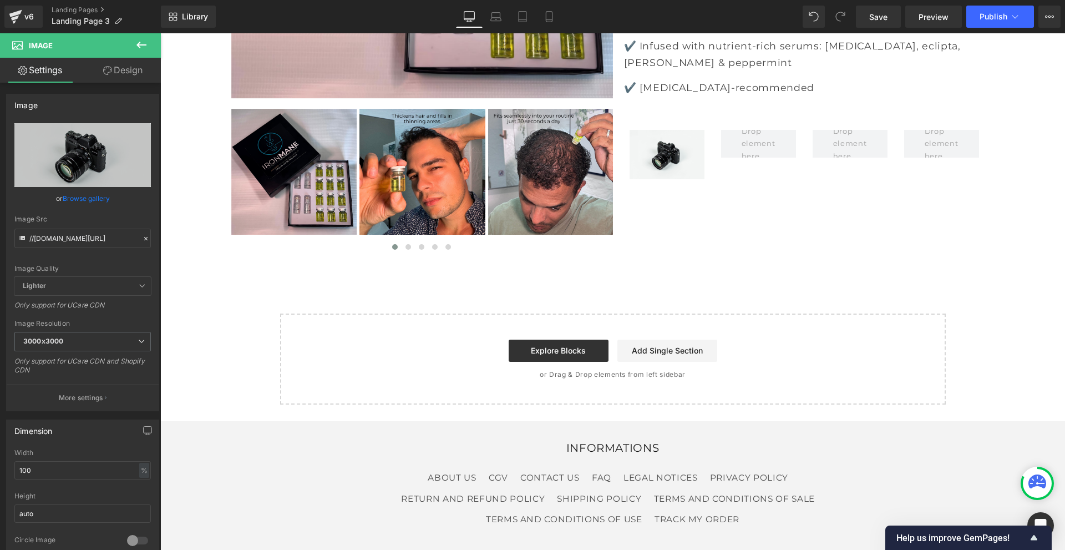
click at [135, 47] on icon at bounding box center [141, 44] width 13 height 13
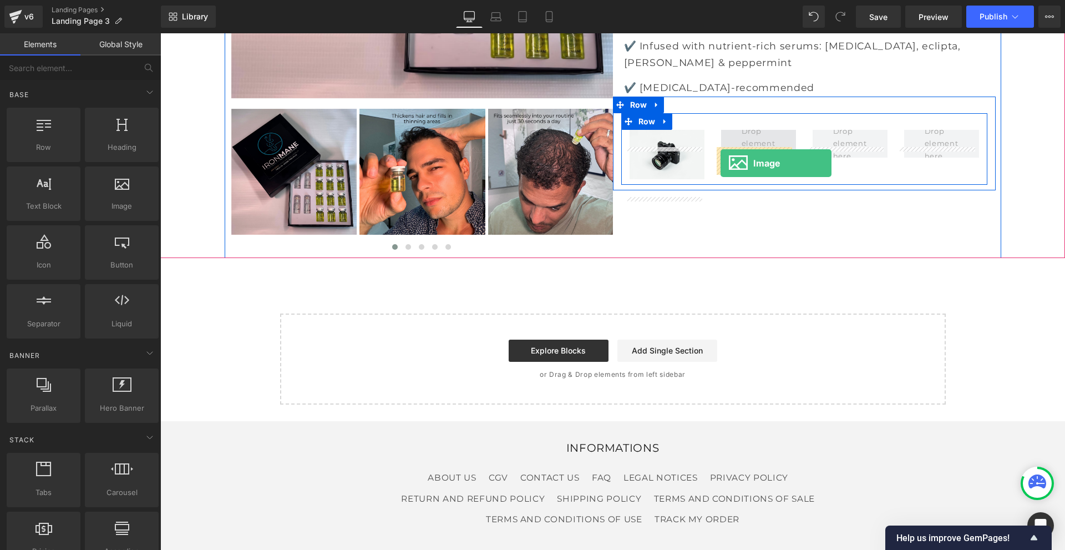
drag, startPoint x: 312, startPoint y: 231, endPoint x: 720, endPoint y: 163, distance: 413.8
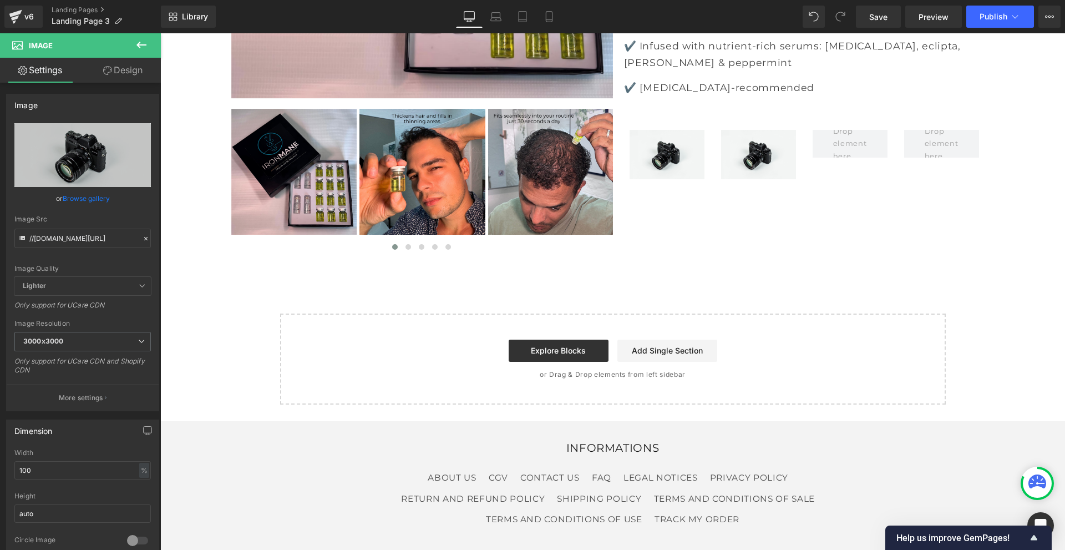
click at [145, 39] on icon at bounding box center [141, 44] width 13 height 13
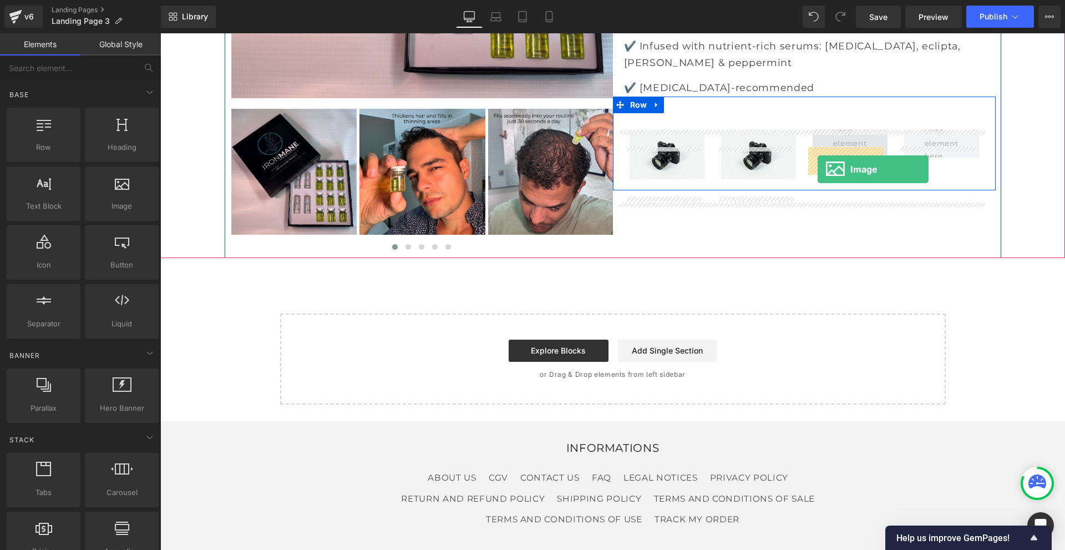
drag, startPoint x: 292, startPoint y: 238, endPoint x: 817, endPoint y: 169, distance: 529.8
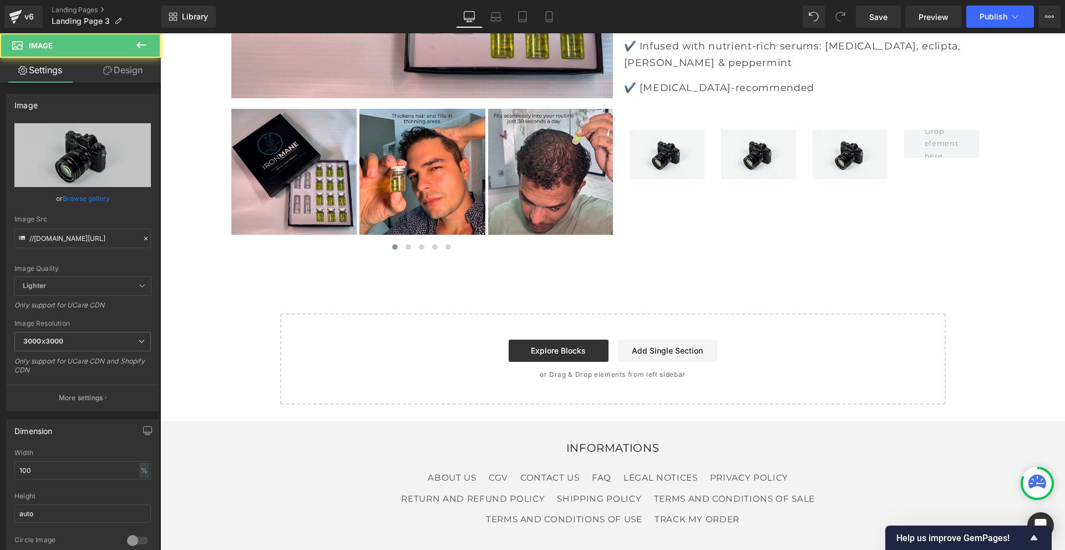
click at [136, 49] on icon at bounding box center [141, 44] width 13 height 13
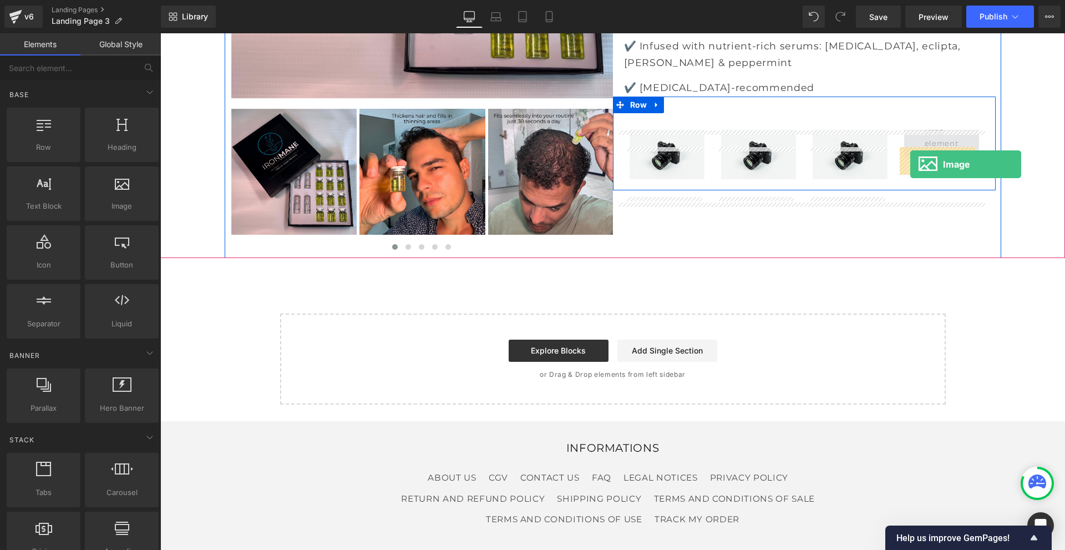
drag, startPoint x: 182, startPoint y: 193, endPoint x: 910, endPoint y: 164, distance: 728.8
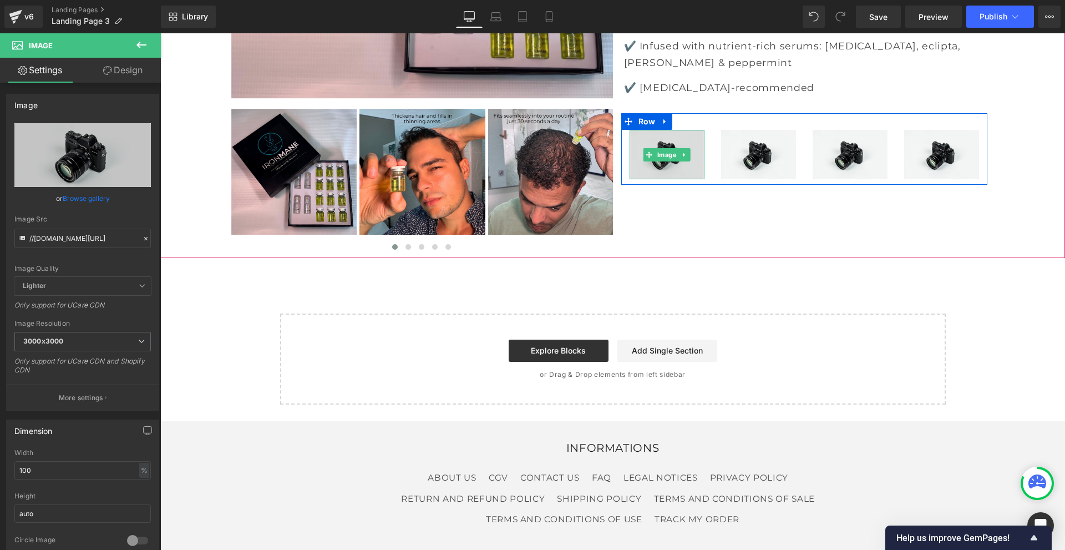
click at [661, 179] on img at bounding box center [666, 154] width 75 height 49
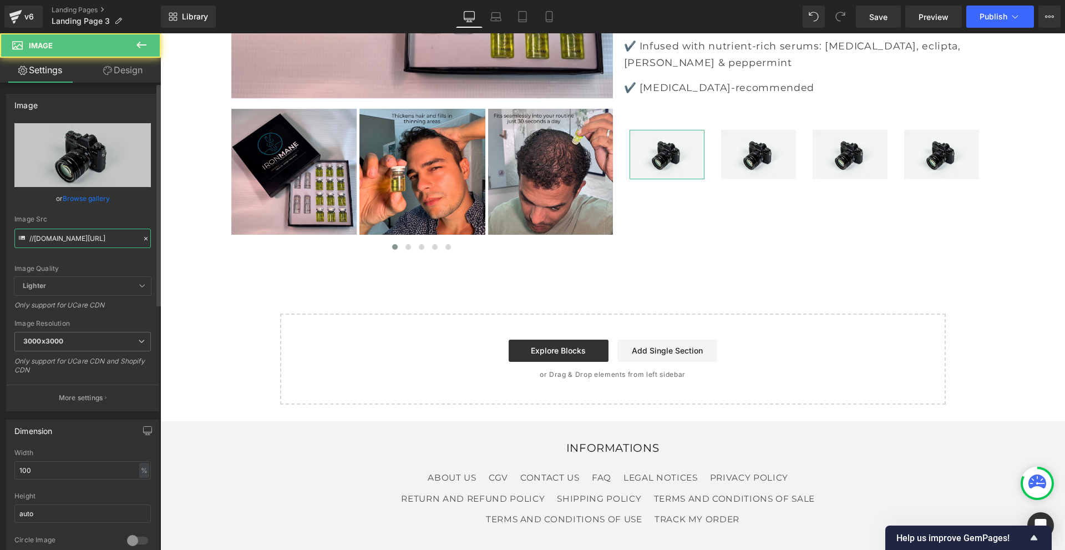
click at [110, 242] on input "//[DOMAIN_NAME][URL]" at bounding box center [82, 237] width 136 height 19
paste input "https://cdn.shopify.com/s/files/1/0968/5388/5257/files/Mail_1dc4007a-39ea-4b41-…"
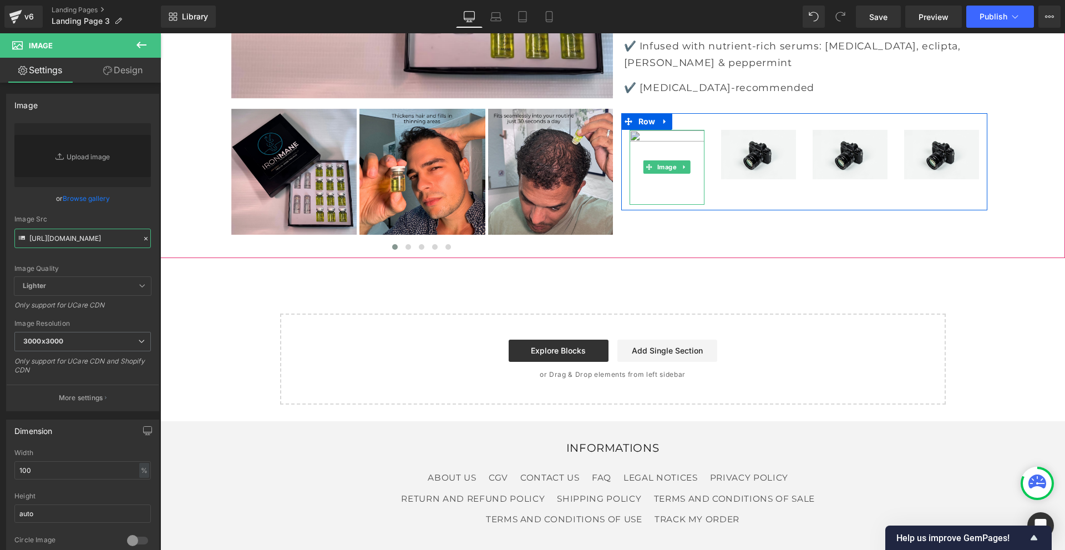
click at [661, 174] on span "Image" at bounding box center [667, 166] width 24 height 13
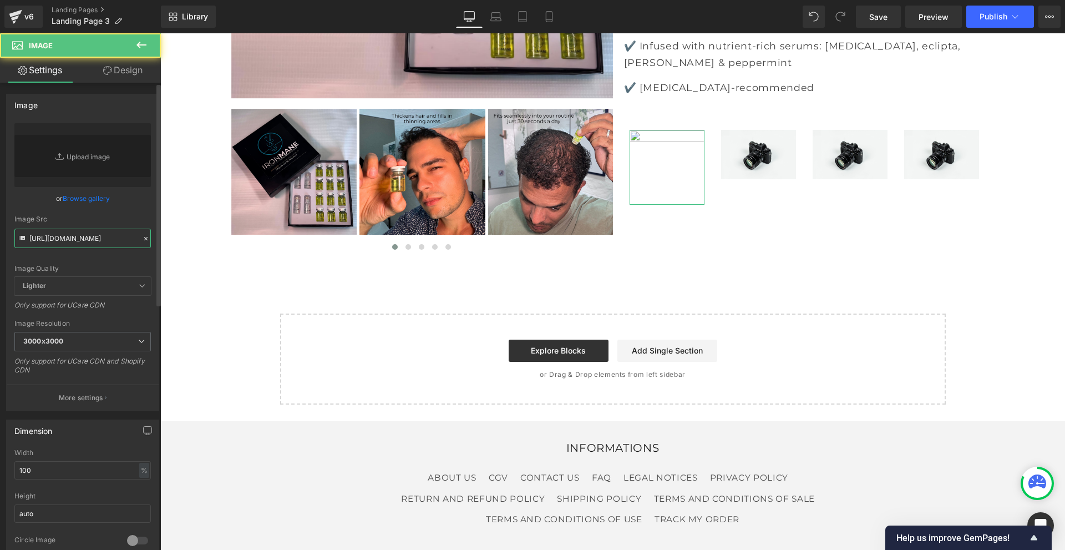
click at [109, 232] on input "https://cdn.shopify.com/s/files/1/0968/5388/5257/files/Mail_1dc4007a-39ea-4b41-…" at bounding box center [82, 237] width 136 height 19
paste input "36744a05-92a5-429e-908e-3137ebae02a1.png?v=1758873483"
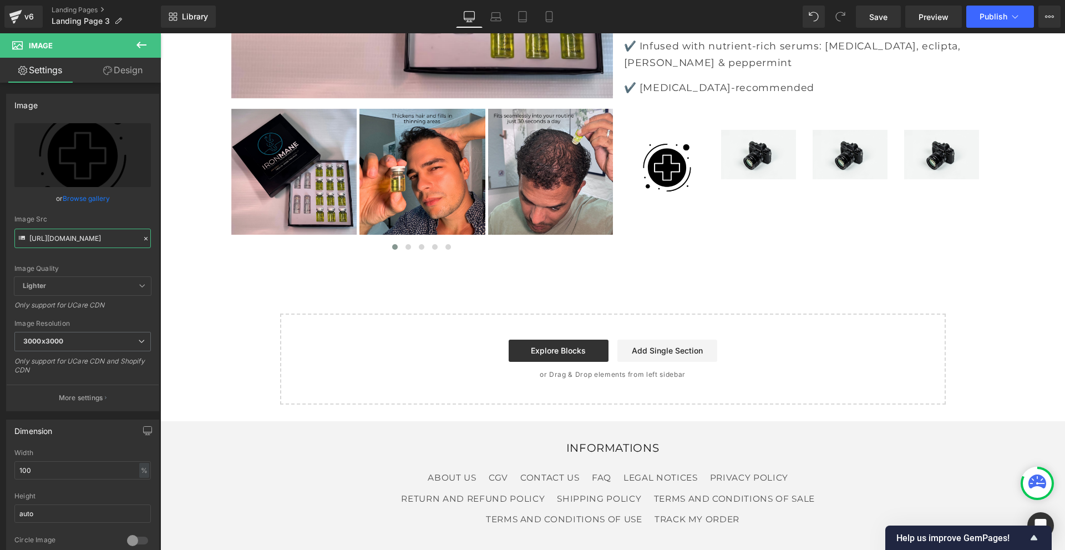
type input "[URL][DOMAIN_NAME]"
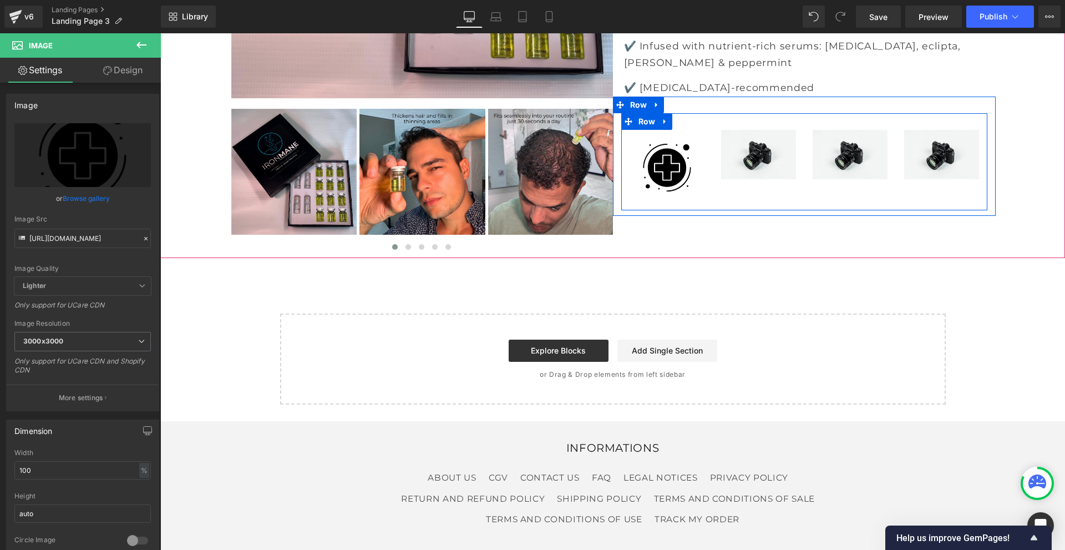
click at [783, 179] on img at bounding box center [758, 154] width 75 height 49
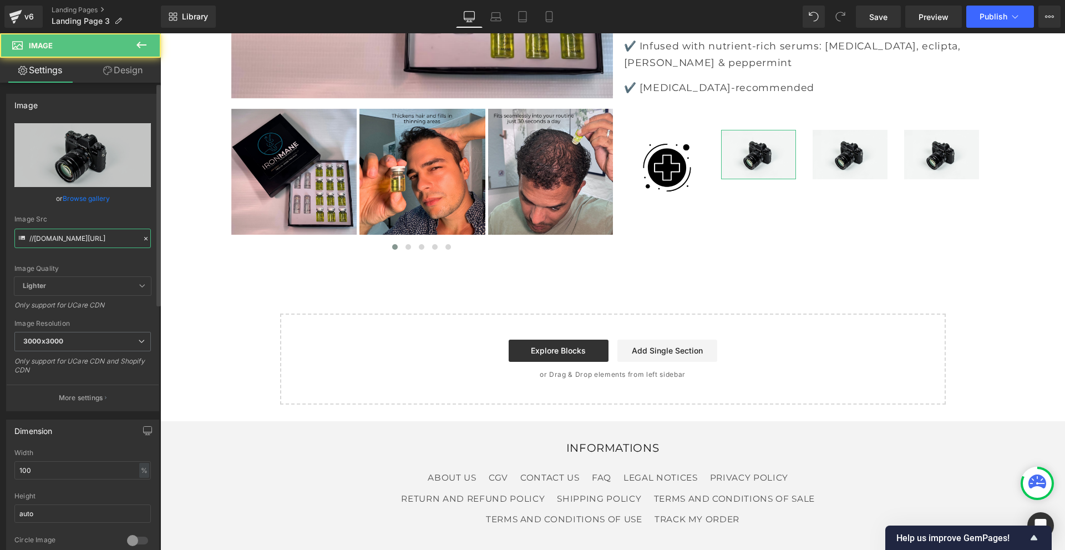
click at [120, 238] on input "//[DOMAIN_NAME][URL]" at bounding box center [82, 237] width 136 height 19
paste input "https://cdn.shopify.com/s/files/1/0968/5388/5257/files/Mail_2_c97f5f32-1c4c-4e5…"
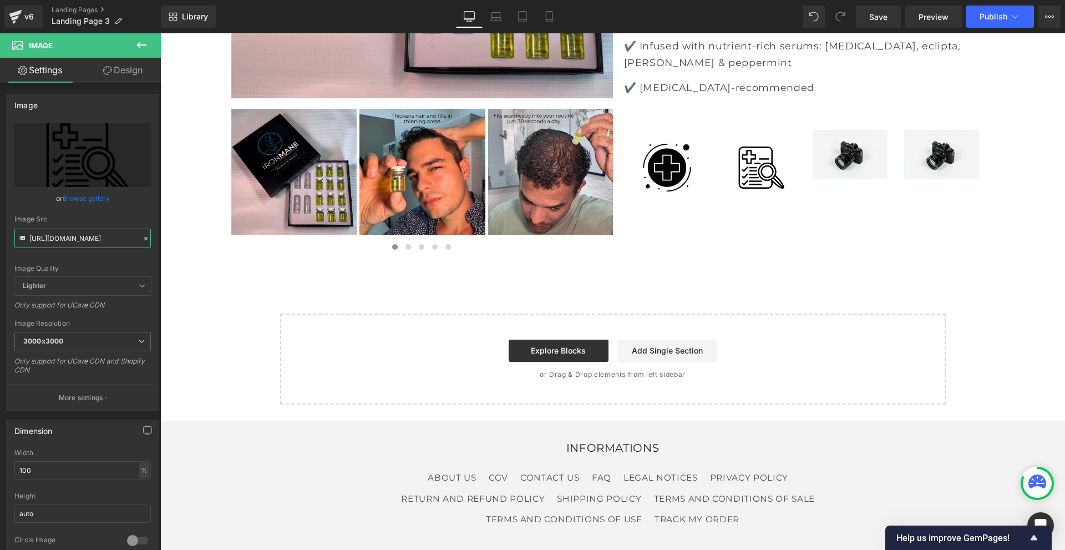
type input "https://cdn.shopify.com/s/files/1/0968/5388/5257/files/Mail_2_c97f5f32-1c4c-4e5…"
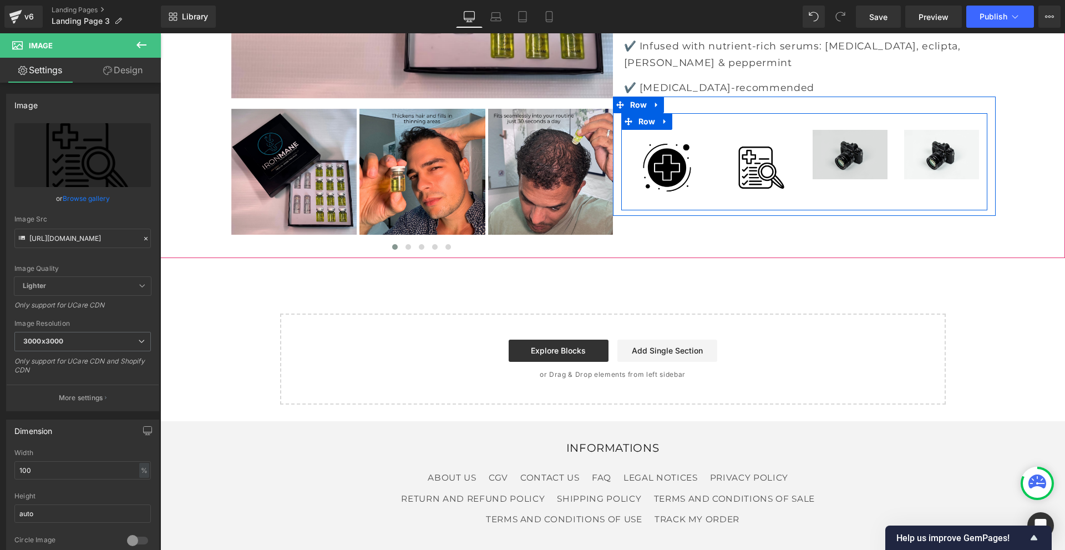
click at [160, 33] on div at bounding box center [160, 33] width 0 height 0
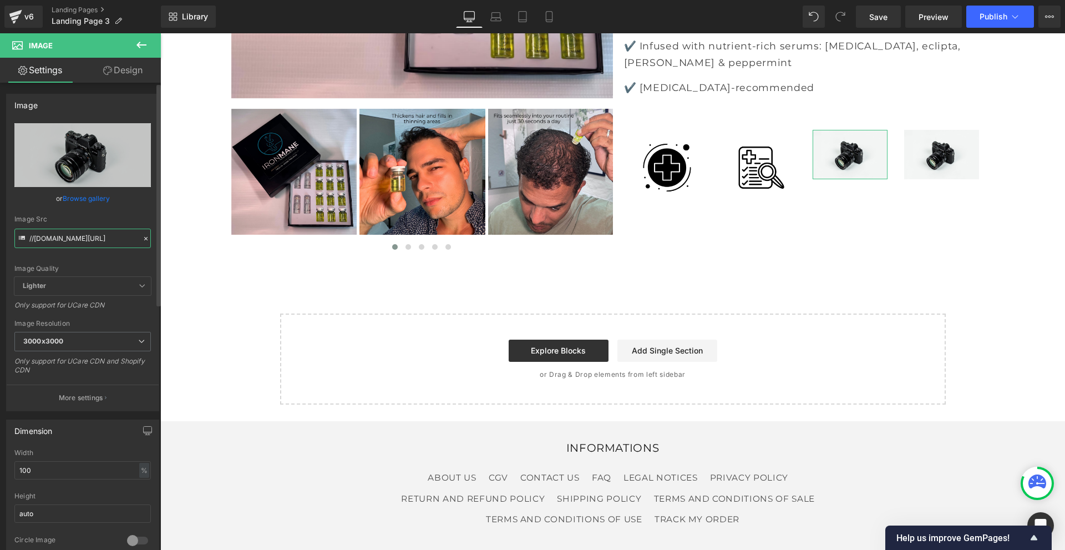
click at [71, 241] on input "//[DOMAIN_NAME][URL]" at bounding box center [82, 237] width 136 height 19
paste input "https://cdn.shopify.com/s/files/1/0968/5388/5257/files/Mail_3_0acc8bb0-812f-451…"
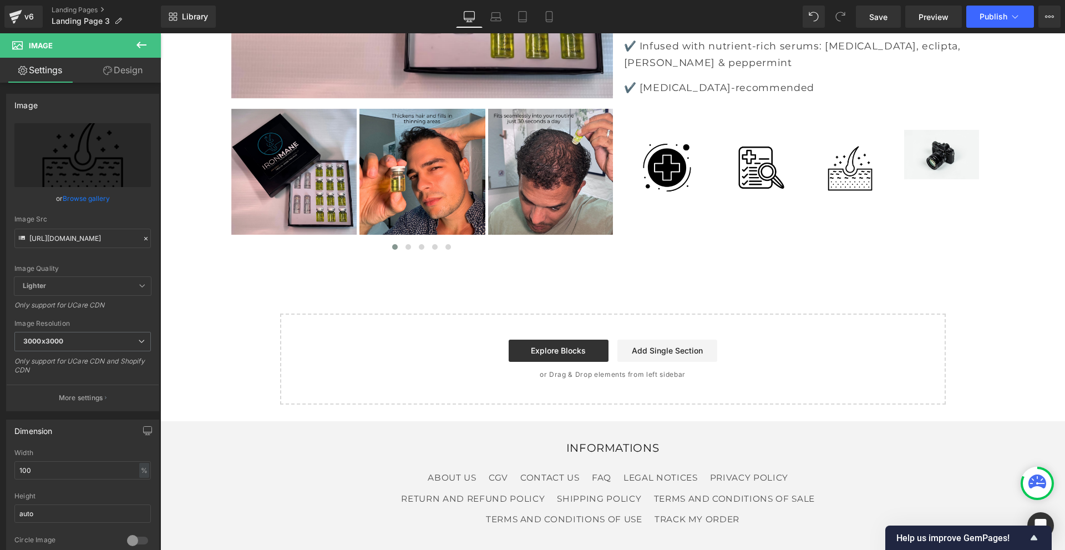
type input "https://cdn.shopify.com/s/files/1/0968/5388/5257/files/Mail_3_0acc8bb0-812f-451…"
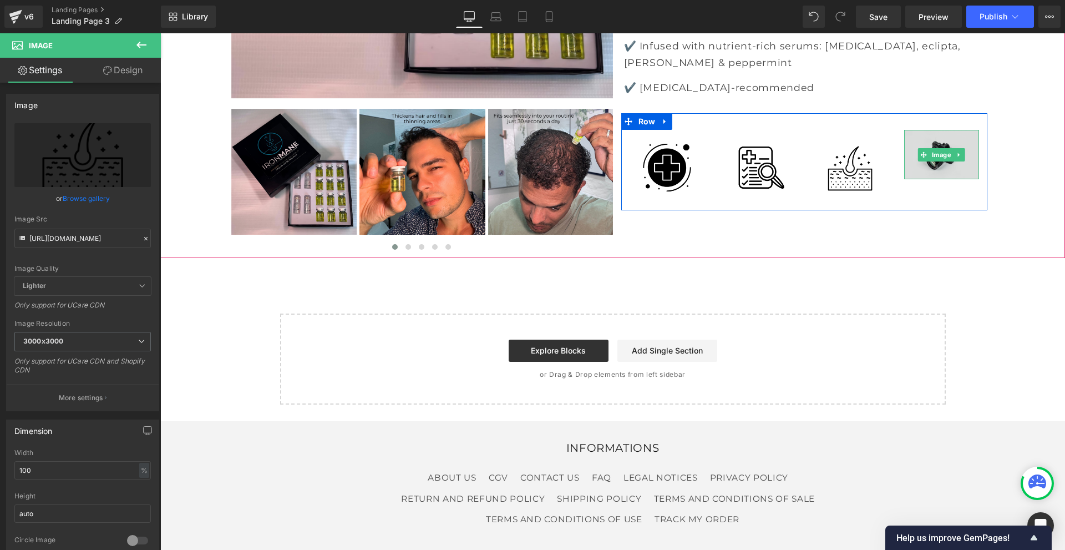
click at [936, 179] on img at bounding box center [941, 154] width 75 height 49
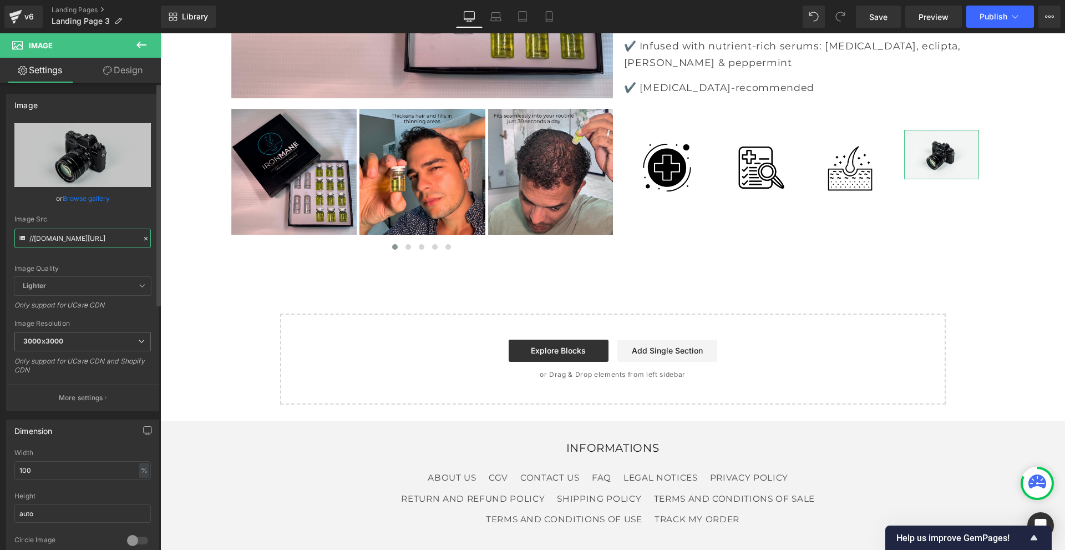
click at [85, 236] on input "//[DOMAIN_NAME][URL]" at bounding box center [82, 237] width 136 height 19
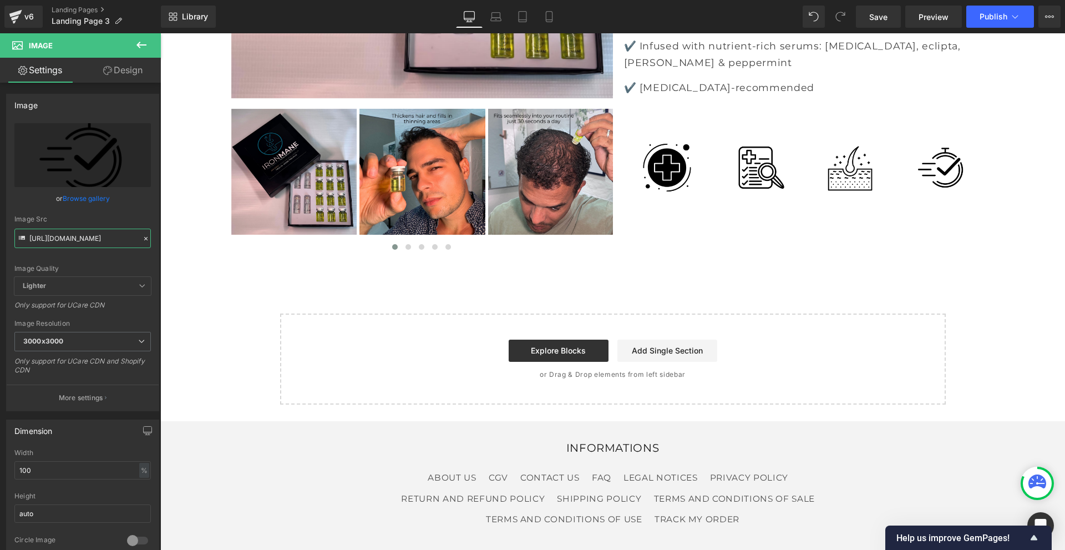
type input "https://cdn.shopify.com/s/files/1/0968/5388/5257/files/Mail_4_1bd3cd17-7822-42b…"
click at [138, 40] on icon at bounding box center [141, 44] width 13 height 13
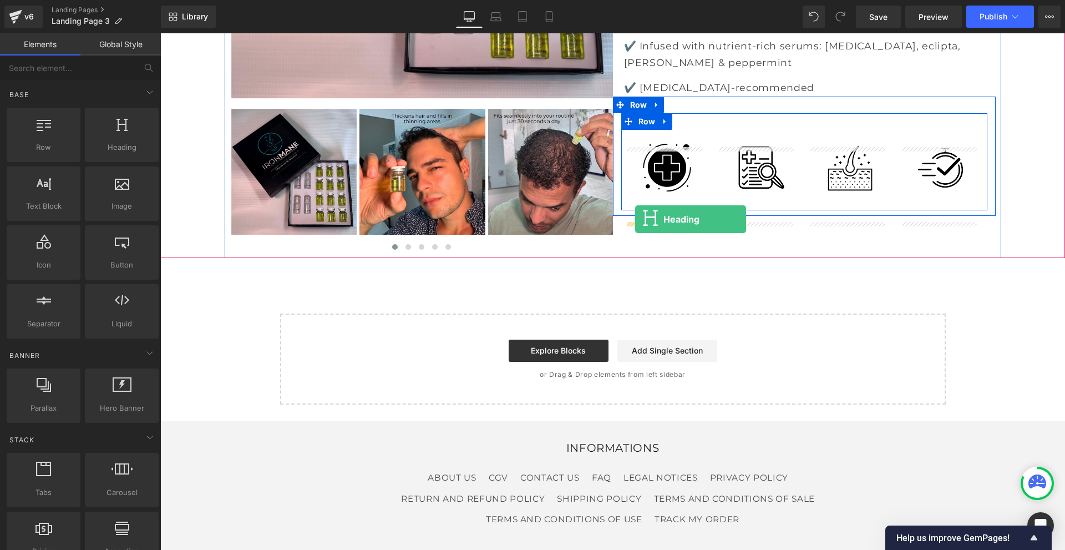
drag, startPoint x: 276, startPoint y: 174, endPoint x: 635, endPoint y: 219, distance: 361.6
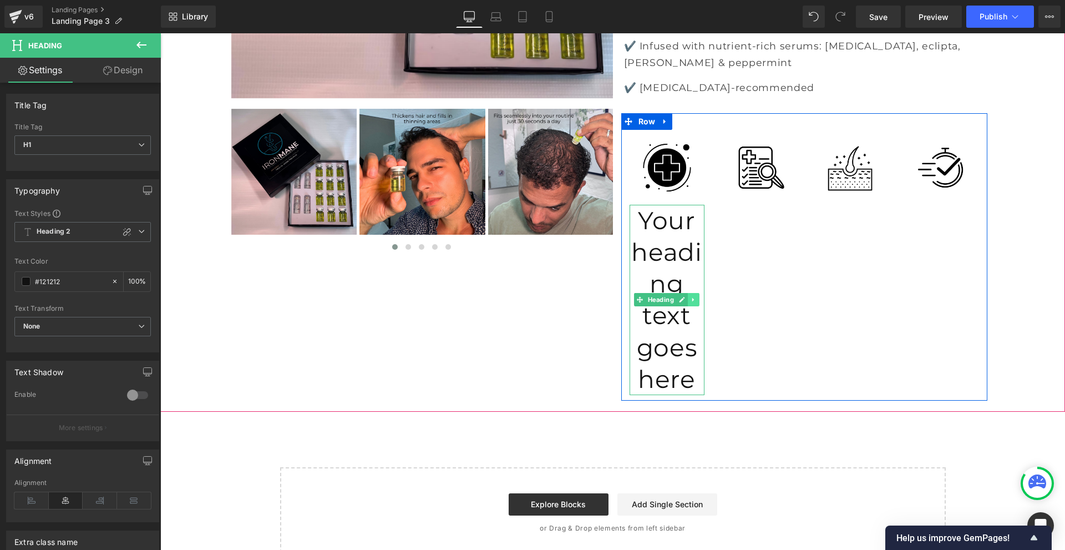
click at [692, 298] on icon at bounding box center [693, 300] width 2 height 4
click at [696, 296] on icon at bounding box center [699, 299] width 6 height 7
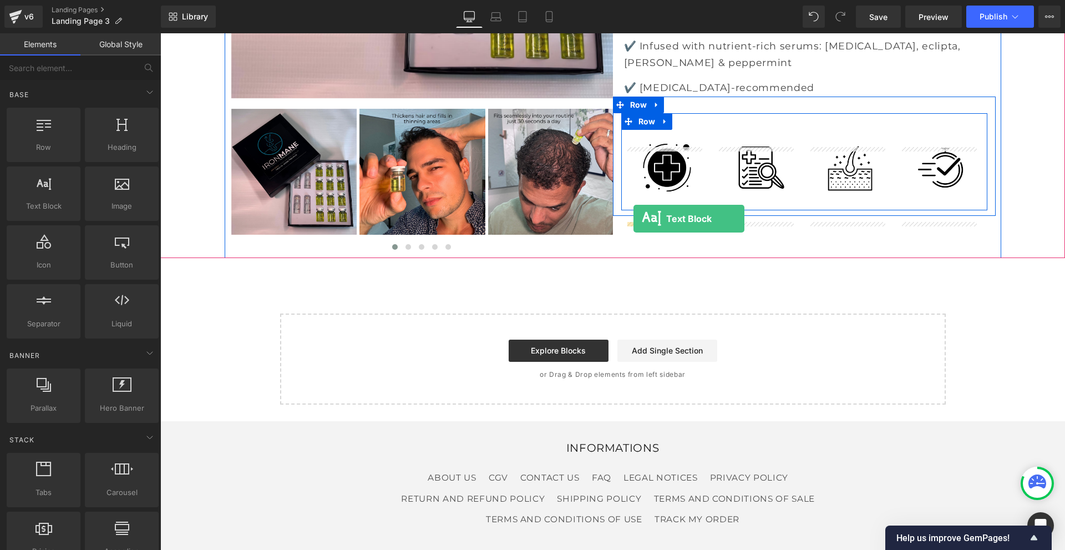
drag, startPoint x: 204, startPoint y: 238, endPoint x: 633, endPoint y: 219, distance: 430.2
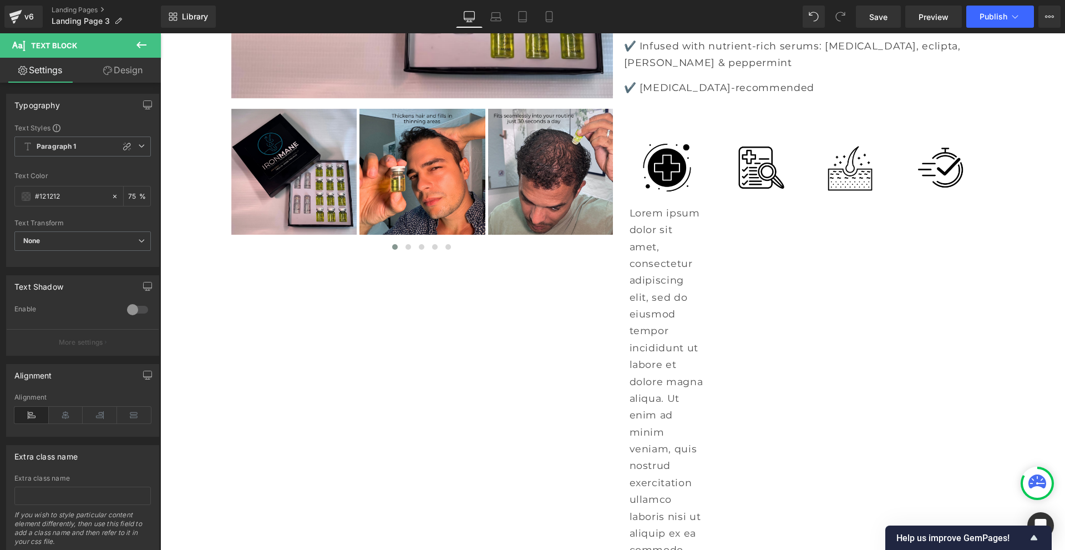
click at [137, 46] on icon at bounding box center [141, 44] width 13 height 13
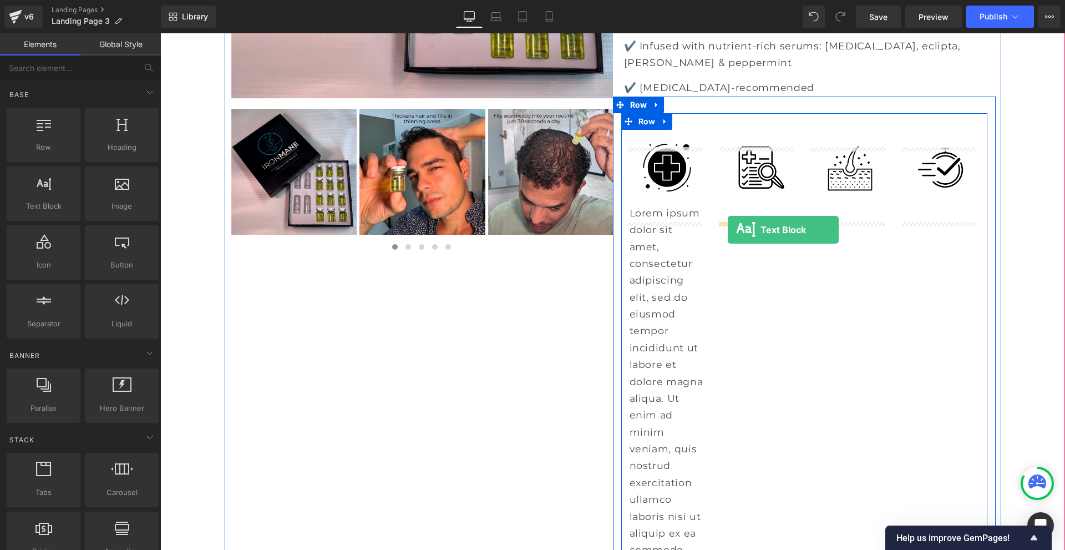
drag, startPoint x: 195, startPoint y: 235, endPoint x: 728, endPoint y: 230, distance: 533.0
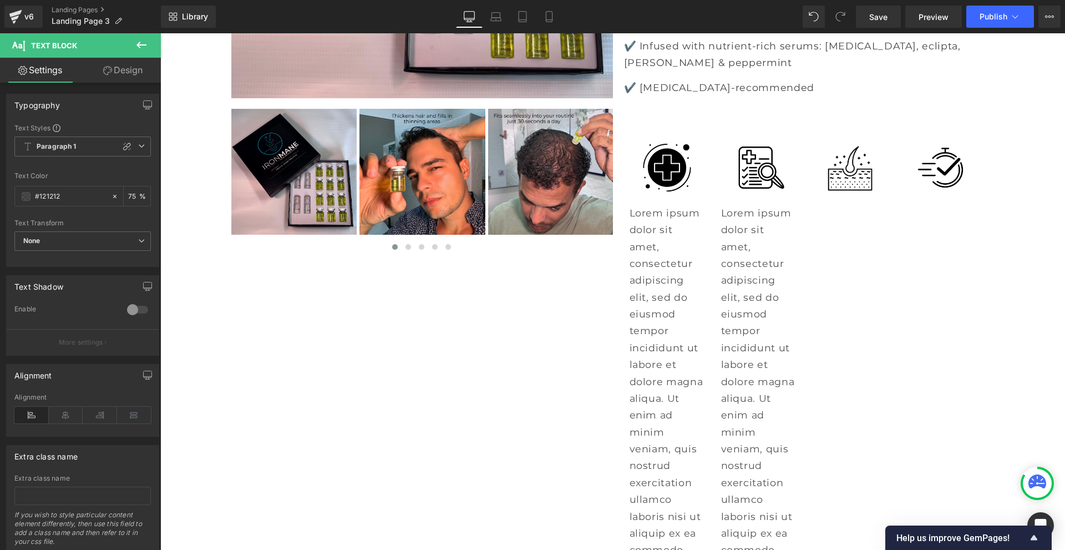
click at [143, 43] on icon at bounding box center [141, 44] width 13 height 13
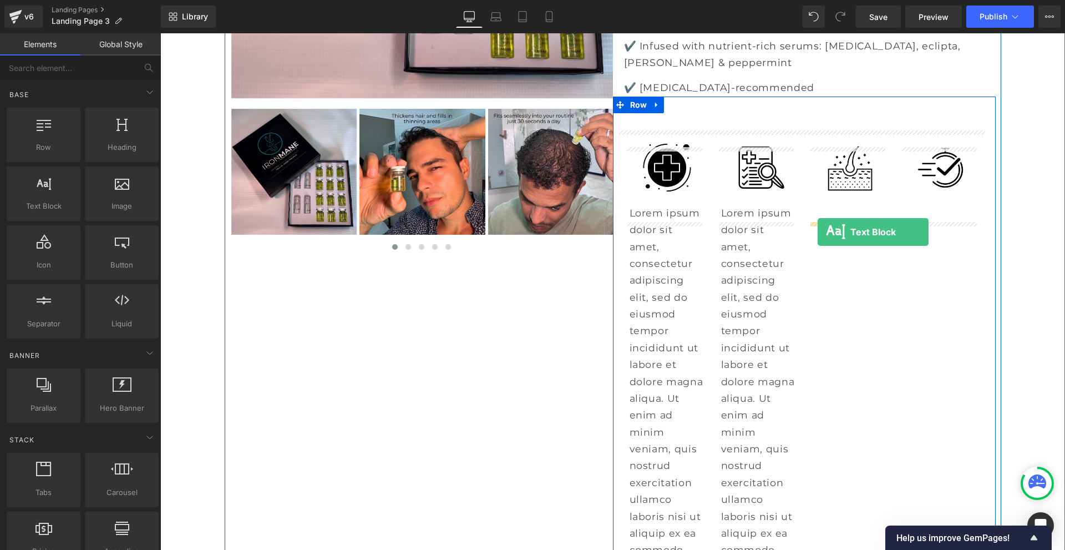
drag, startPoint x: 206, startPoint y: 236, endPoint x: 817, endPoint y: 232, distance: 611.7
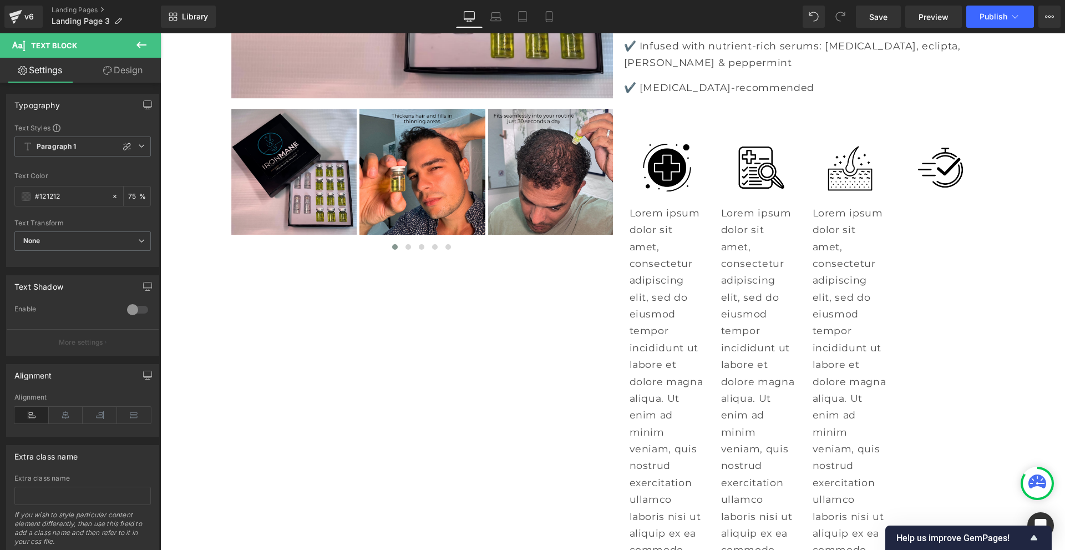
click at [135, 44] on icon at bounding box center [141, 44] width 13 height 13
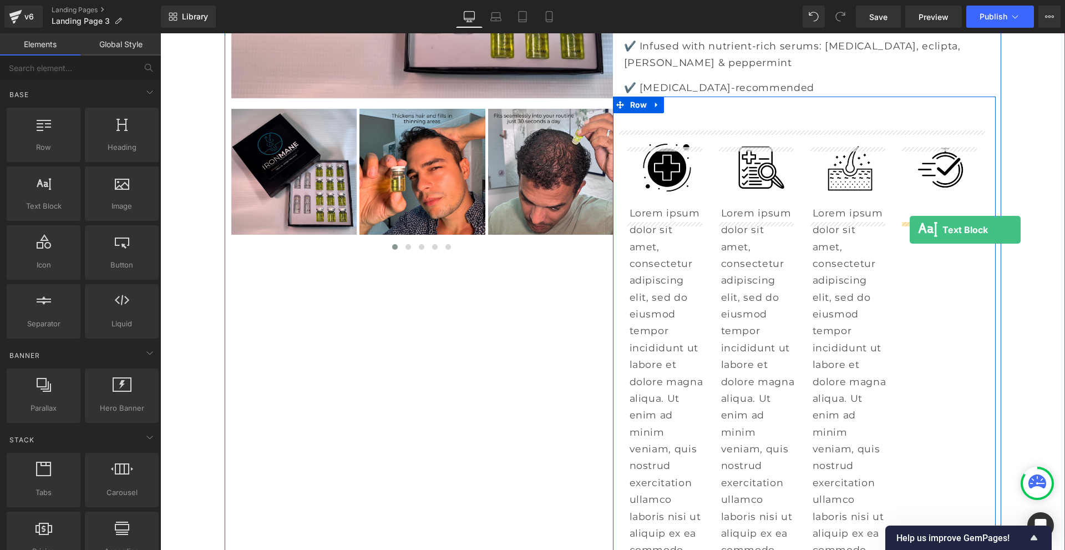
drag, startPoint x: 236, startPoint y: 224, endPoint x: 910, endPoint y: 230, distance: 673.9
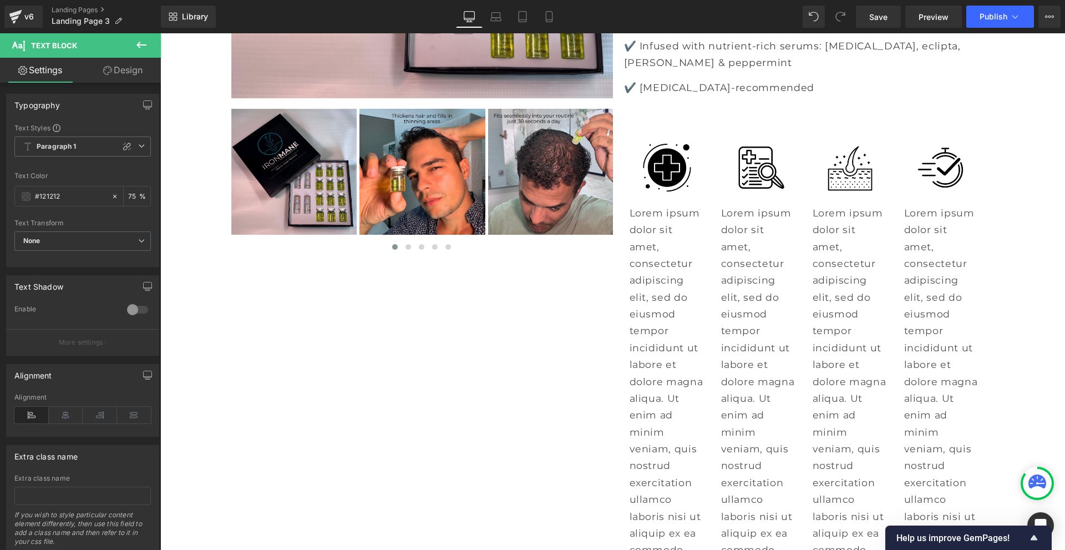
click at [657, 265] on p "Lorem ipsum dolor sit amet, consectetur adipiscing elit, sed do eiusmod tempor …" at bounding box center [666, 533] width 75 height 657
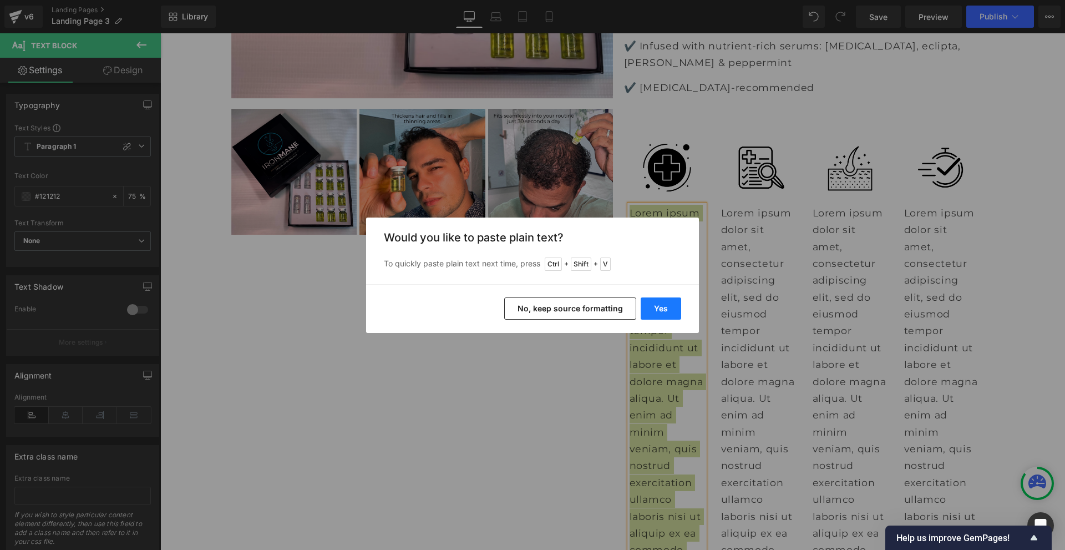
click at [661, 304] on button "Yes" at bounding box center [661, 308] width 40 height 22
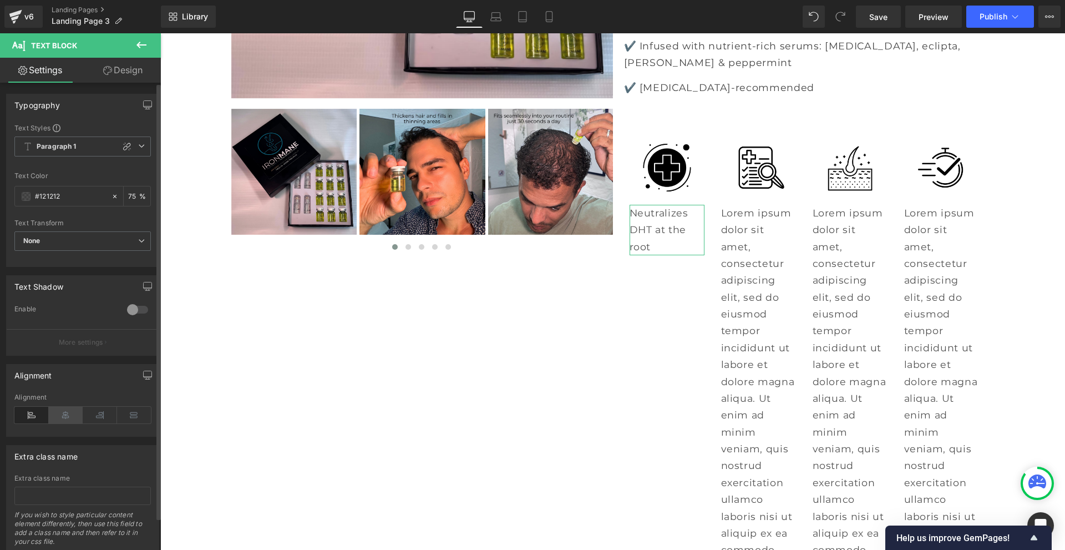
click at [62, 414] on icon at bounding box center [66, 415] width 34 height 17
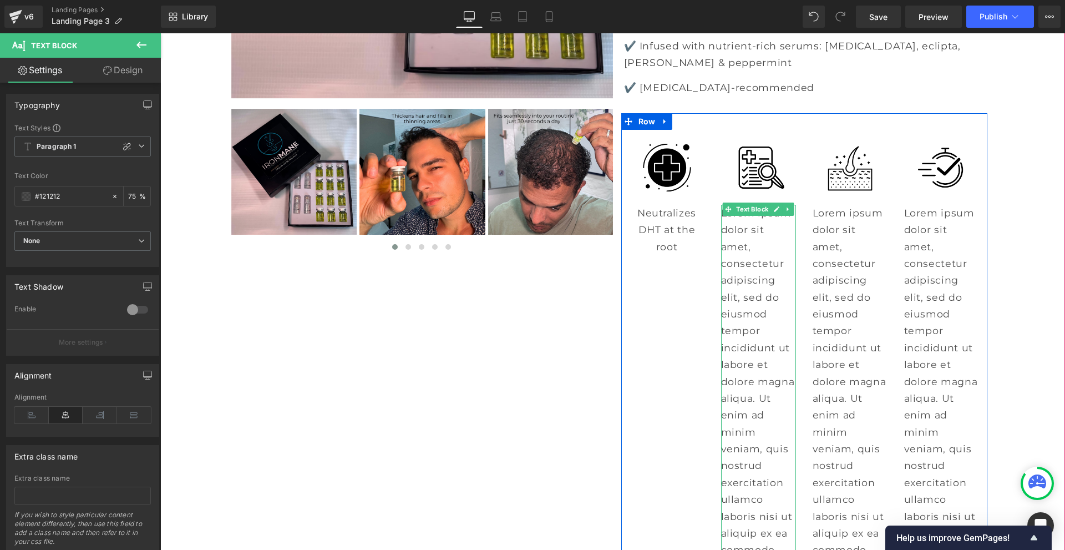
click at [733, 257] on p "Lorem ipsum dolor sit amet, consectetur adipiscing elit, sed do eiusmod tempor …" at bounding box center [758, 533] width 75 height 657
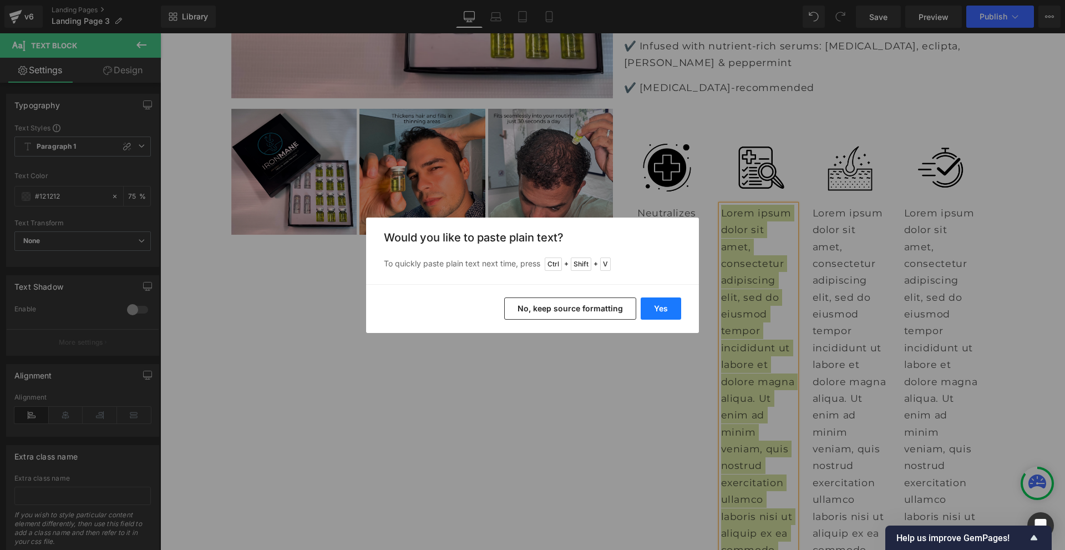
click at [673, 307] on button "Yes" at bounding box center [661, 308] width 40 height 22
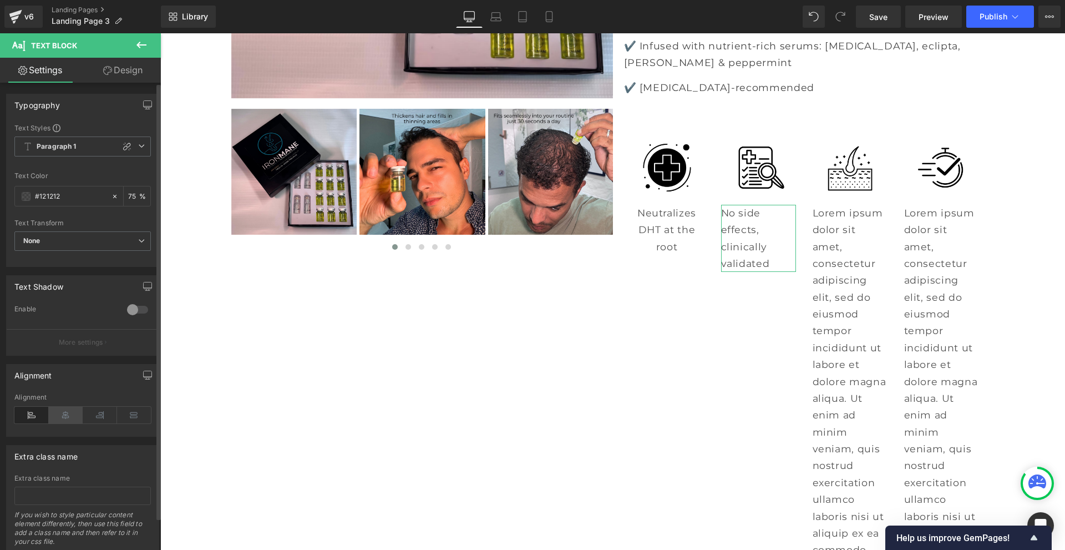
click at [62, 413] on icon at bounding box center [66, 415] width 34 height 17
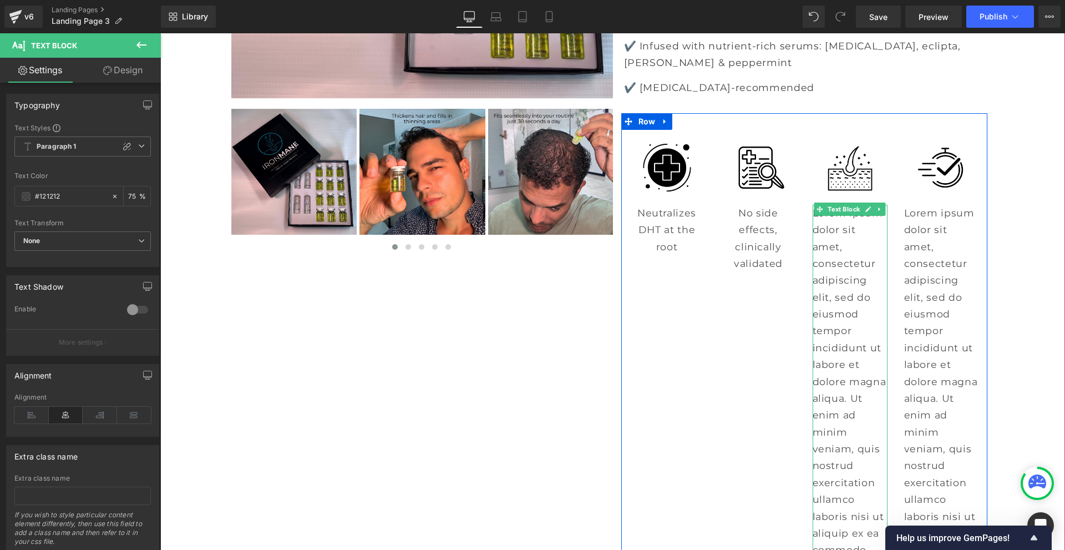
click at [852, 284] on p "Lorem ipsum dolor sit amet, consectetur adipiscing elit, sed do eiusmod tempor …" at bounding box center [849, 533] width 75 height 657
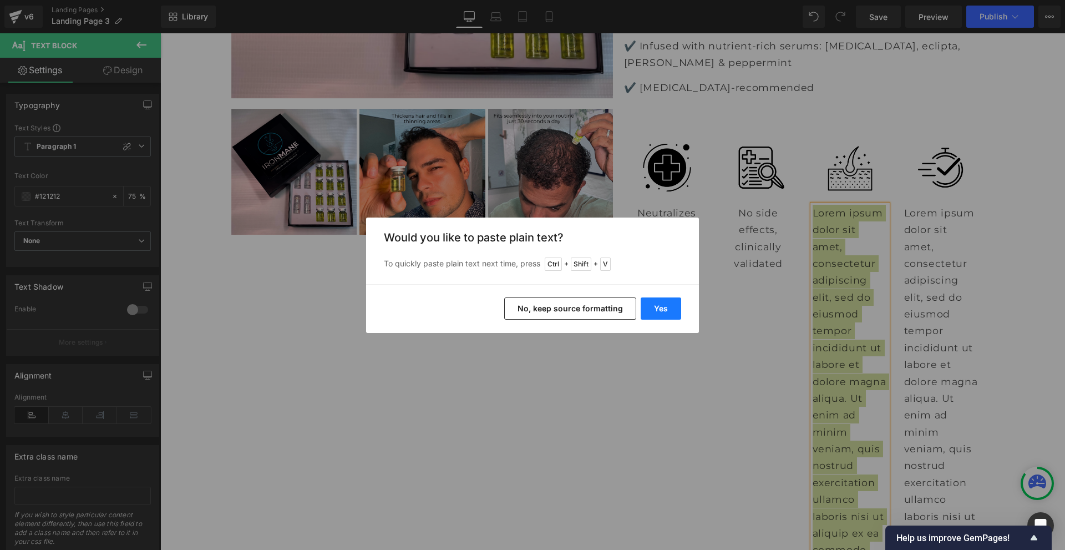
click at [672, 310] on button "Yes" at bounding box center [661, 308] width 40 height 22
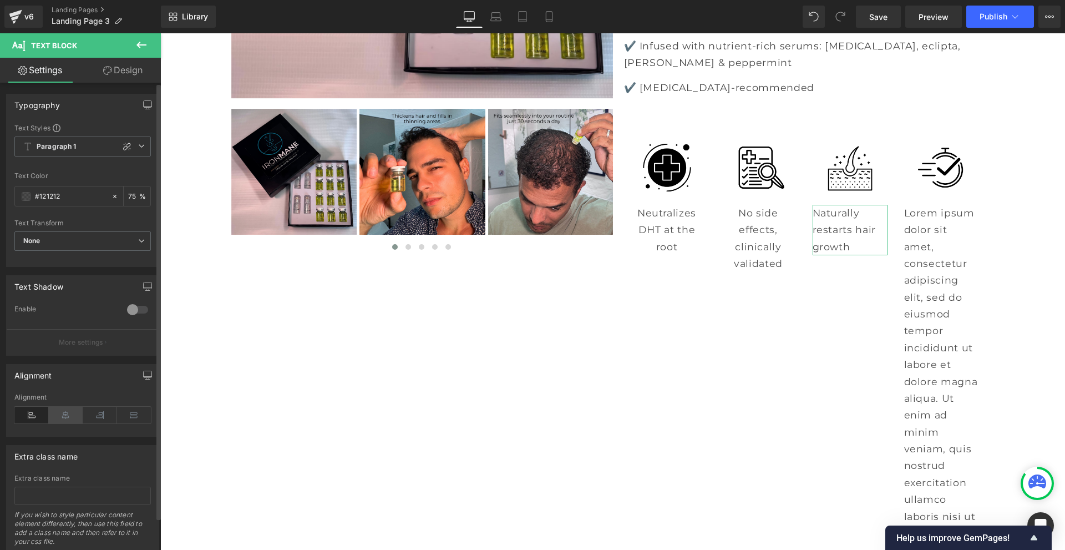
click at [68, 418] on icon at bounding box center [66, 415] width 34 height 17
click at [931, 252] on p "Lorem ipsum dolor sit amet, consectetur adipiscing elit, sed do eiusmod tempor …" at bounding box center [941, 533] width 75 height 657
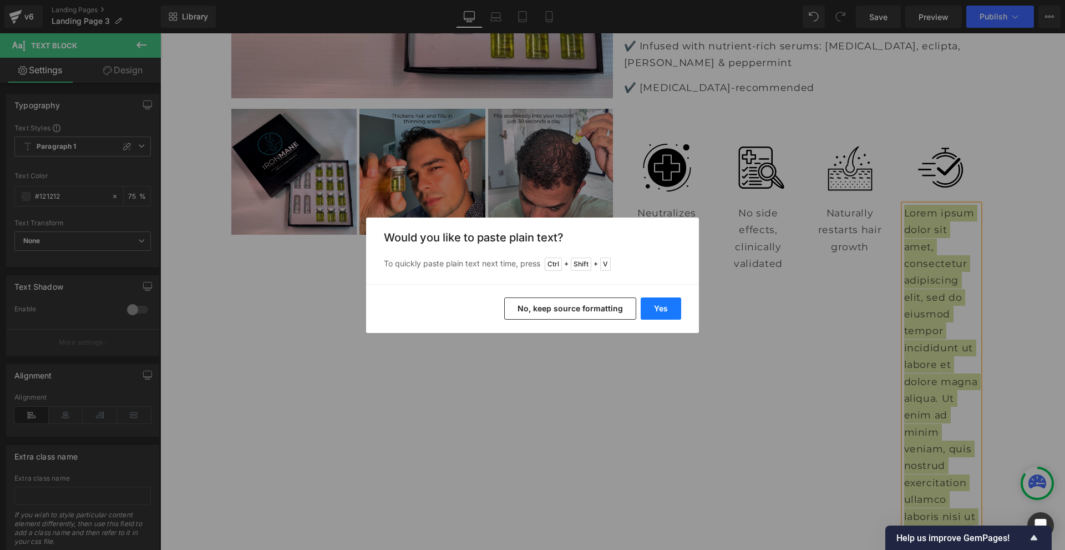
click at [668, 307] on button "Yes" at bounding box center [661, 308] width 40 height 22
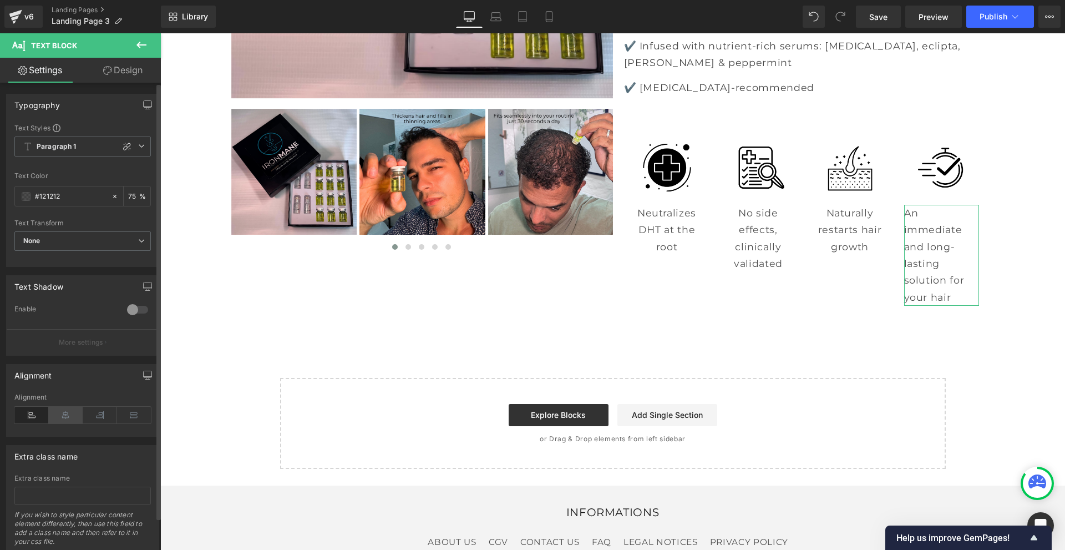
click at [68, 414] on icon at bounding box center [66, 415] width 34 height 17
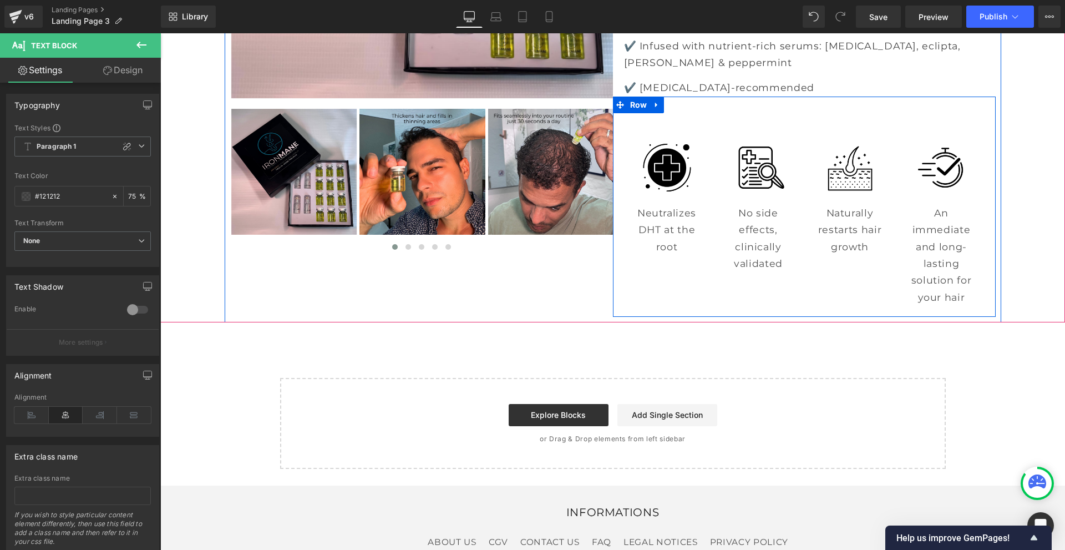
click at [905, 122] on div "Image Neutralizes DHT at the root Text Block Image No side effects, clinically …" at bounding box center [804, 206] width 383 height 220
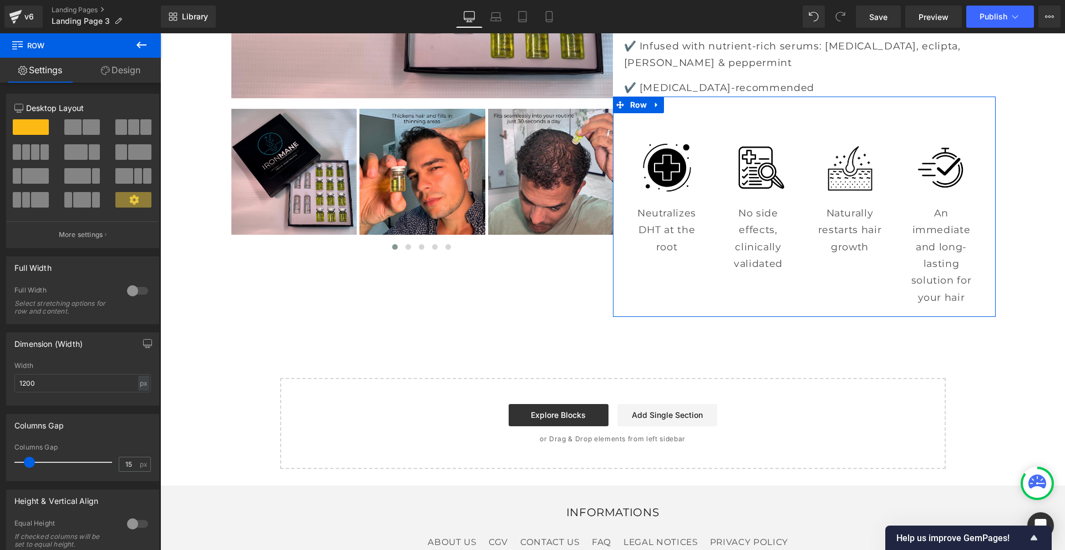
click at [118, 67] on link "Design" at bounding box center [120, 70] width 80 height 25
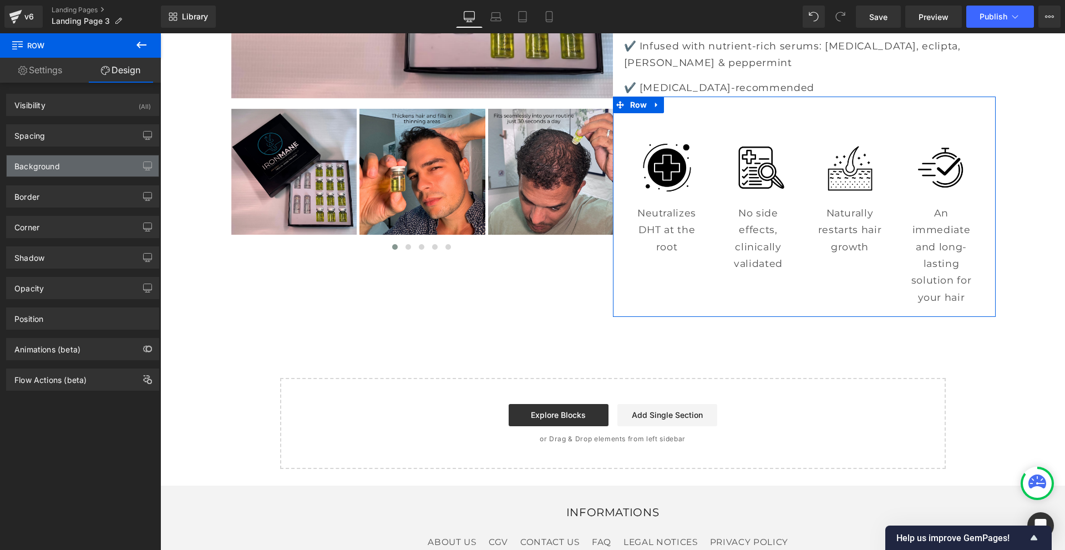
click at [99, 162] on div "Background" at bounding box center [83, 165] width 152 height 21
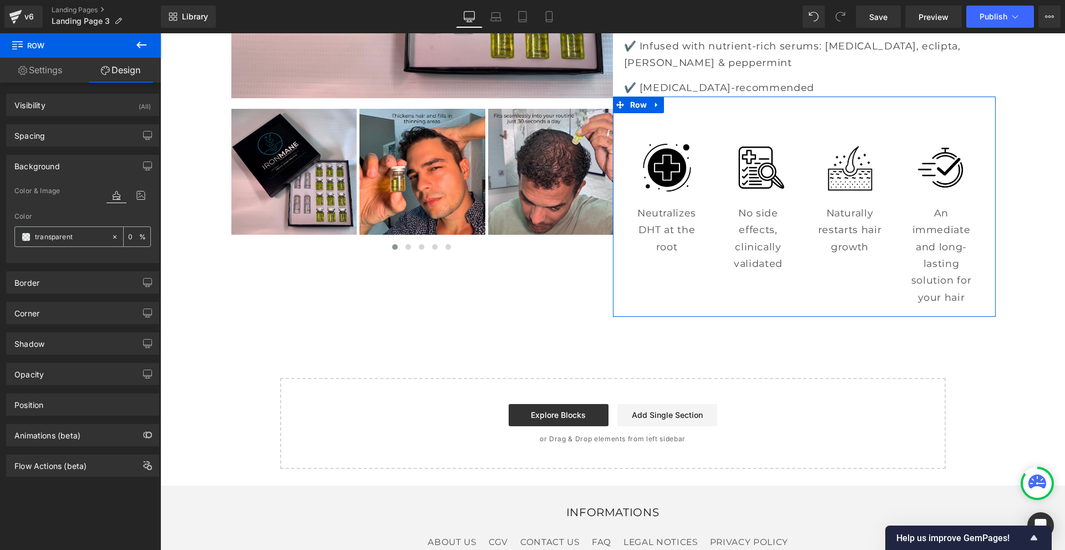
click at [24, 238] on span at bounding box center [26, 236] width 9 height 9
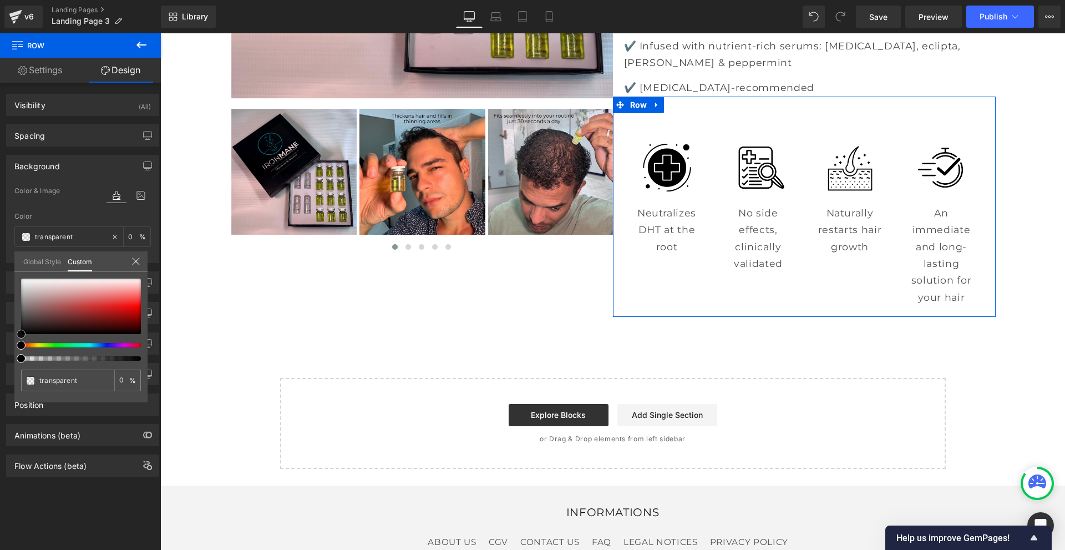
type input "#020202"
type input "100"
type input "#020202"
type input "100"
type input "#141414"
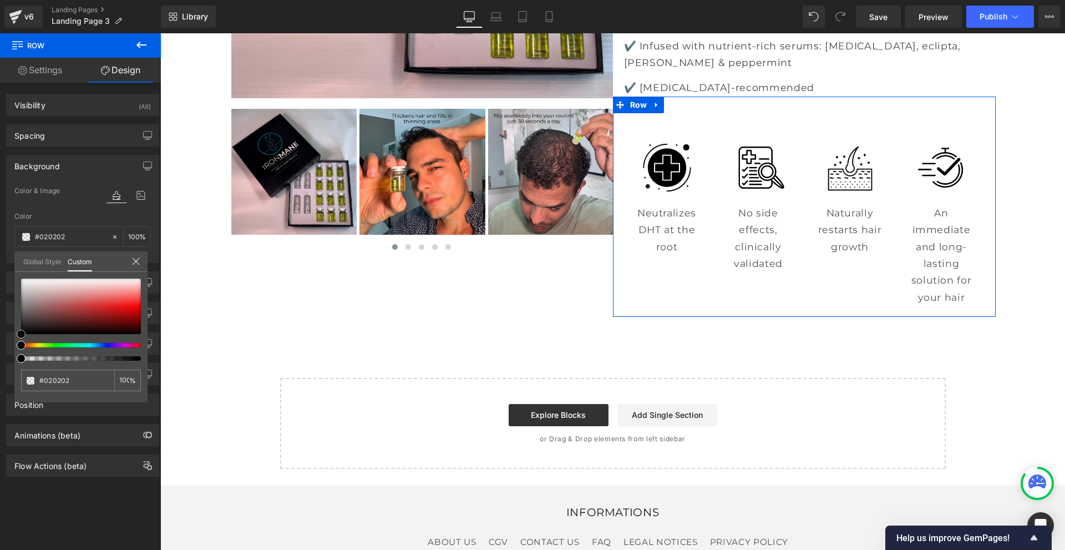
type input "#141414"
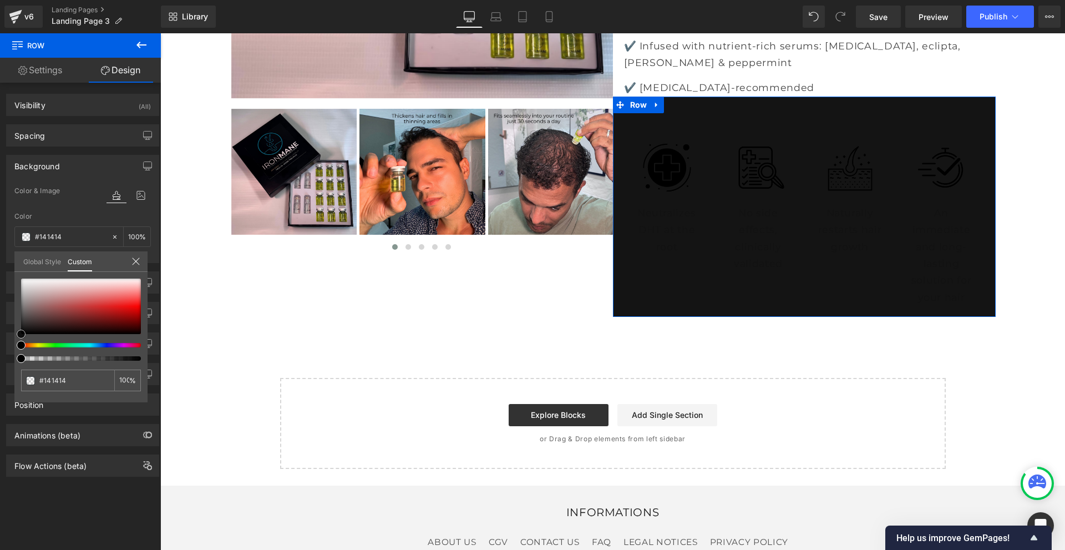
type input "#212121"
type input "#232323"
type input "#282828"
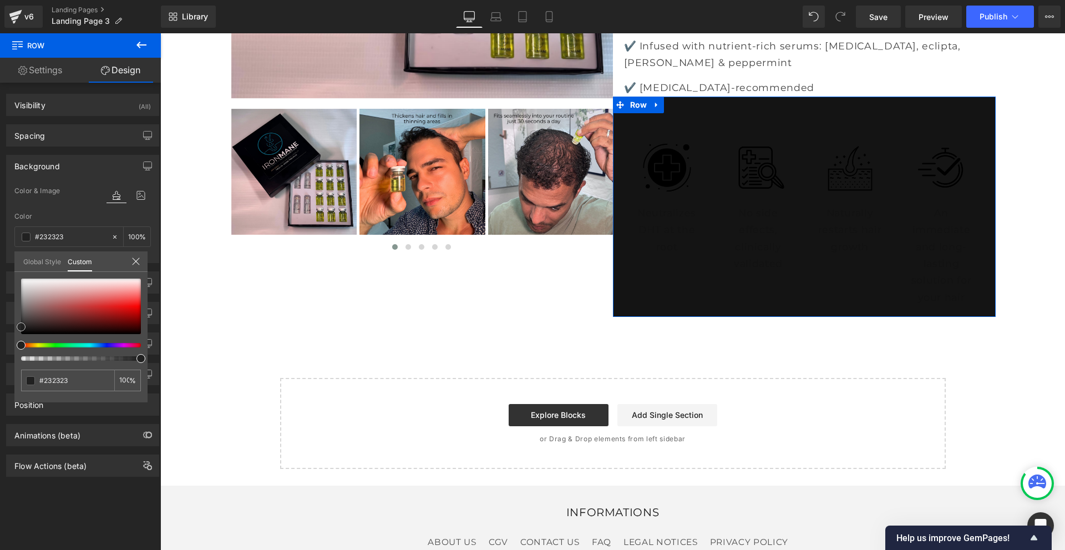
type input "#282828"
type input "#363535"
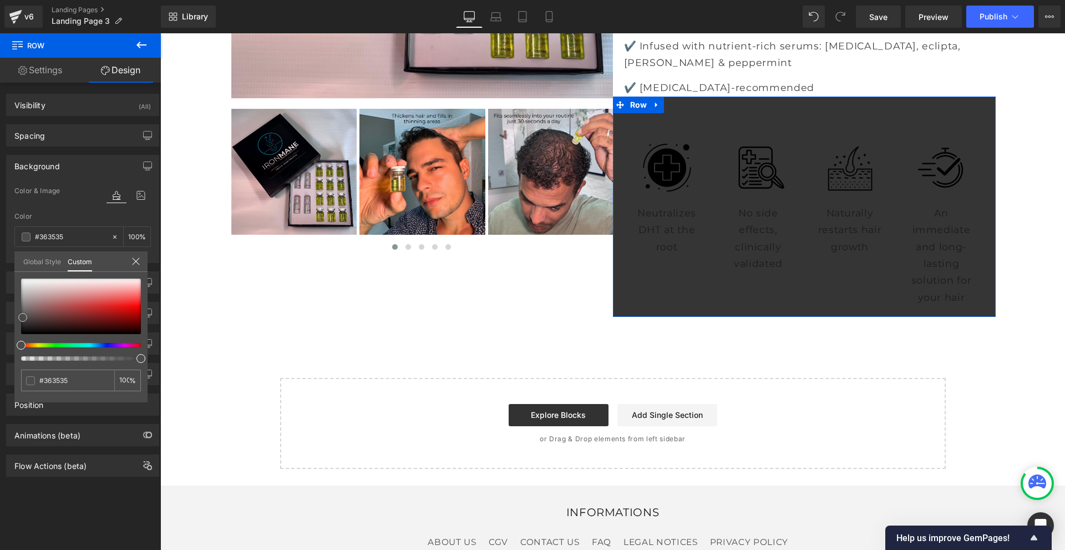
type input "#3d3c3c"
type input "#4d4b4b"
type input "#4f4e4e"
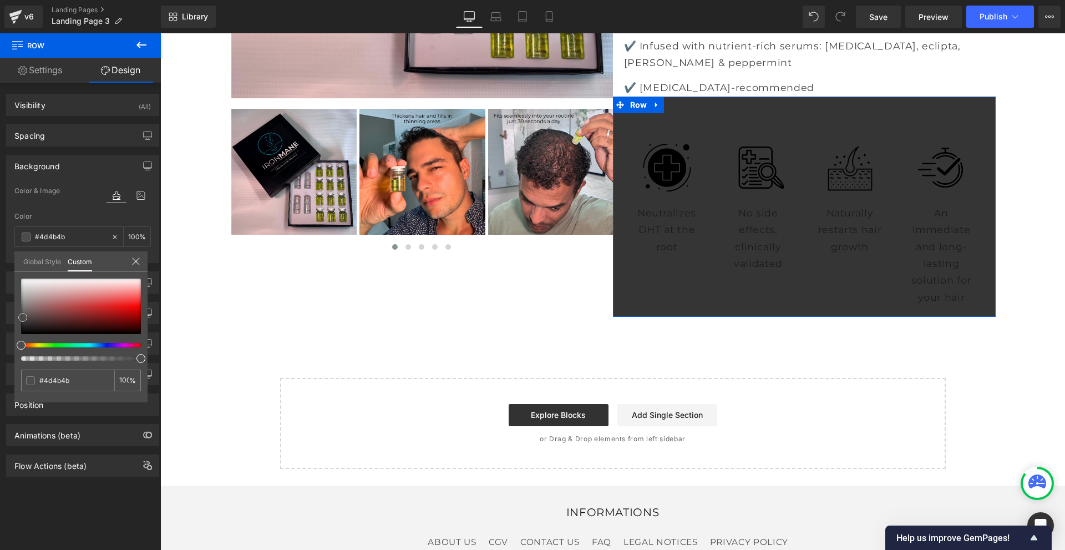
type input "#4f4e4e"
type input "#575555"
type input "#5a5858"
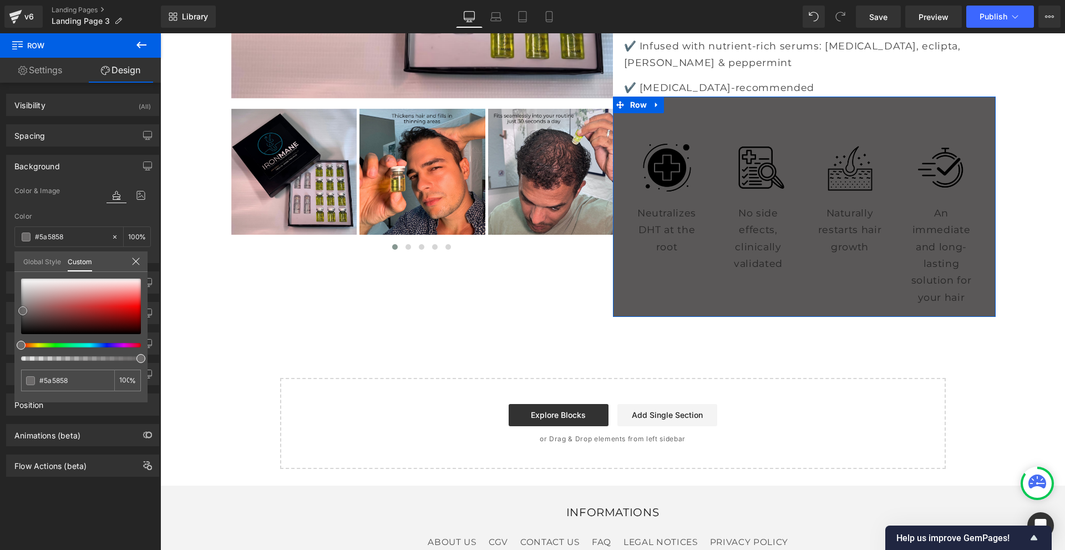
type input "#615f5f"
type input "#696767"
type input "#6e6c6c"
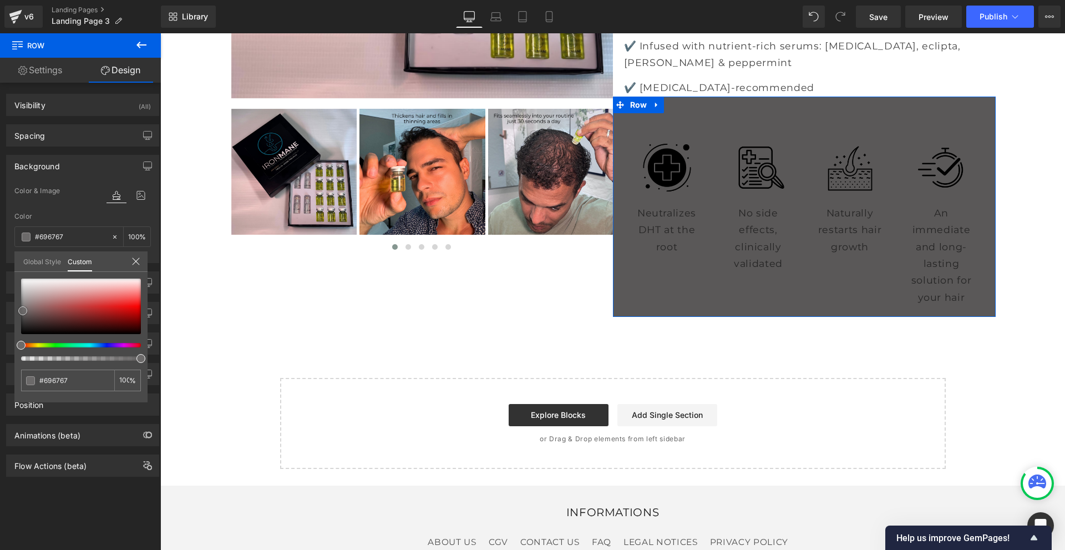
type input "#6e6c6c"
type input "#737171"
type input "#767474"
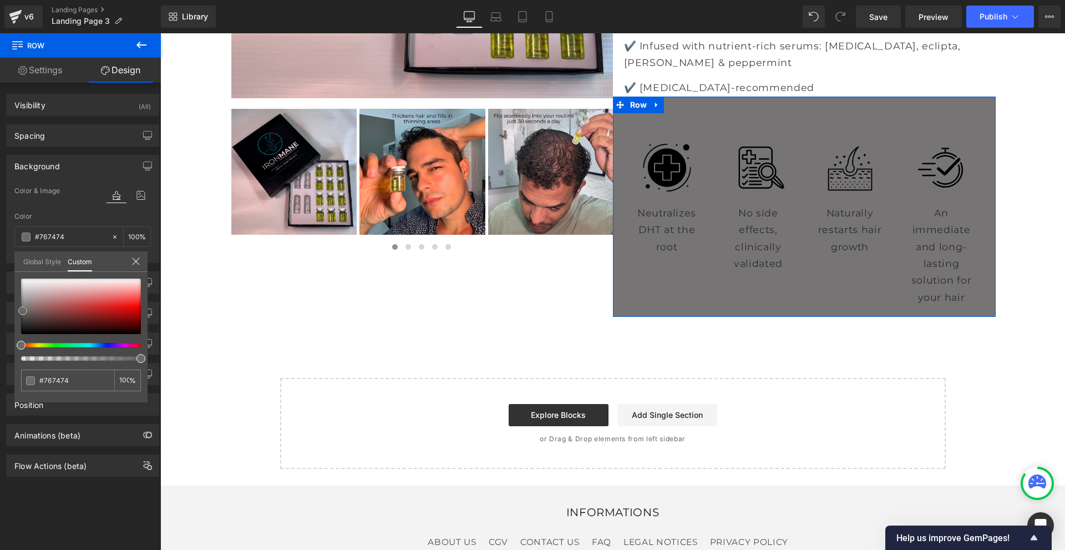
type input "#797676"
type input "#7e7b7b"
type input "#807e7e"
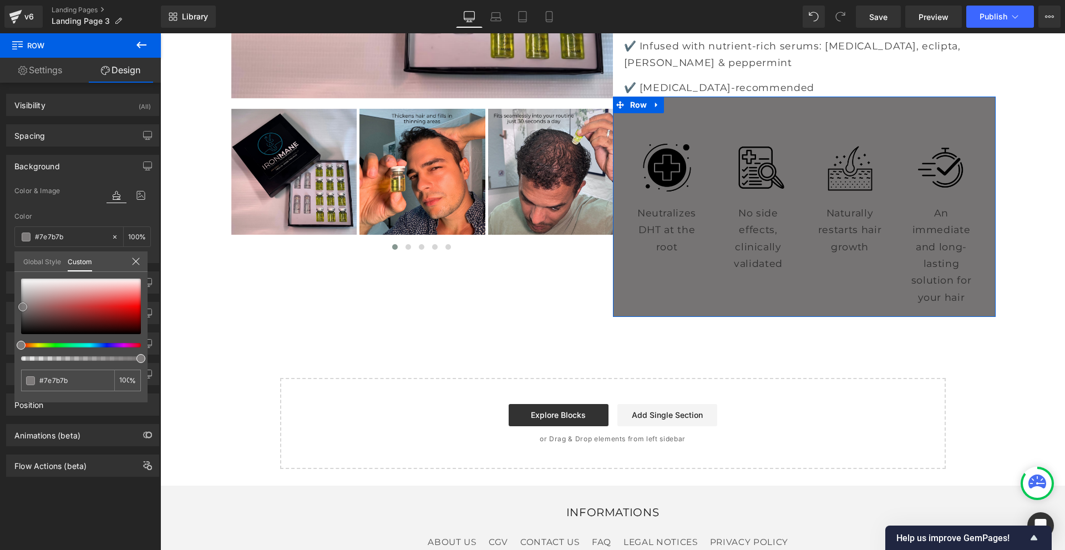
type input "#807e7e"
type input "#838080"
type input "#888585"
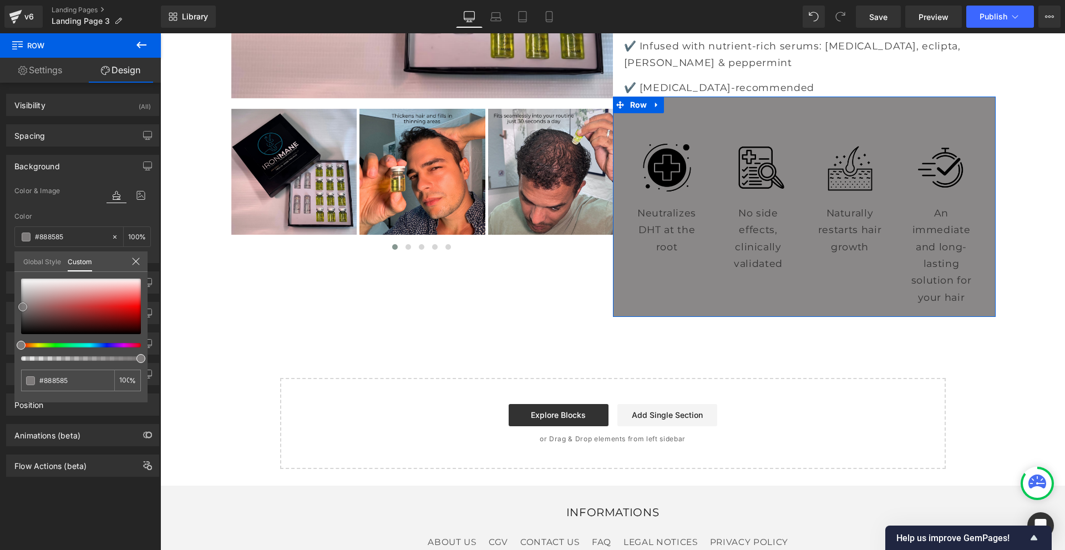
type input "#8a8888"
type input "#8d8b8b"
type input "#949292"
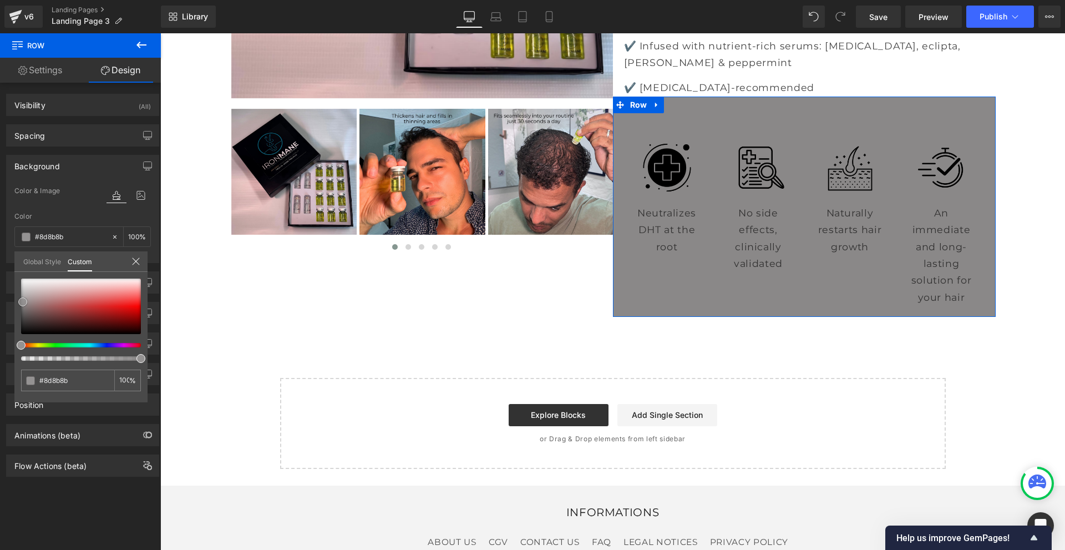
type input "#949292"
type input "#9a9797"
type input "#9c9a9a"
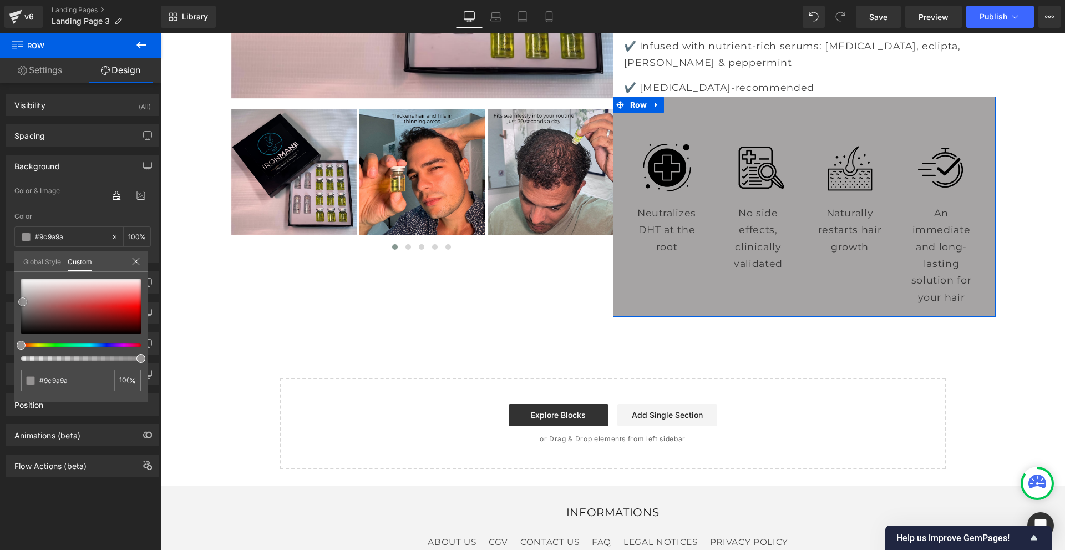
type input "#a6a4a4"
type input "#a9a7a7"
type input "#b0afaf"
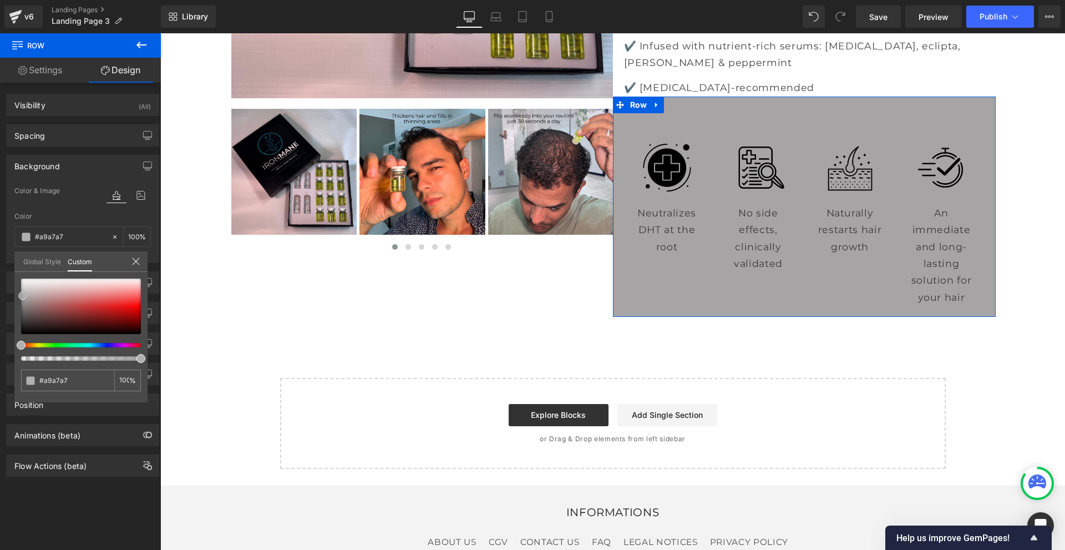
type input "#b0afaf"
type input "#b8b6b6"
type input "#bab9b9"
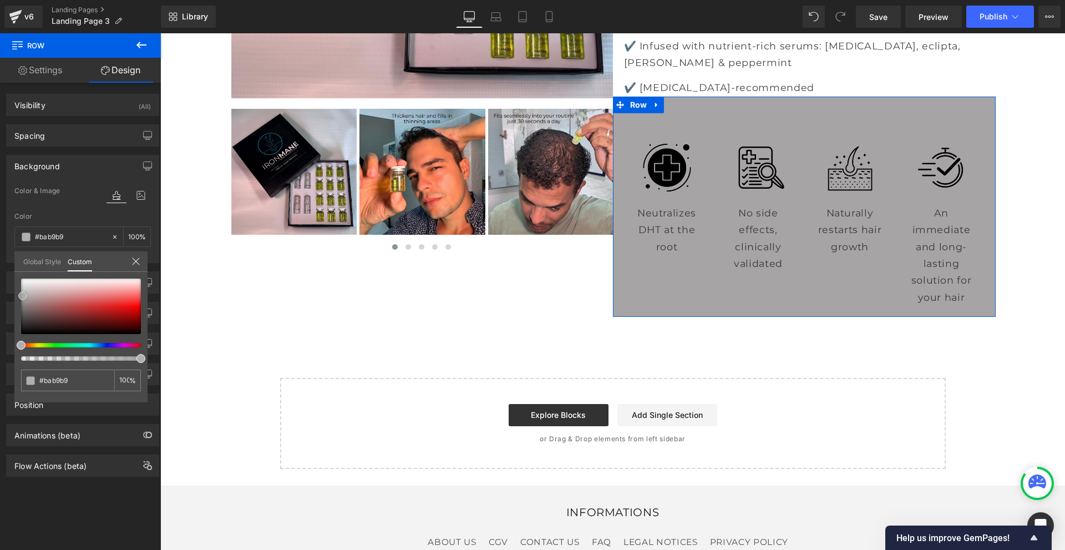
type input "#bfbebe"
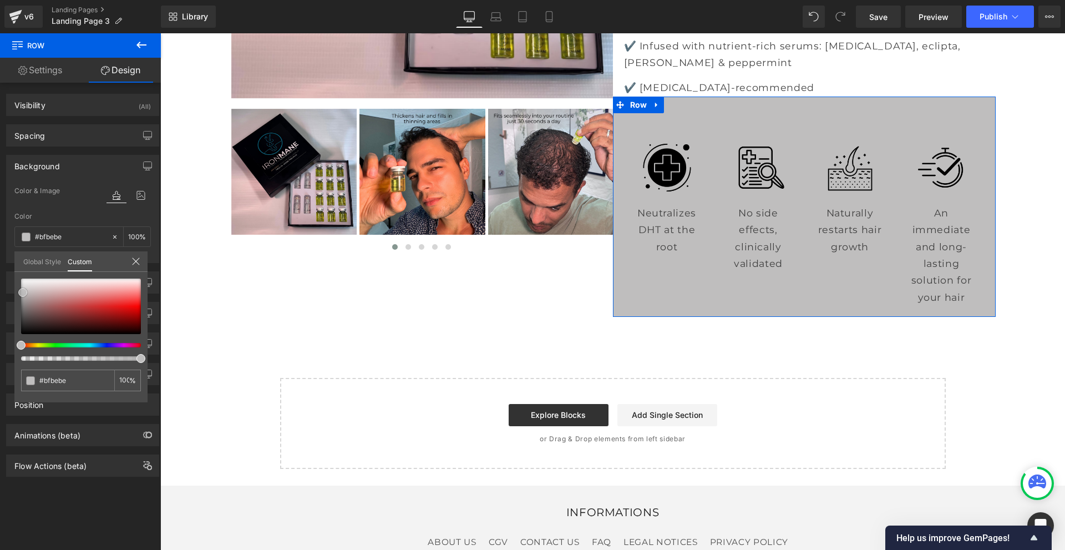
type input "#c2c1c1"
type input "#c7c6c6"
type input "#c9c8c8"
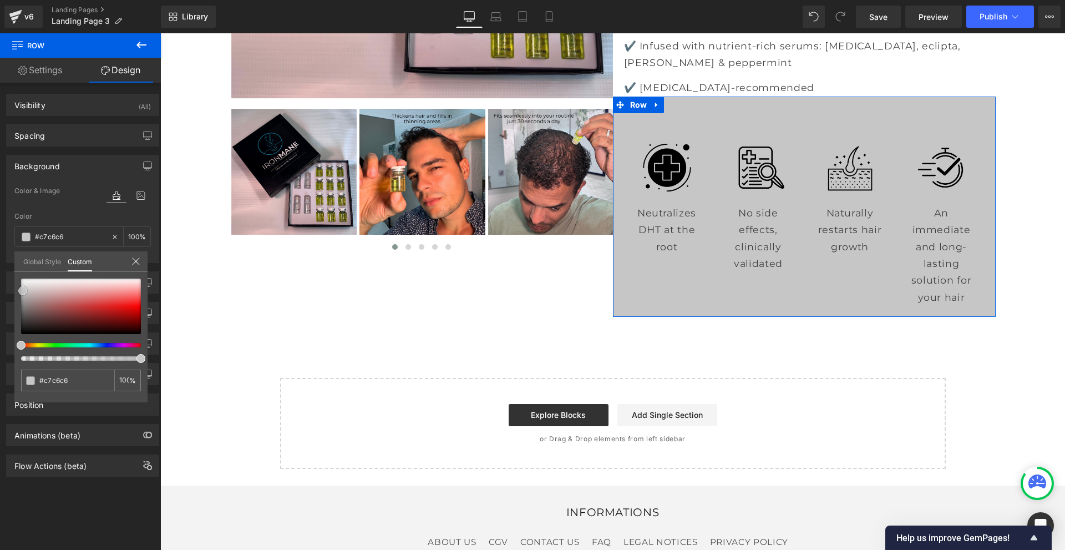
type input "#c9c8c8"
type input "#cfcece"
type input "#d4d3d3"
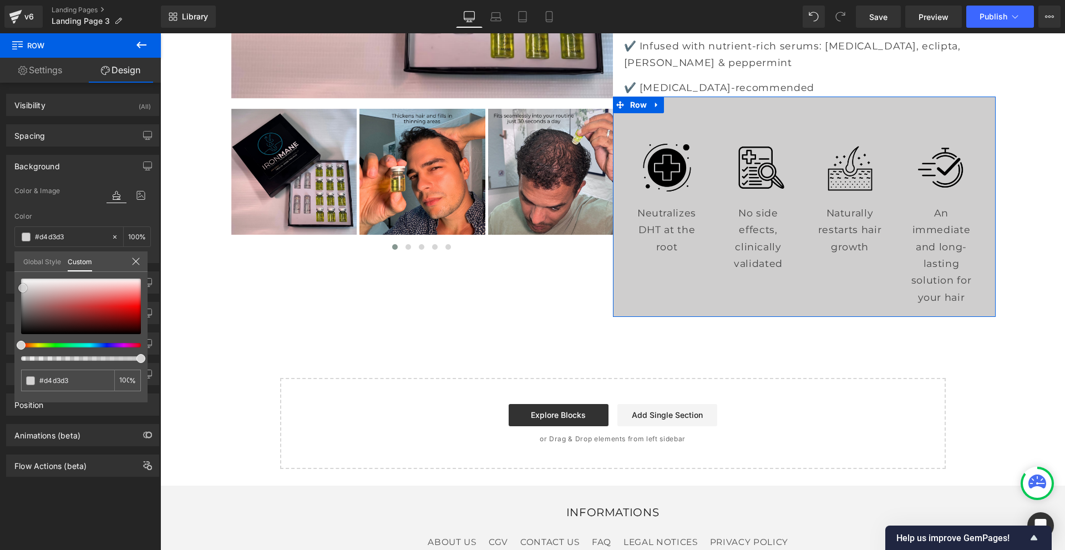
type input "#d6d5d5"
type input "#dbdada"
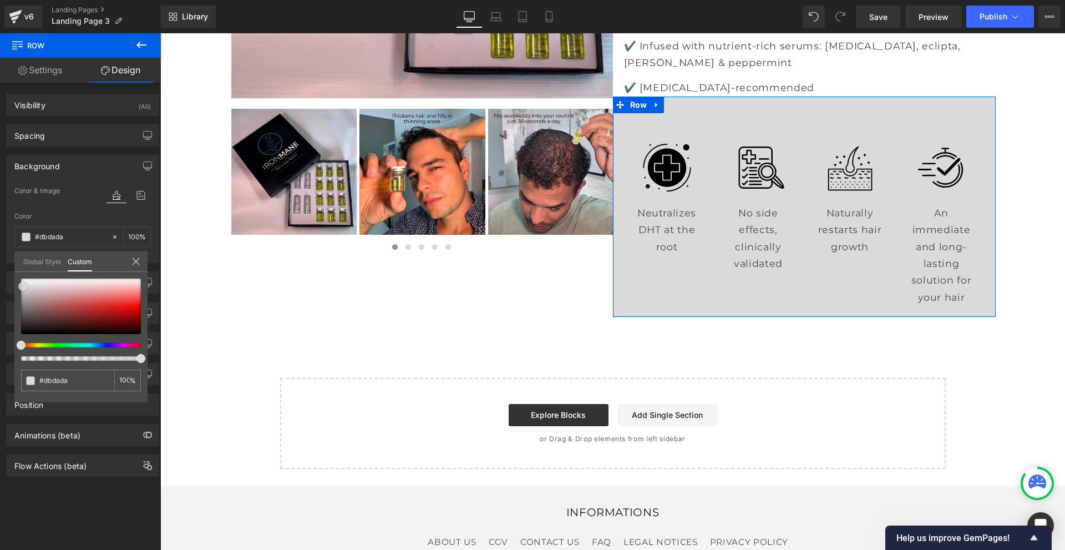
type input "#dedddd"
type input "#e0e0e0"
type input "#e6e4e4"
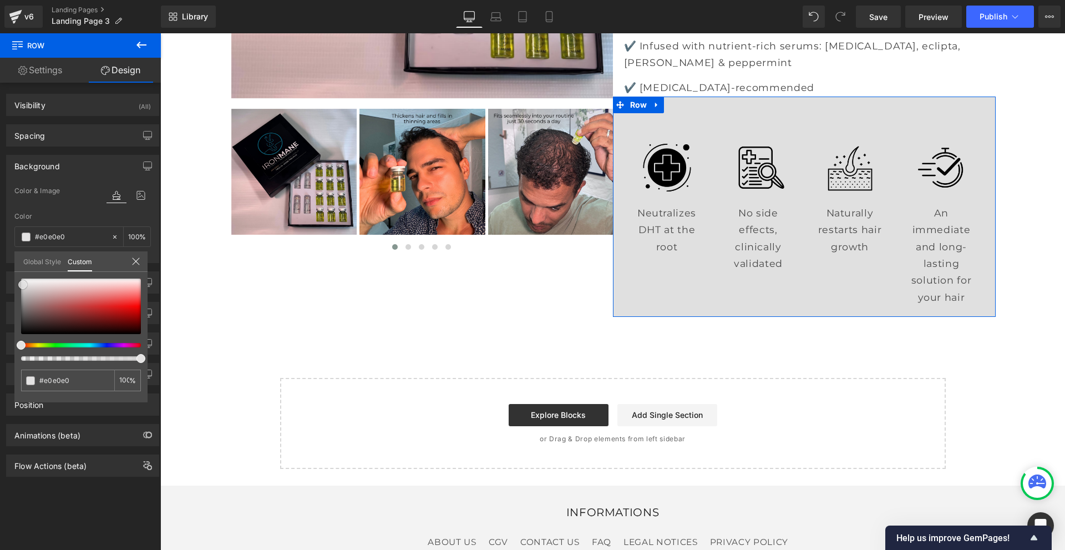
type input "#e6e4e4"
type input "#e3e2e2"
type input "#e1dfdf"
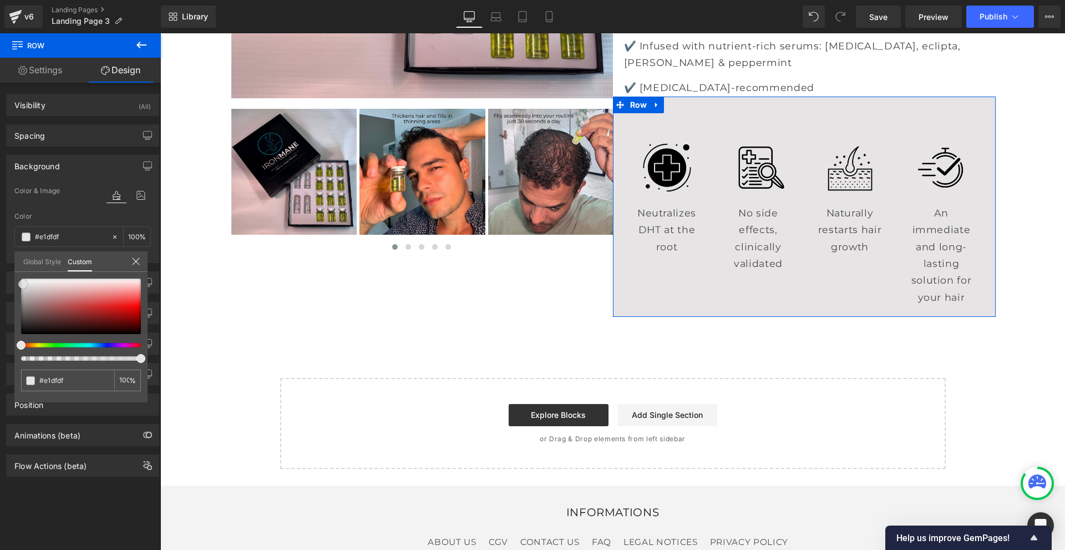
type input "#dedddd"
type input "#dbdada"
type input "#d6d5d5"
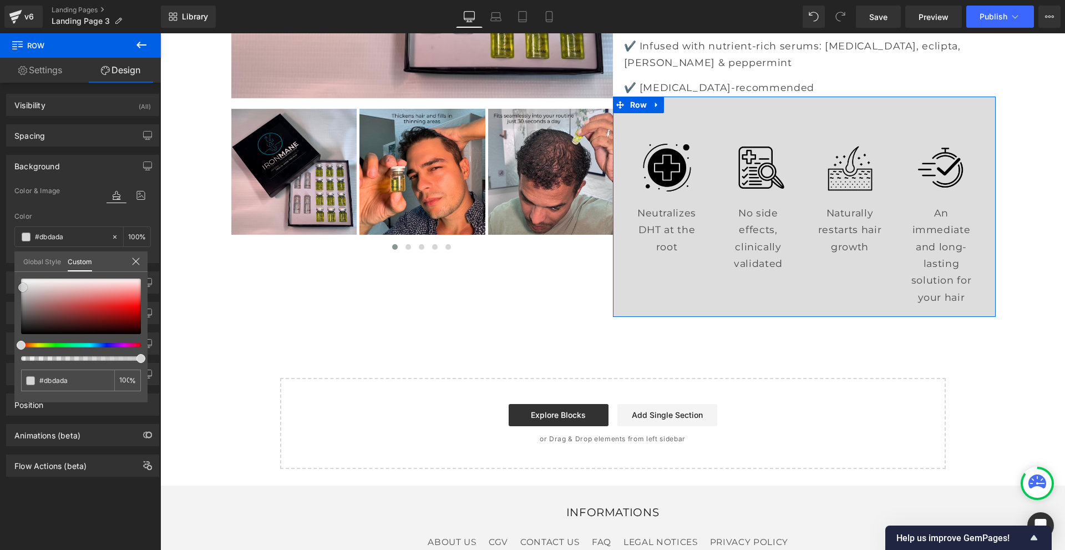
type input "#d6d5d5"
type input "#d4d3d3"
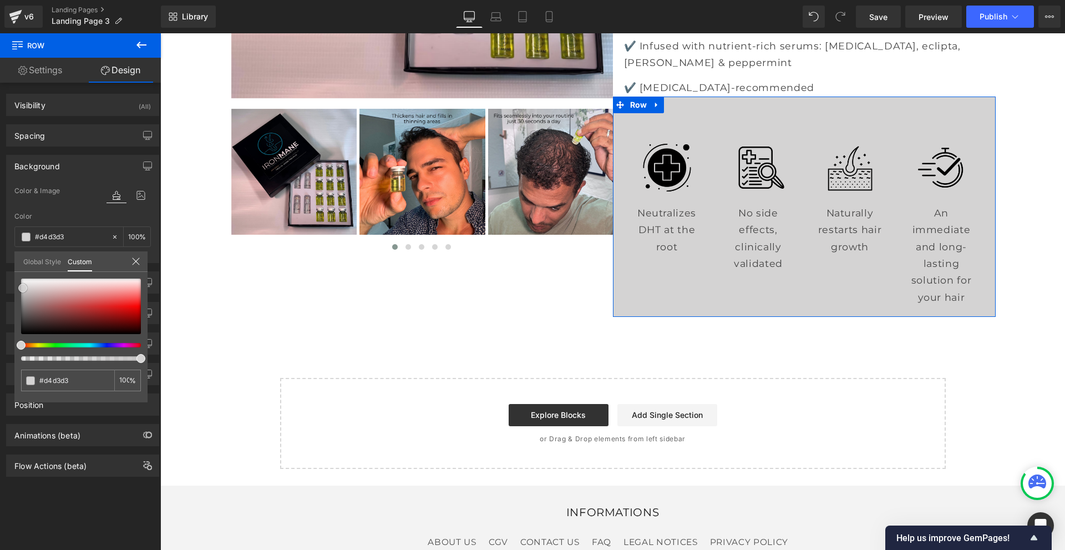
drag, startPoint x: 20, startPoint y: 334, endPoint x: 22, endPoint y: 288, distance: 46.1
click at [22, 288] on span at bounding box center [22, 287] width 9 height 9
click at [48, 381] on input "#d4d3d3" at bounding box center [68, 380] width 59 height 12
click at [51, 380] on input "#d4d3d3" at bounding box center [68, 380] width 59 height 12
type input "#dd3d3"
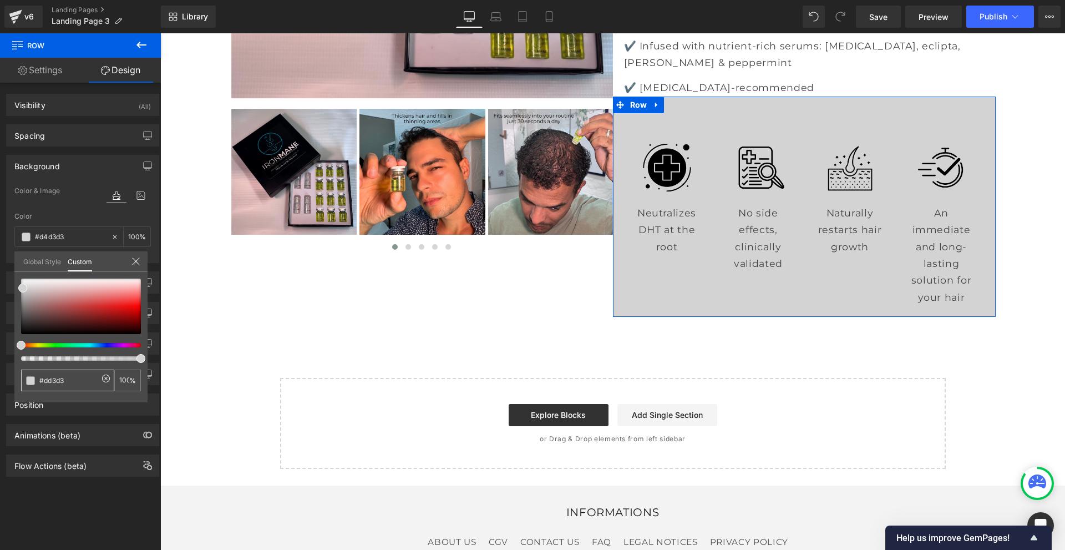
type input "#dd3d3"
type input "0"
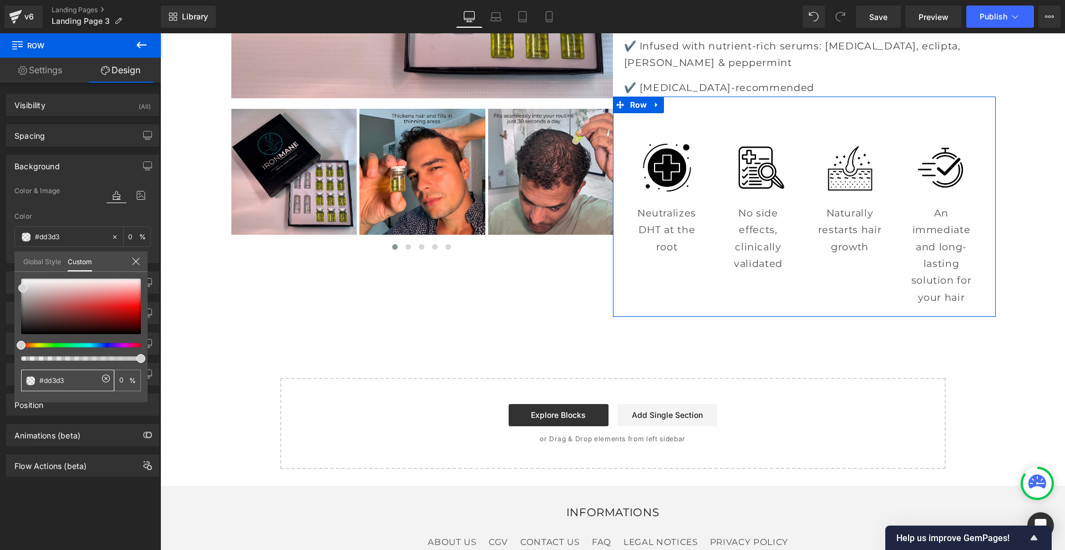
type input "#dd3d3"
click at [48, 383] on input "#dd3d3" at bounding box center [68, 380] width 59 height 12
type input "0"
type input "#d3d3d3"
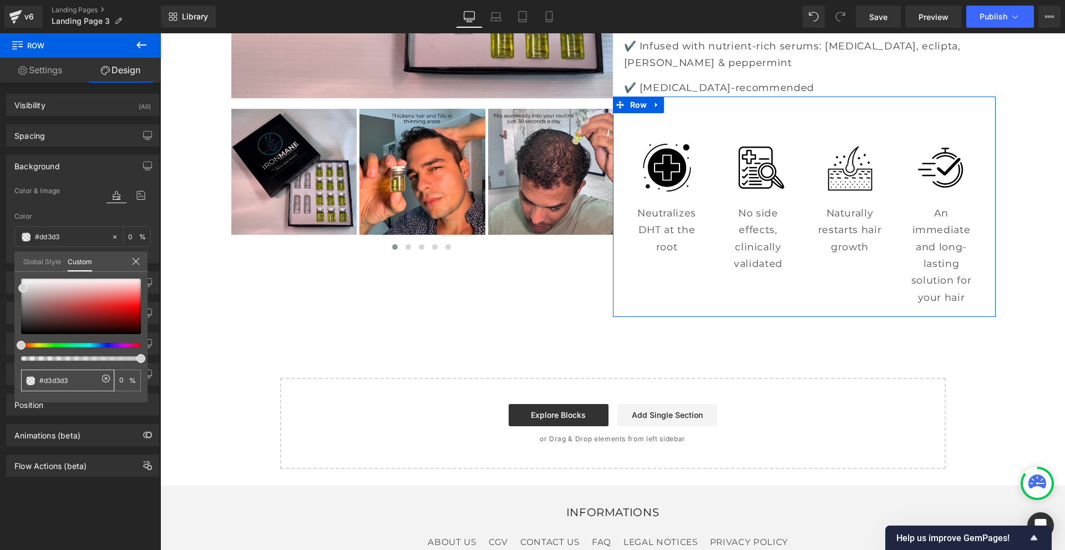
type input "100"
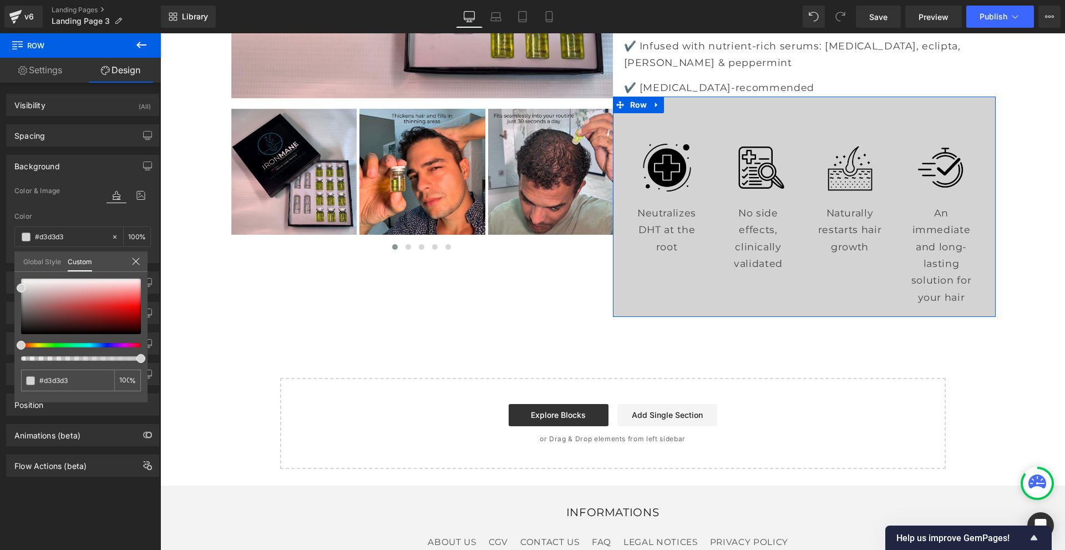
type input "#d3d3d3"
click at [136, 263] on icon at bounding box center [135, 261] width 9 height 9
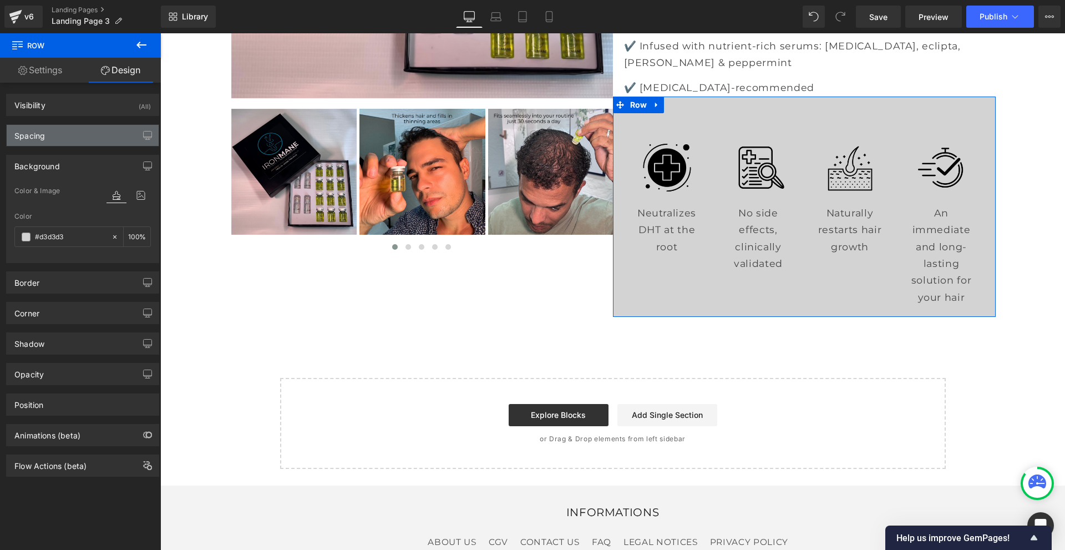
click at [94, 135] on div "Spacing" at bounding box center [83, 135] width 152 height 21
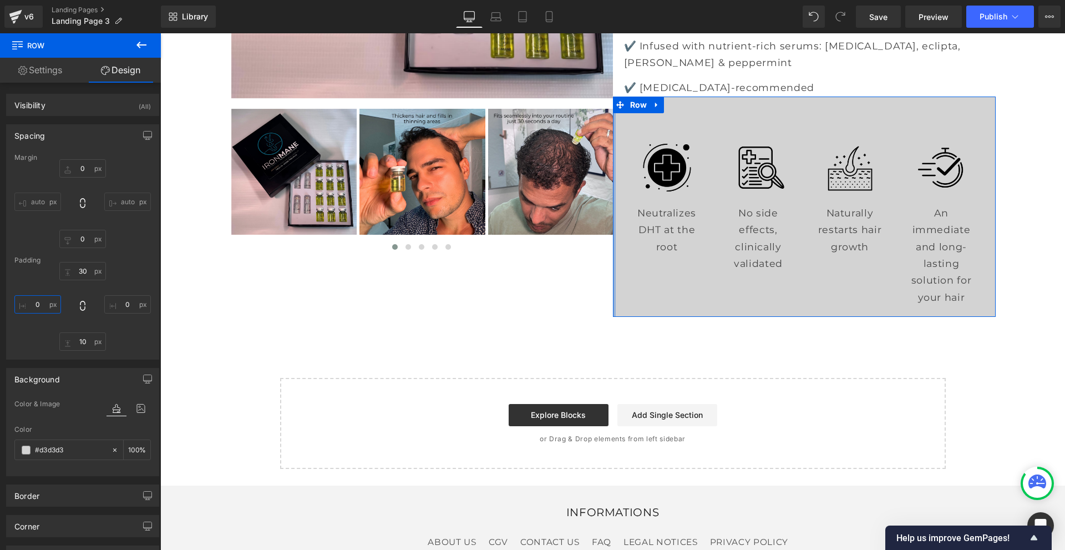
click at [34, 306] on input "0" at bounding box center [37, 304] width 47 height 18
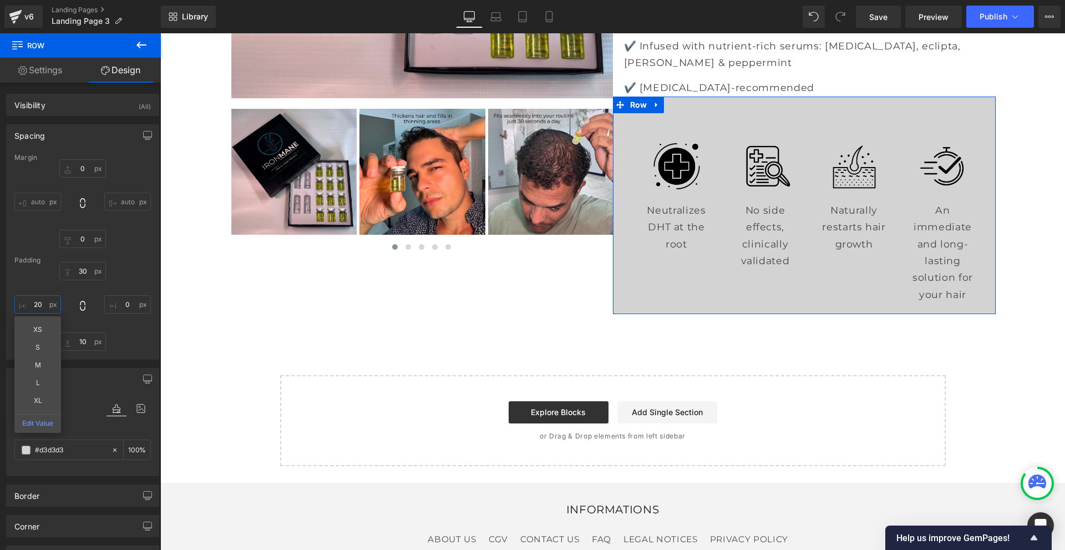
type input "2"
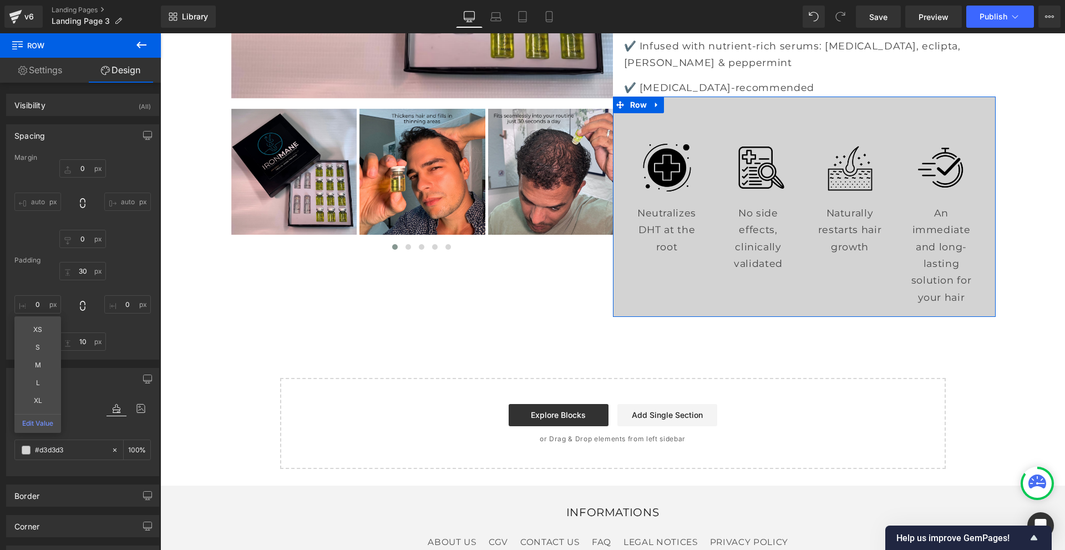
click at [113, 119] on div "Spacing Margin 0px 0 auto auto 0px 0 auto auto Padding 30px 30 0px 0 10px 10 XS…" at bounding box center [83, 237] width 166 height 243
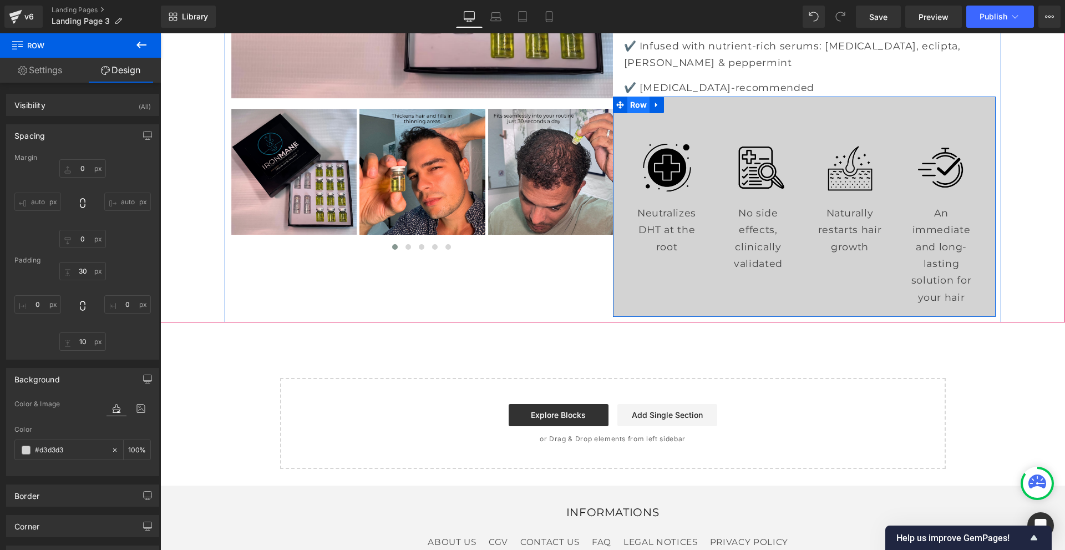
click at [638, 113] on span "Row" at bounding box center [638, 104] width 23 height 17
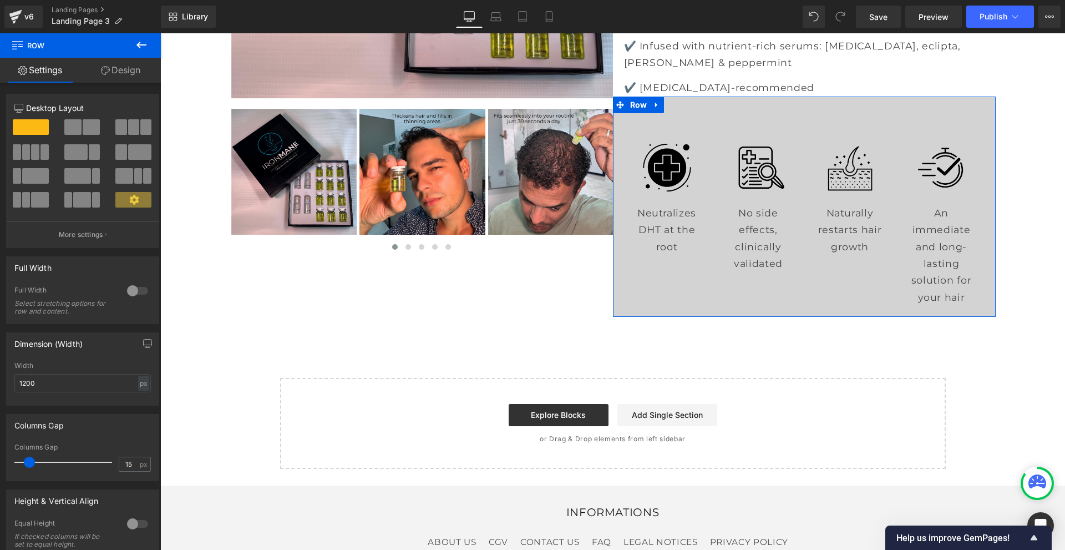
click at [144, 68] on link "Design" at bounding box center [120, 70] width 80 height 25
click at [0, 0] on div "Spacing" at bounding box center [0, 0] width 0 height 0
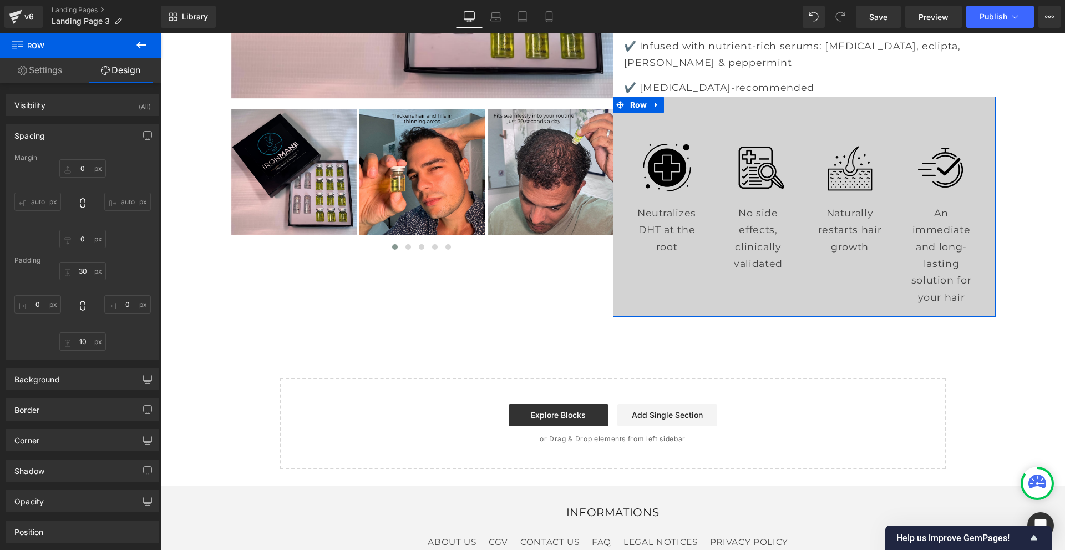
type input "0"
type input "30"
type input "0"
type input "10"
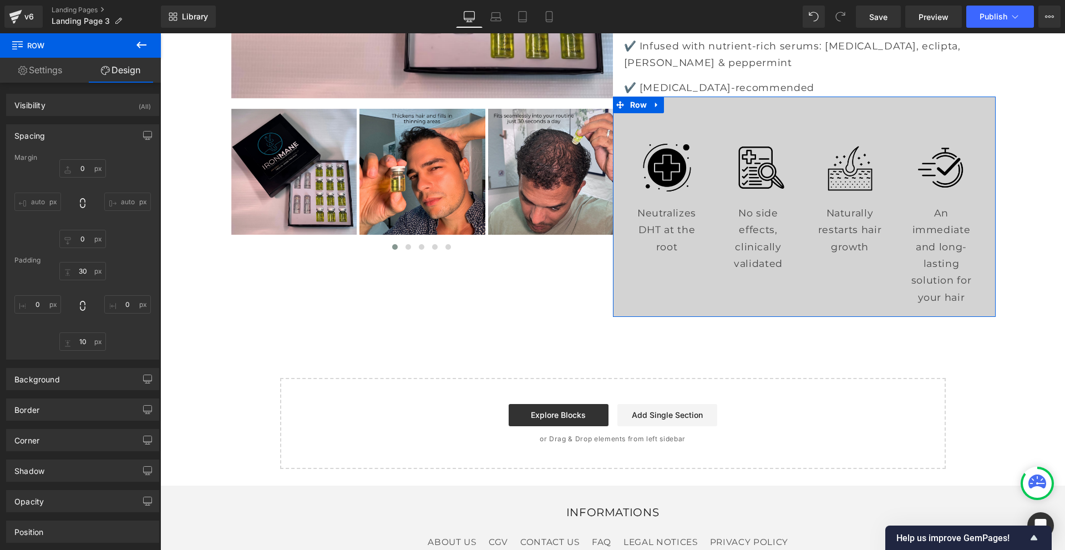
type input "0"
click at [77, 197] on icon at bounding box center [82, 202] width 11 height 11
type input "0"
click at [77, 199] on icon at bounding box center [82, 202] width 11 height 11
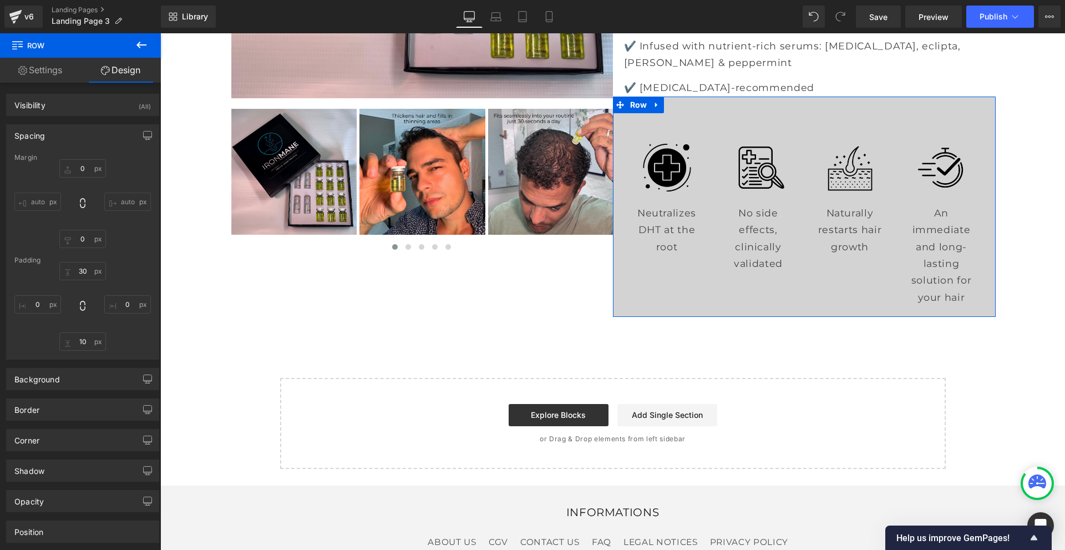
click at [36, 201] on input "auto" at bounding box center [37, 201] width 47 height 18
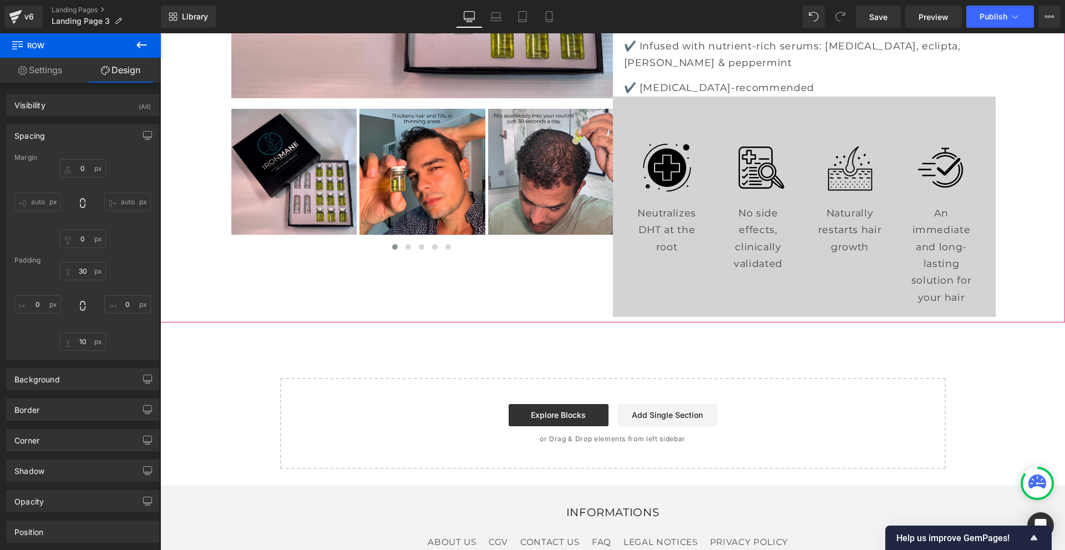
click at [1020, 229] on div "‹ ›" at bounding box center [612, 0] width 905 height 644
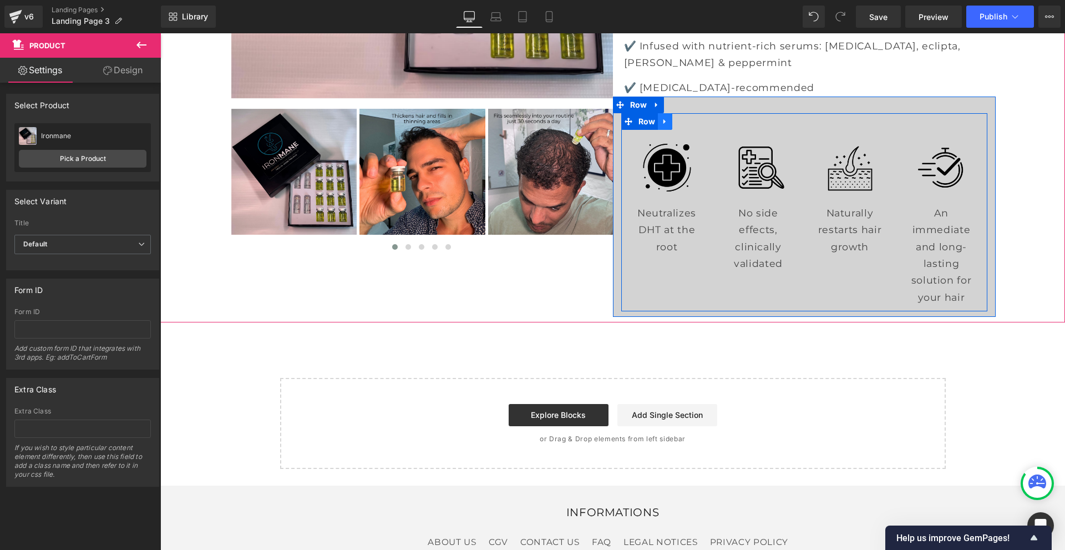
click at [663, 125] on icon at bounding box center [665, 121] width 8 height 8
click at [687, 130] on link at bounding box center [694, 121] width 14 height 17
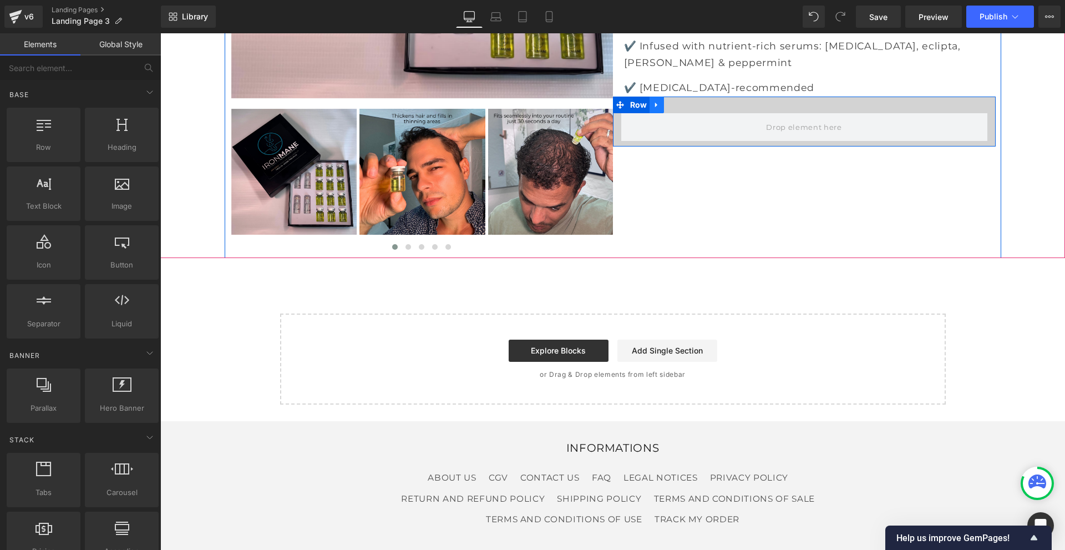
click at [649, 113] on link at bounding box center [656, 104] width 14 height 17
click at [682, 109] on icon at bounding box center [686, 104] width 8 height 8
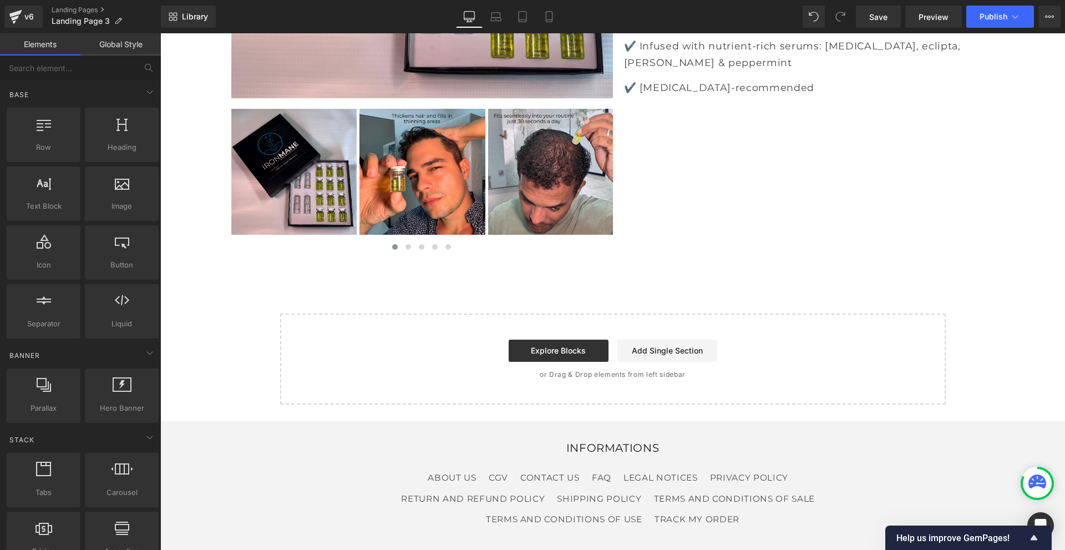
click at [141, 38] on link "Global Style" at bounding box center [120, 44] width 80 height 22
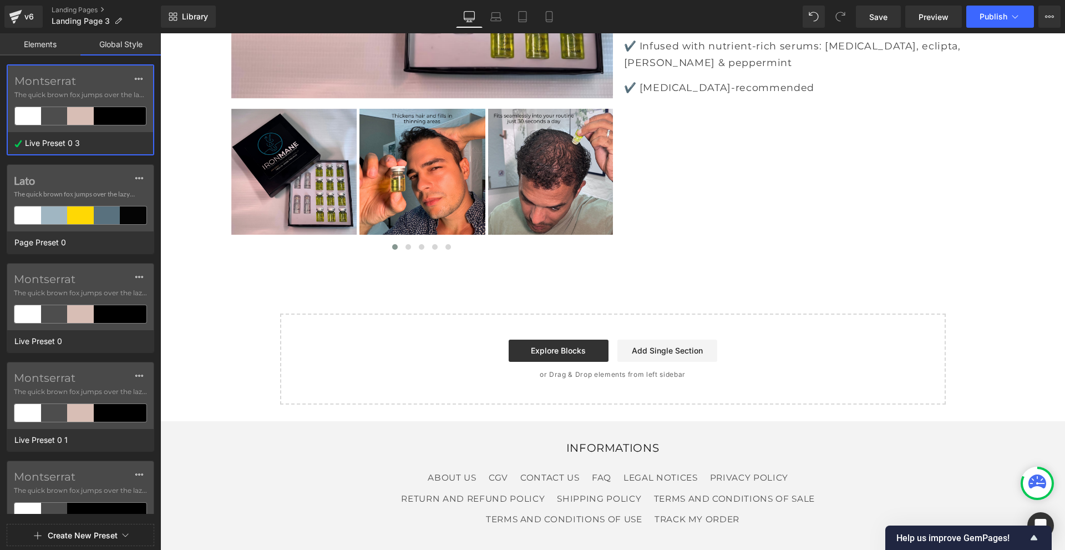
click at [24, 44] on link "Elements" at bounding box center [40, 44] width 80 height 22
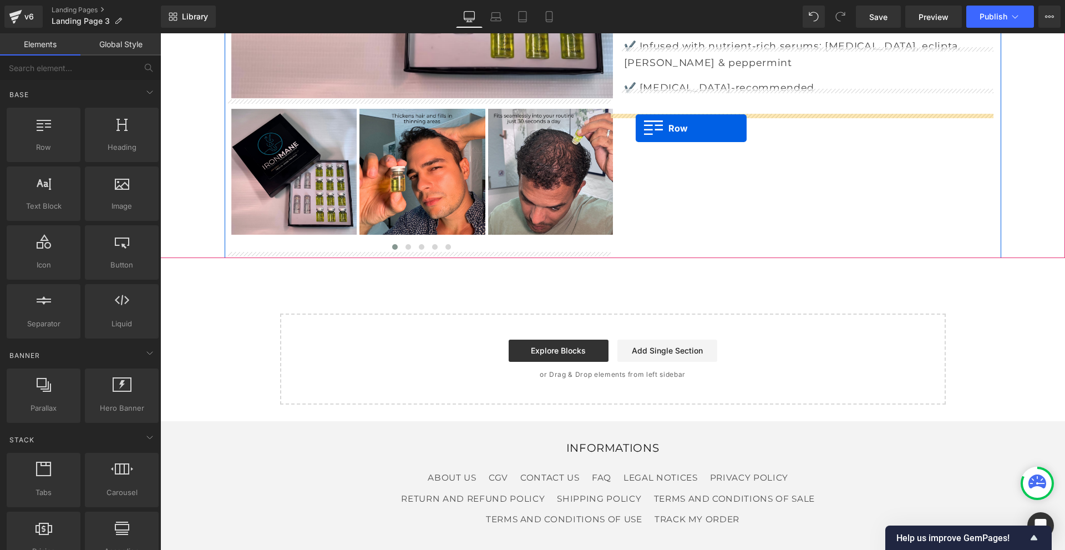
drag, startPoint x: 214, startPoint y: 182, endPoint x: 636, endPoint y: 128, distance: 425.0
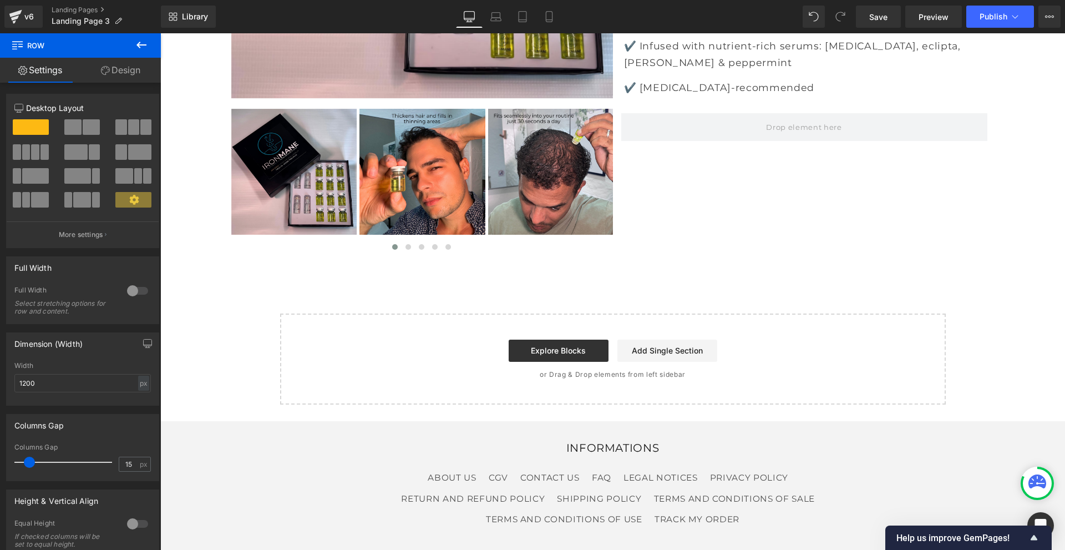
click at [136, 37] on button at bounding box center [141, 45] width 39 height 24
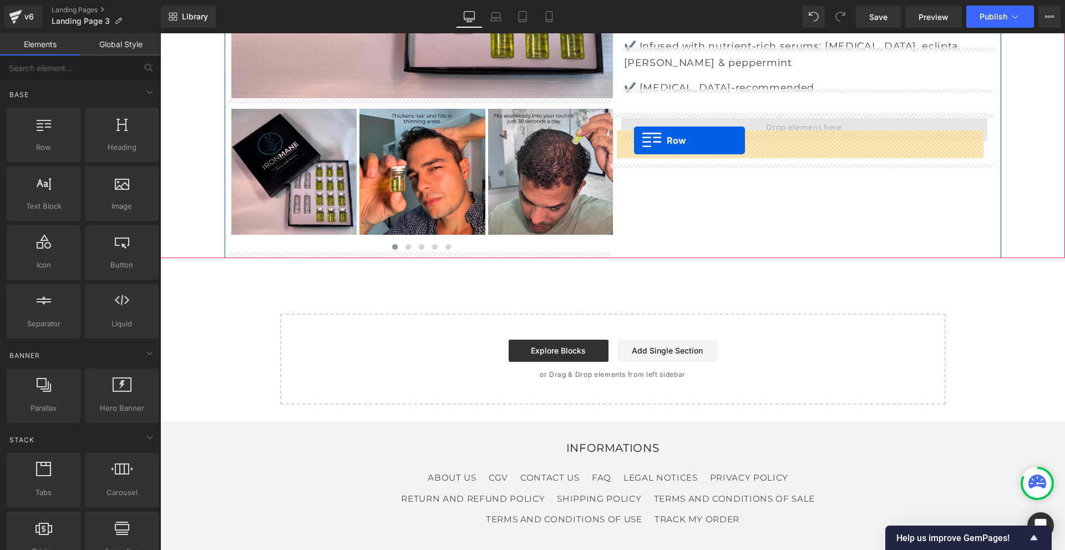
drag, startPoint x: 213, startPoint y: 167, endPoint x: 634, endPoint y: 140, distance: 421.8
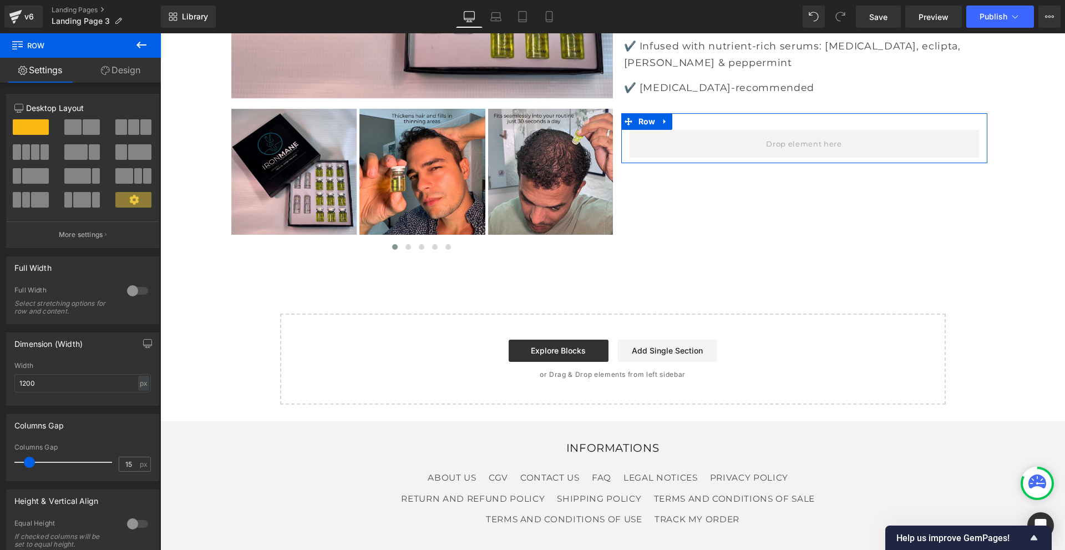
click at [119, 75] on link "Design" at bounding box center [120, 70] width 80 height 25
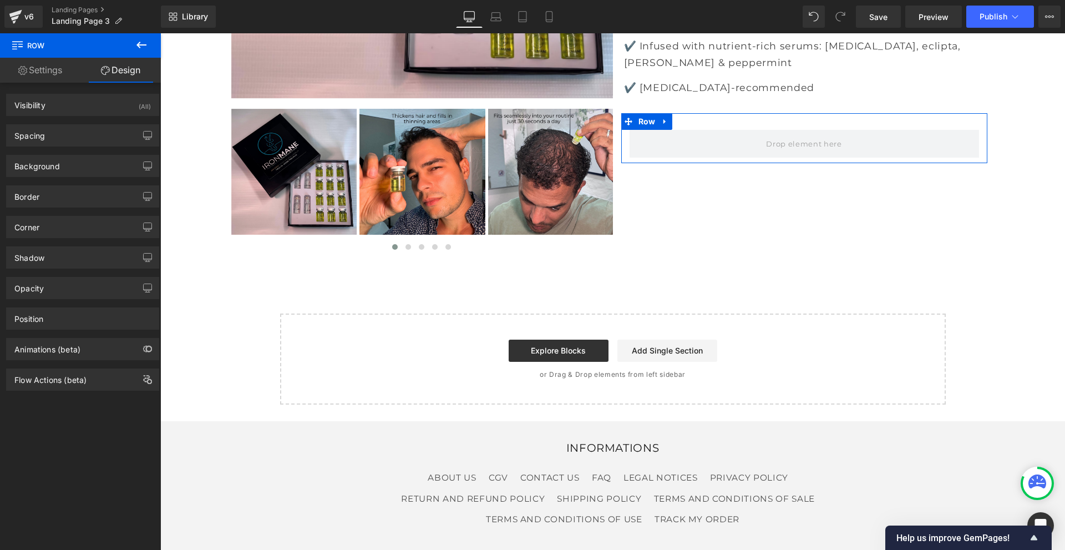
click at [56, 78] on link "Settings" at bounding box center [40, 70] width 80 height 25
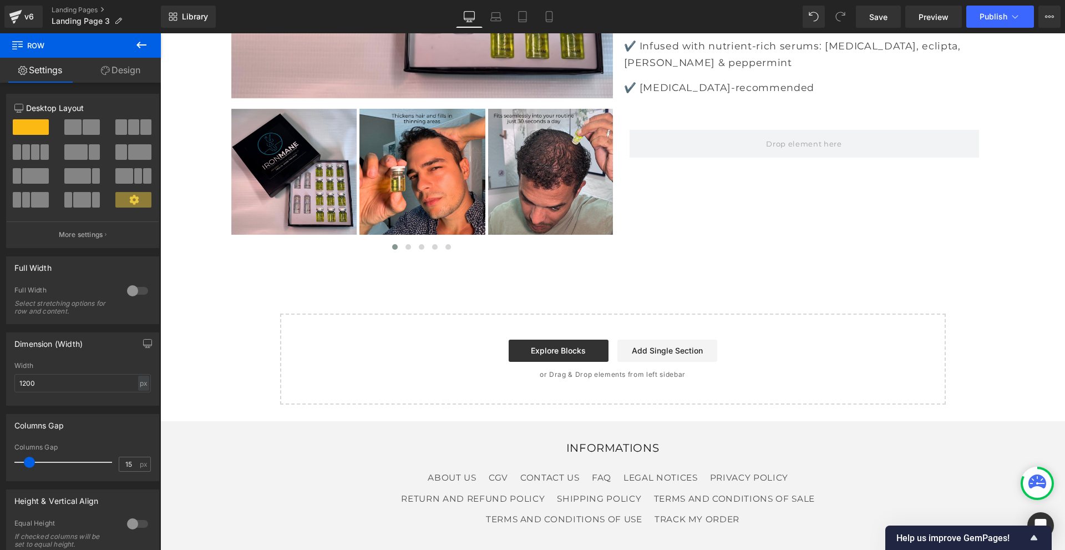
click at [146, 47] on icon at bounding box center [141, 44] width 13 height 13
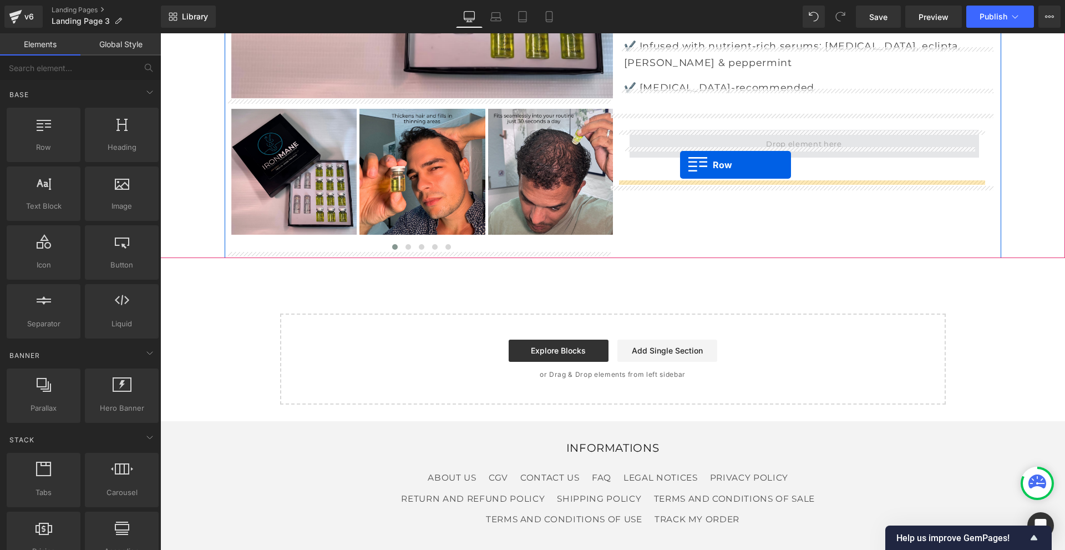
drag, startPoint x: 195, startPoint y: 175, endPoint x: 680, endPoint y: 165, distance: 485.4
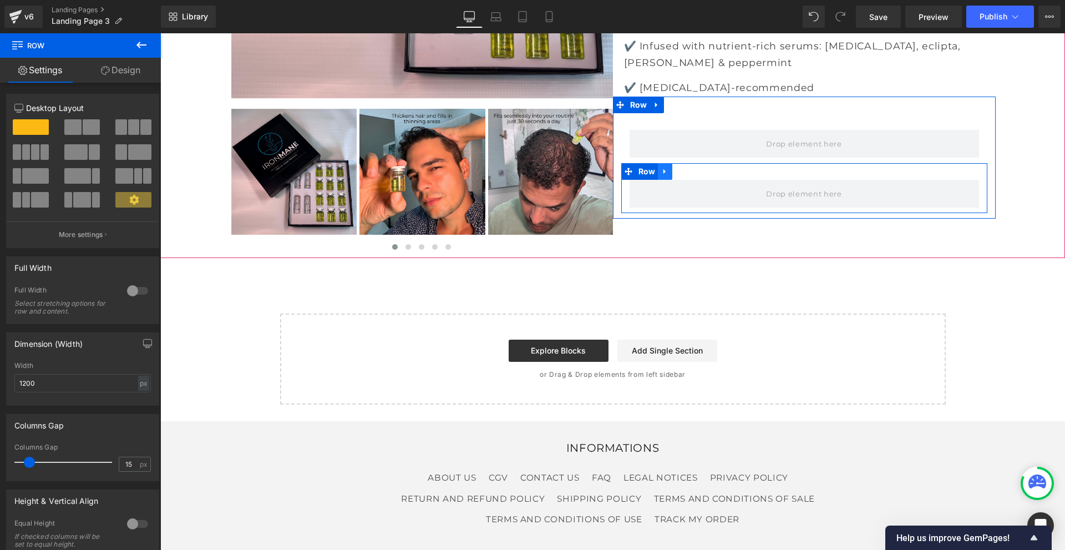
click at [661, 175] on icon at bounding box center [665, 171] width 8 height 8
click at [690, 175] on icon at bounding box center [694, 171] width 8 height 8
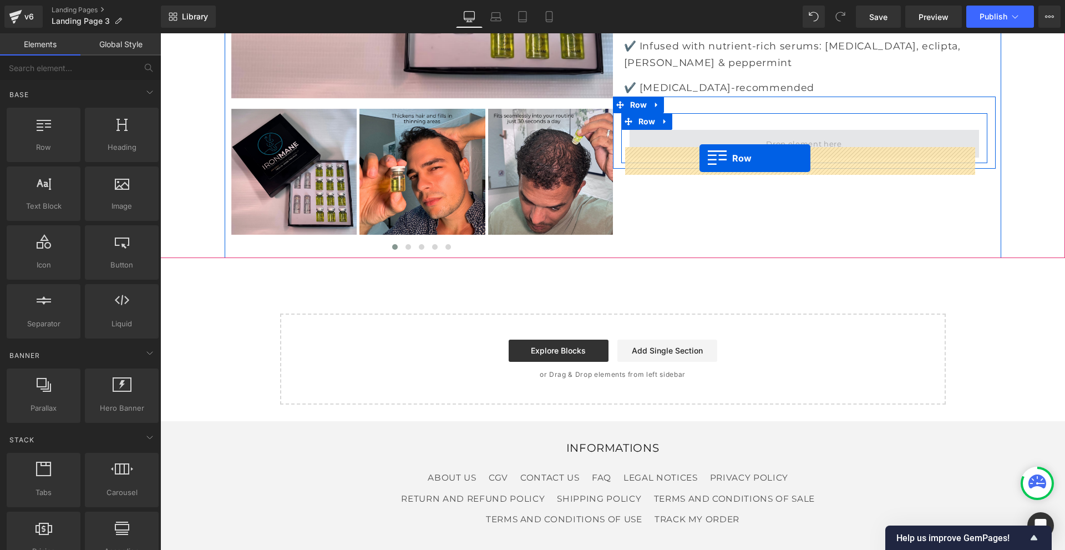
drag, startPoint x: 218, startPoint y: 173, endPoint x: 699, endPoint y: 159, distance: 481.6
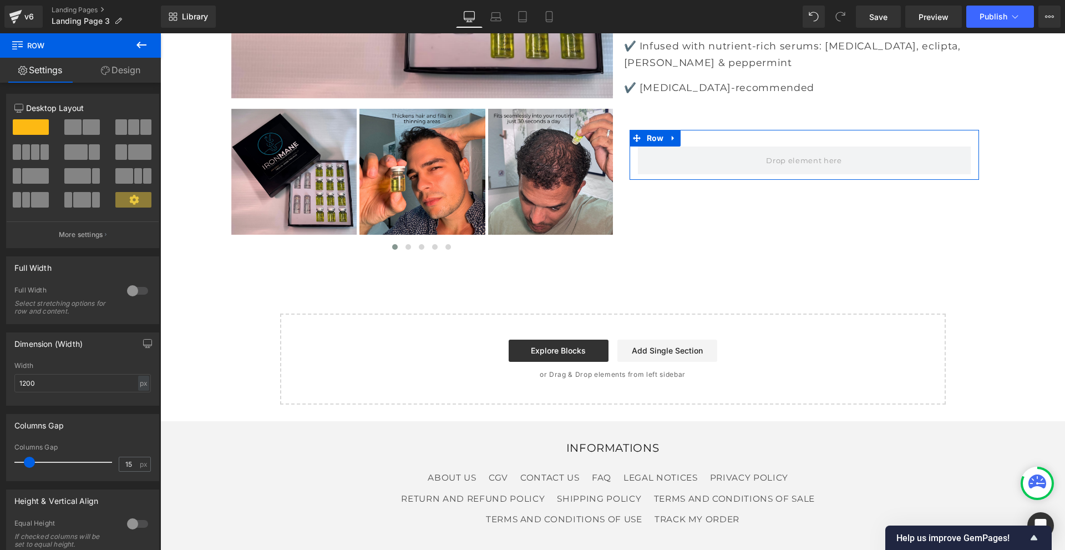
click at [38, 176] on span at bounding box center [35, 176] width 27 height 16
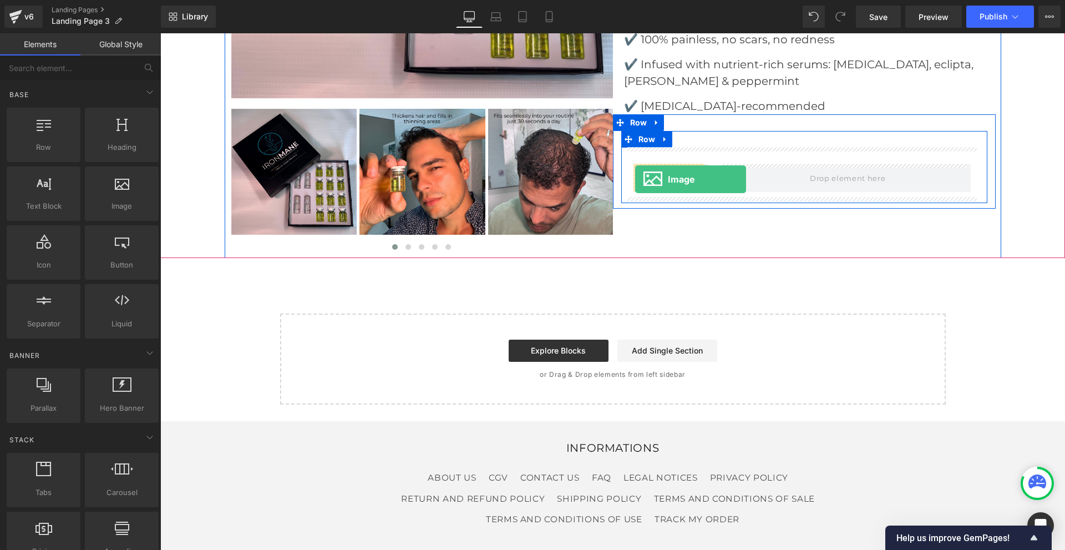
drag, startPoint x: 280, startPoint y: 233, endPoint x: 635, endPoint y: 179, distance: 359.0
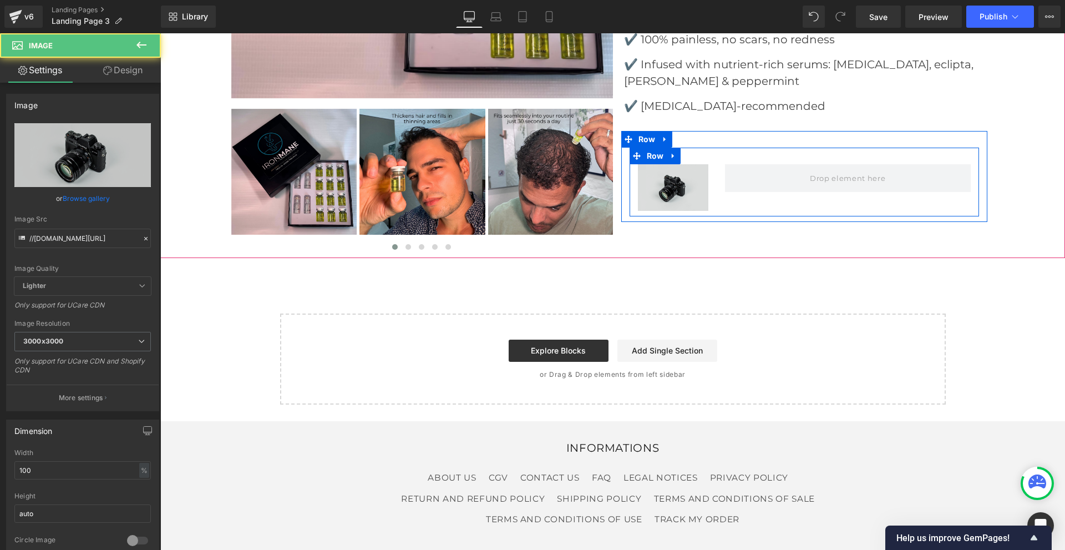
click at [663, 185] on span "Image" at bounding box center [673, 187] width 24 height 13
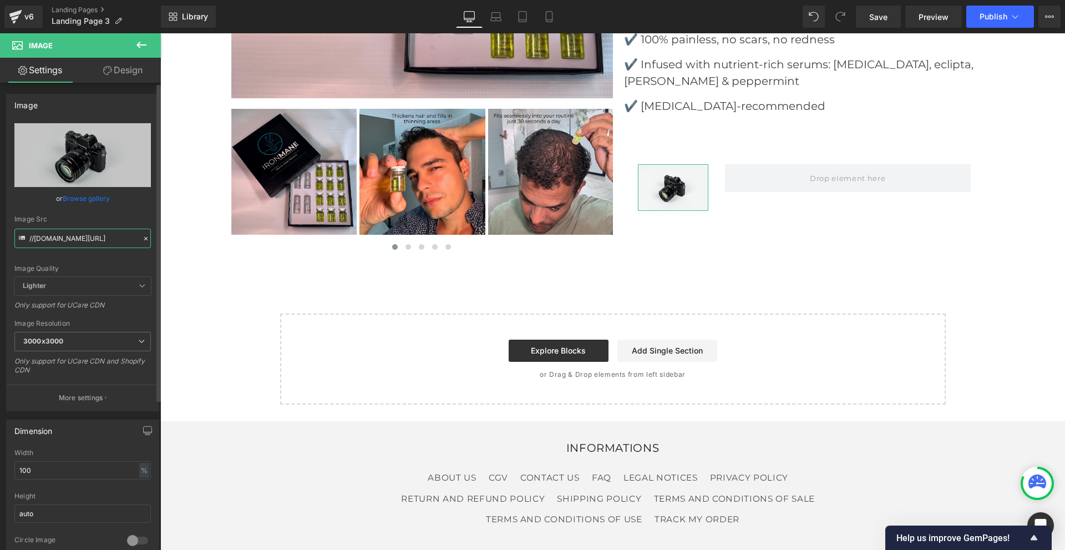
click at [75, 236] on input "//[DOMAIN_NAME][URL]" at bounding box center [82, 237] width 136 height 19
paste input "[URL][DOMAIN_NAME]"
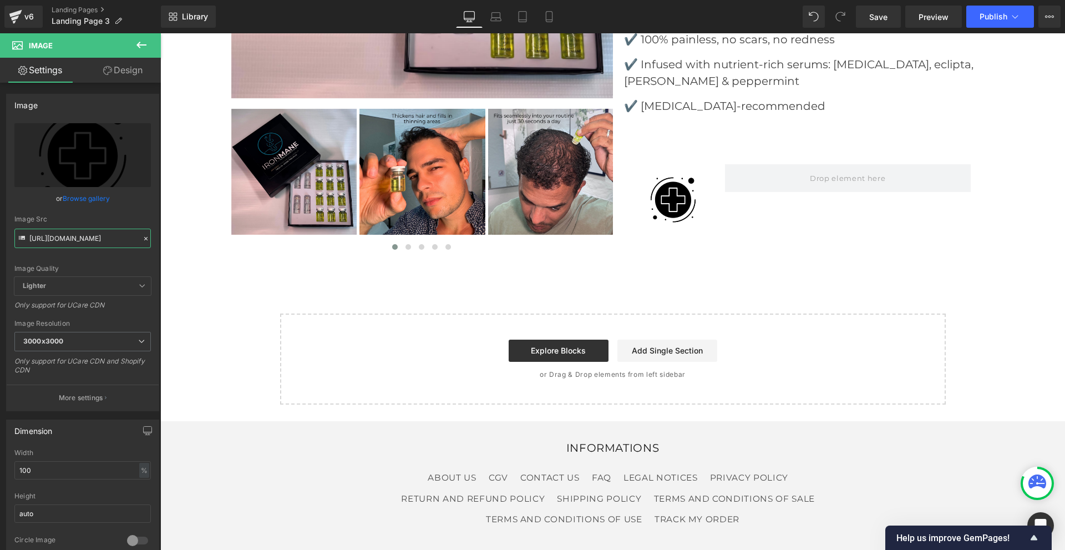
type input "[URL][DOMAIN_NAME]"
click at [149, 44] on button at bounding box center [141, 45] width 39 height 24
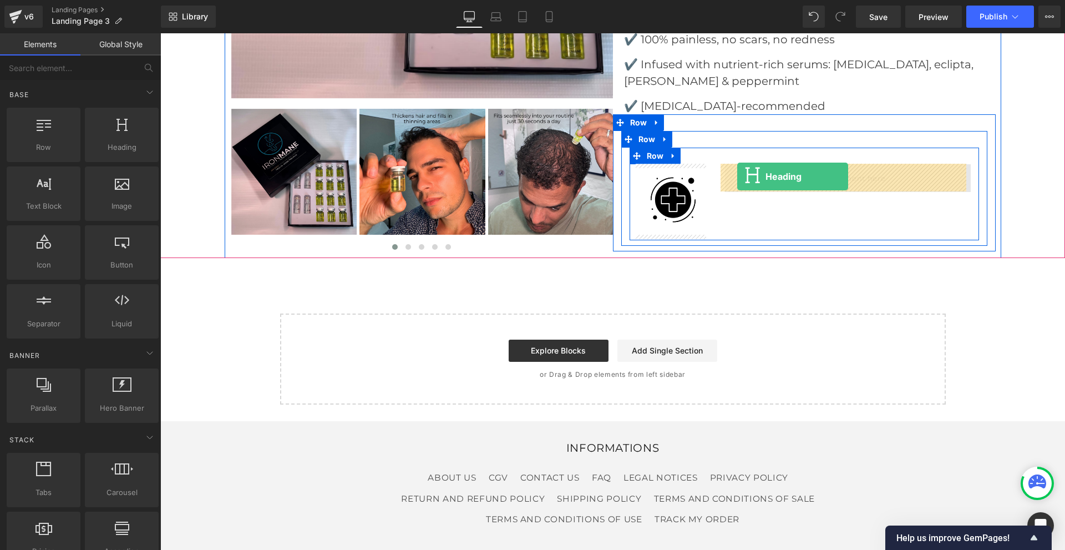
drag, startPoint x: 265, startPoint y: 174, endPoint x: 737, endPoint y: 176, distance: 472.5
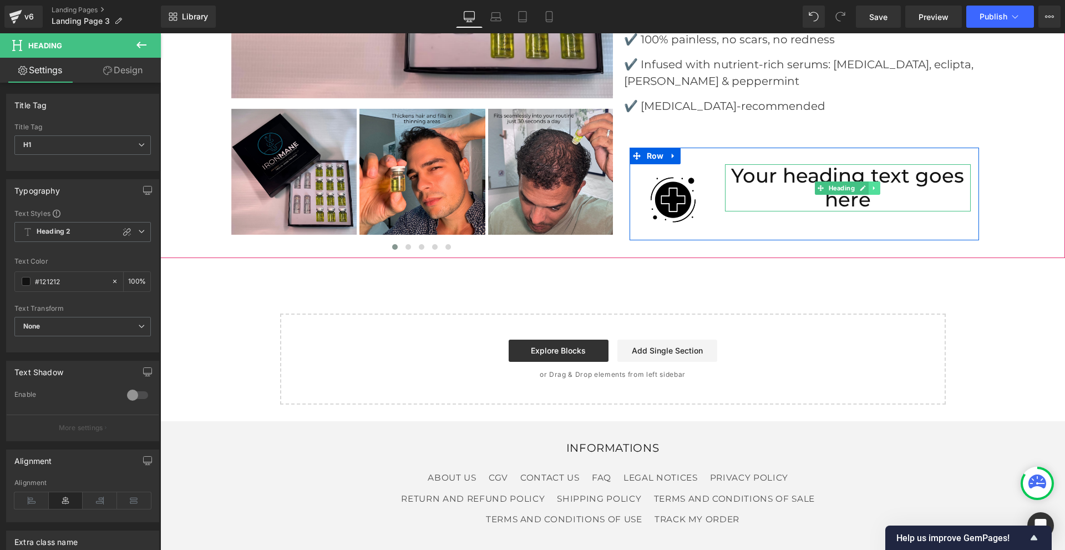
click at [871, 187] on icon at bounding box center [874, 188] width 6 height 7
click at [877, 188] on icon at bounding box center [880, 188] width 6 height 6
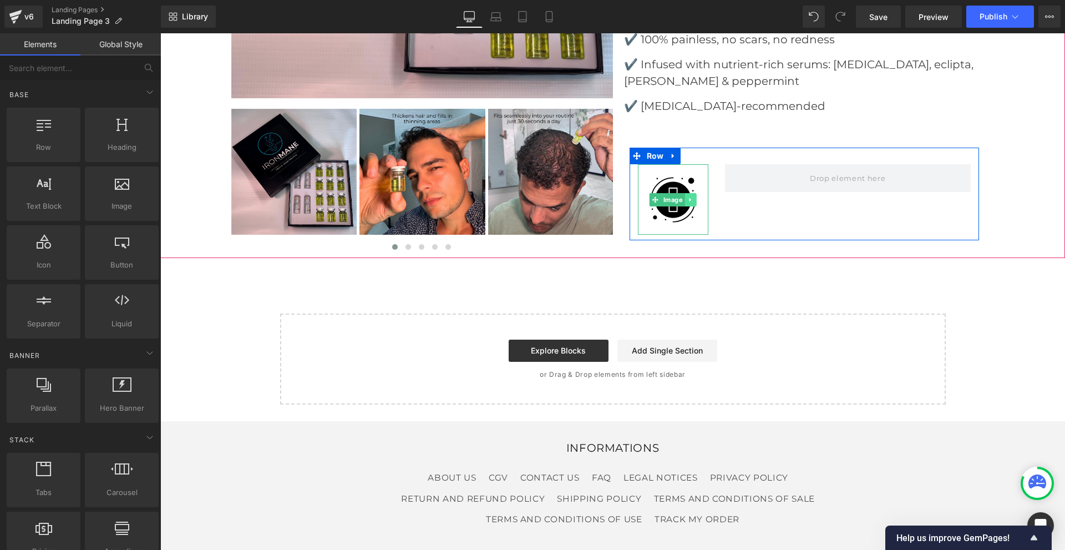
click at [687, 196] on icon at bounding box center [690, 199] width 6 height 7
click at [693, 196] on icon at bounding box center [696, 199] width 6 height 7
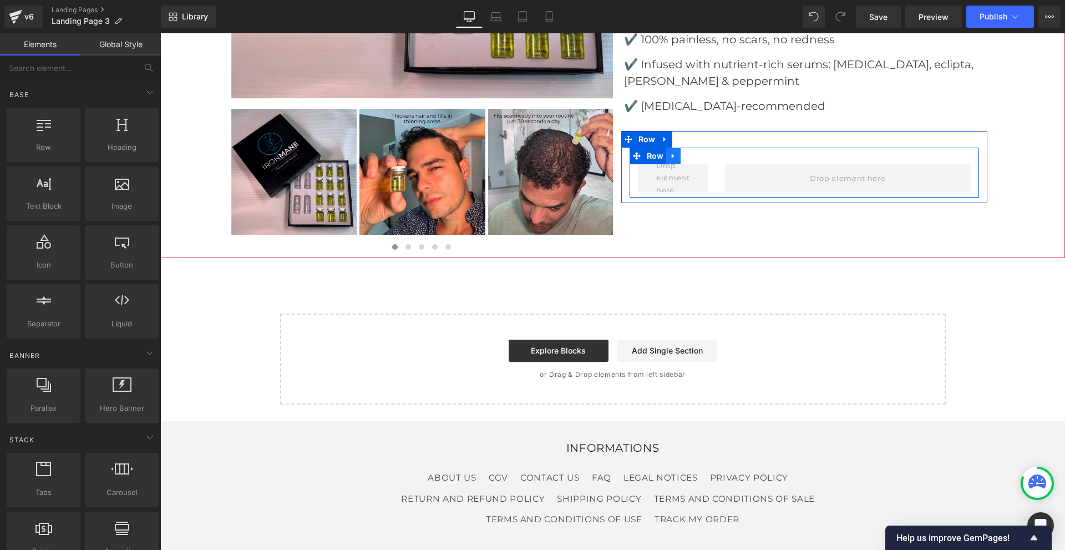
click at [672, 159] on icon at bounding box center [673, 155] width 8 height 8
click at [699, 155] on icon at bounding box center [702, 155] width 8 height 8
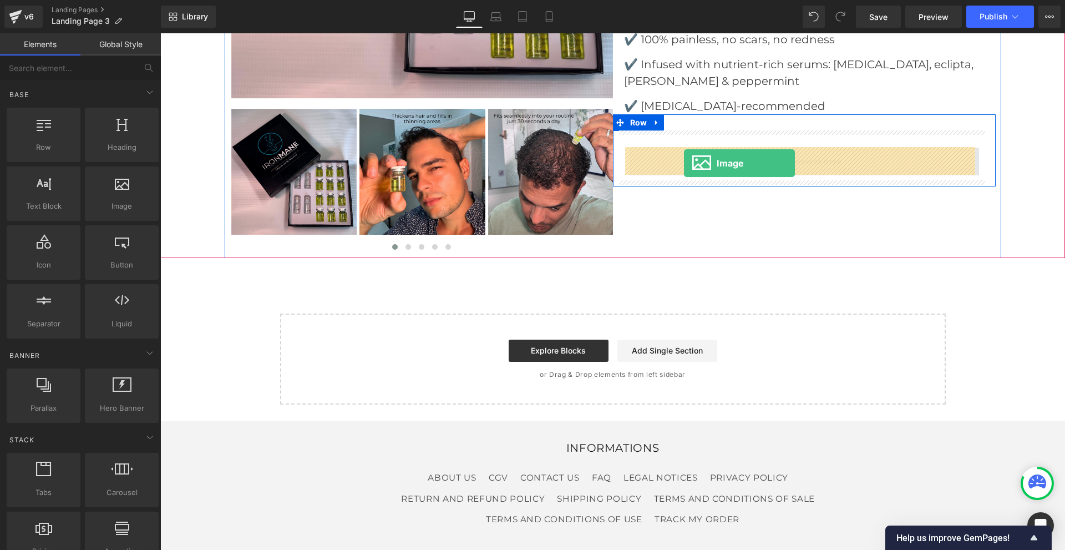
drag, startPoint x: 267, startPoint y: 235, endPoint x: 684, endPoint y: 163, distance: 423.1
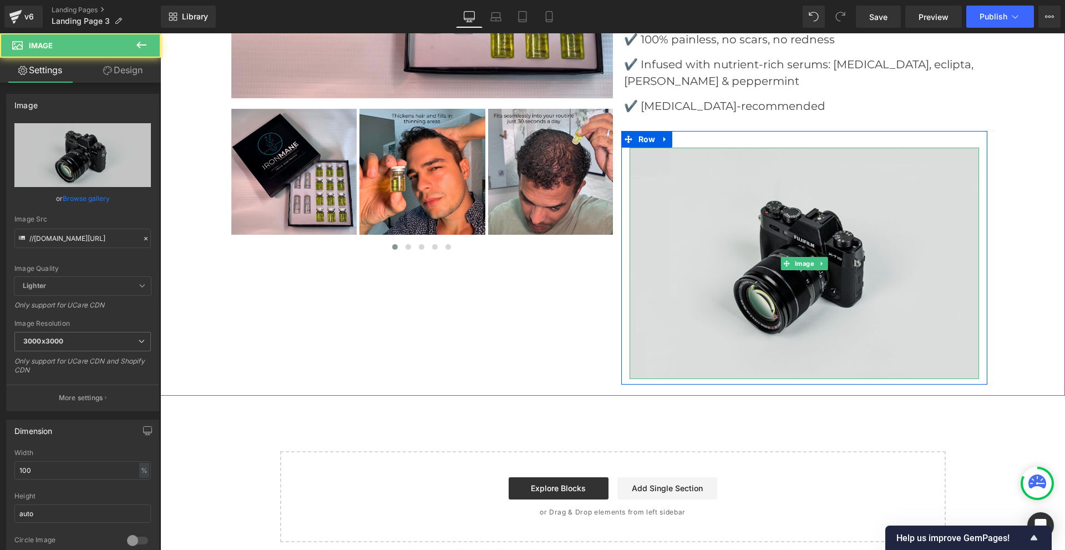
click at [693, 191] on img at bounding box center [803, 263] width 349 height 231
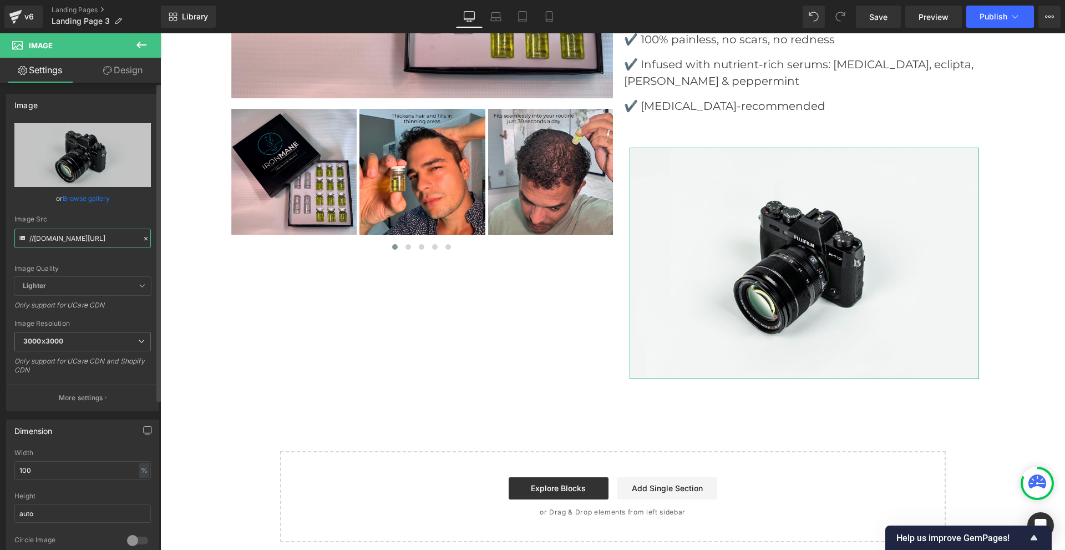
click at [105, 235] on input "//[DOMAIN_NAME][URL]" at bounding box center [82, 237] width 136 height 19
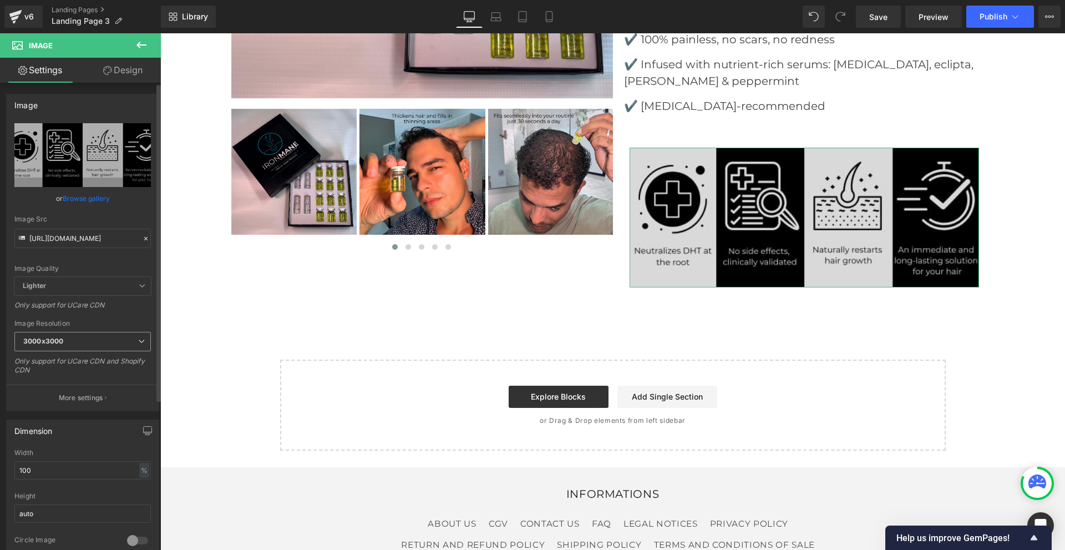
click at [78, 344] on span "3000x3000" at bounding box center [82, 341] width 136 height 19
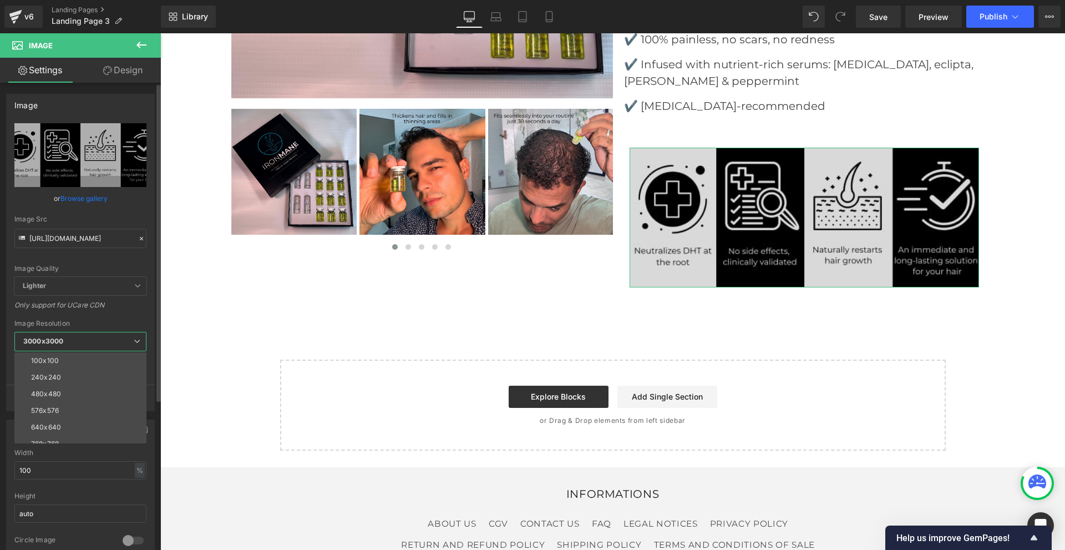
scroll to position [159, 0]
click at [90, 426] on li "3000x3000" at bounding box center [82, 434] width 137 height 17
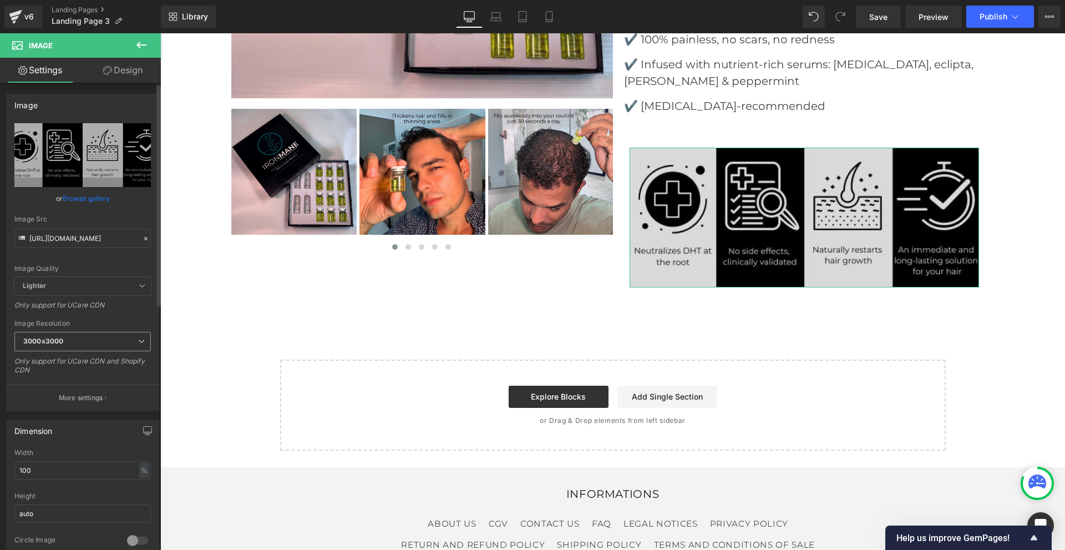
click at [82, 339] on span "3000x3000" at bounding box center [82, 341] width 136 height 19
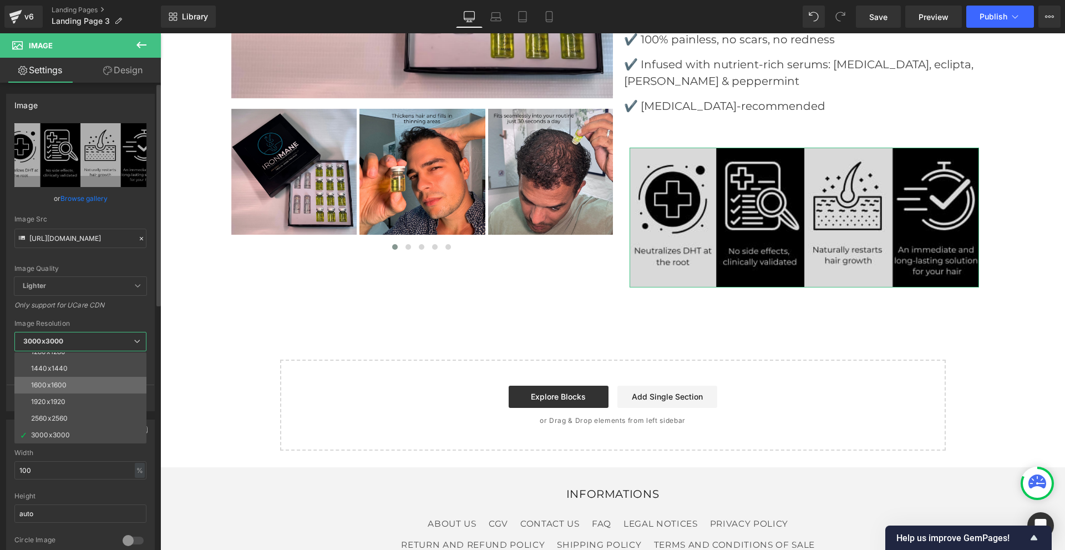
click at [73, 378] on li "1600x1600" at bounding box center [82, 385] width 137 height 17
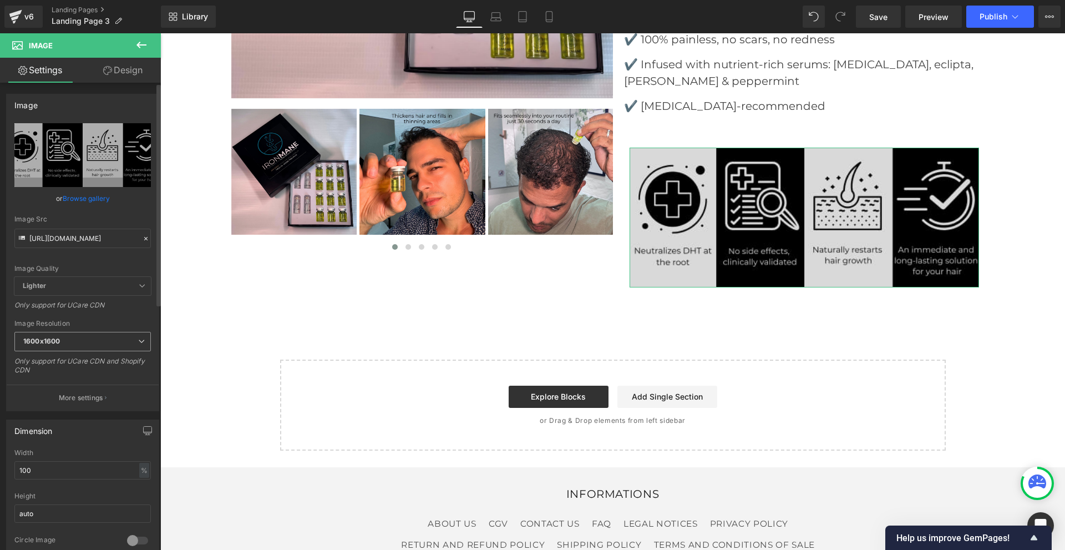
click at [62, 341] on span "1600x1600" at bounding box center [82, 341] width 136 height 19
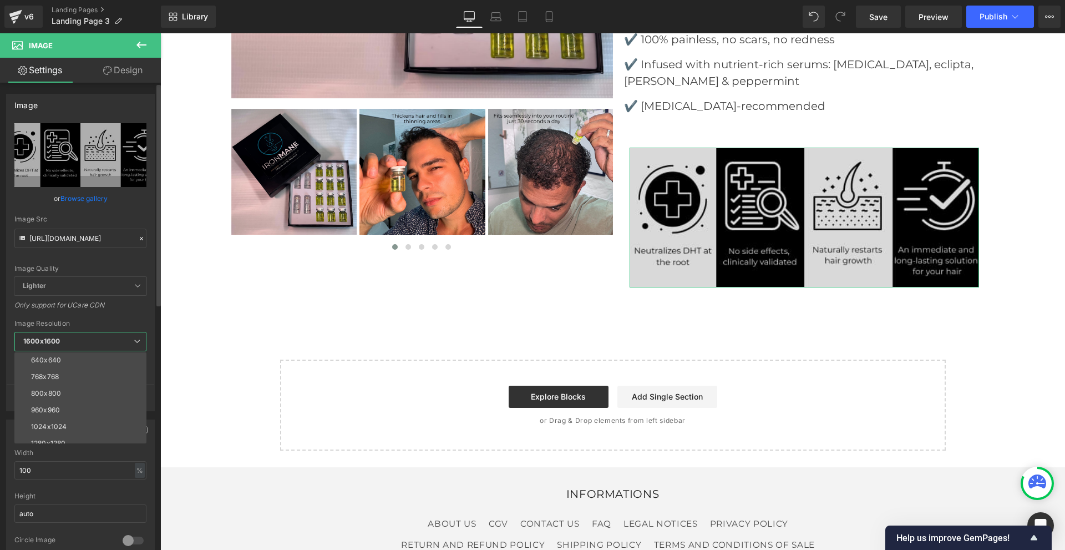
scroll to position [0, 0]
click at [54, 412] on div "576x576" at bounding box center [45, 411] width 28 height 8
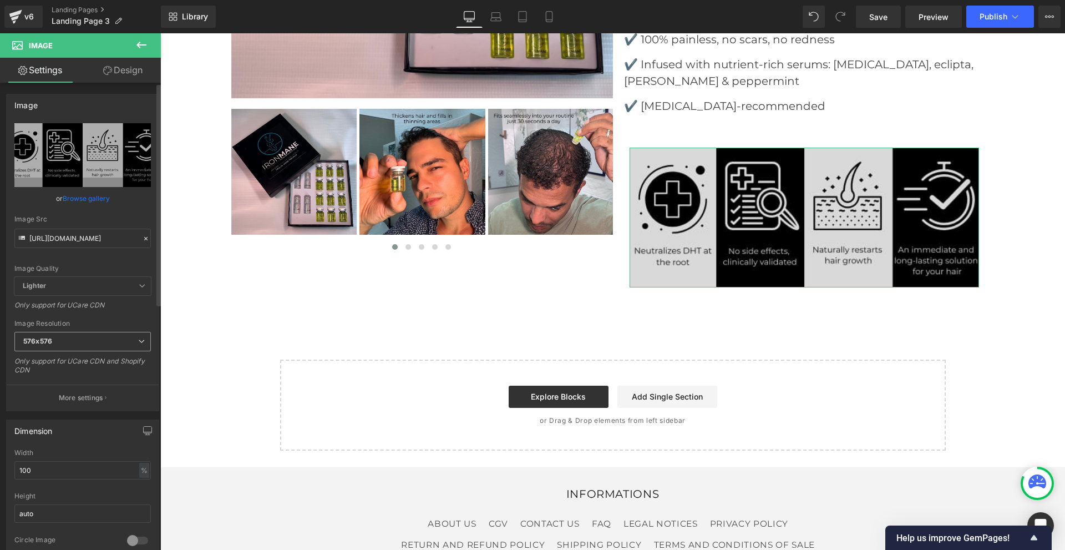
type input "[URL][DOMAIN_NAME]"
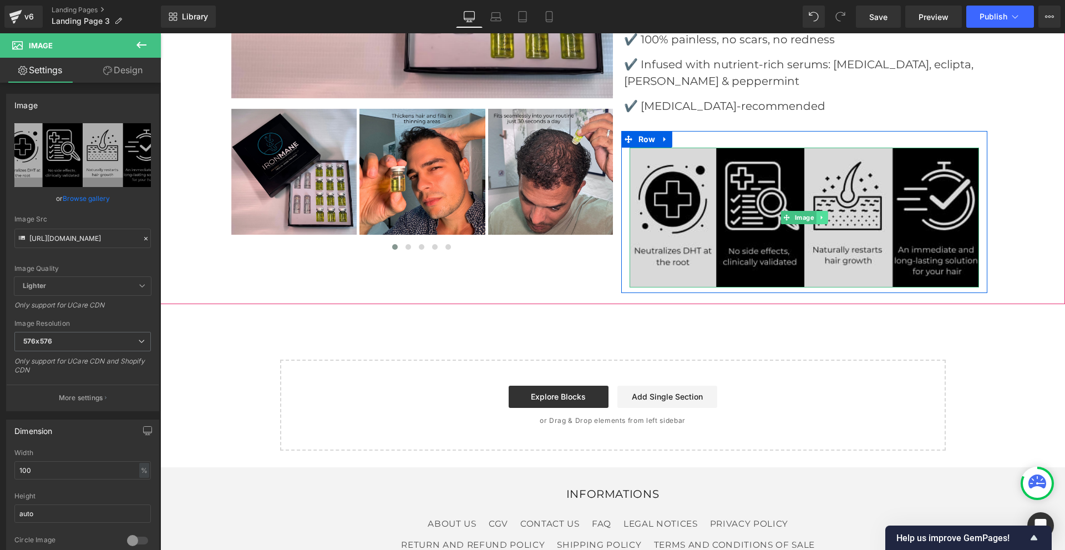
click at [816, 214] on link at bounding box center [822, 217] width 12 height 13
click at [824, 215] on icon at bounding box center [827, 217] width 6 height 7
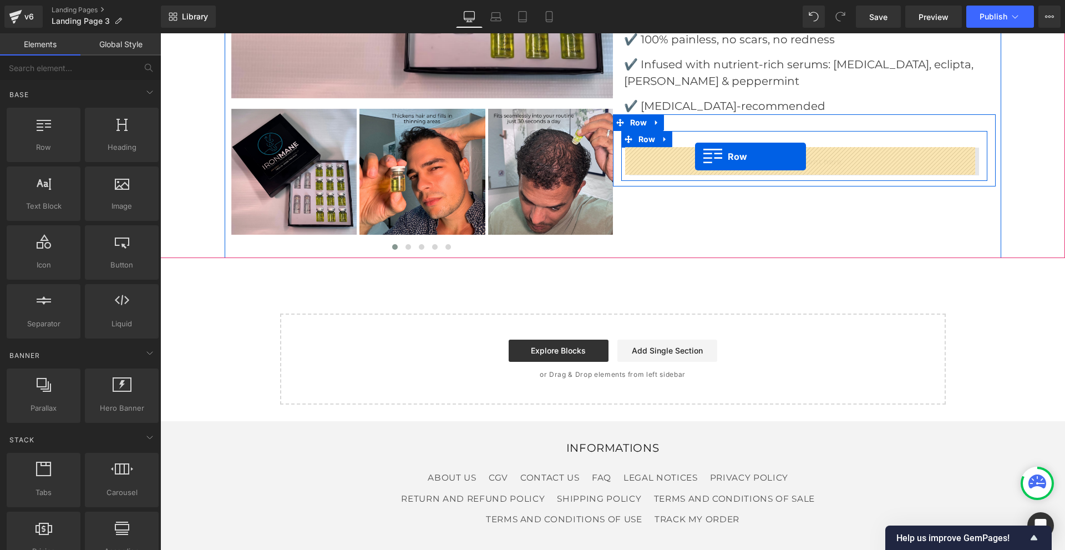
drag, startPoint x: 209, startPoint y: 174, endPoint x: 695, endPoint y: 156, distance: 486.1
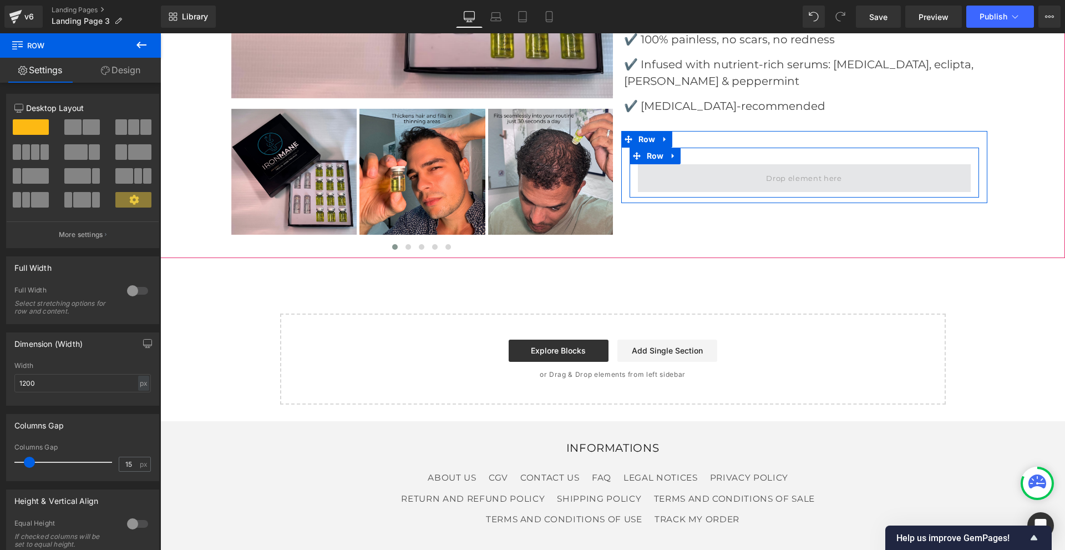
drag, startPoint x: 190, startPoint y: 158, endPoint x: 703, endPoint y: 172, distance: 513.7
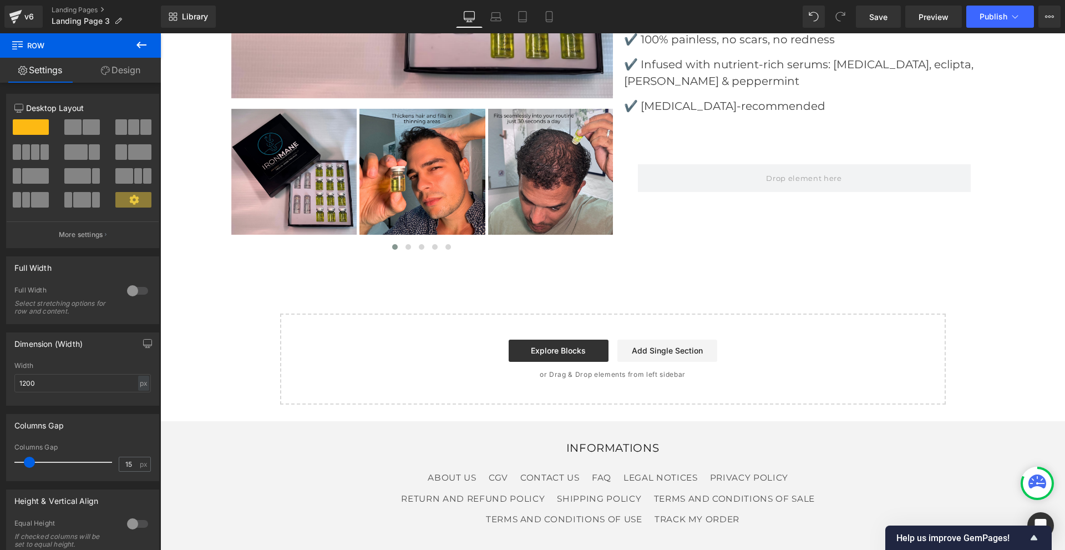
click at [145, 40] on icon at bounding box center [141, 44] width 13 height 13
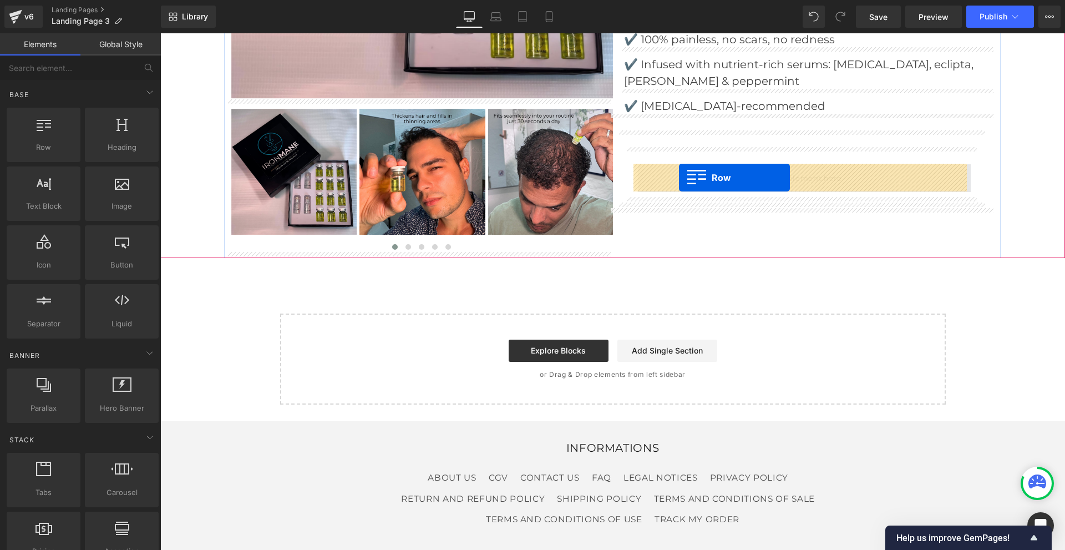
drag, startPoint x: 204, startPoint y: 169, endPoint x: 679, endPoint y: 177, distance: 475.4
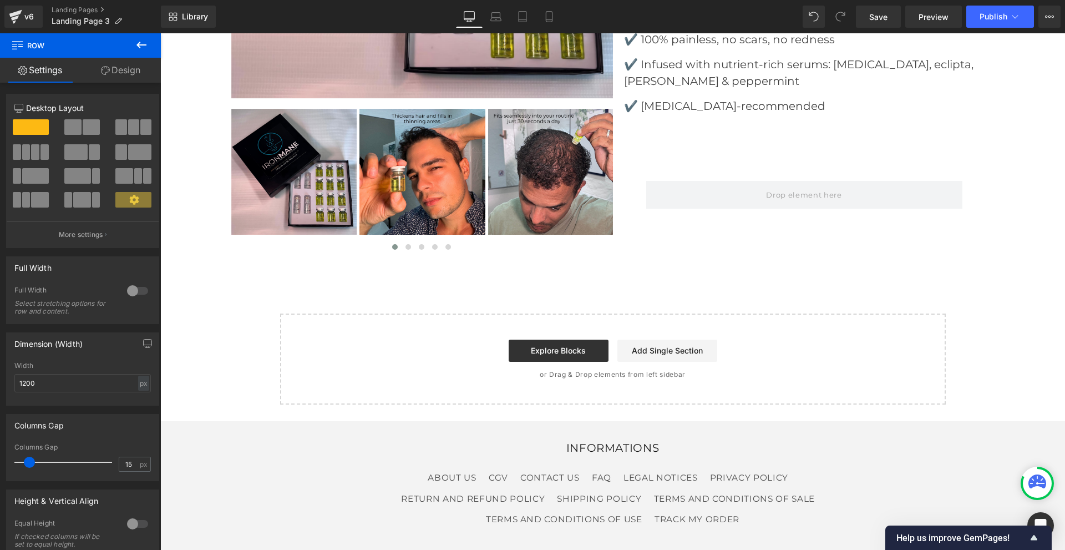
click at [141, 48] on icon at bounding box center [141, 44] width 13 height 13
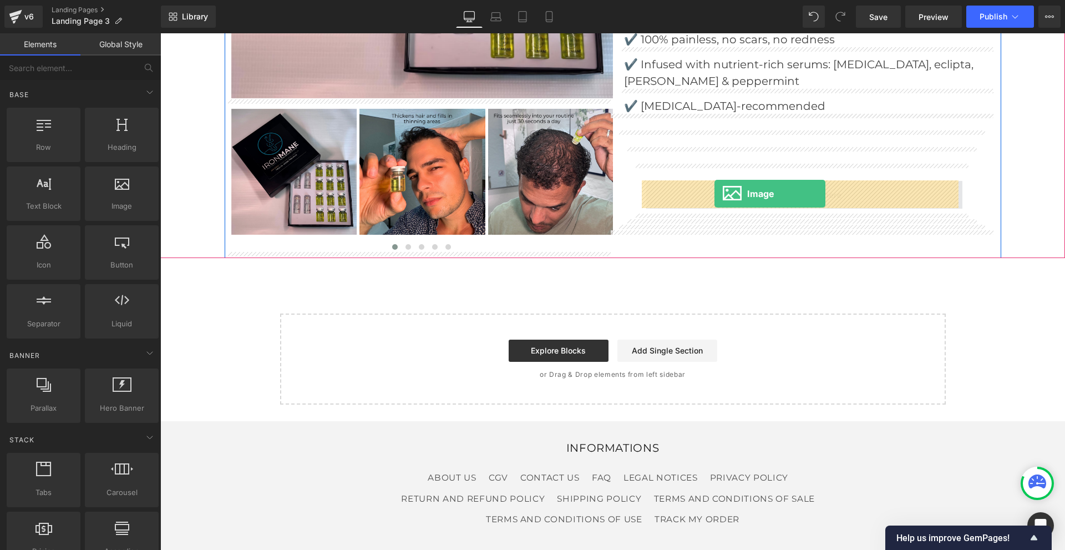
drag, startPoint x: 282, startPoint y: 237, endPoint x: 714, endPoint y: 194, distance: 434.7
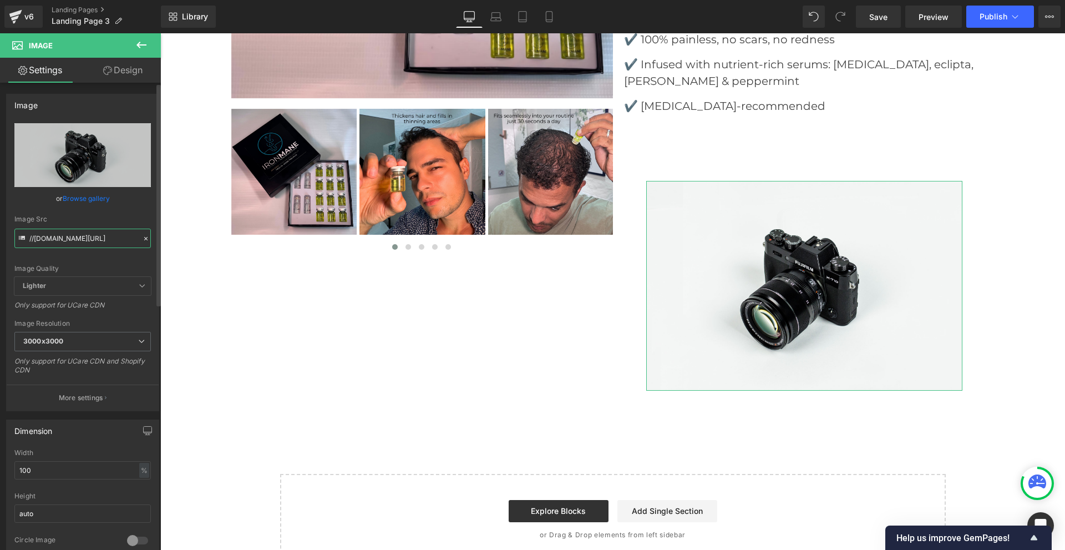
click at [80, 242] on input "//[DOMAIN_NAME][URL]" at bounding box center [82, 237] width 136 height 19
paste input "[URL][DOMAIN_NAME]"
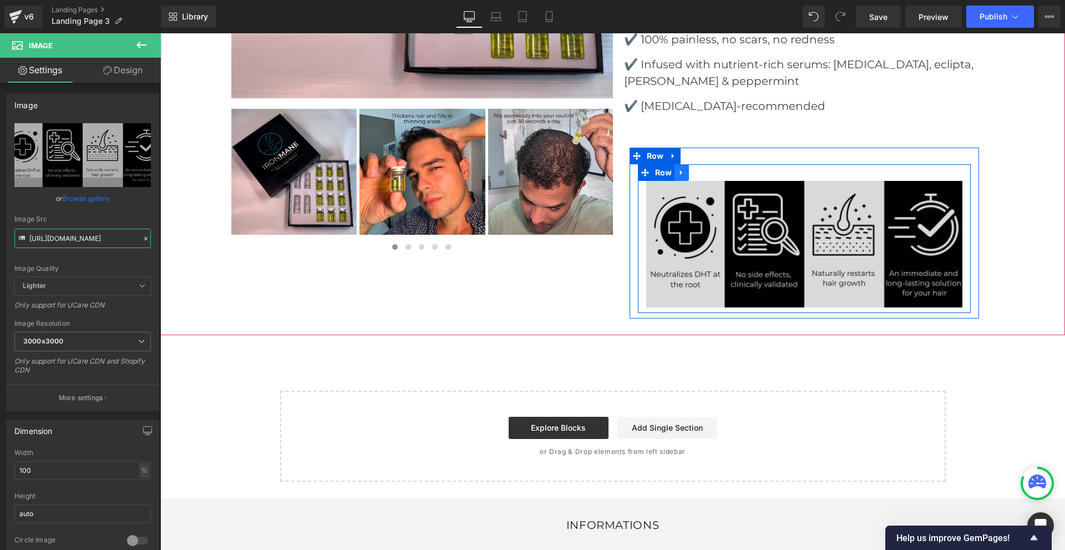
type input "[URL][DOMAIN_NAME]"
click at [680, 172] on icon at bounding box center [681, 172] width 2 height 5
click at [709, 173] on icon at bounding box center [711, 173] width 8 height 8
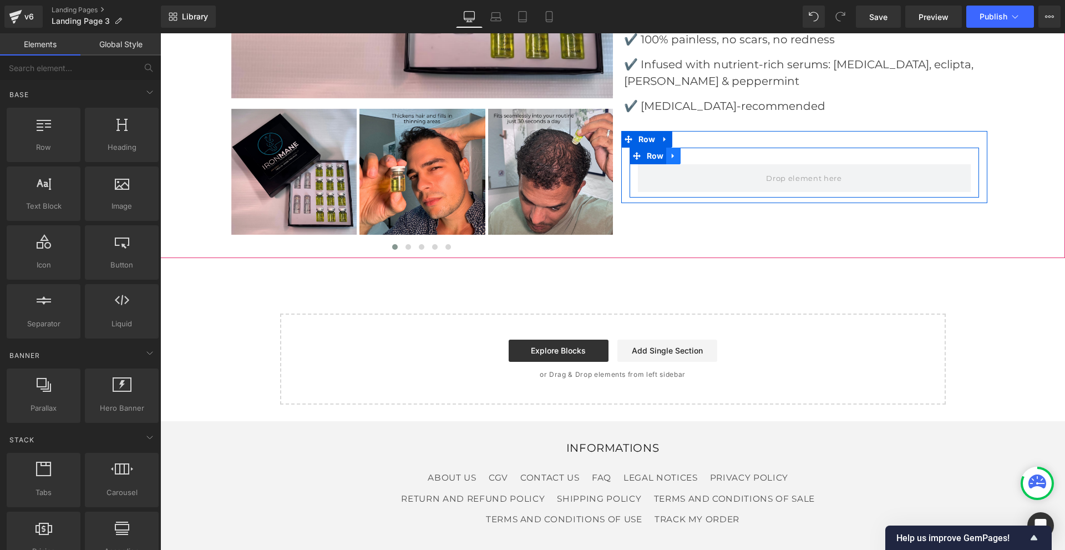
click at [672, 155] on icon at bounding box center [673, 155] width 8 height 8
click at [698, 156] on icon at bounding box center [702, 155] width 8 height 8
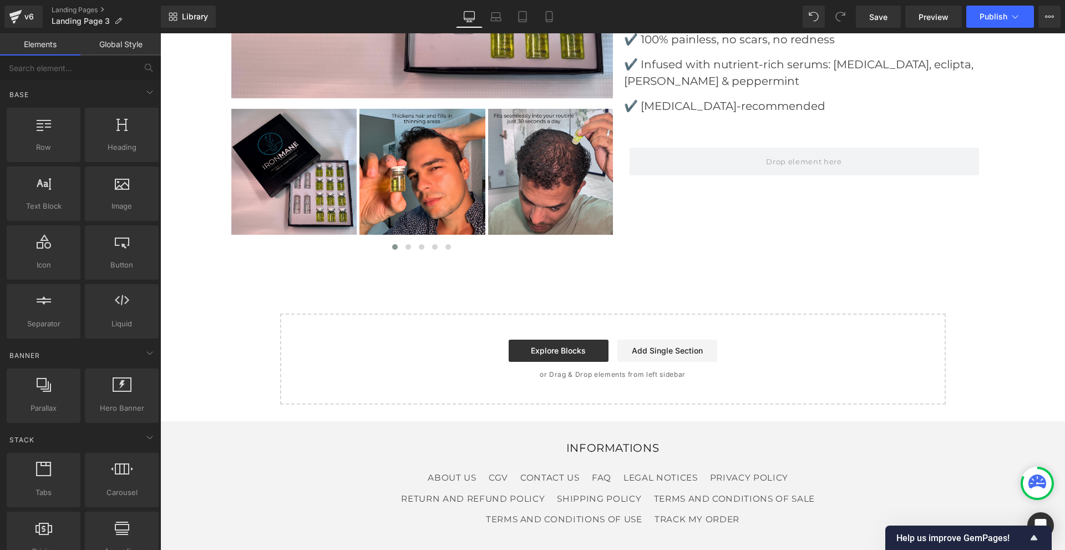
click at [135, 37] on link "Global Style" at bounding box center [120, 44] width 80 height 22
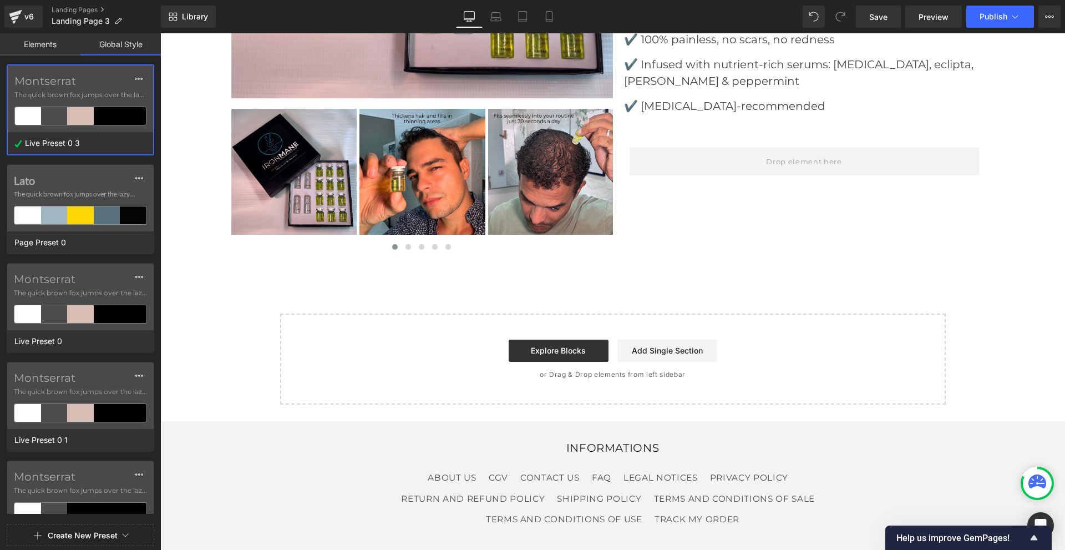
click at [25, 32] on div "v6 Landing Pages Landing Page 3" at bounding box center [80, 16] width 161 height 33
click at [32, 49] on link "Elements" at bounding box center [40, 44] width 80 height 22
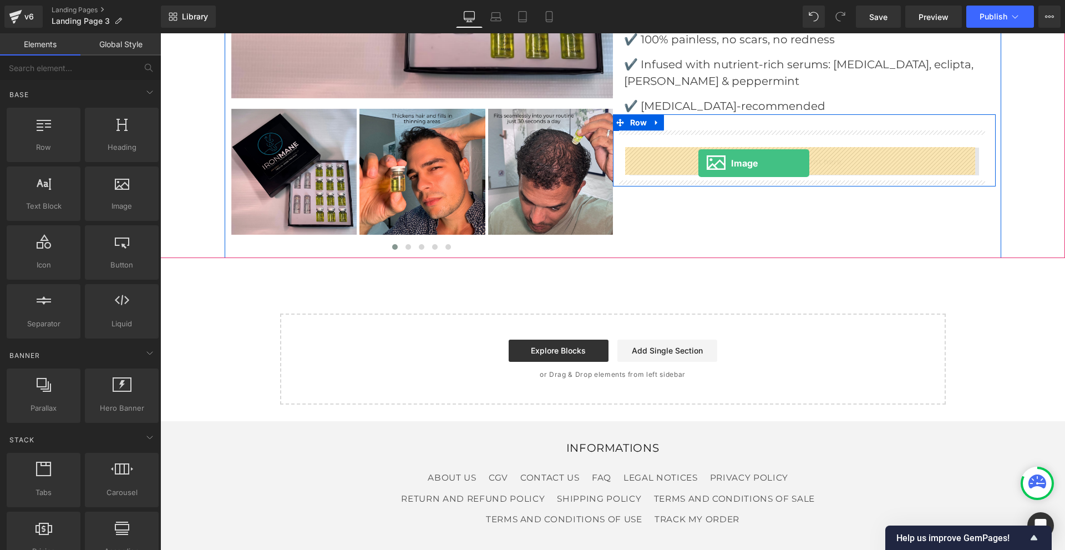
drag, startPoint x: 264, startPoint y: 236, endPoint x: 698, endPoint y: 163, distance: 440.3
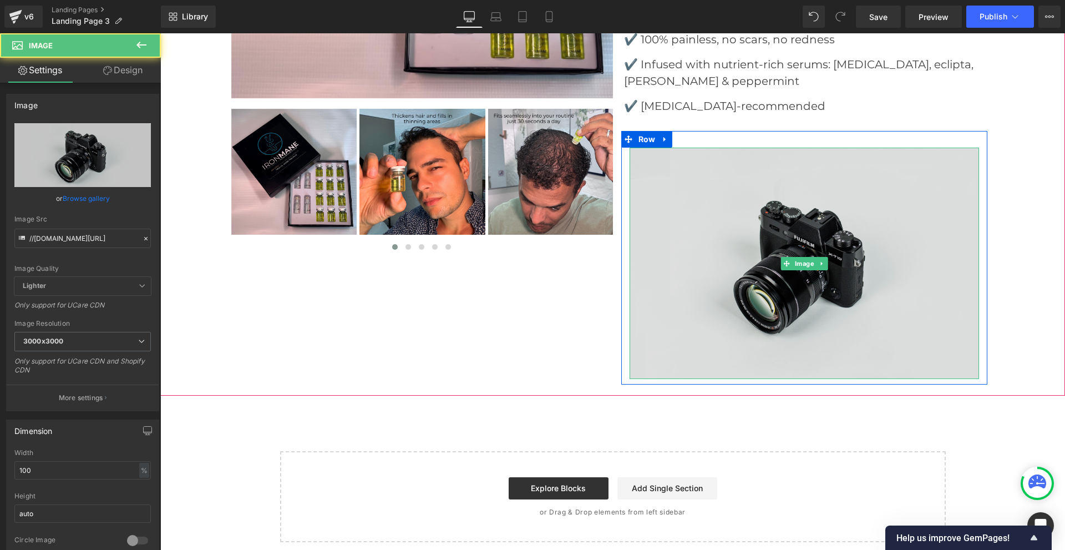
click at [699, 204] on img at bounding box center [803, 263] width 349 height 231
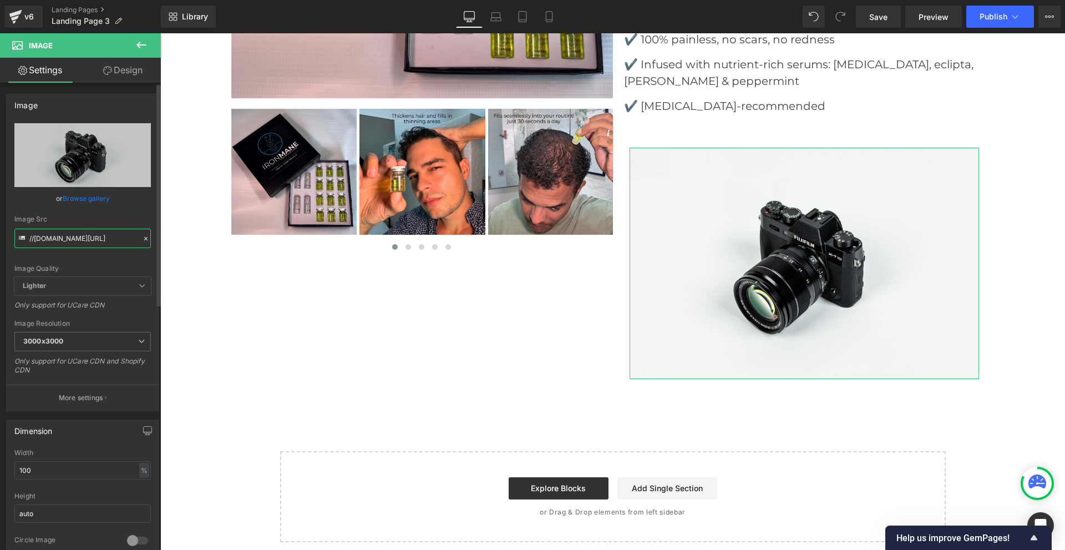
click at [101, 241] on input "//[DOMAIN_NAME][URL]" at bounding box center [82, 237] width 136 height 19
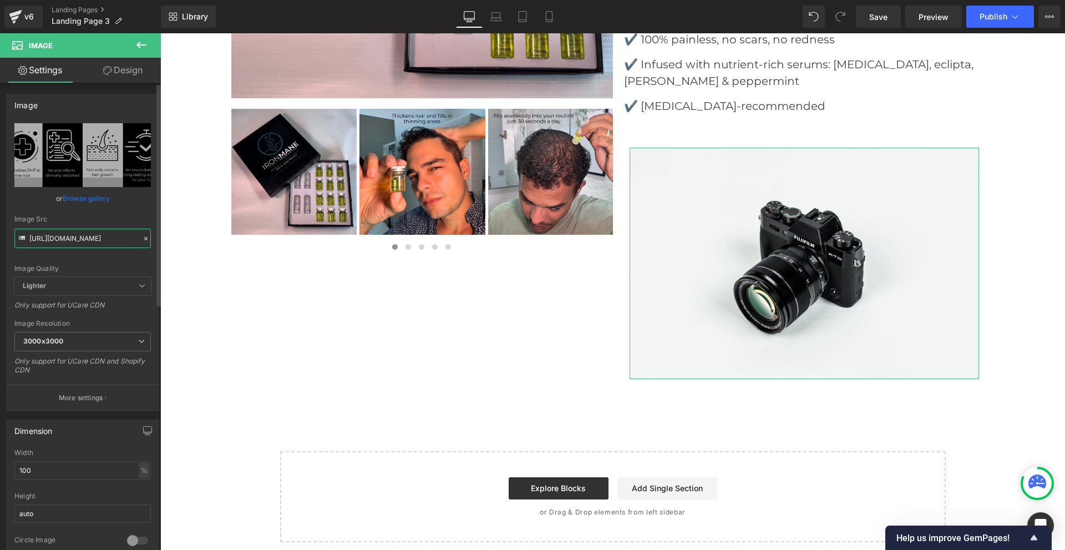
type input "[URL][DOMAIN_NAME]"
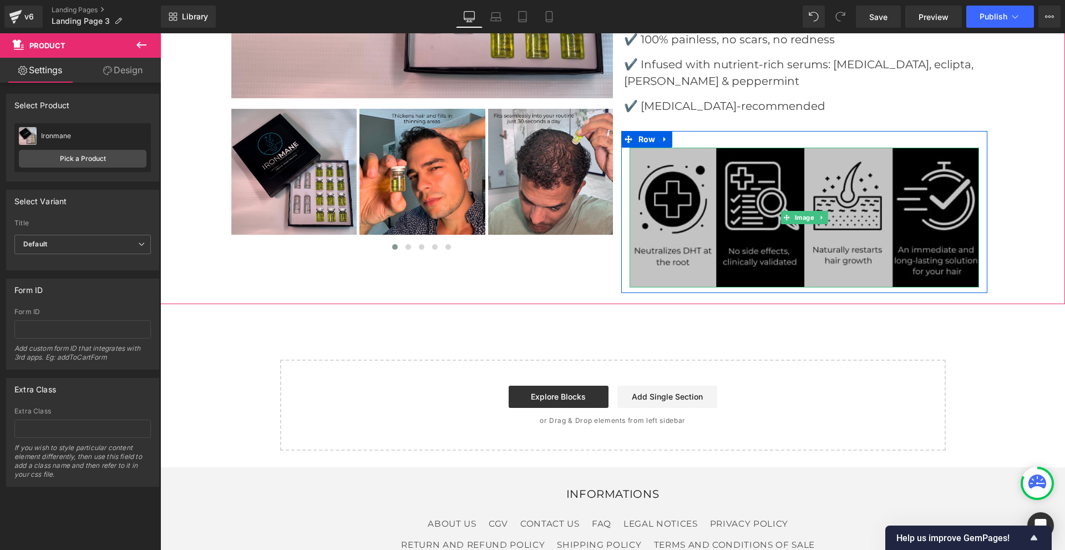
click at [743, 184] on img at bounding box center [803, 218] width 349 height 140
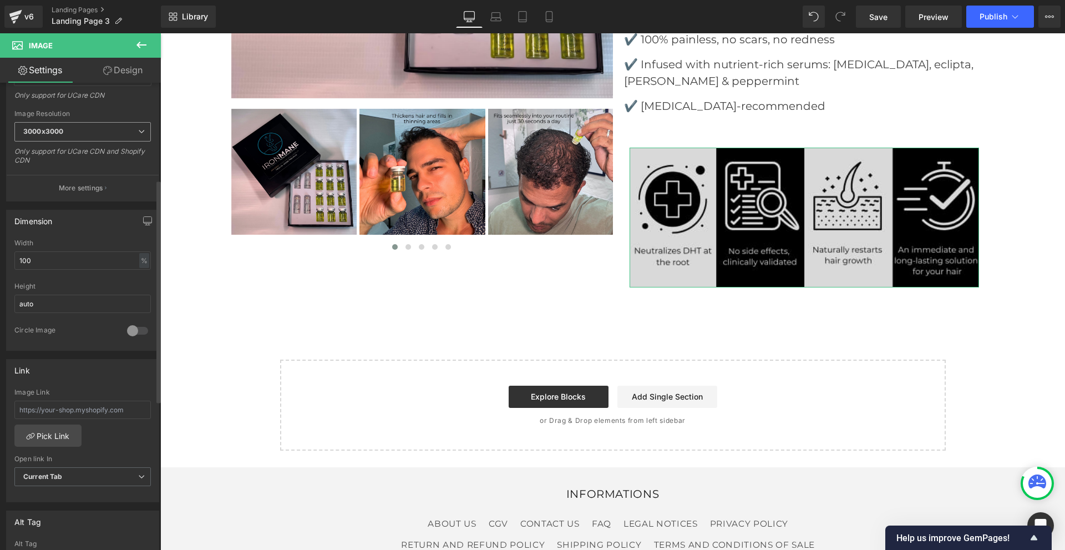
scroll to position [222, 0]
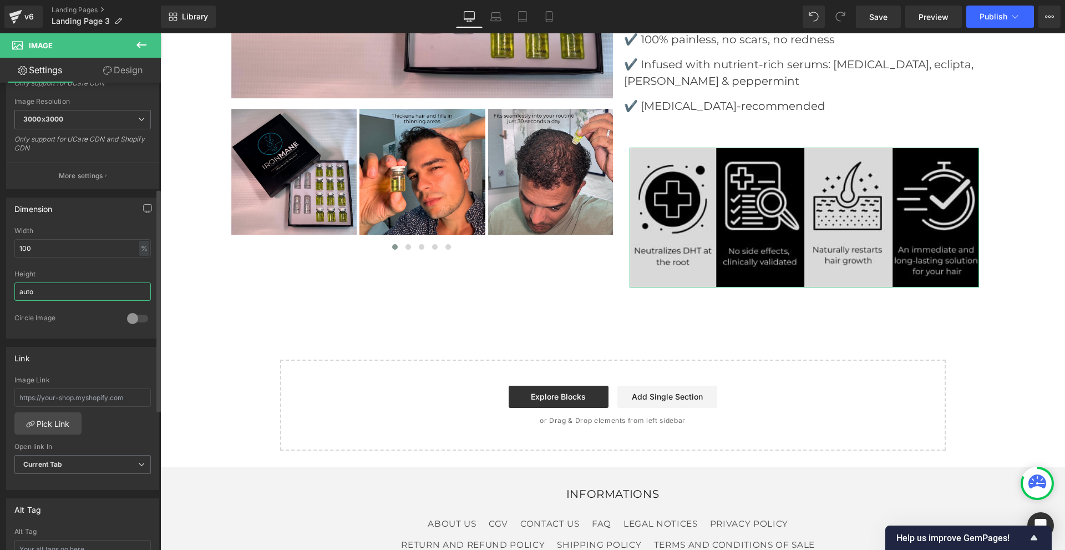
click at [62, 292] on input "auto" at bounding box center [82, 291] width 136 height 18
drag, startPoint x: 62, startPoint y: 292, endPoint x: 13, endPoint y: 287, distance: 49.1
click at [13, 287] on div "100% Width 100 % % px auto Height auto 0 Circle Image" at bounding box center [83, 282] width 152 height 111
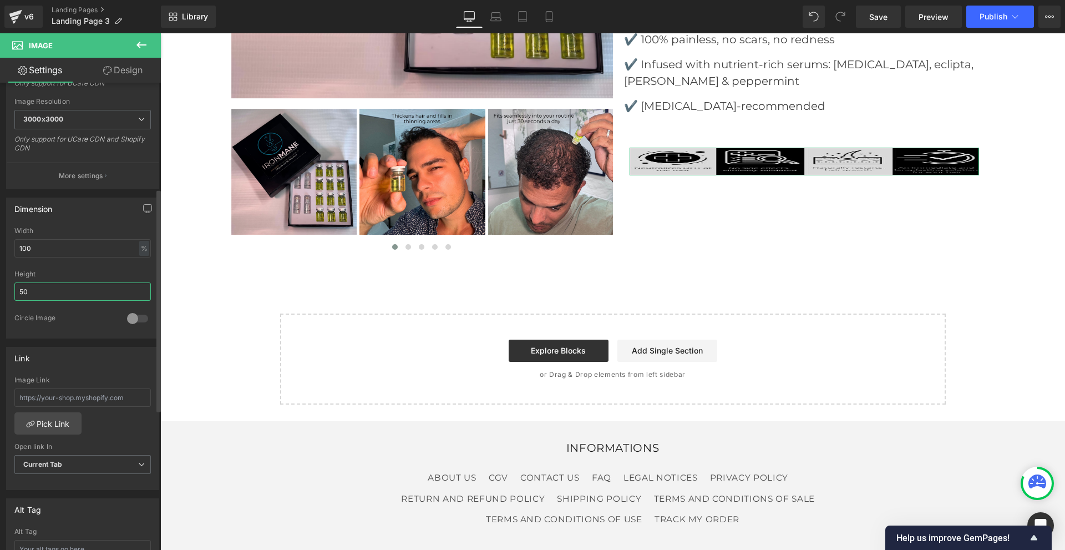
type input "5"
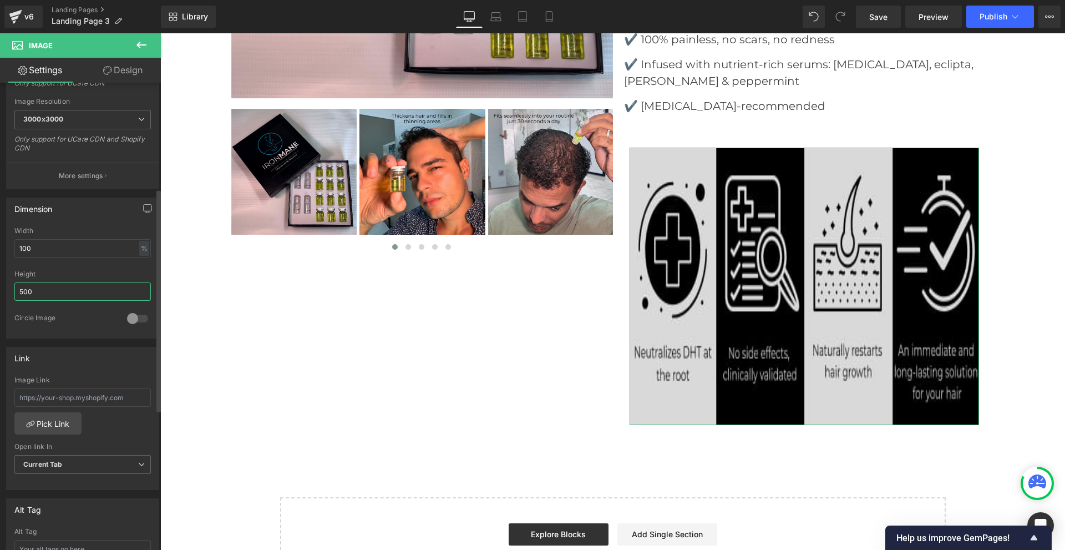
drag, startPoint x: 39, startPoint y: 292, endPoint x: 9, endPoint y: 292, distance: 29.9
click at [9, 292] on div "100% Width 100 % % px 500px Height 500 0 Circle Image" at bounding box center [83, 282] width 152 height 111
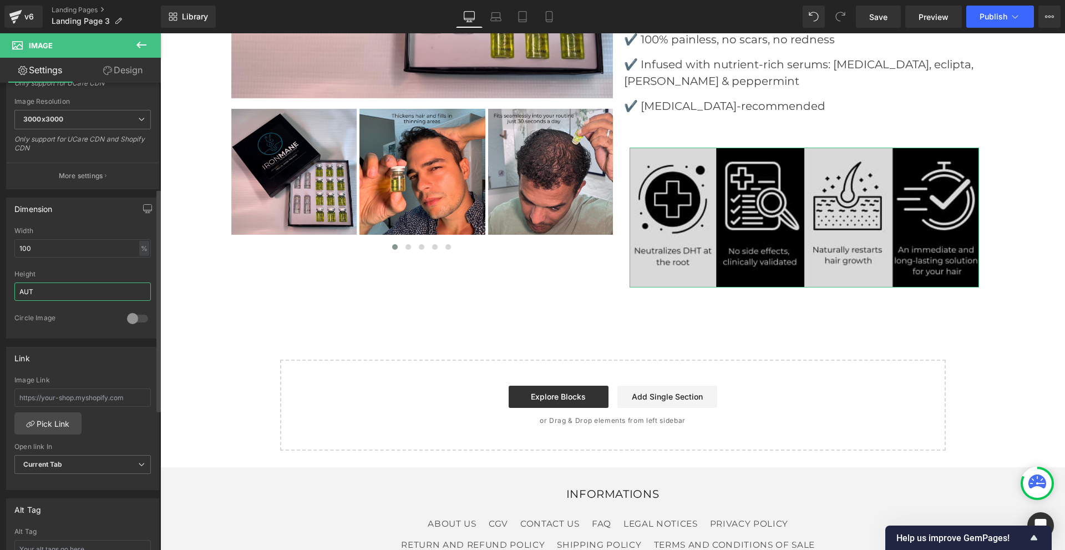
type input "AUTO"
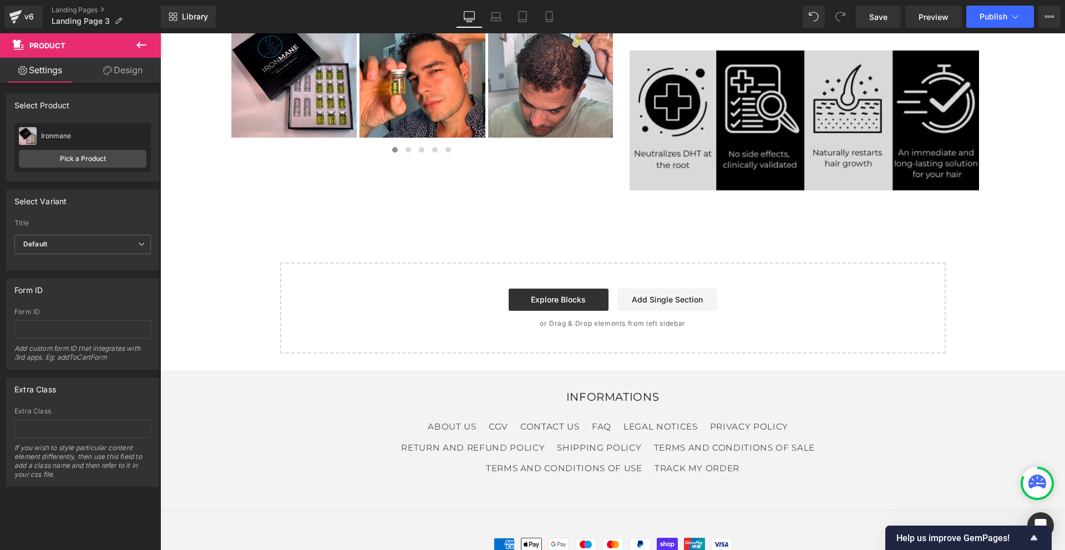
scroll to position [555, 0]
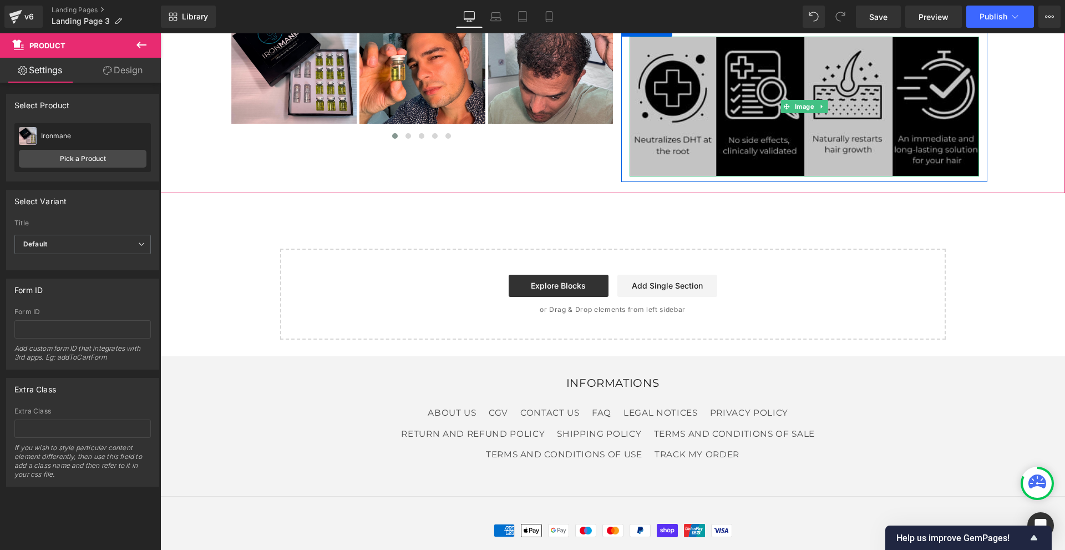
click at [654, 141] on img at bounding box center [803, 107] width 349 height 140
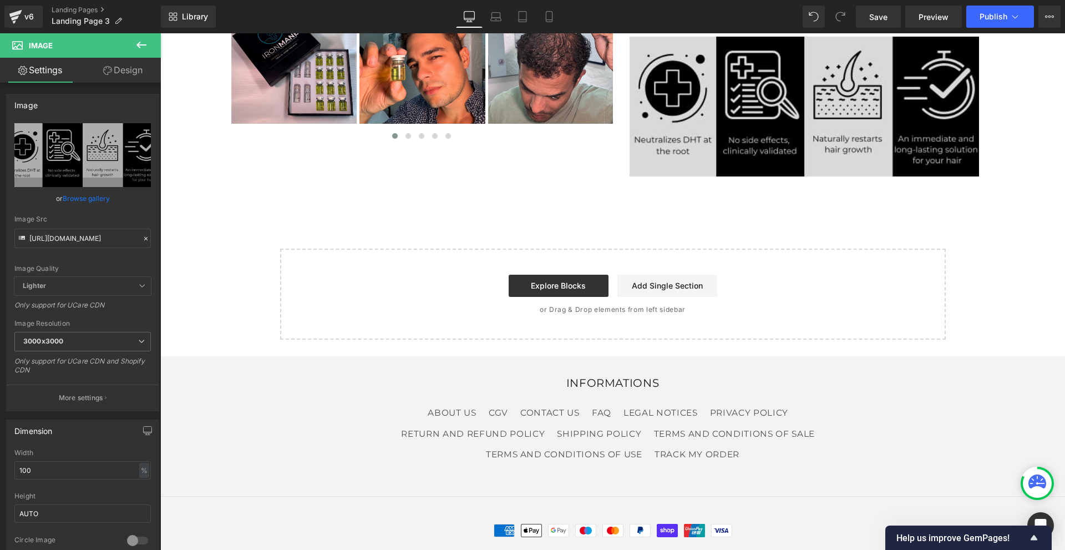
click at [138, 44] on icon at bounding box center [141, 45] width 10 height 7
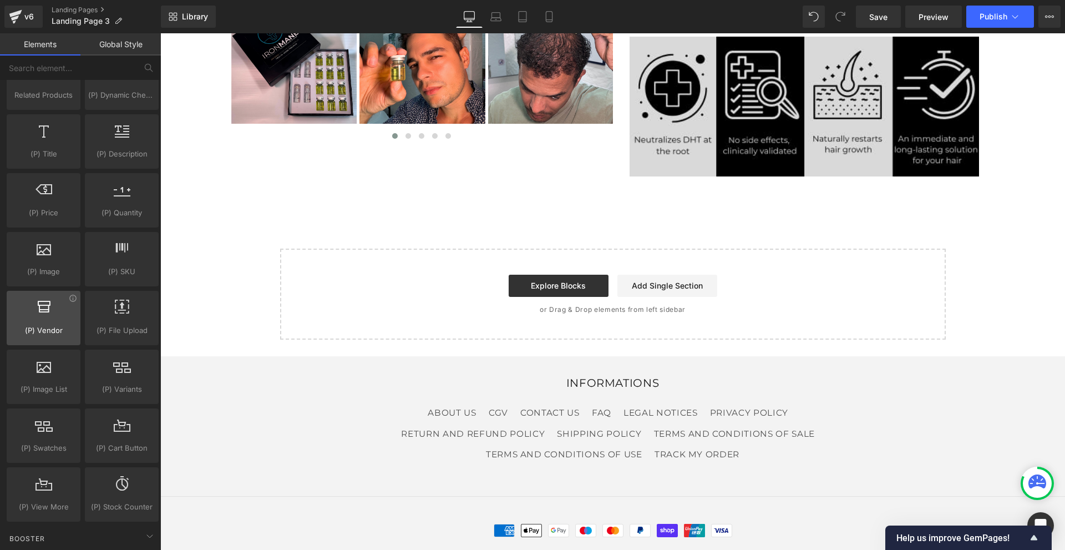
scroll to position [832, 0]
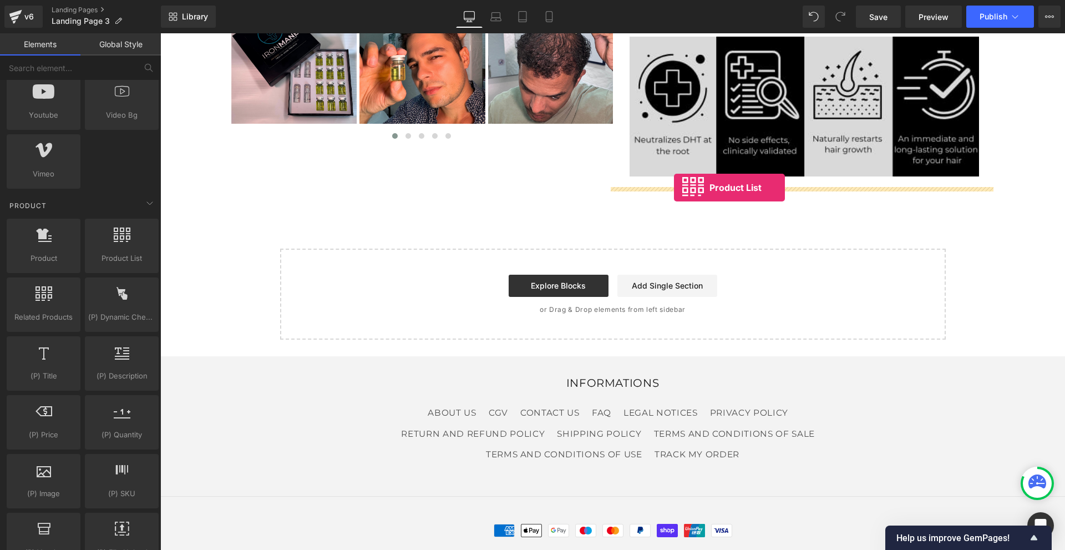
drag, startPoint x: 268, startPoint y: 279, endPoint x: 674, endPoint y: 187, distance: 416.1
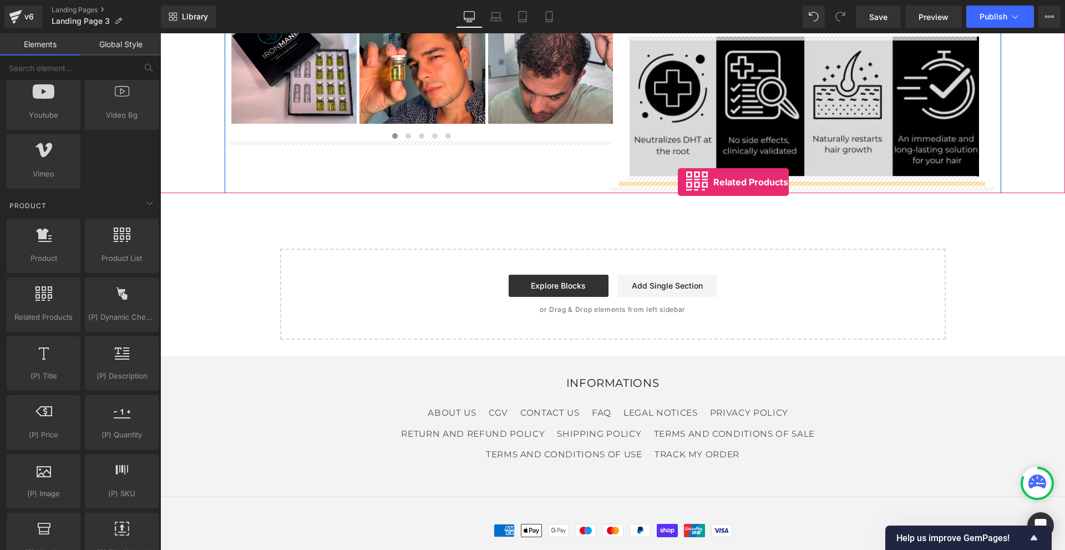
drag, startPoint x: 209, startPoint y: 338, endPoint x: 678, endPoint y: 182, distance: 494.6
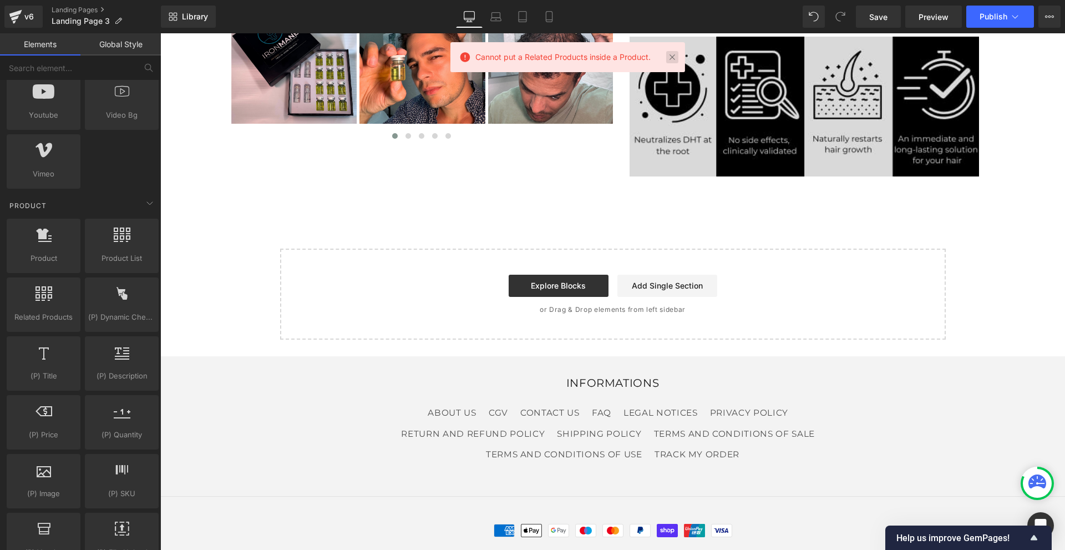
click at [668, 58] on link at bounding box center [672, 57] width 12 height 12
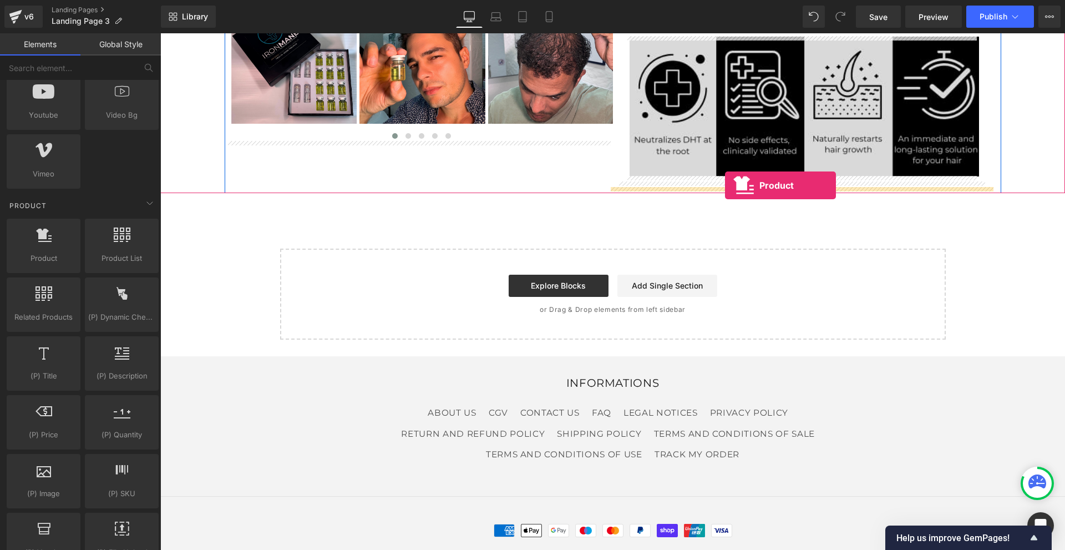
drag, startPoint x: 207, startPoint y: 286, endPoint x: 725, endPoint y: 185, distance: 527.1
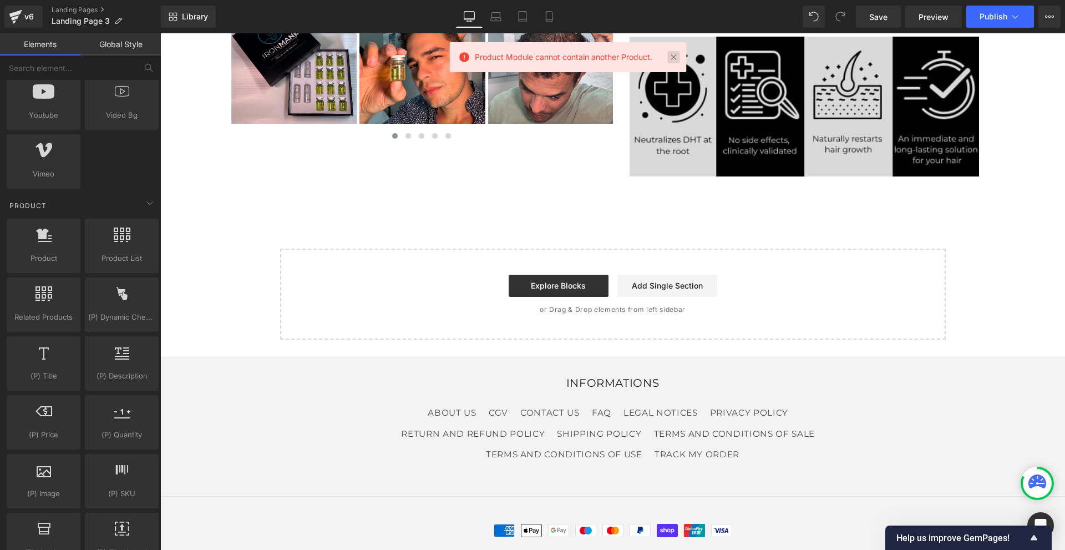
click at [675, 57] on link at bounding box center [674, 57] width 12 height 12
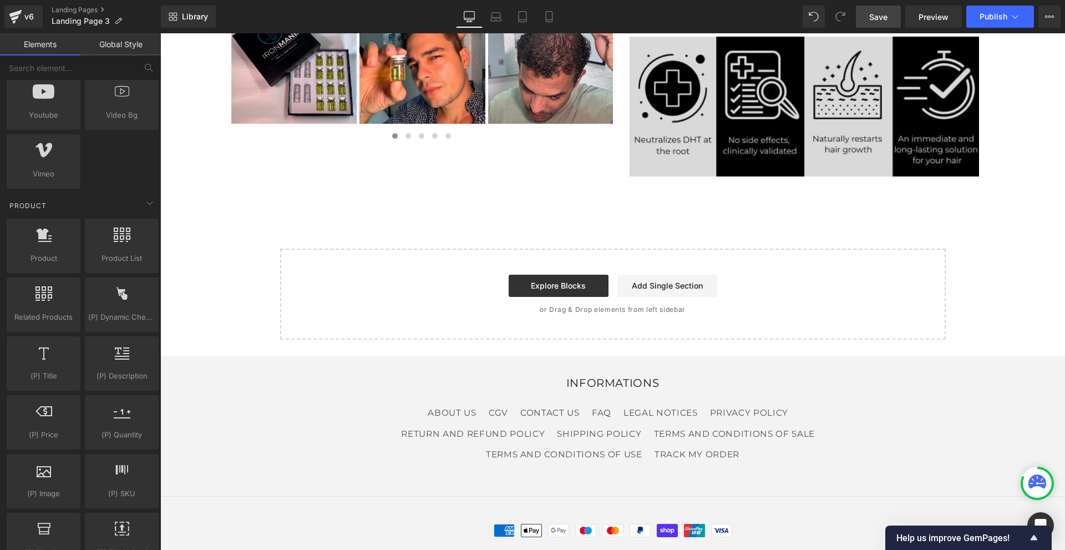
click at [869, 10] on link "Save" at bounding box center [878, 17] width 45 height 22
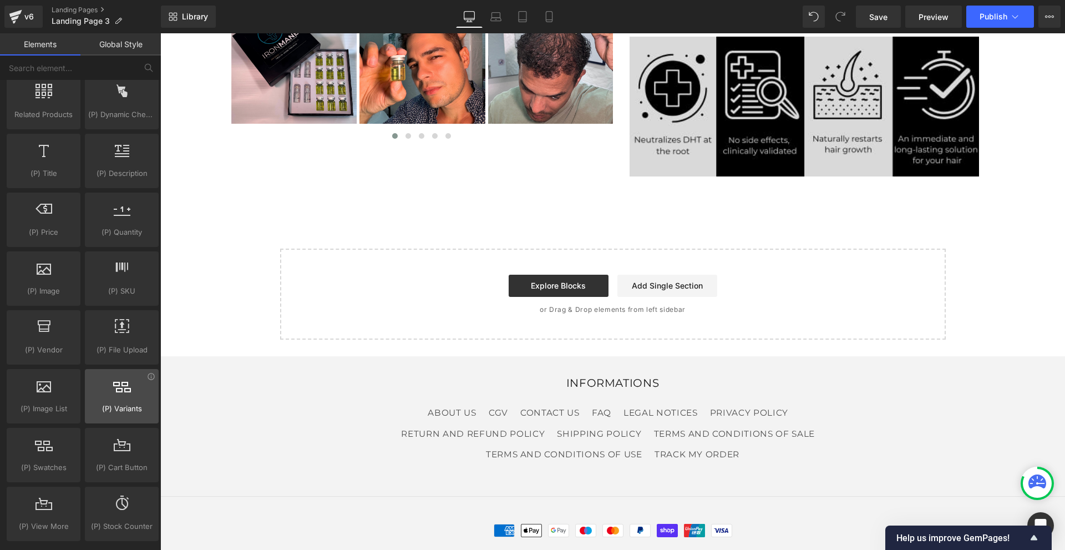
scroll to position [1054, 0]
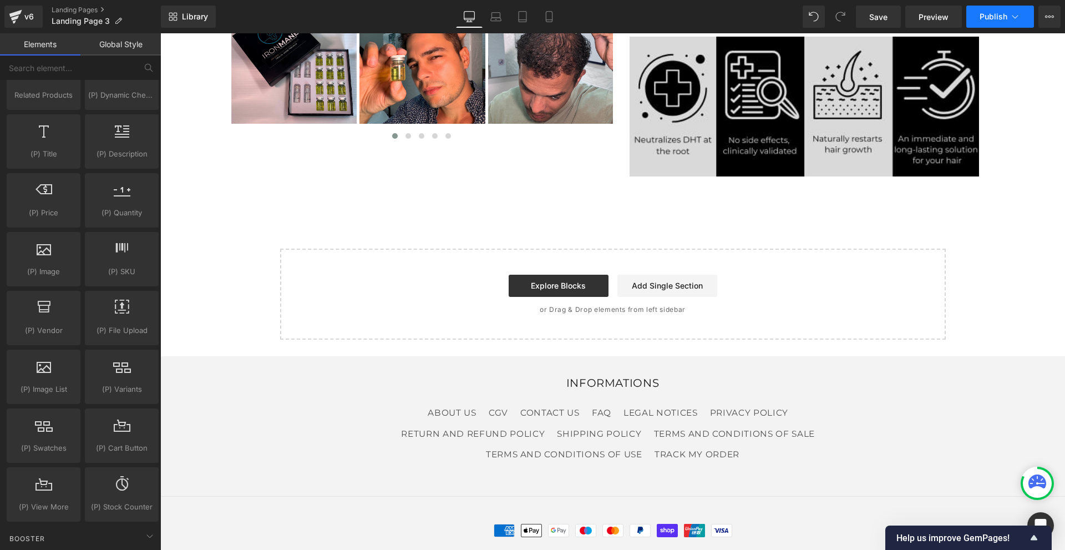
click at [977, 15] on button "Publish" at bounding box center [1000, 17] width 68 height 22
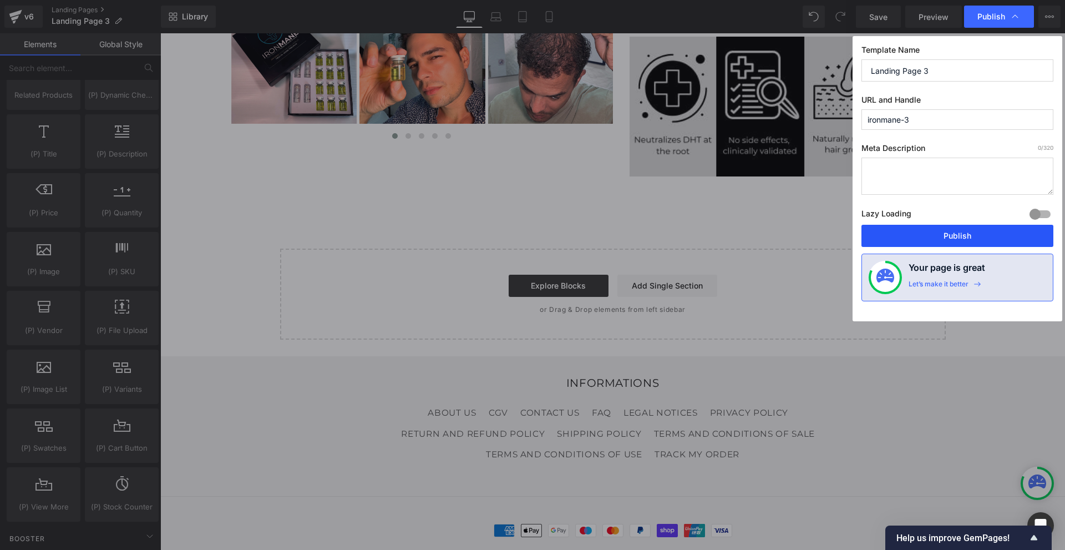
click at [978, 231] on button "Publish" at bounding box center [957, 236] width 192 height 22
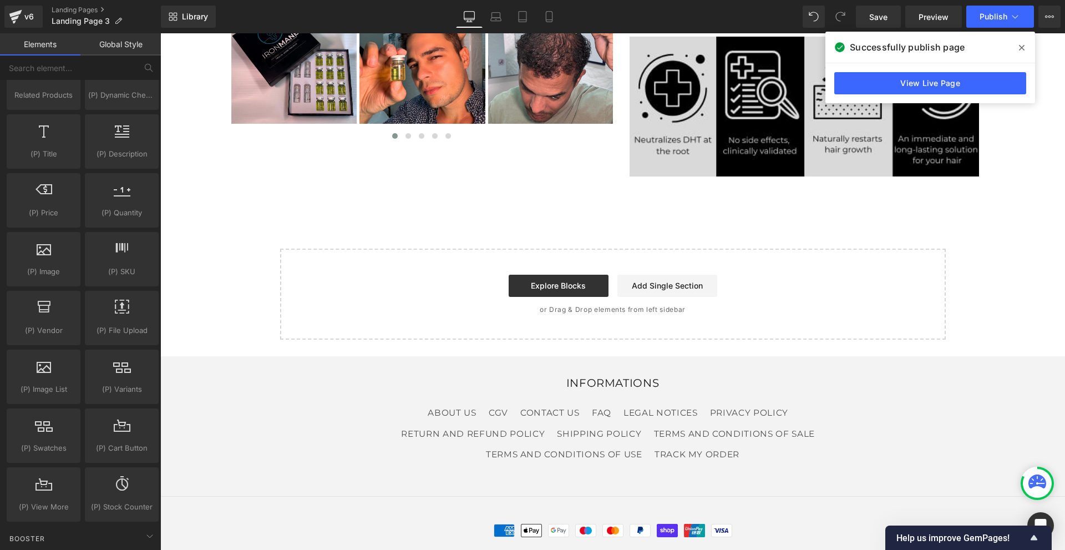
click at [1024, 45] on icon at bounding box center [1022, 47] width 6 height 9
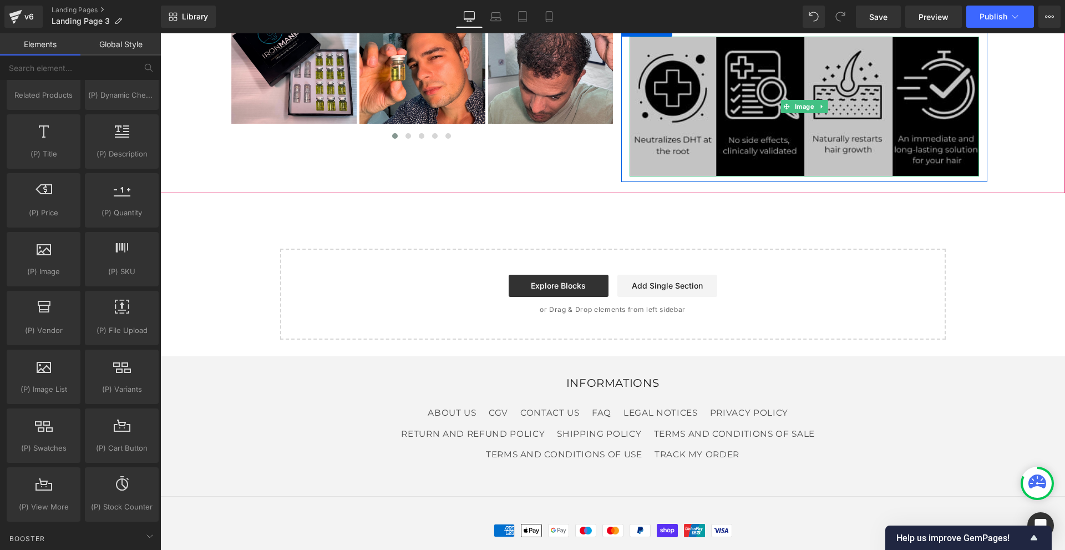
drag, startPoint x: 302, startPoint y: 267, endPoint x: 661, endPoint y: 138, distance: 381.4
click at [661, 138] on img at bounding box center [803, 107] width 349 height 140
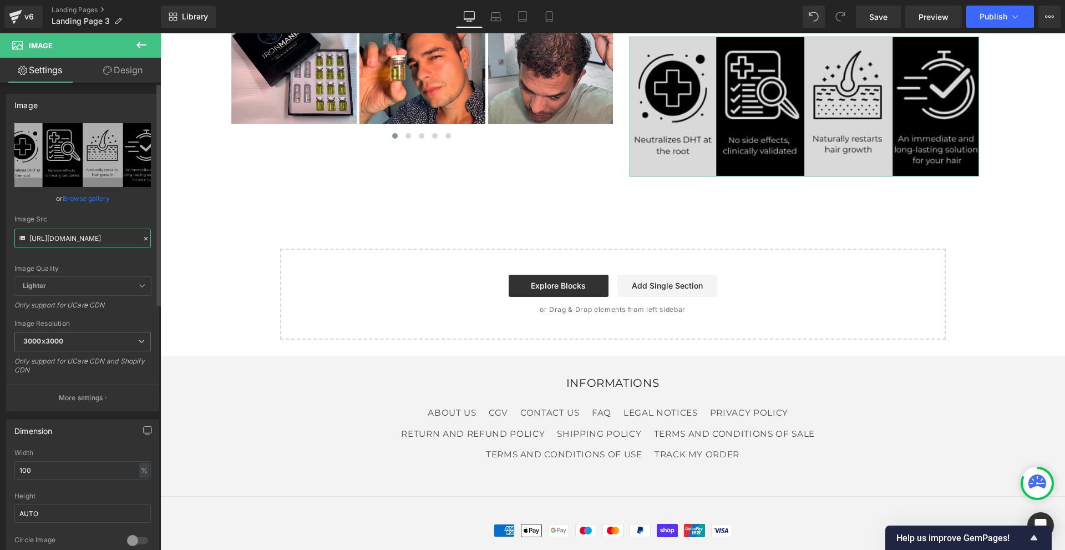
click at [73, 235] on input "[URL][DOMAIN_NAME]" at bounding box center [82, 237] width 136 height 19
type input "[URL][DOMAIN_NAME]"
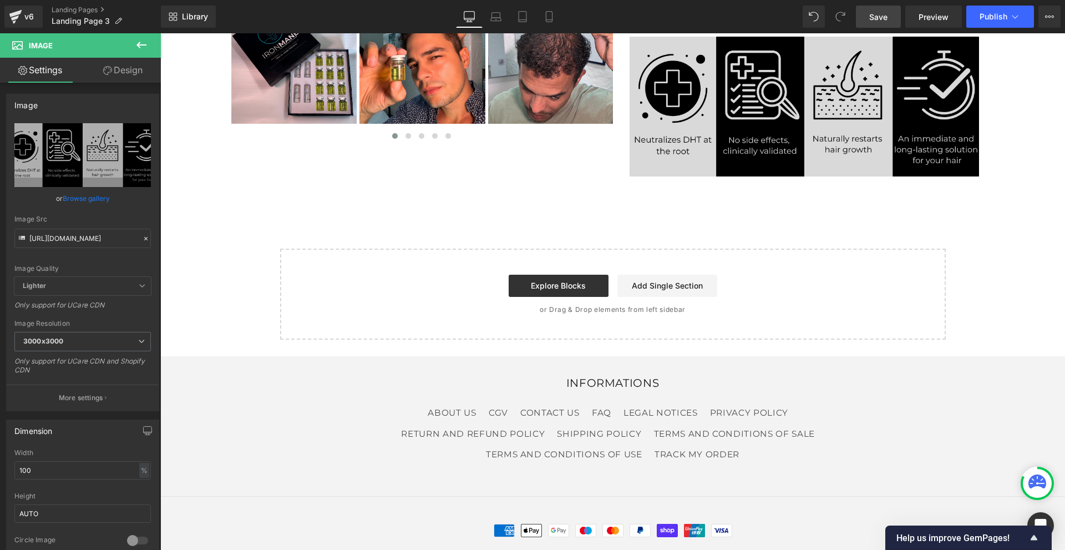
click at [882, 14] on span "Save" at bounding box center [878, 17] width 18 height 12
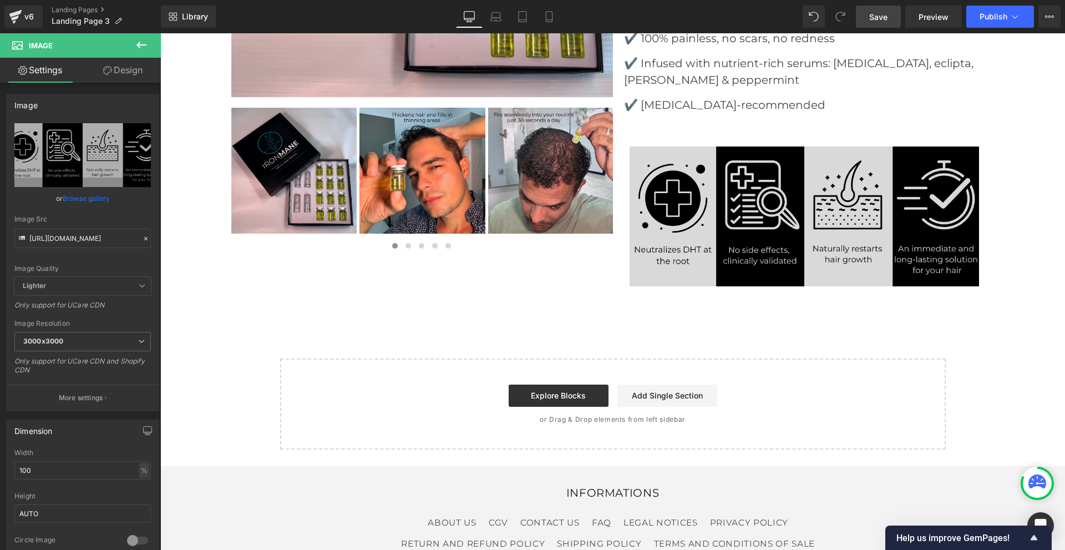
scroll to position [499, 0]
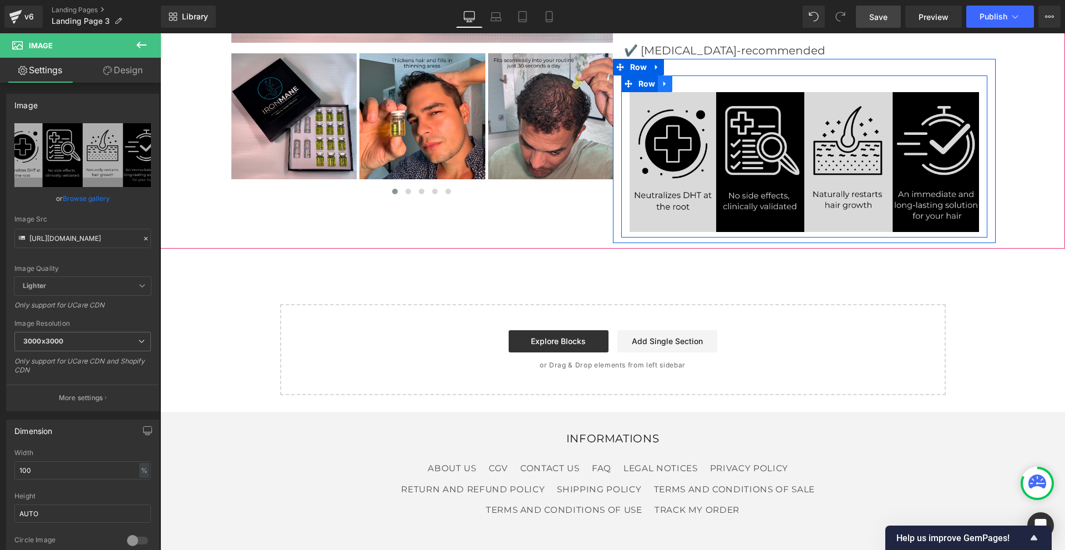
click at [663, 87] on icon at bounding box center [665, 83] width 8 height 8
click at [675, 84] on icon at bounding box center [679, 84] width 8 height 8
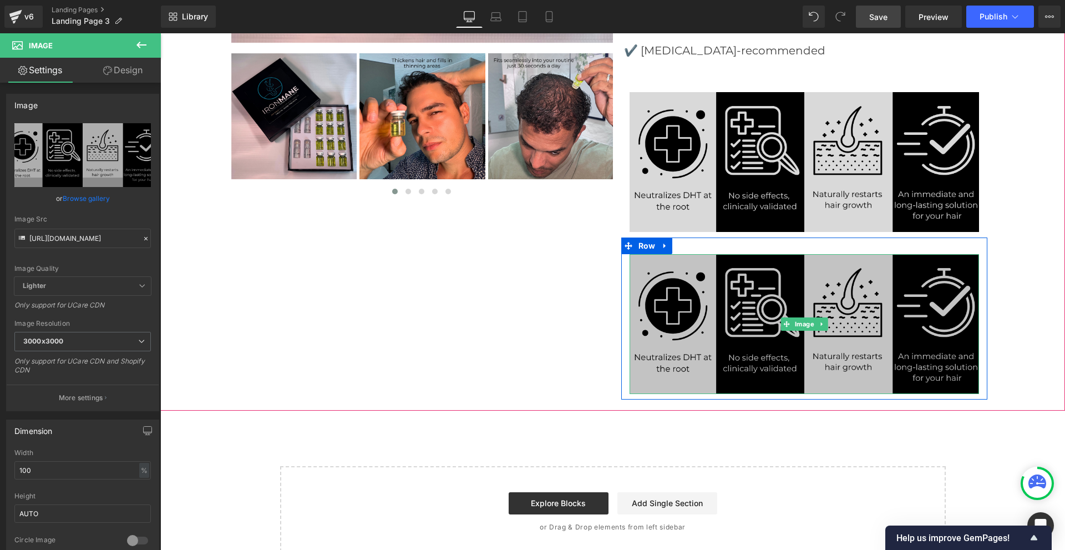
click at [707, 296] on img at bounding box center [803, 324] width 349 height 140
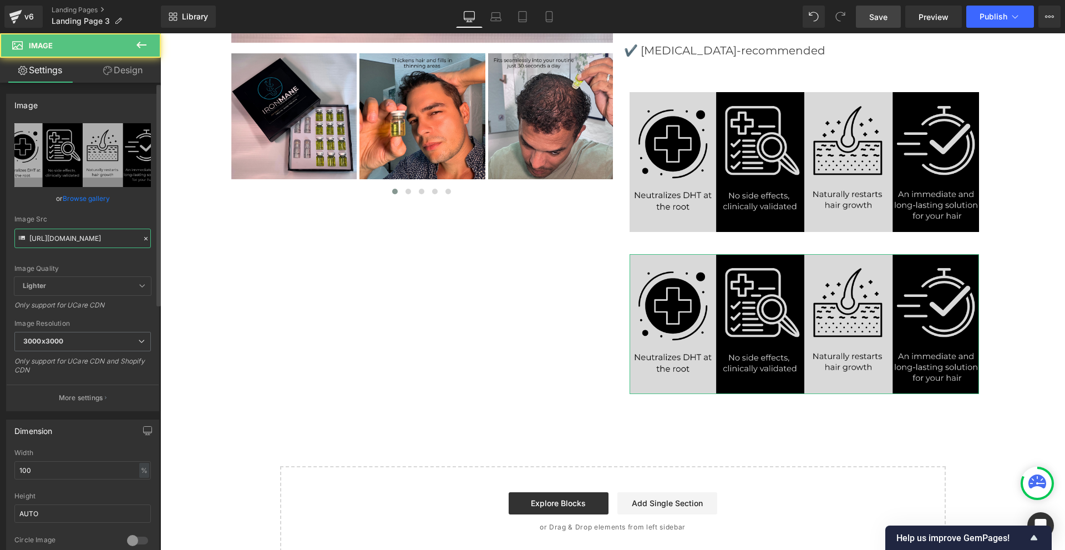
click at [104, 241] on input "[URL][DOMAIN_NAME]" at bounding box center [82, 237] width 136 height 19
paste input "landing_3_1.png?v=1758878770"
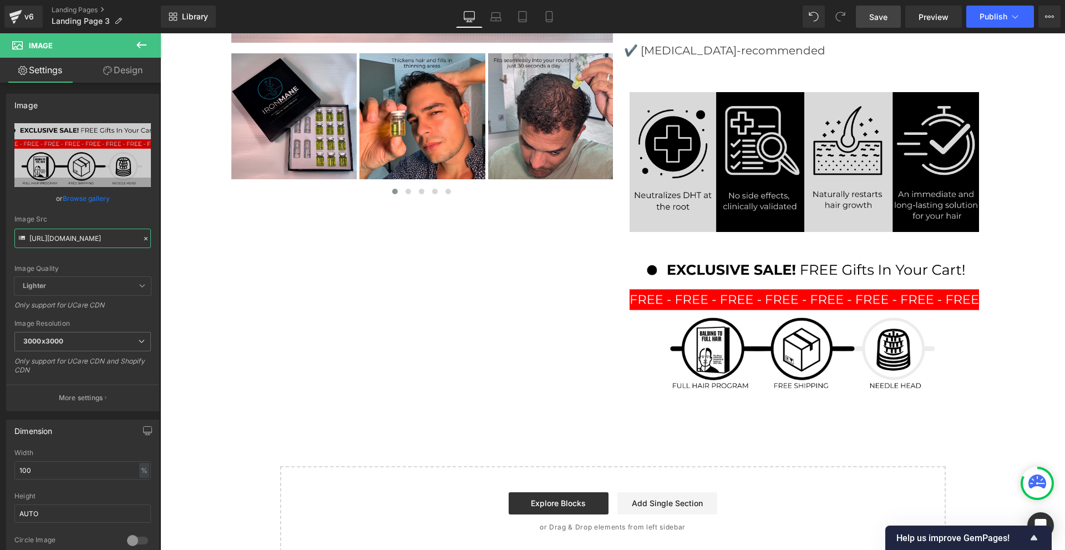
type input "[URL][DOMAIN_NAME]"
click at [875, 13] on span "Save" at bounding box center [878, 17] width 18 height 12
click at [986, 18] on span "Publish" at bounding box center [993, 16] width 28 height 9
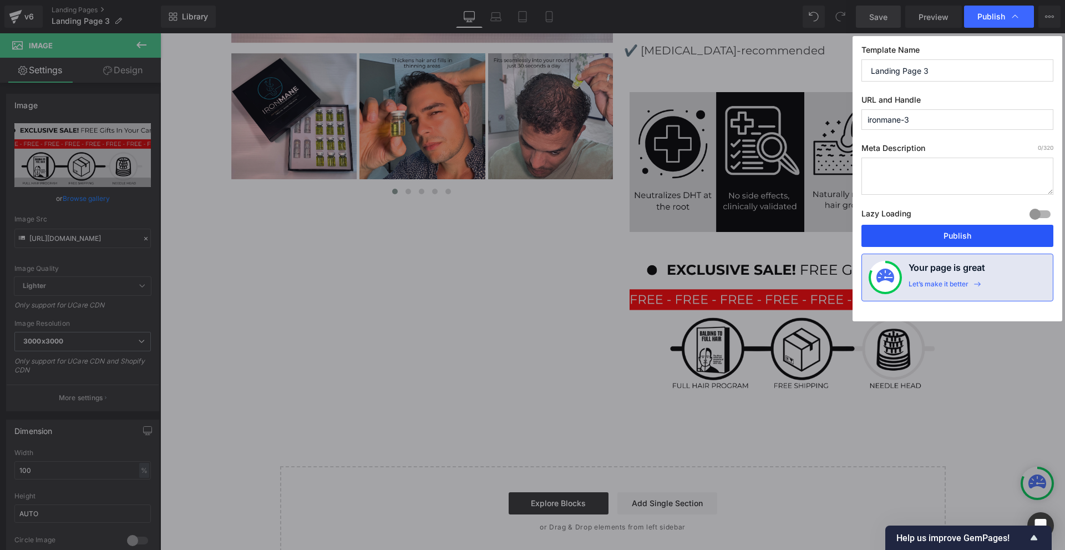
click at [958, 235] on button "Publish" at bounding box center [957, 236] width 192 height 22
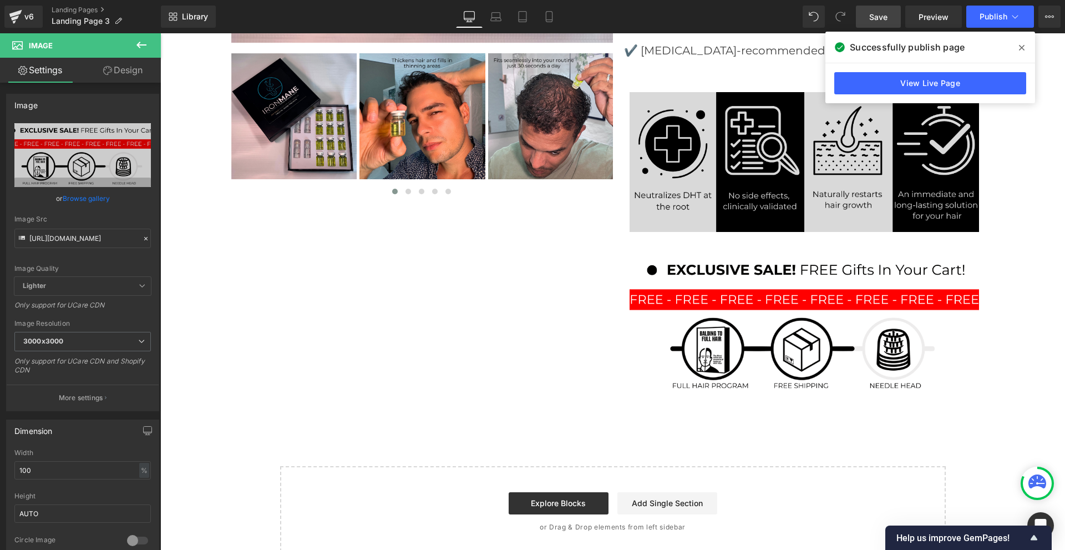
click at [145, 42] on icon at bounding box center [141, 44] width 13 height 13
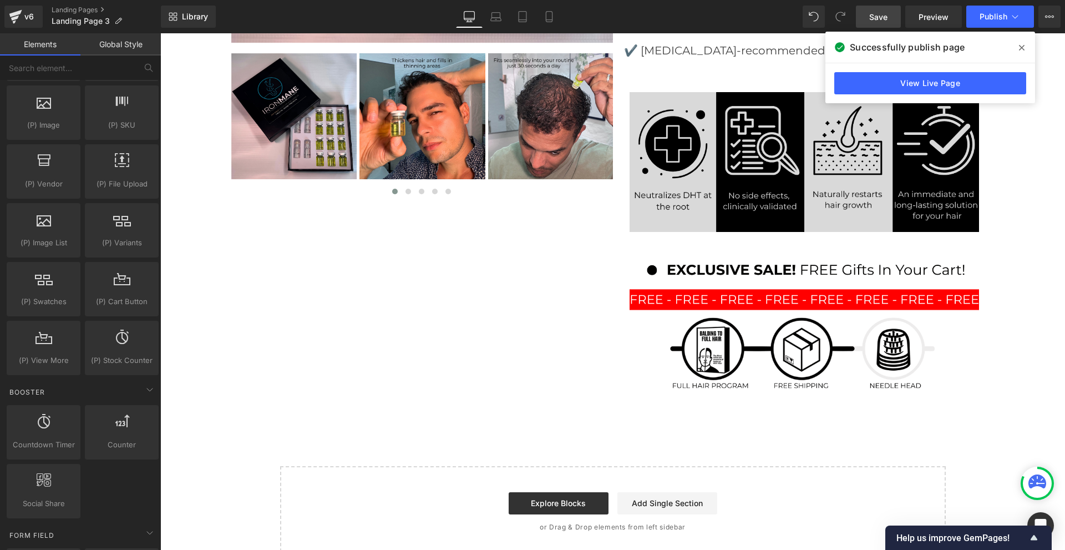
scroll to position [1145, 0]
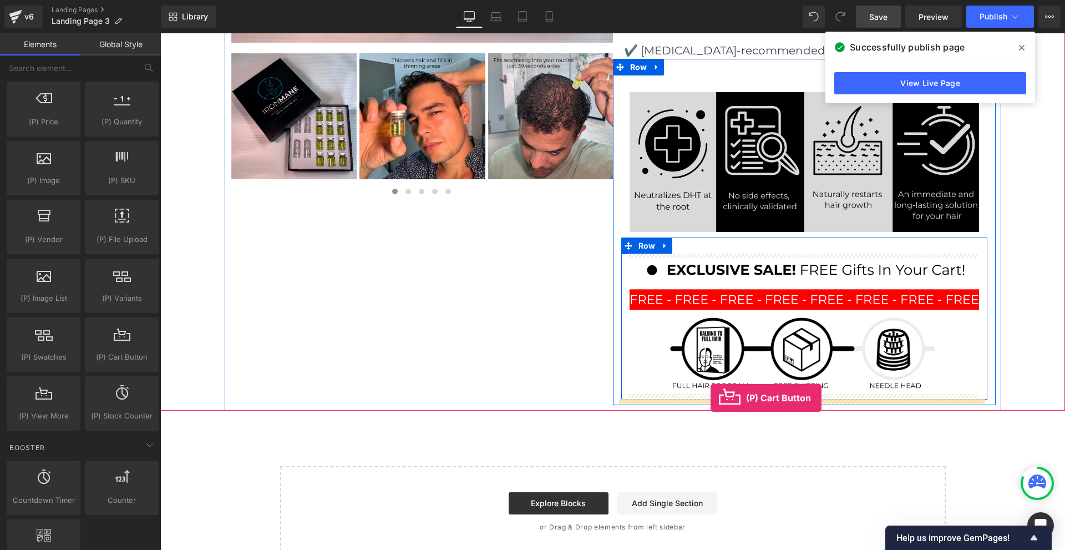
drag, startPoint x: 272, startPoint y: 375, endPoint x: 710, endPoint y: 398, distance: 438.7
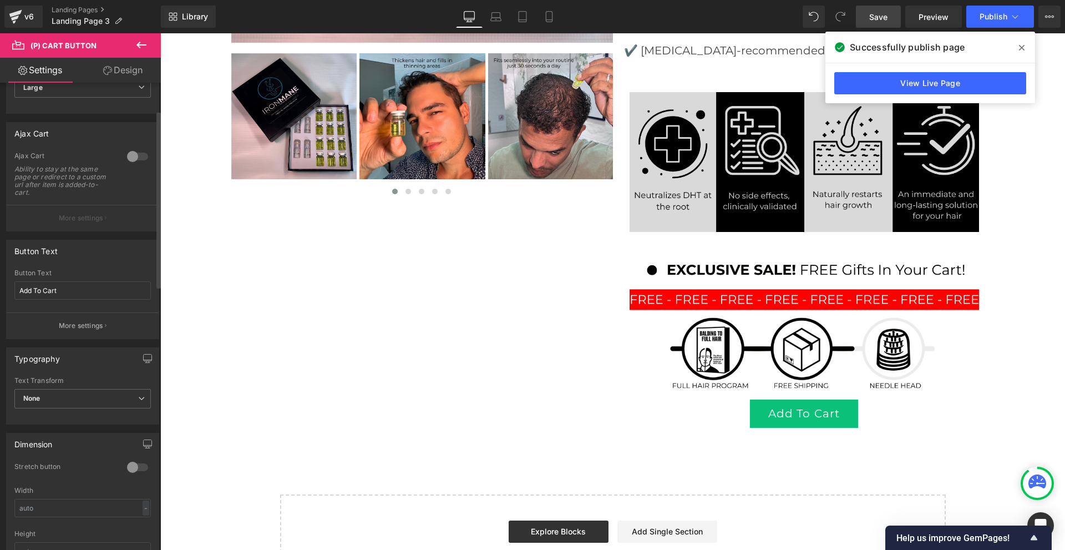
scroll to position [111, 0]
click at [137, 463] on div at bounding box center [137, 463] width 27 height 18
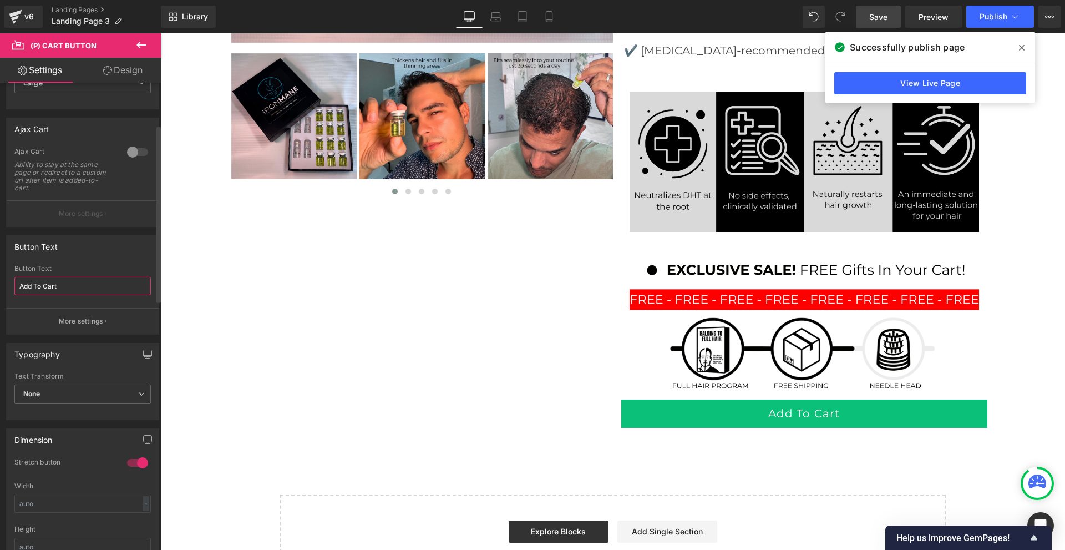
drag, startPoint x: 64, startPoint y: 285, endPoint x: 2, endPoint y: 283, distance: 62.1
click at [2, 283] on div "Button Text Add To Cart Button Text Add To Cart More settings" at bounding box center [83, 281] width 166 height 108
type input "ADD TO CART"
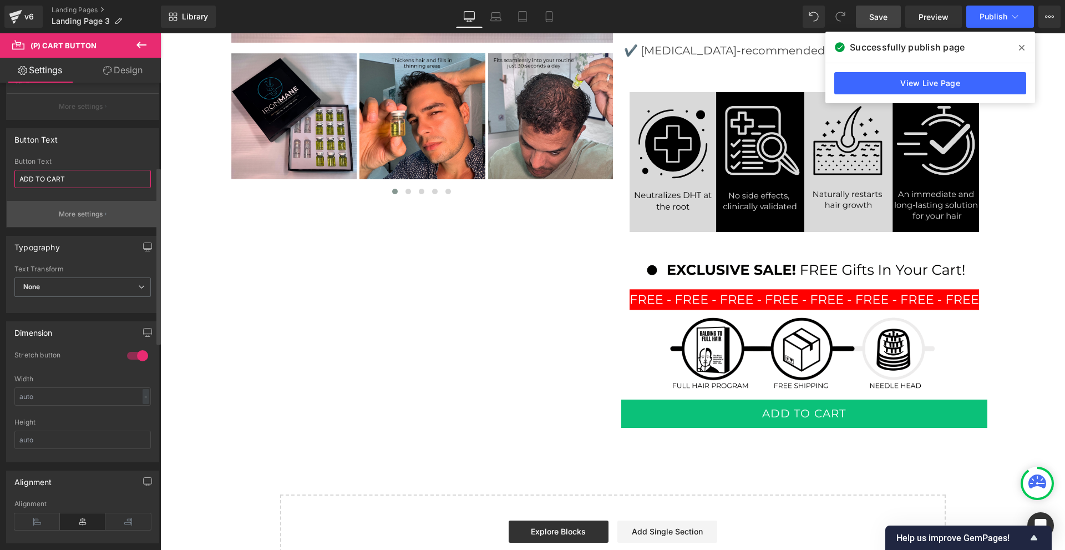
scroll to position [222, 0]
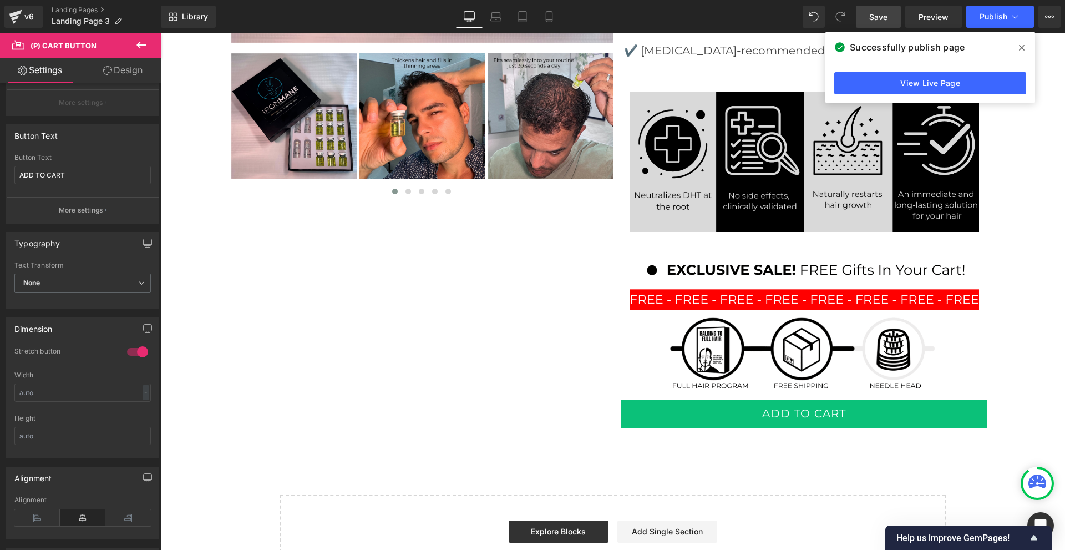
click at [140, 48] on icon at bounding box center [141, 44] width 13 height 13
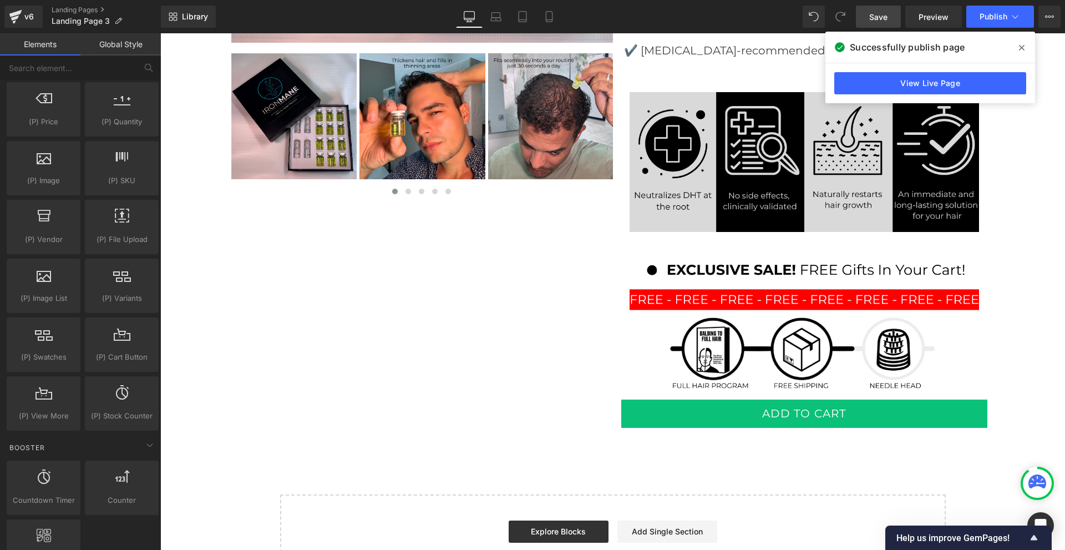
click at [113, 41] on link "Global Style" at bounding box center [120, 44] width 80 height 22
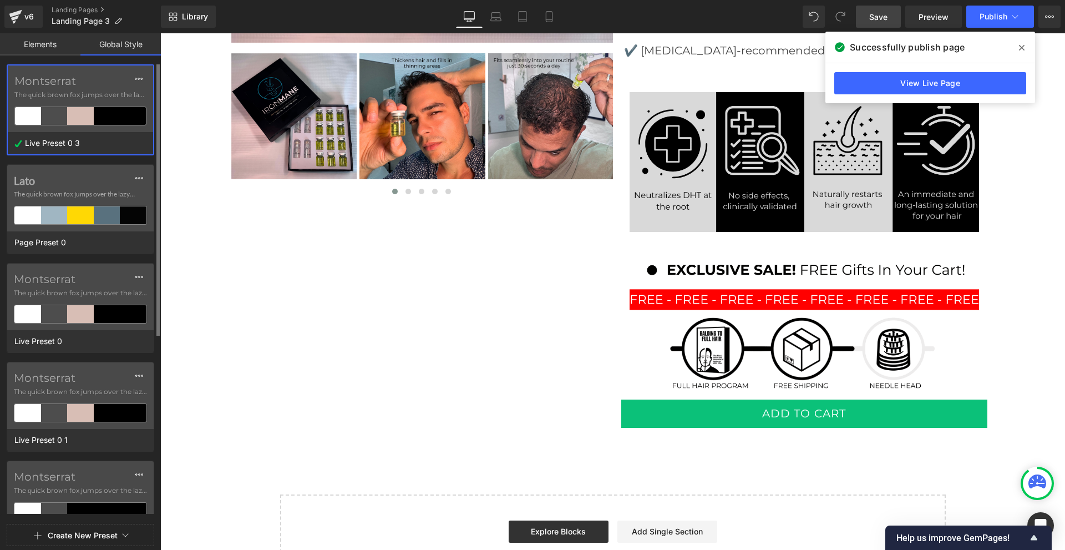
click at [90, 83] on label "Montserrat" at bounding box center [80, 80] width 132 height 13
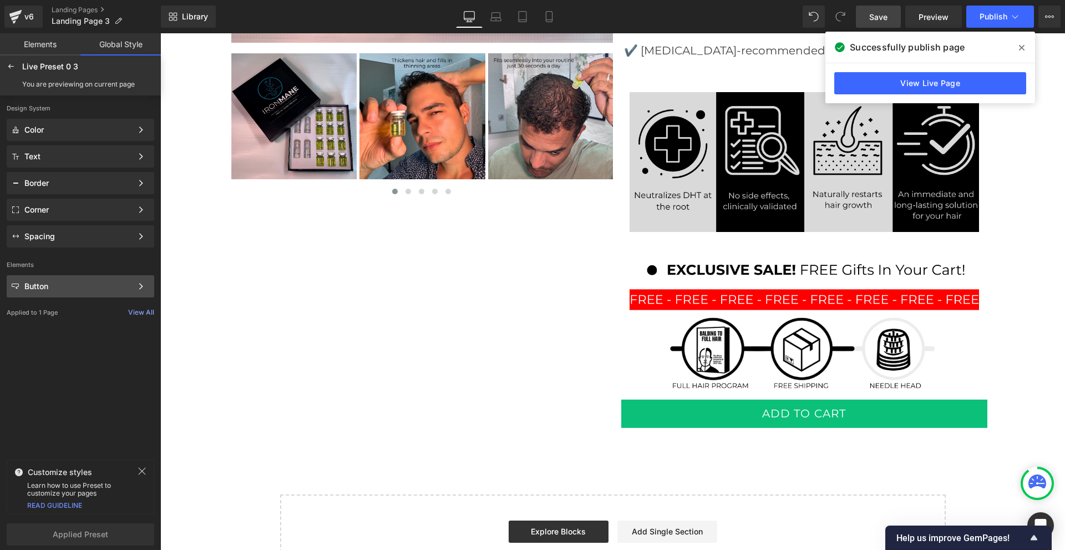
click at [52, 292] on div "Button Color Style Define a color palette and apply it to your pages 1 of 3 Next" at bounding box center [81, 286] width 148 height 22
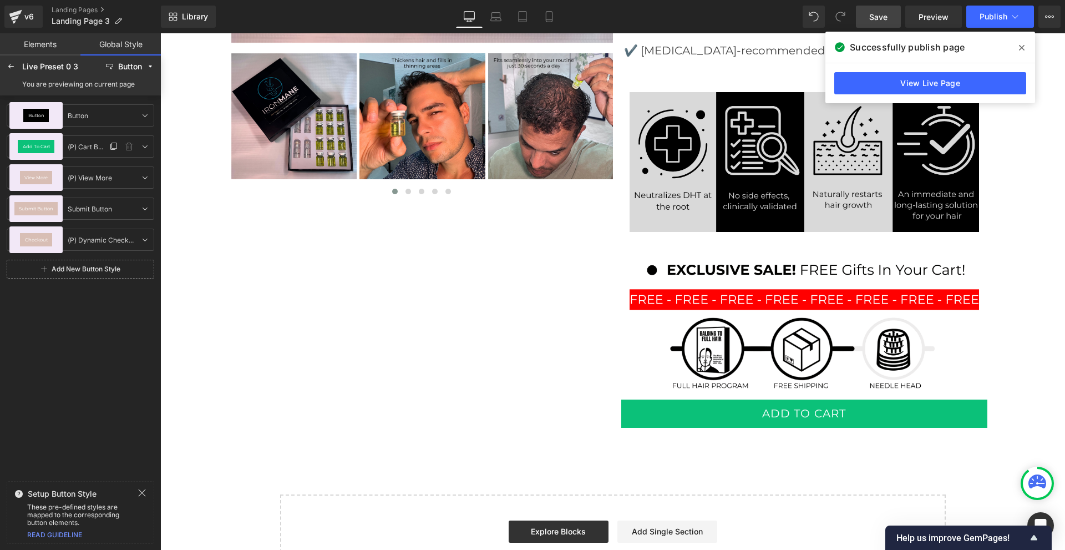
click at [31, 143] on div "Add To Cart" at bounding box center [36, 146] width 37 height 13
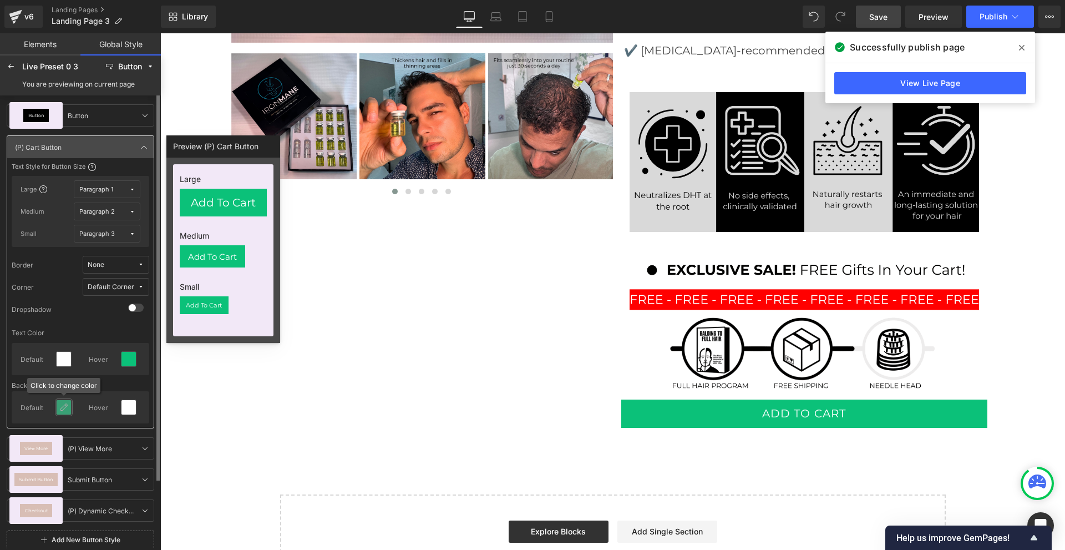
click at [69, 414] on div at bounding box center [64, 407] width 14 height 14
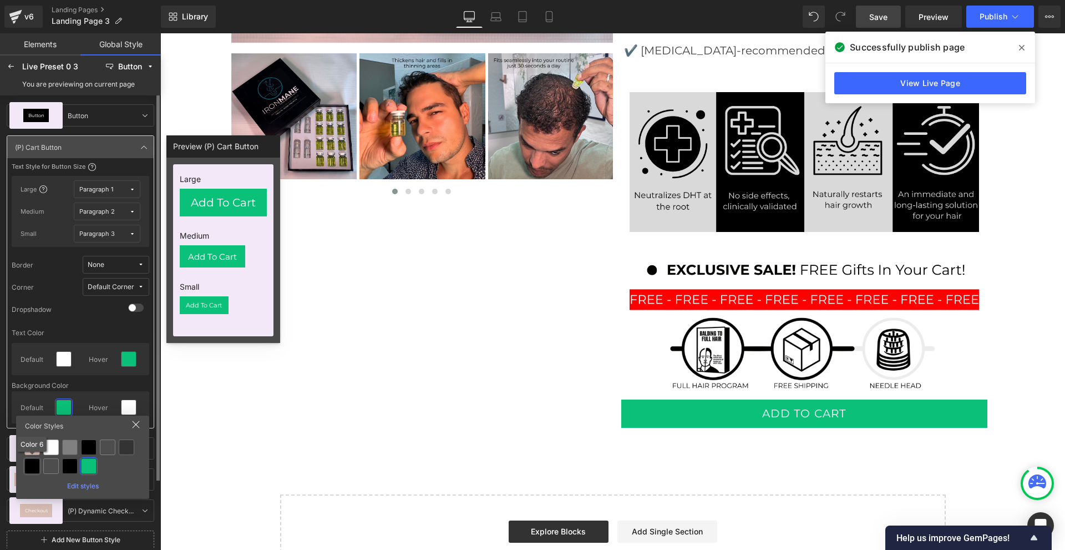
click at [37, 465] on div at bounding box center [32, 466] width 16 height 16
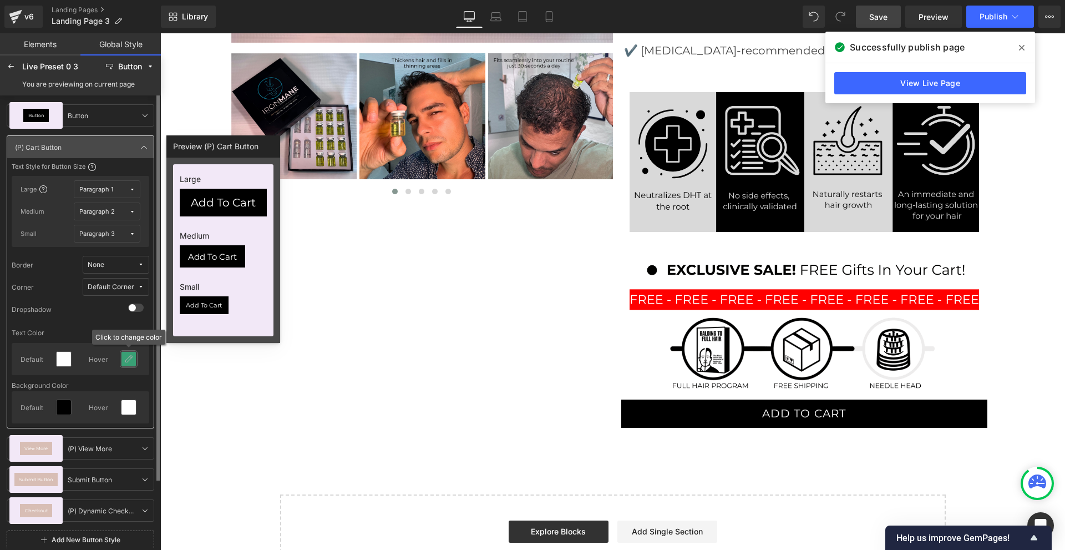
click at [129, 360] on icon at bounding box center [128, 358] width 9 height 9
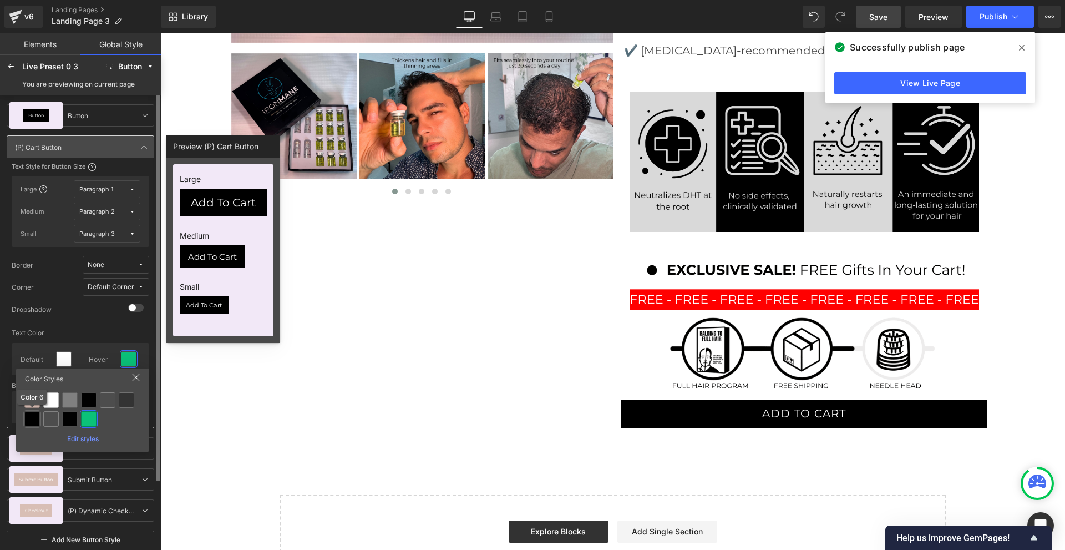
click at [34, 418] on div at bounding box center [32, 419] width 16 height 16
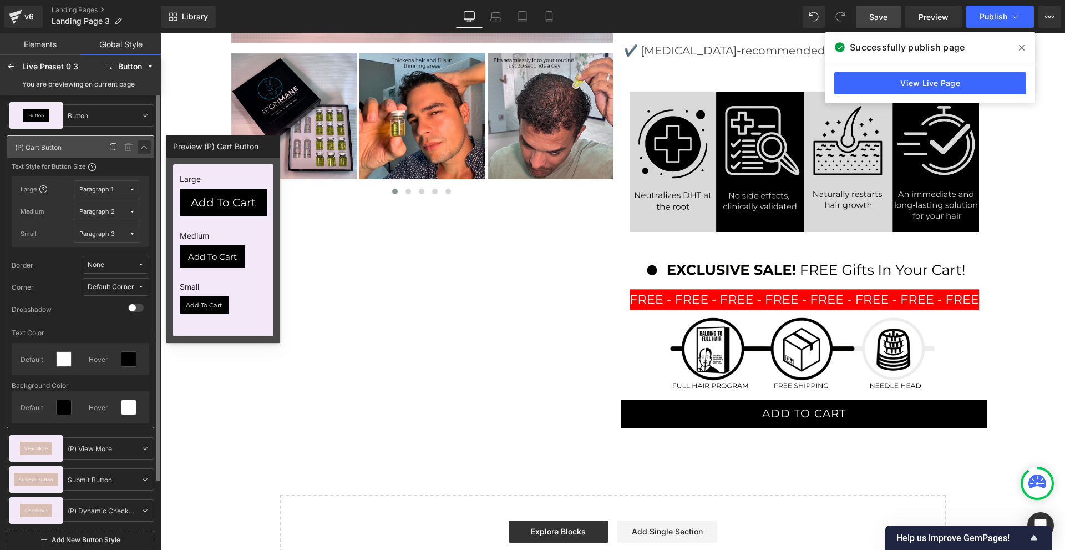
click at [143, 146] on icon at bounding box center [144, 147] width 9 height 9
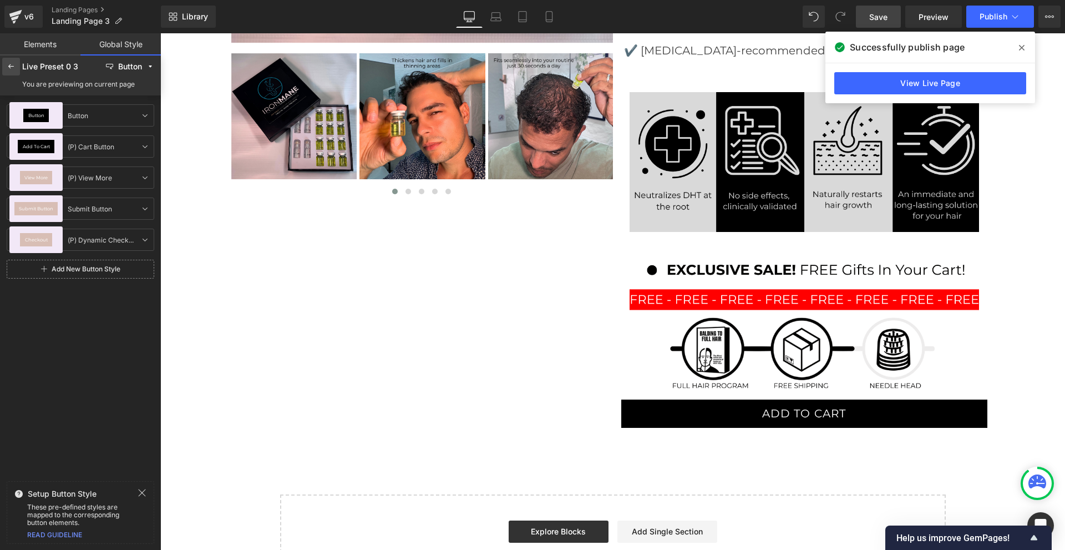
click at [11, 63] on icon at bounding box center [11, 66] width 9 height 9
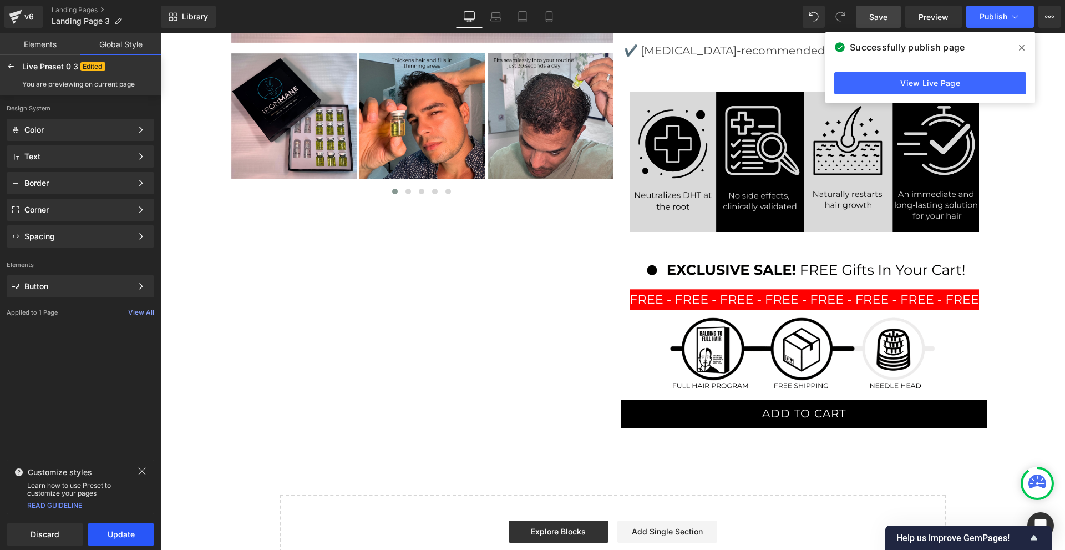
click at [95, 531] on button "Update" at bounding box center [121, 534] width 67 height 22
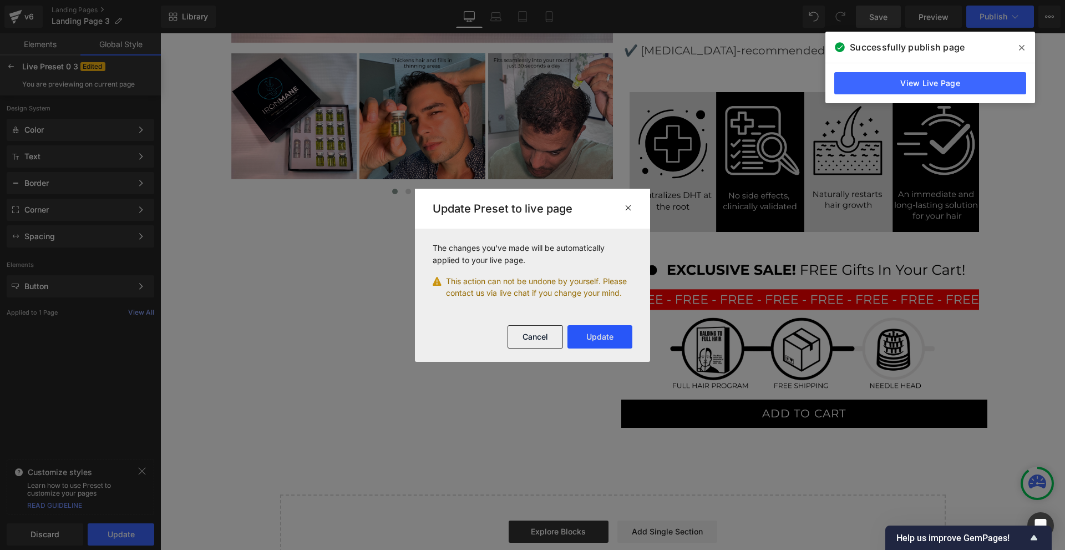
click at [575, 329] on button "Update" at bounding box center [599, 336] width 65 height 23
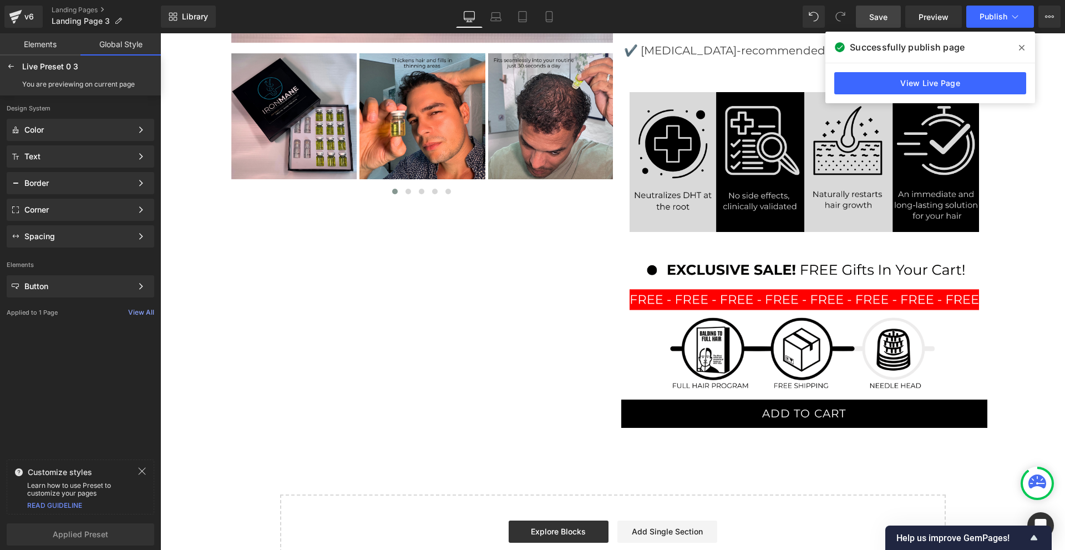
click at [878, 16] on span "Save" at bounding box center [878, 17] width 18 height 12
click at [26, 43] on link "Elements" at bounding box center [40, 44] width 80 height 22
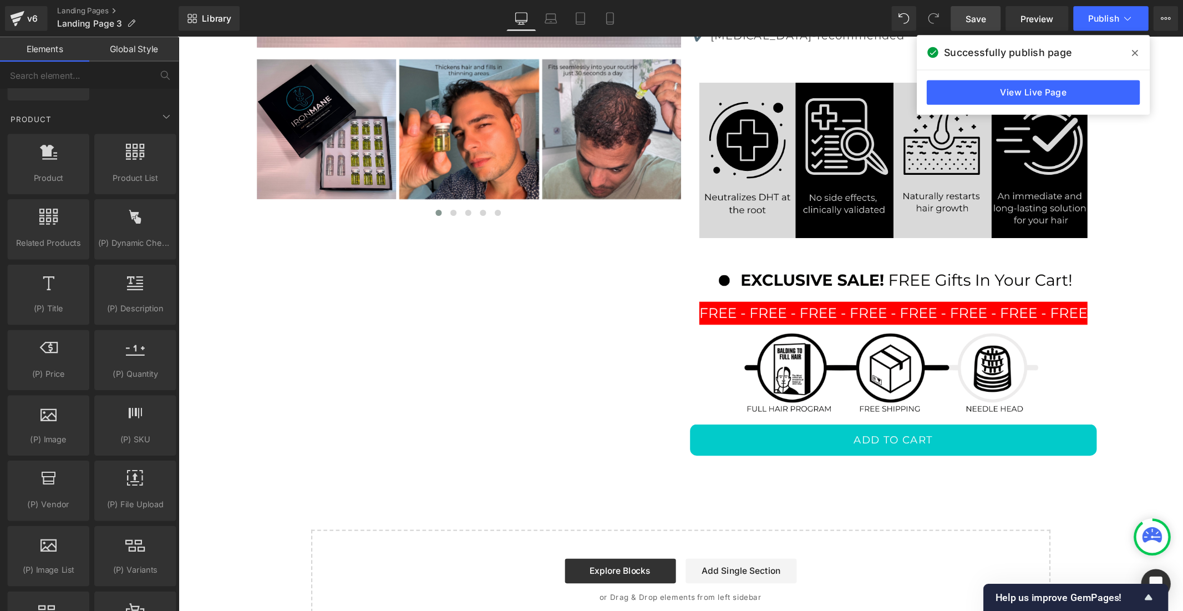
scroll to position [923, 0]
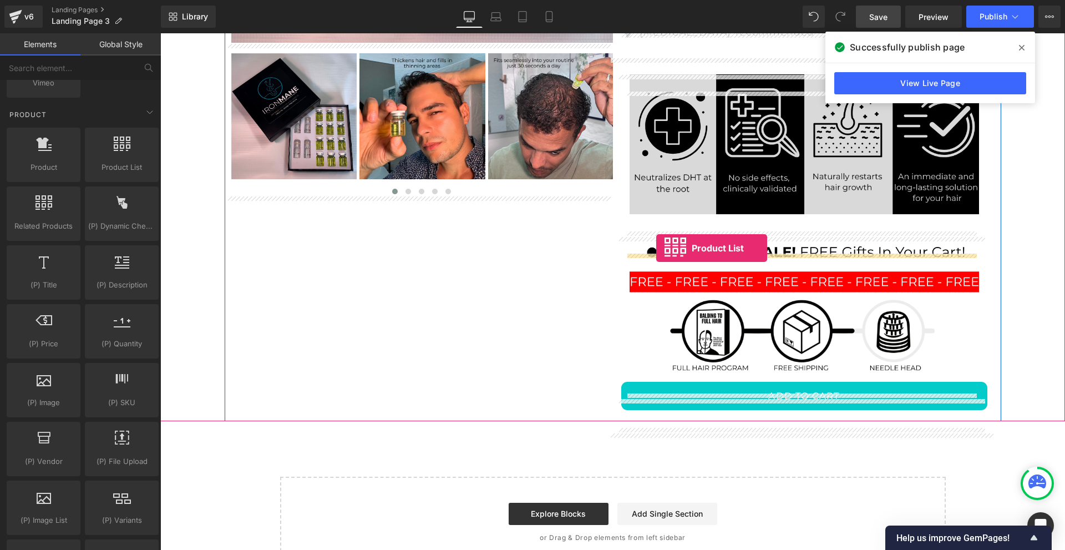
drag, startPoint x: 271, startPoint y: 197, endPoint x: 656, endPoint y: 248, distance: 388.7
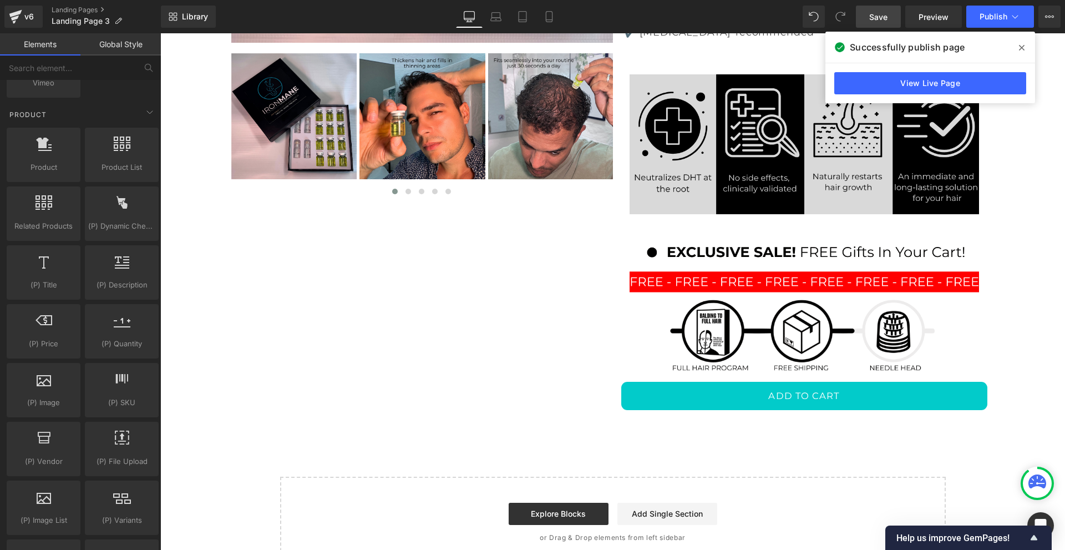
click at [885, 18] on span "Save" at bounding box center [878, 17] width 18 height 12
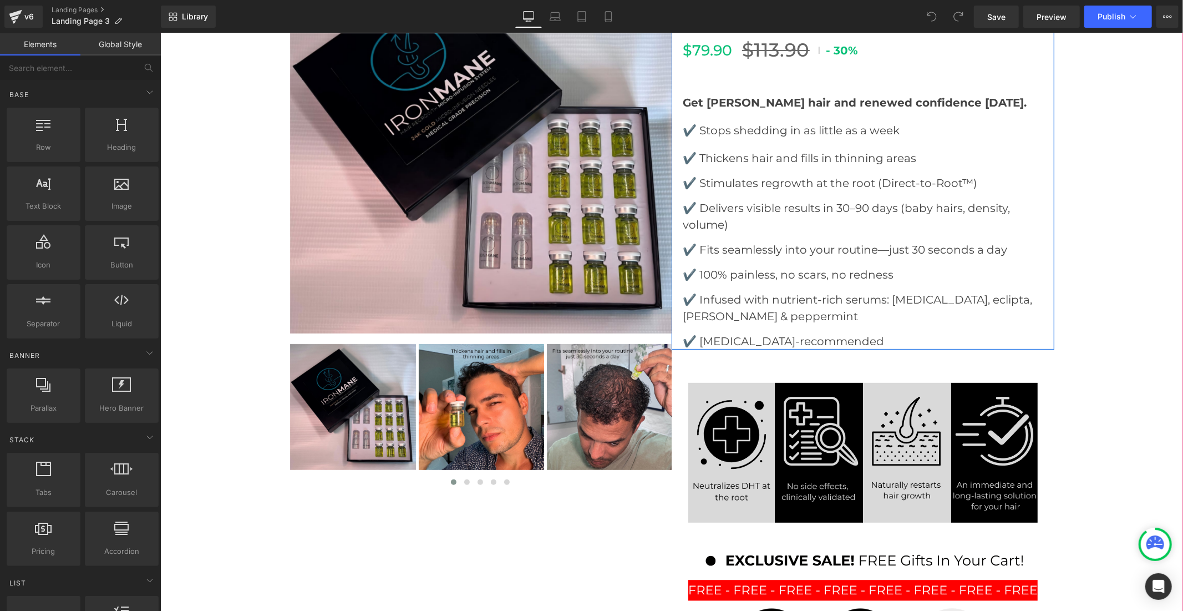
scroll to position [246, 0]
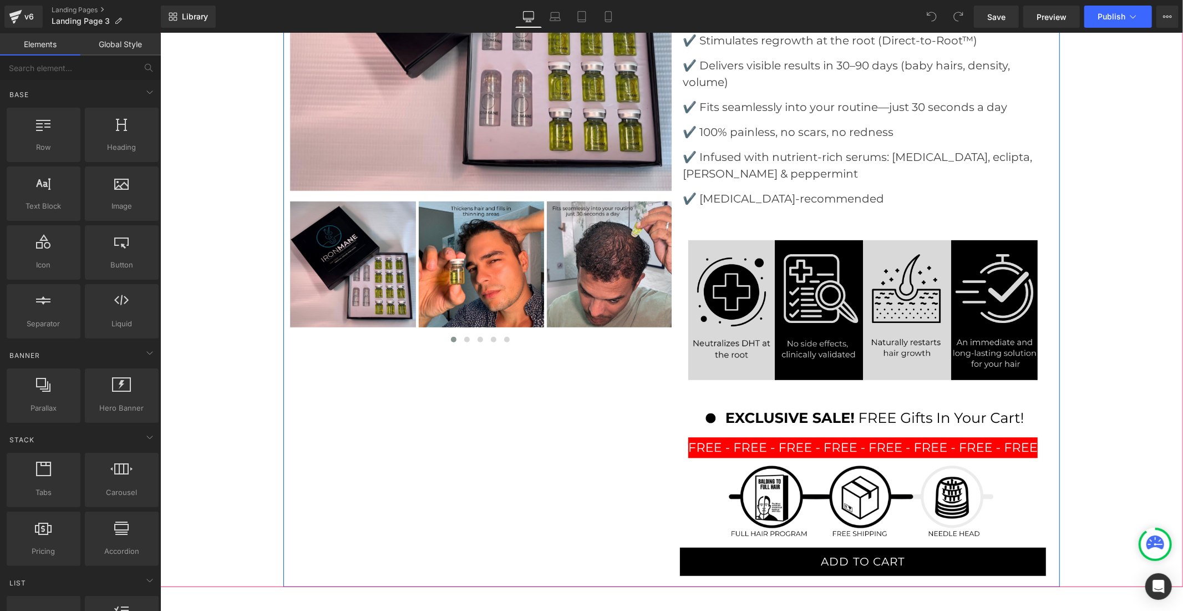
scroll to position [185, 0]
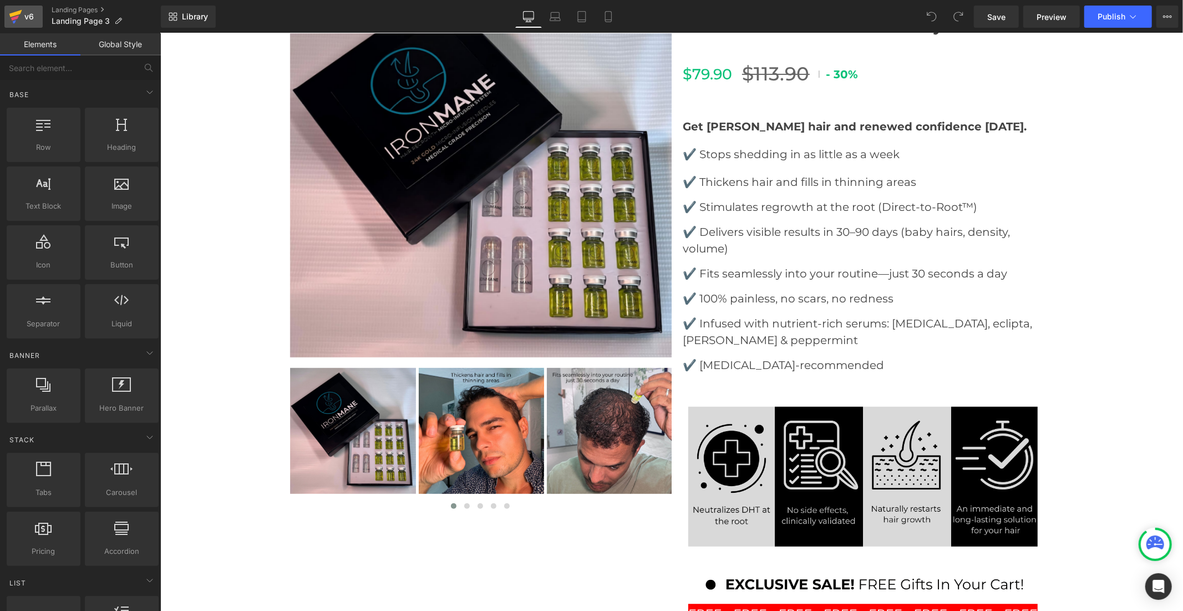
click at [24, 15] on div "v6" at bounding box center [29, 16] width 14 height 14
